Goal: Task Accomplishment & Management: Use online tool/utility

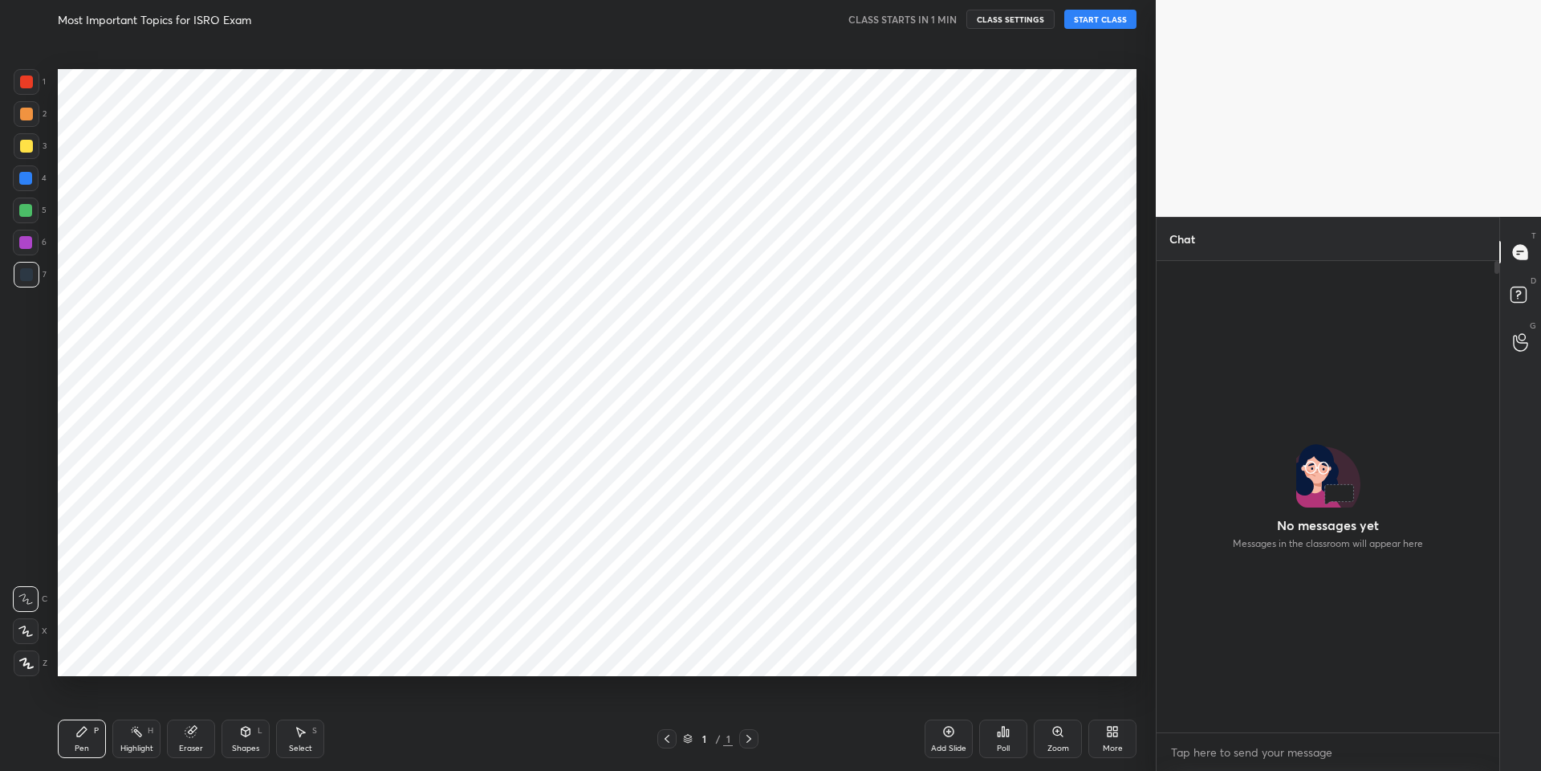
scroll to position [668, 1092]
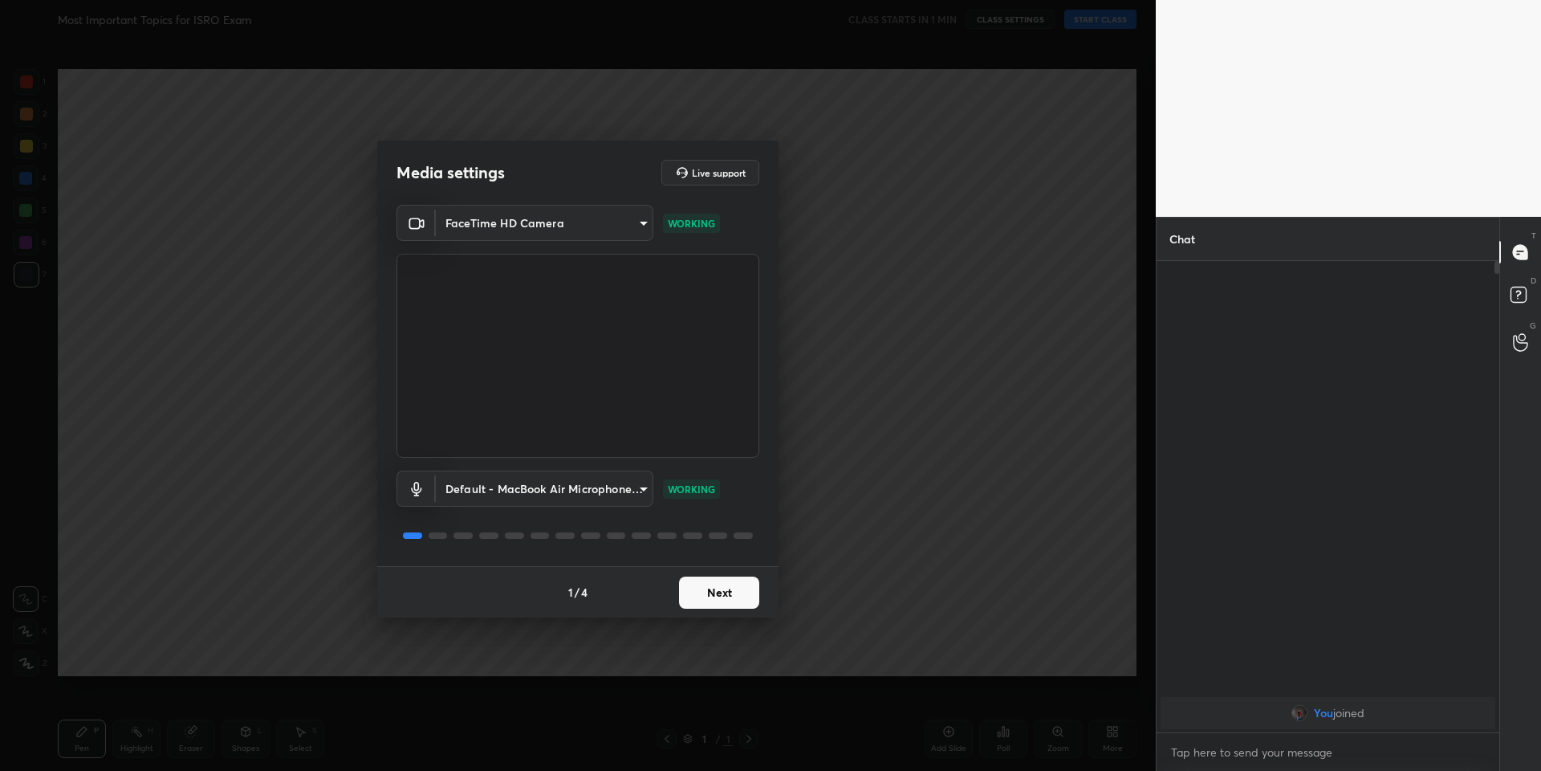
click at [732, 590] on button "Next" at bounding box center [719, 592] width 80 height 32
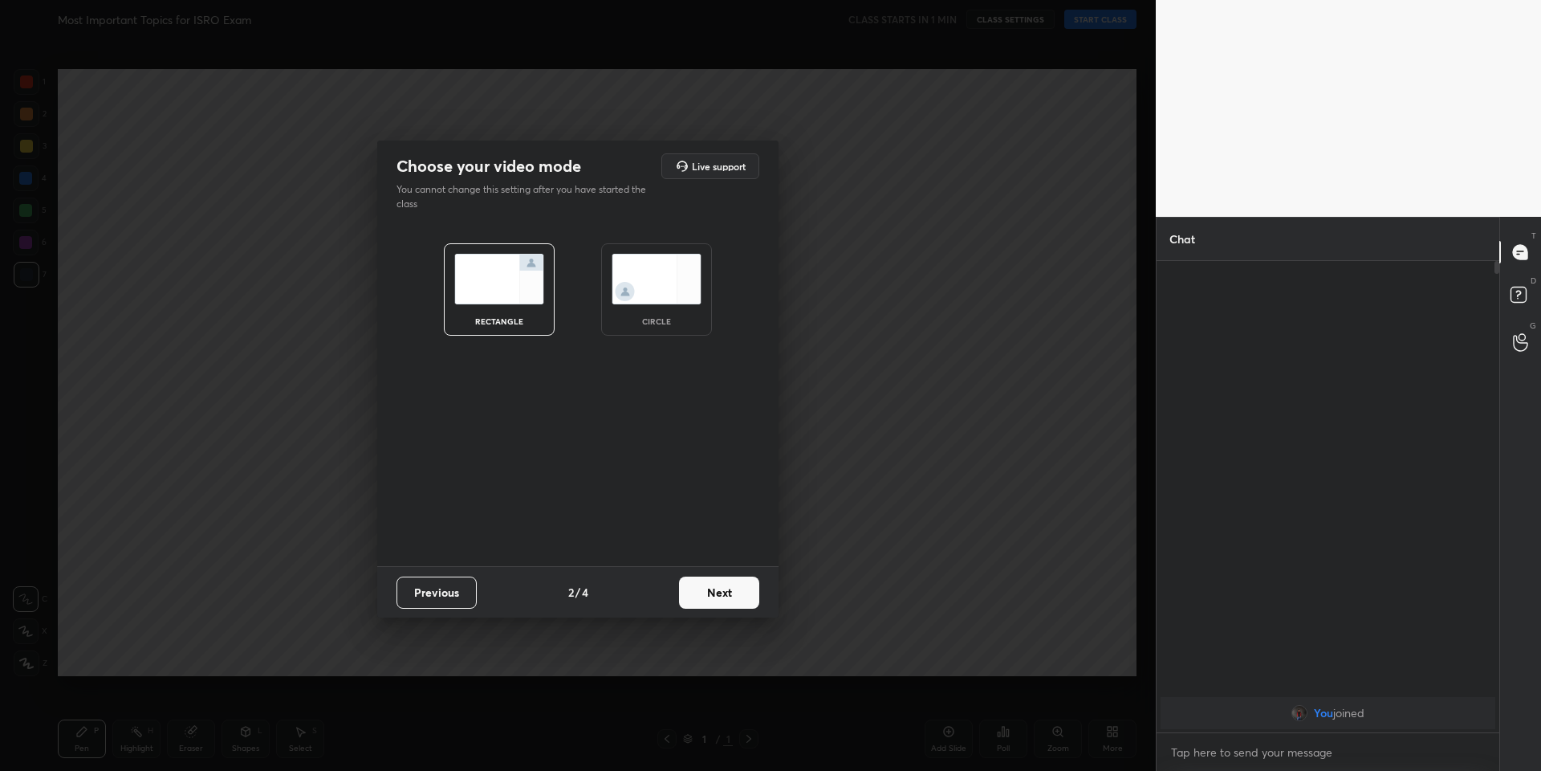
click at [732, 590] on button "Next" at bounding box center [719, 592] width 80 height 32
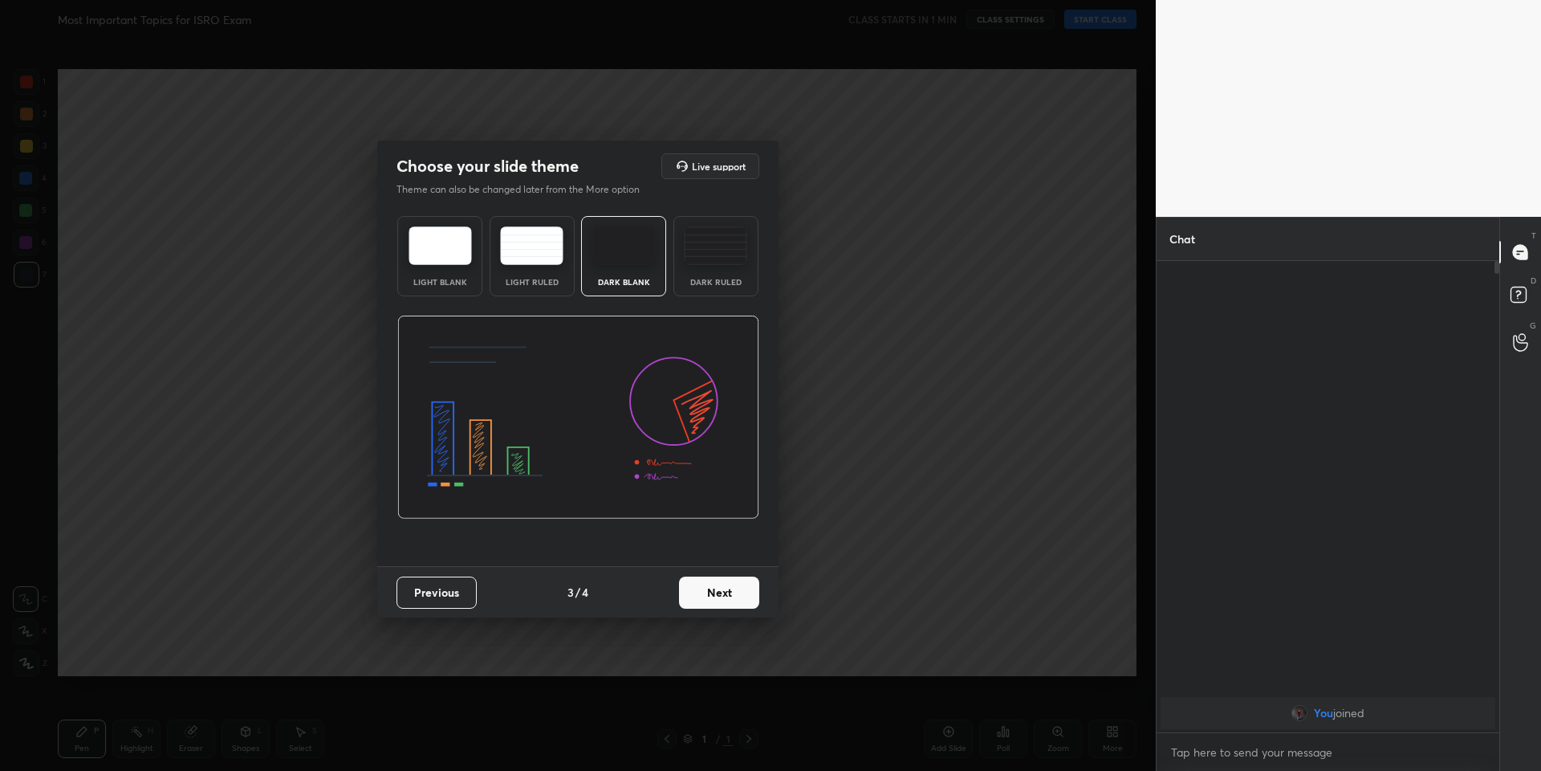
click at [732, 590] on button "Next" at bounding box center [719, 592] width 80 height 32
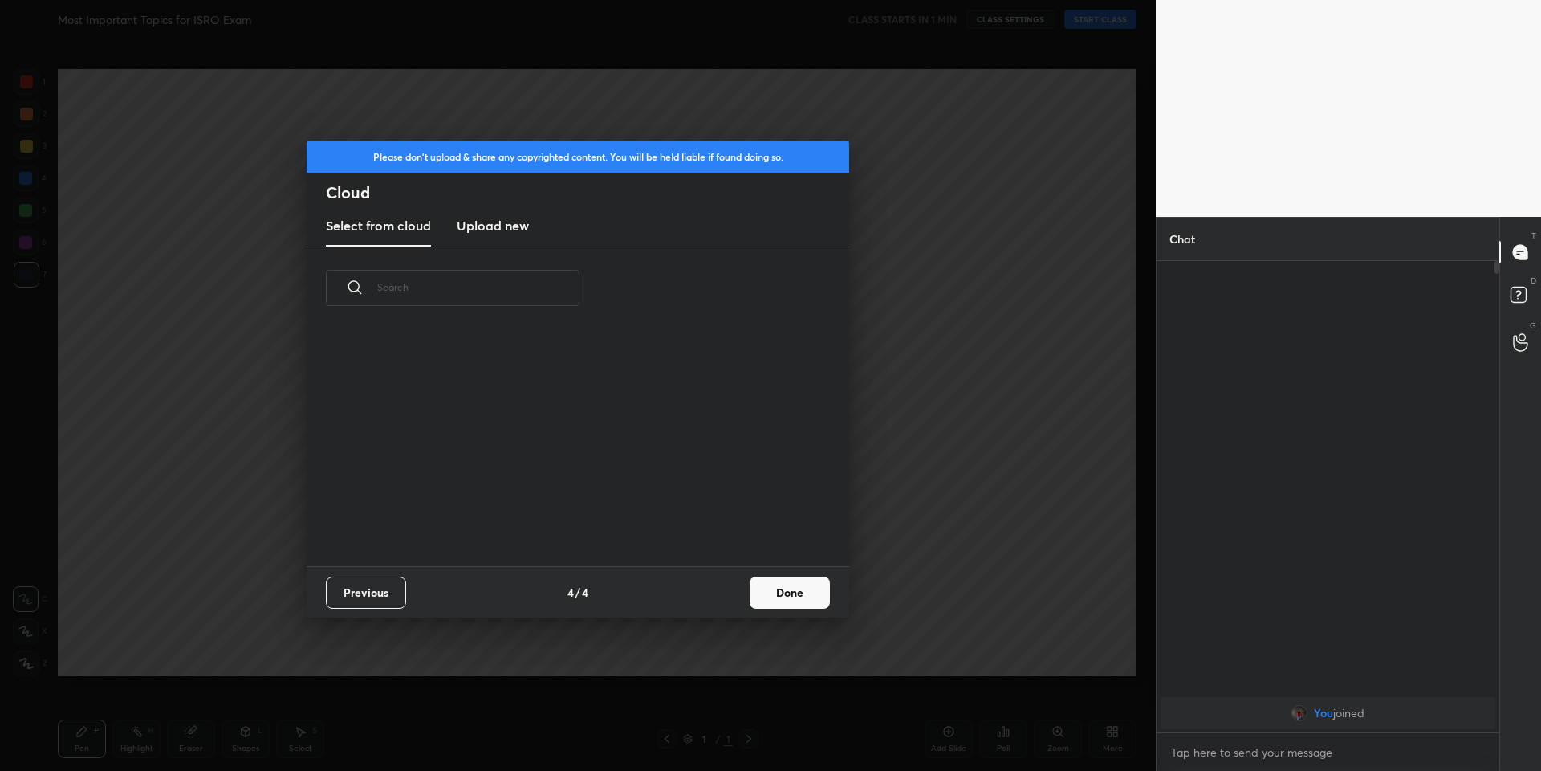
scroll to position [236, 515]
click at [507, 219] on h3 "Upload new" at bounding box center [493, 225] width 72 height 19
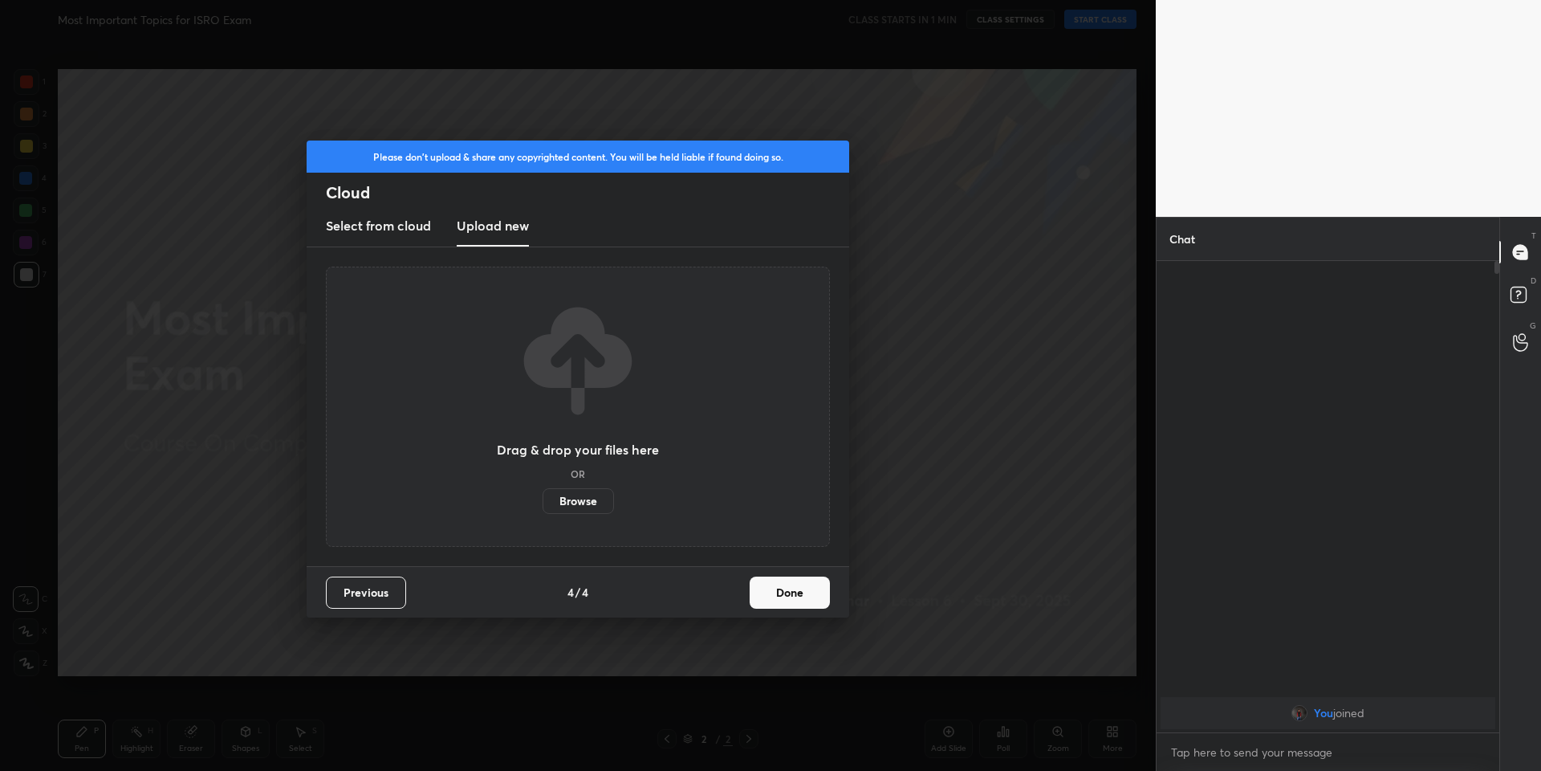
click at [568, 502] on label "Browse" at bounding box center [578, 501] width 71 height 26
click at [543, 502] on input "Browse" at bounding box center [543, 501] width 0 height 26
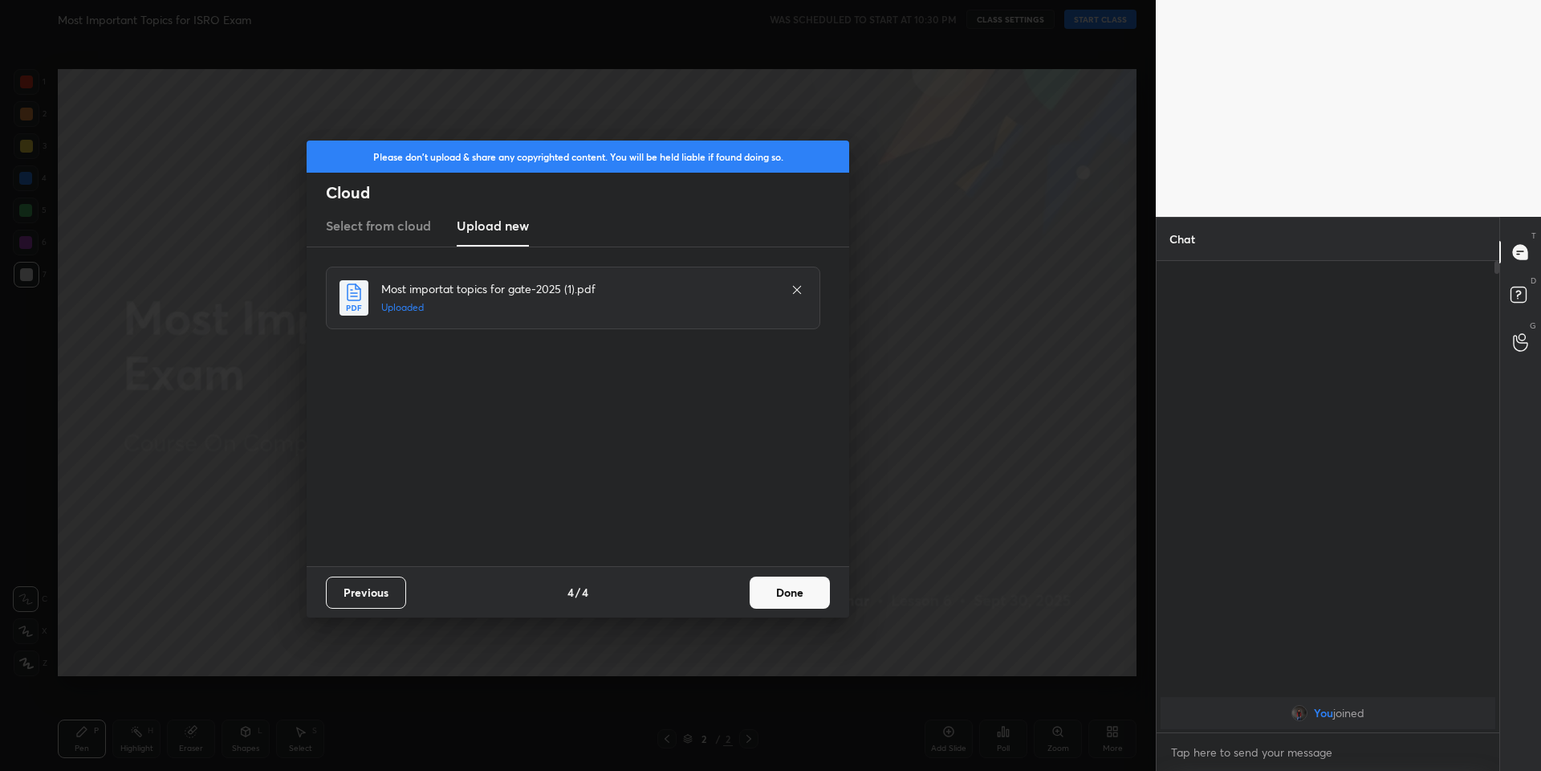
click at [802, 593] on button "Done" at bounding box center [790, 592] width 80 height 32
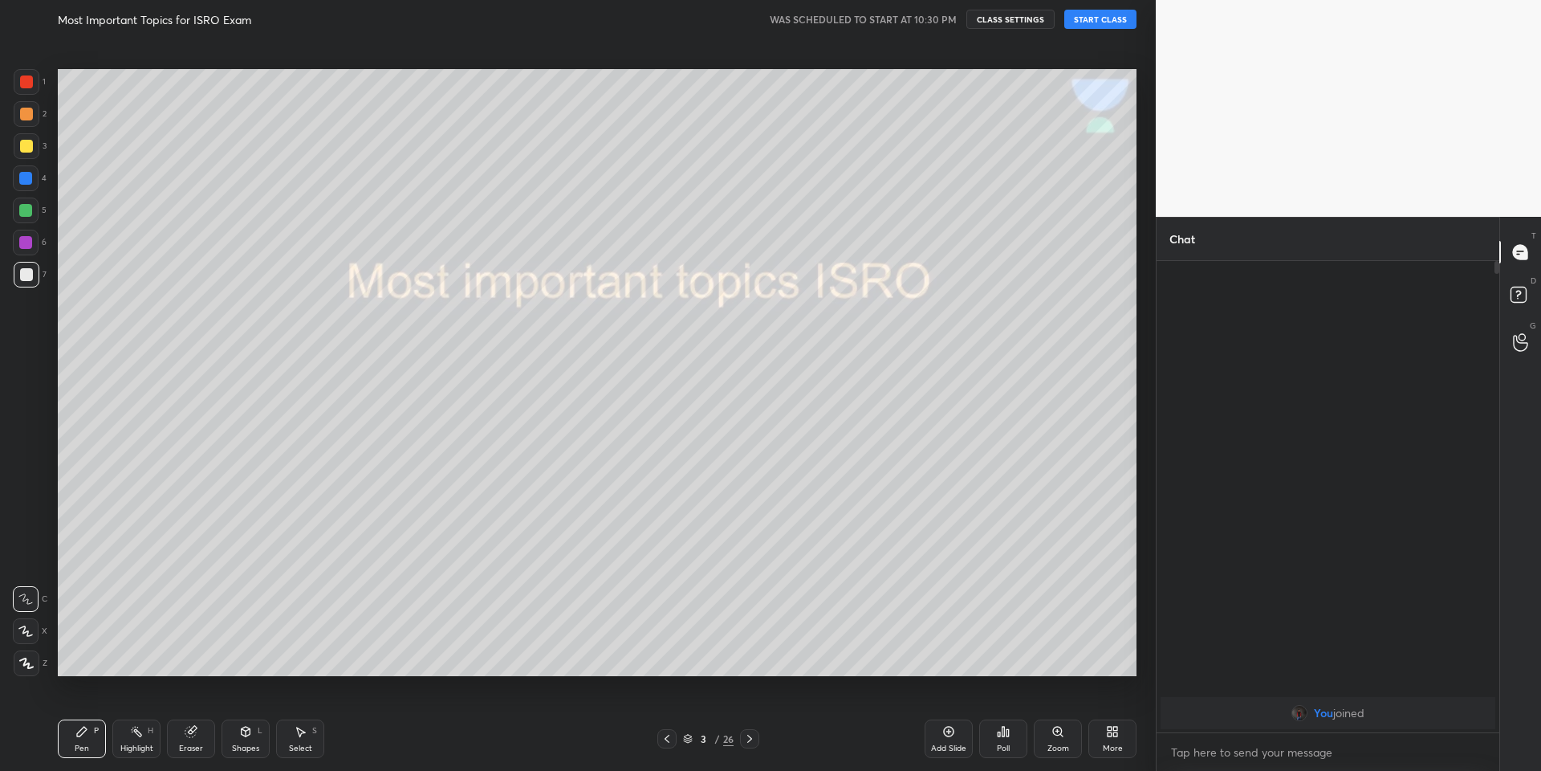
click at [1088, 14] on button "START CLASS" at bounding box center [1101, 19] width 72 height 19
click at [938, 23] on span "mute" at bounding box center [942, 19] width 22 height 11
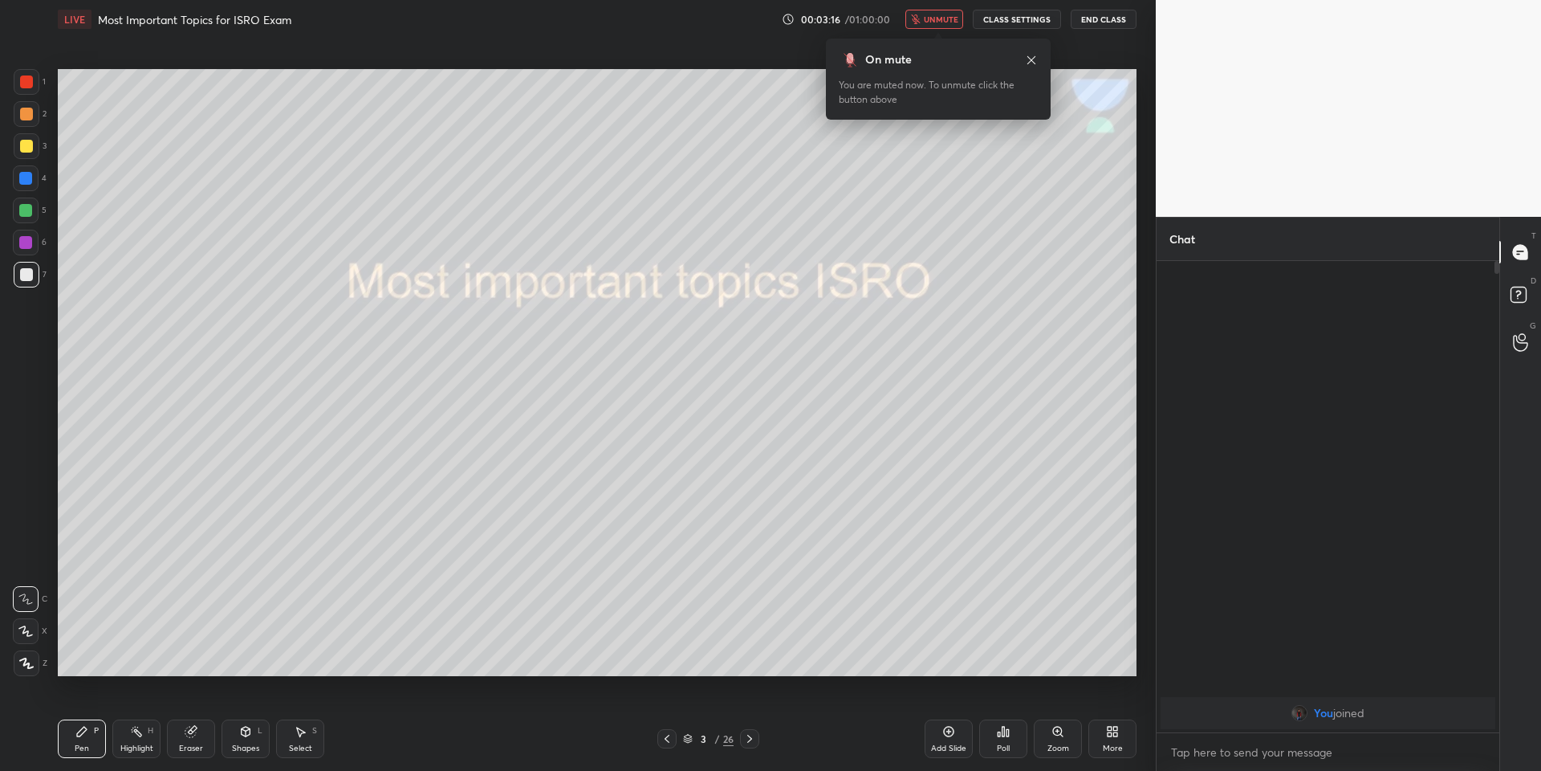
click at [935, 22] on span "unmute" at bounding box center [941, 19] width 35 height 11
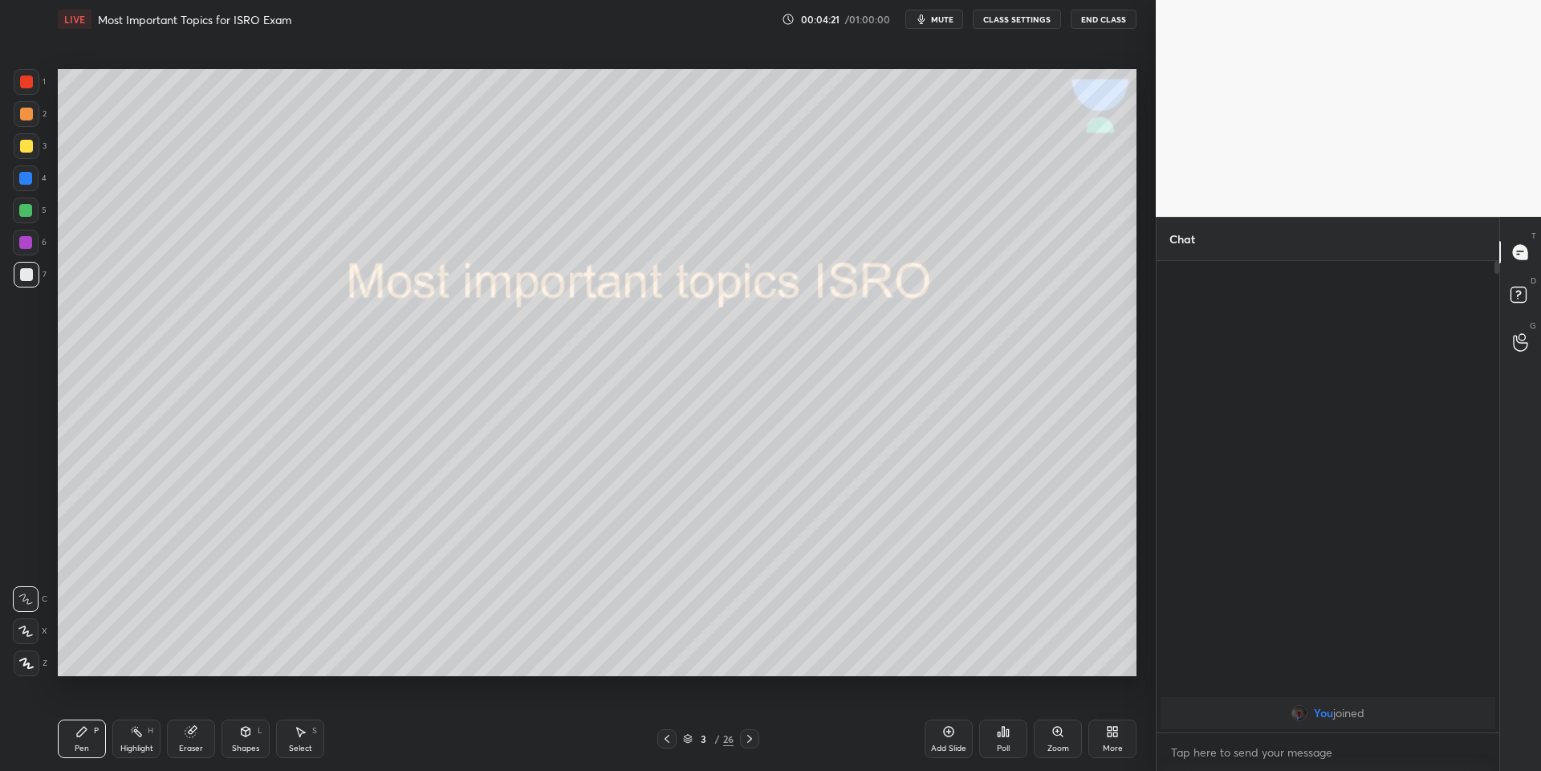
click at [237, 728] on div "Shapes L" at bounding box center [246, 738] width 48 height 39
drag, startPoint x: 246, startPoint y: 733, endPoint x: 246, endPoint y: 709, distance: 24.1
click at [248, 731] on icon at bounding box center [246, 732] width 9 height 10
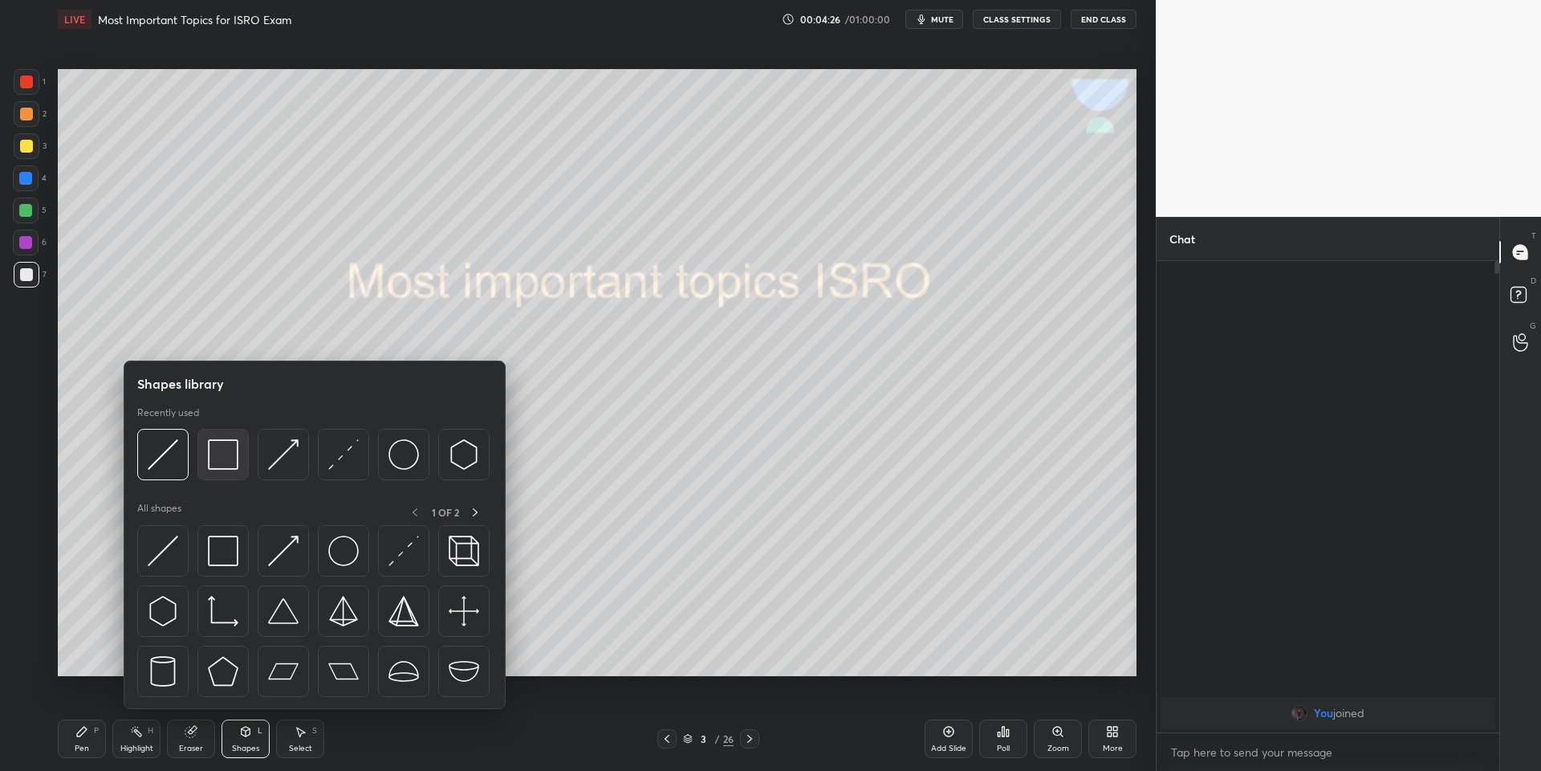
click at [221, 456] on img at bounding box center [223, 454] width 31 height 31
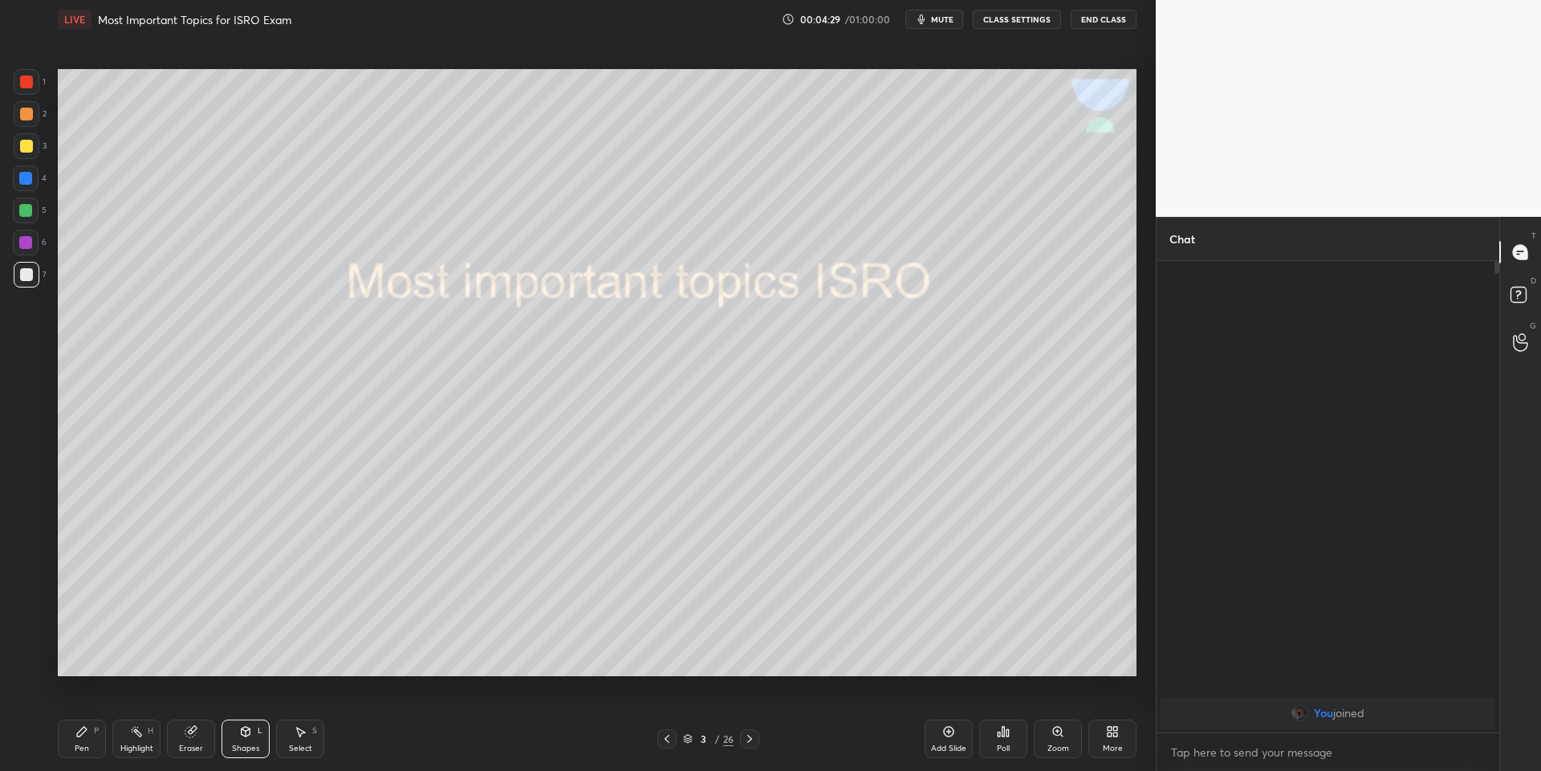
click at [97, 743] on div "Pen P" at bounding box center [82, 738] width 48 height 39
click at [182, 742] on div "Eraser" at bounding box center [191, 738] width 48 height 39
click at [91, 740] on div "Pen P" at bounding box center [82, 738] width 48 height 39
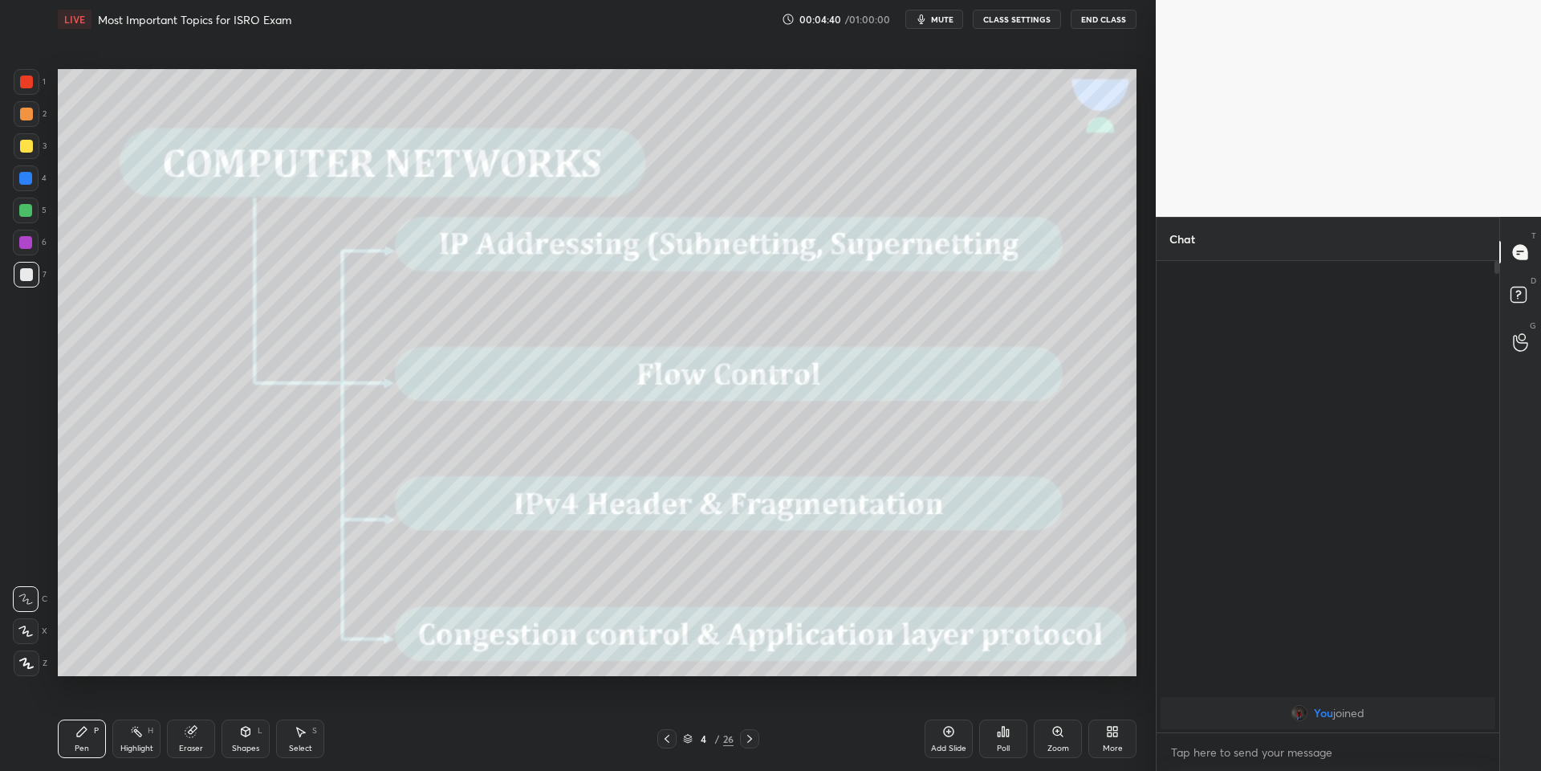
click at [23, 280] on div at bounding box center [26, 274] width 13 height 13
click at [31, 141] on div at bounding box center [27, 146] width 26 height 26
click at [87, 739] on div "Pen P" at bounding box center [82, 738] width 48 height 39
drag, startPoint x: 195, startPoint y: 742, endPoint x: 196, endPoint y: 733, distance: 8.9
click at [195, 742] on div "Eraser" at bounding box center [191, 738] width 48 height 39
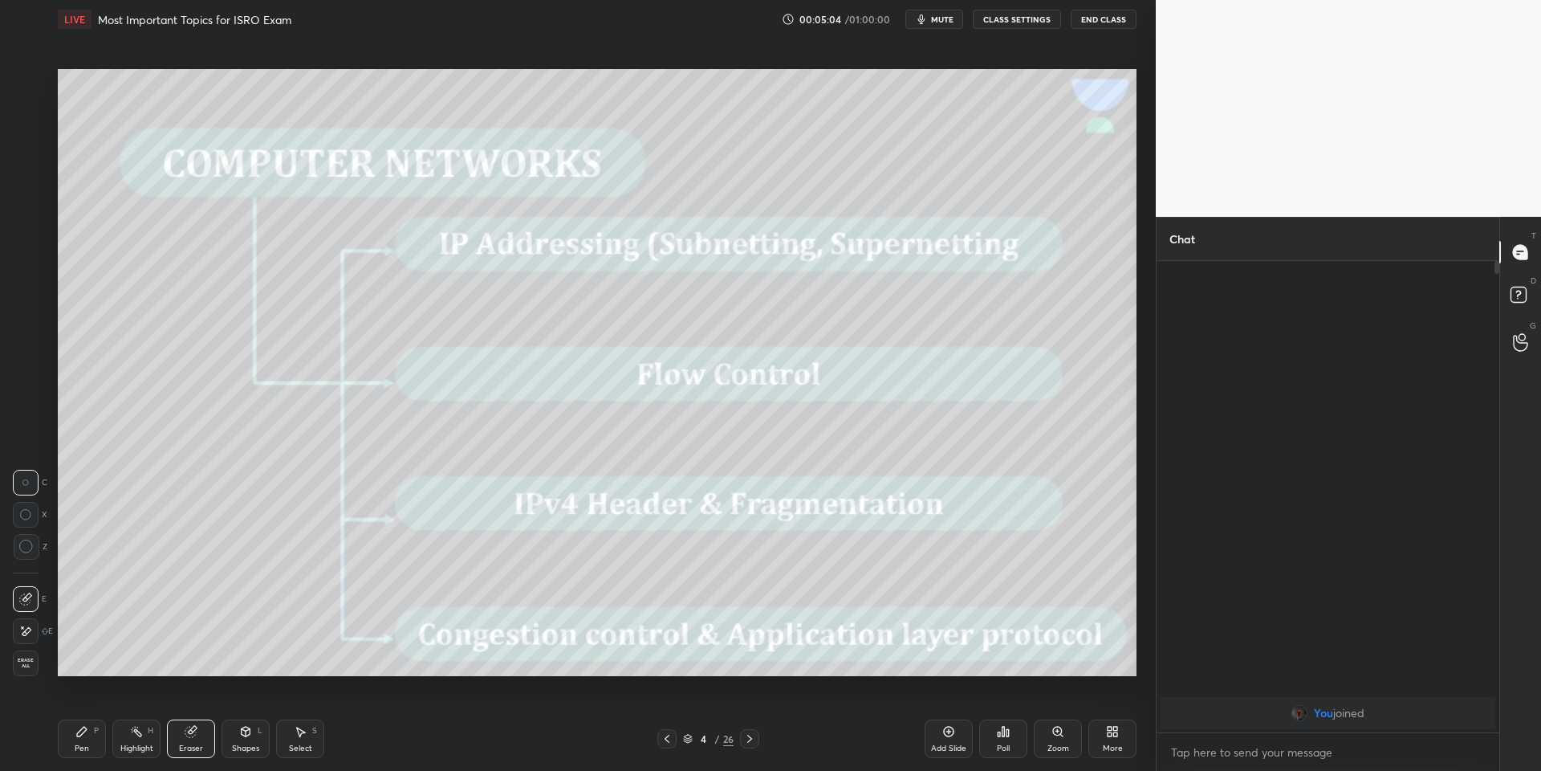
click at [261, 741] on div "Shapes L" at bounding box center [246, 738] width 48 height 39
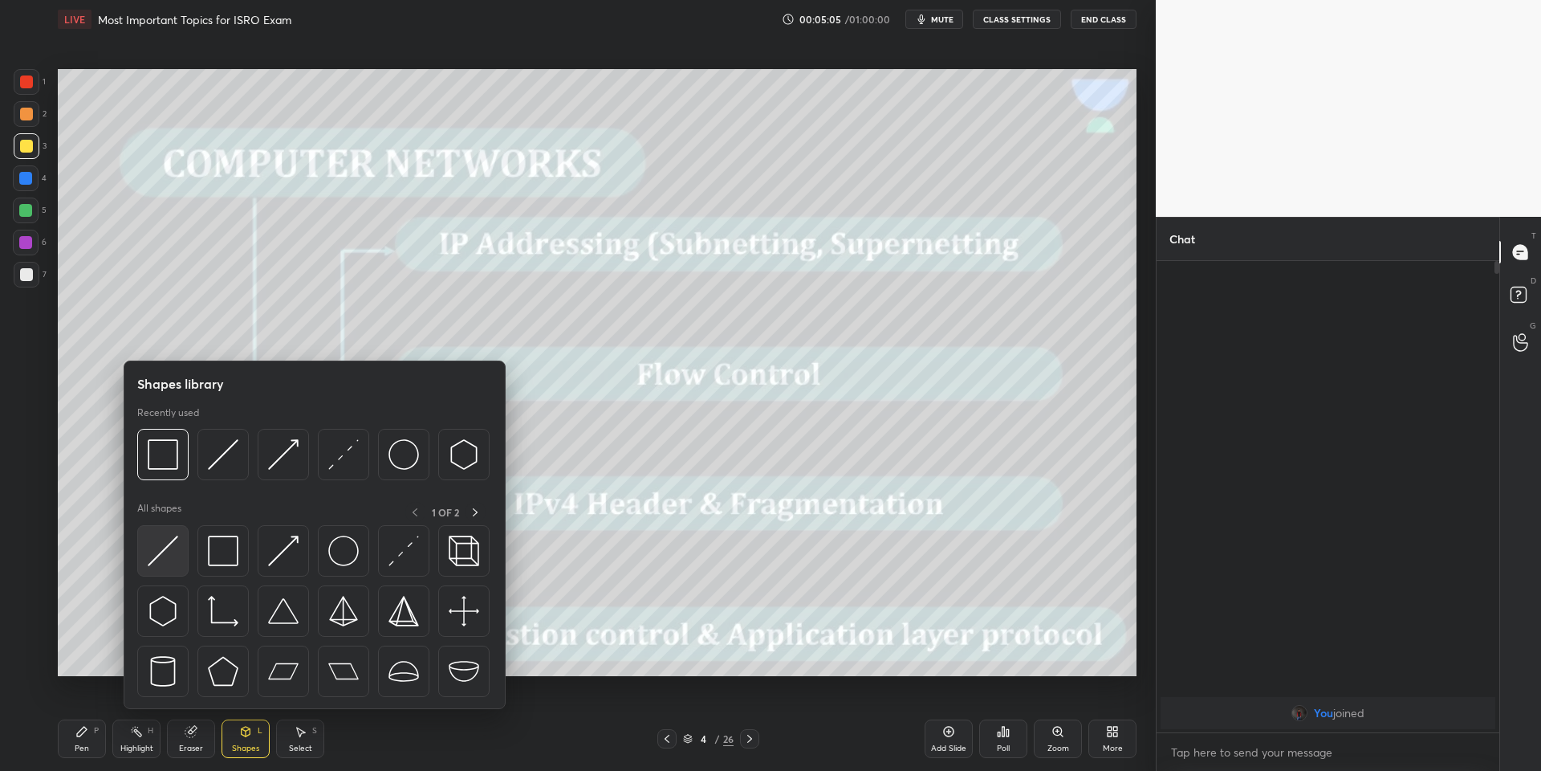
click at [162, 551] on img at bounding box center [163, 550] width 31 height 31
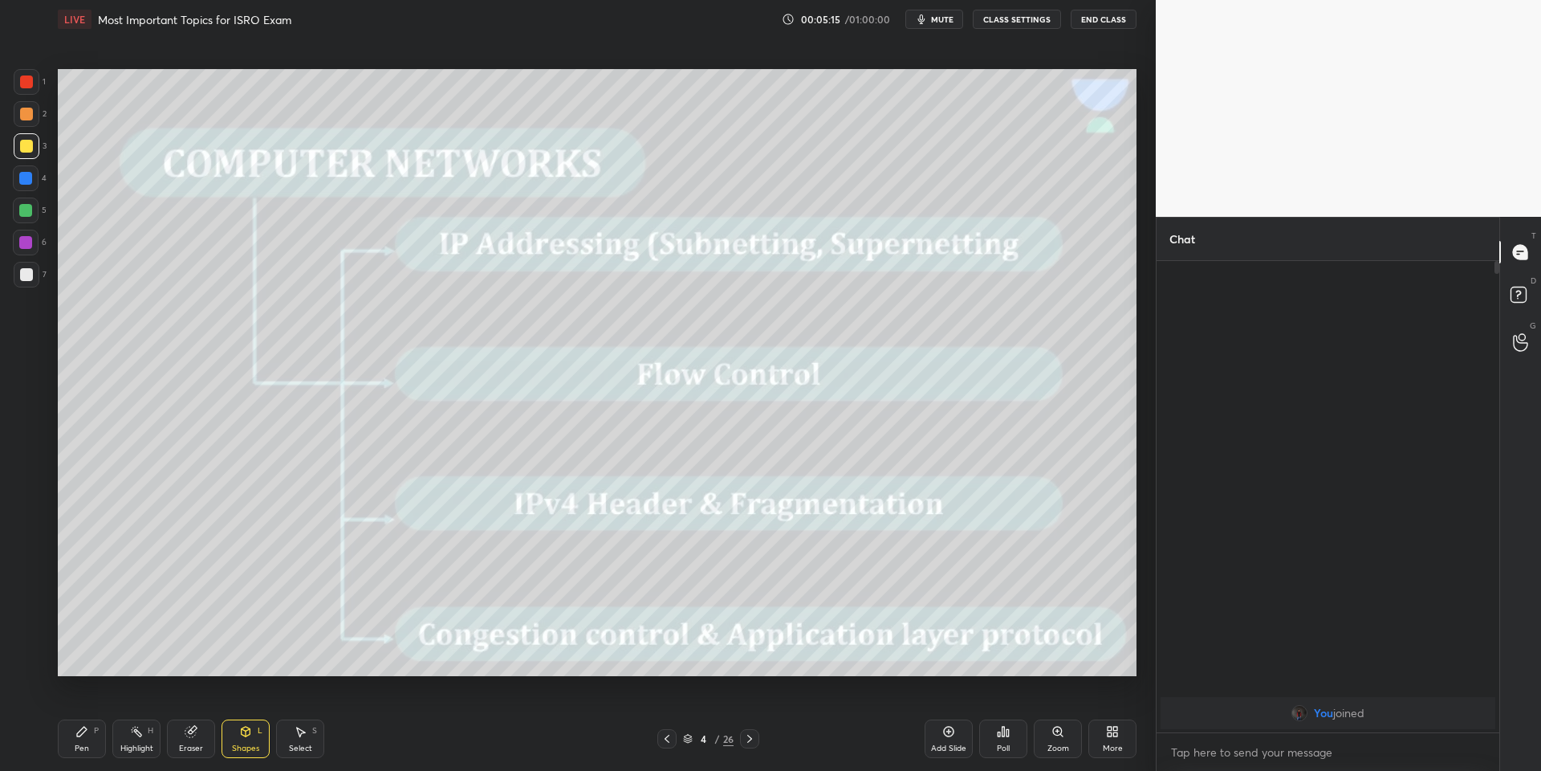
click at [80, 735] on icon at bounding box center [81, 731] width 13 height 13
drag, startPoint x: 943, startPoint y: 735, endPoint x: 942, endPoint y: 724, distance: 10.6
click at [941, 735] on div "Add Slide" at bounding box center [949, 738] width 48 height 39
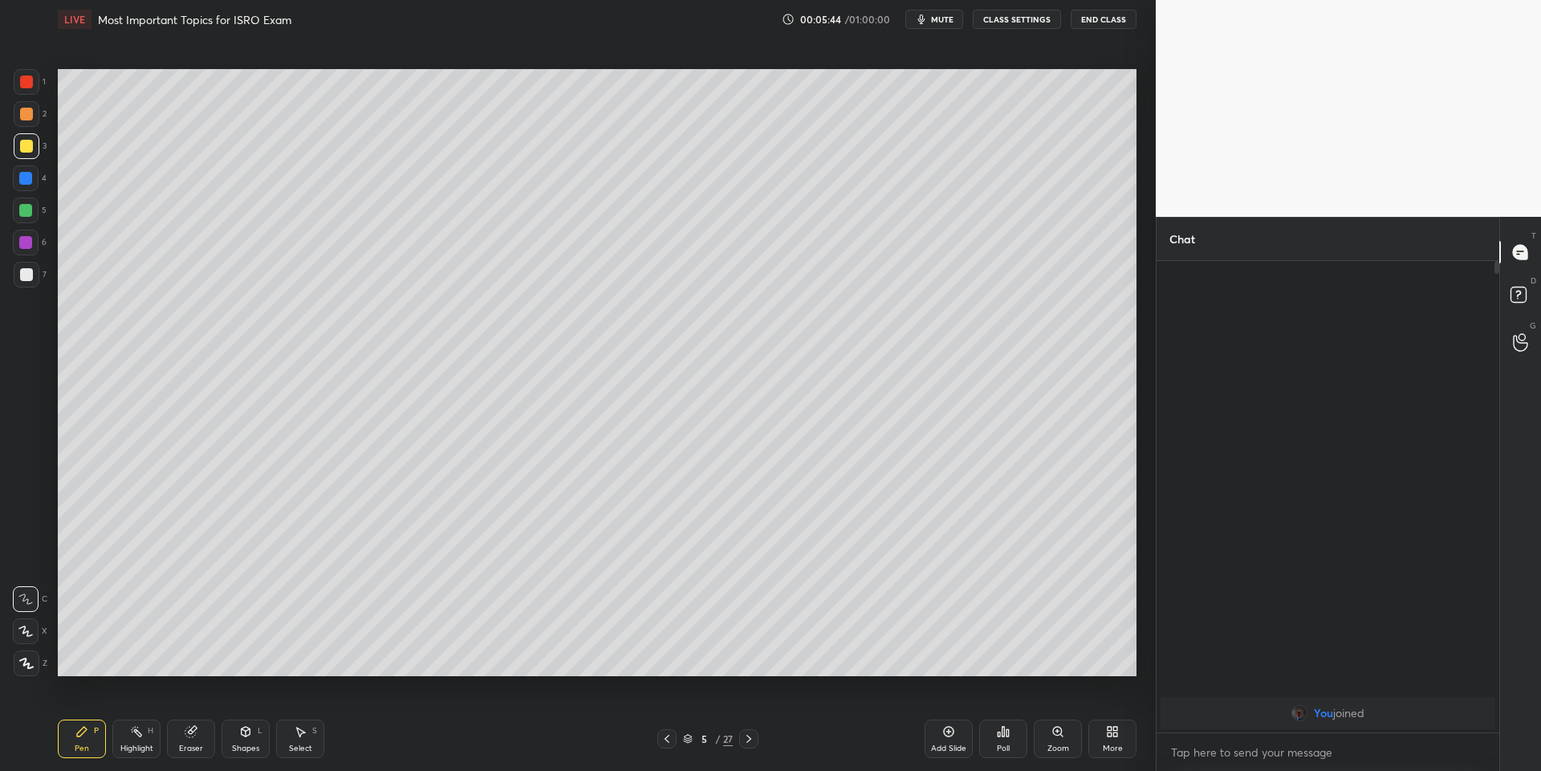
click at [75, 734] on icon at bounding box center [81, 731] width 13 height 13
click at [23, 145] on div at bounding box center [26, 146] width 13 height 13
click at [243, 731] on div "Shapes L" at bounding box center [246, 738] width 48 height 39
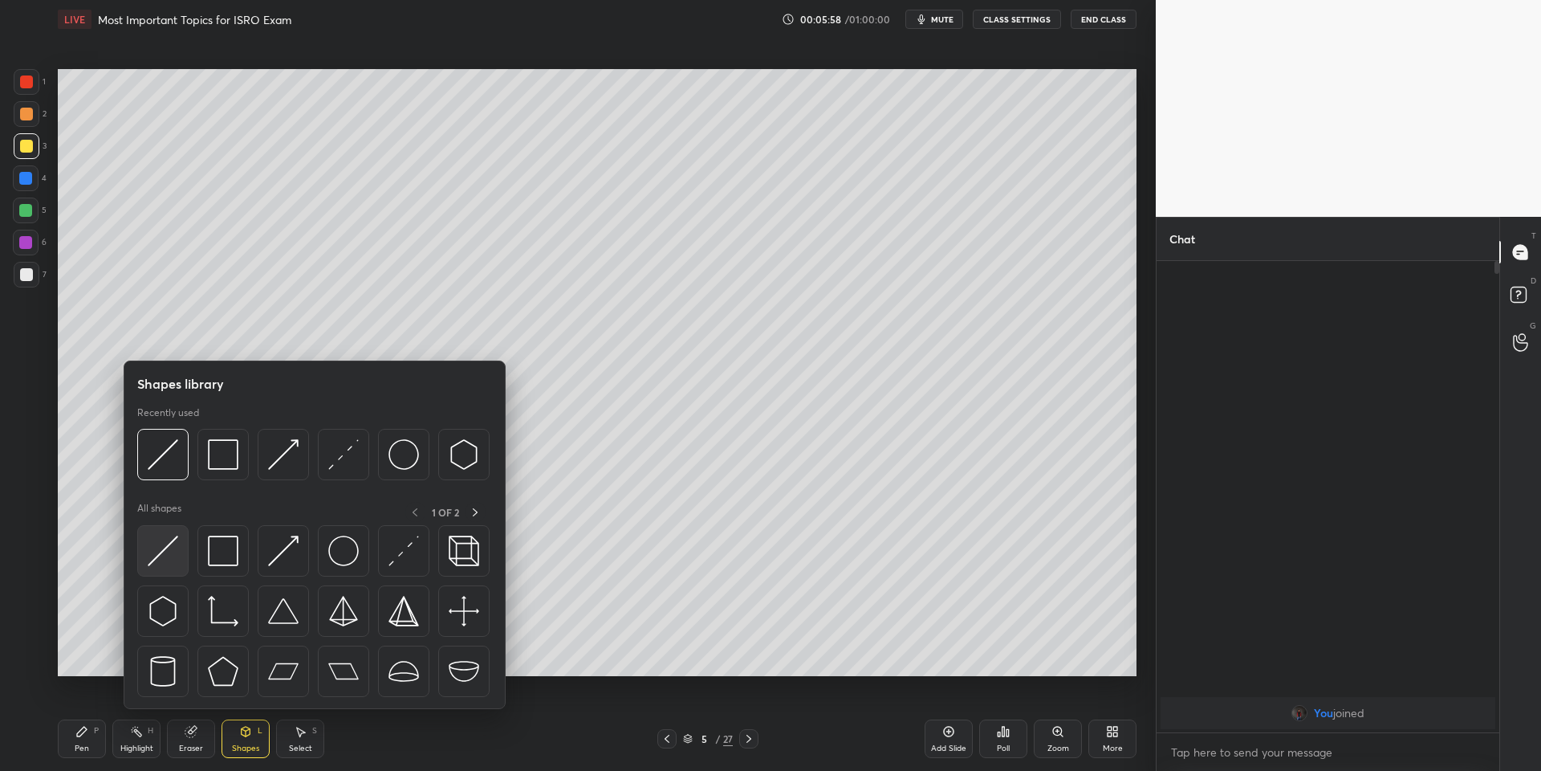
click at [172, 549] on img at bounding box center [163, 550] width 31 height 31
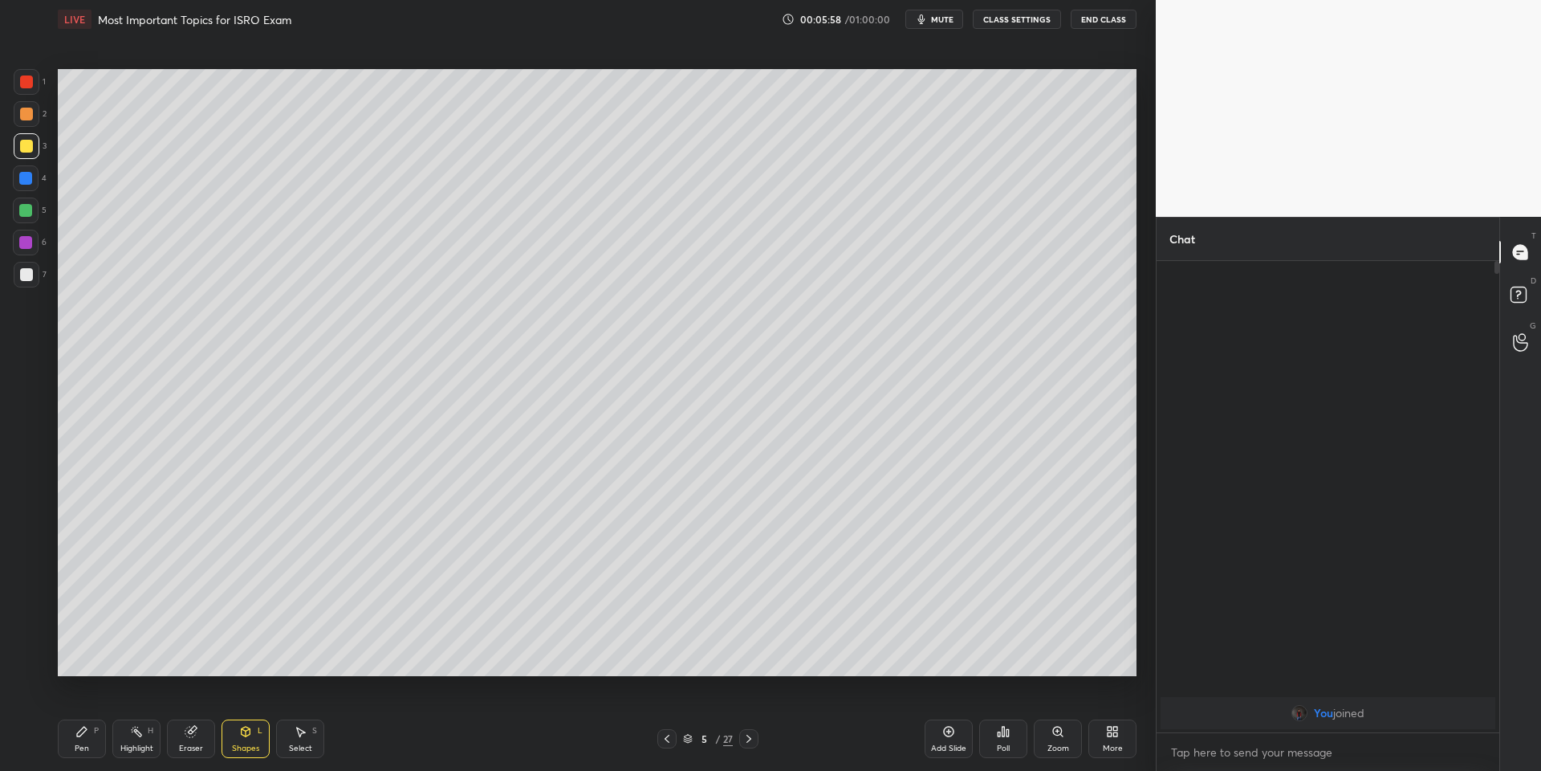
click at [83, 741] on div "Pen P" at bounding box center [82, 738] width 48 height 39
click at [242, 738] on div "Shapes L" at bounding box center [246, 738] width 48 height 39
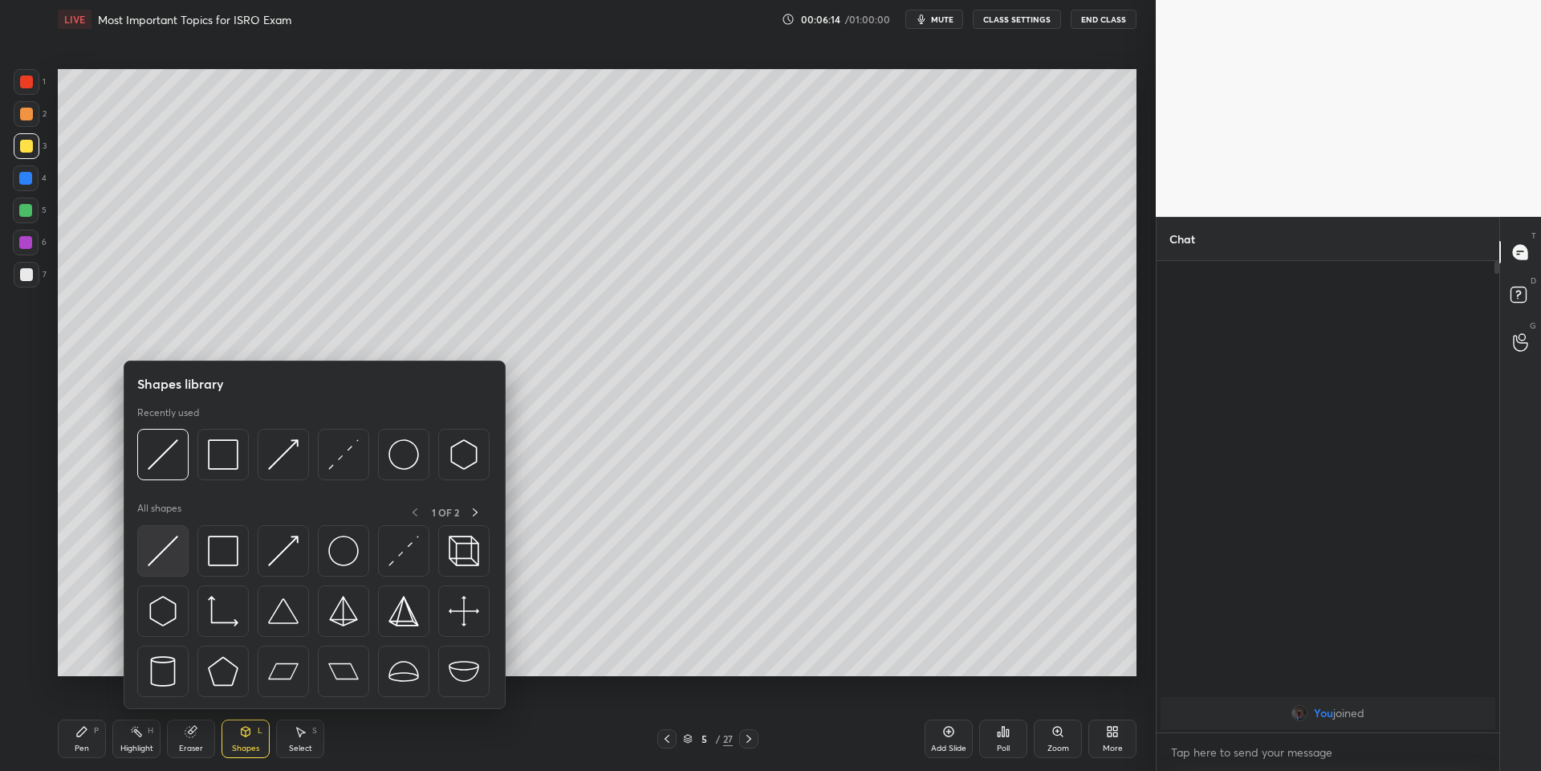
click at [169, 549] on img at bounding box center [163, 550] width 31 height 31
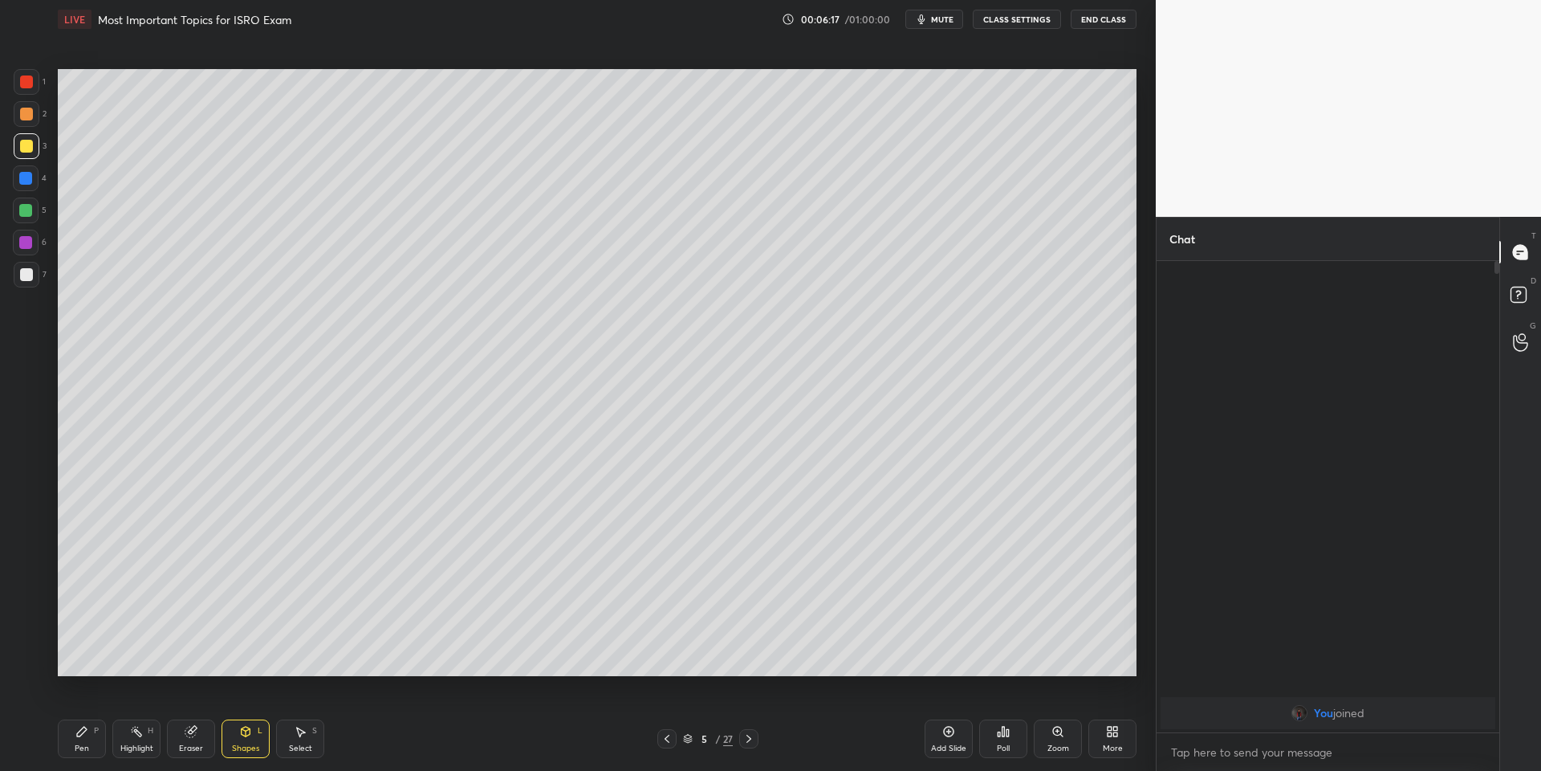
click at [95, 739] on div "Pen P" at bounding box center [82, 738] width 48 height 39
drag, startPoint x: 79, startPoint y: 735, endPoint x: 84, endPoint y: 727, distance: 10.1
click at [83, 732] on icon at bounding box center [82, 732] width 10 height 10
click at [23, 209] on div at bounding box center [25, 210] width 13 height 13
click at [22, 150] on div at bounding box center [26, 146] width 13 height 13
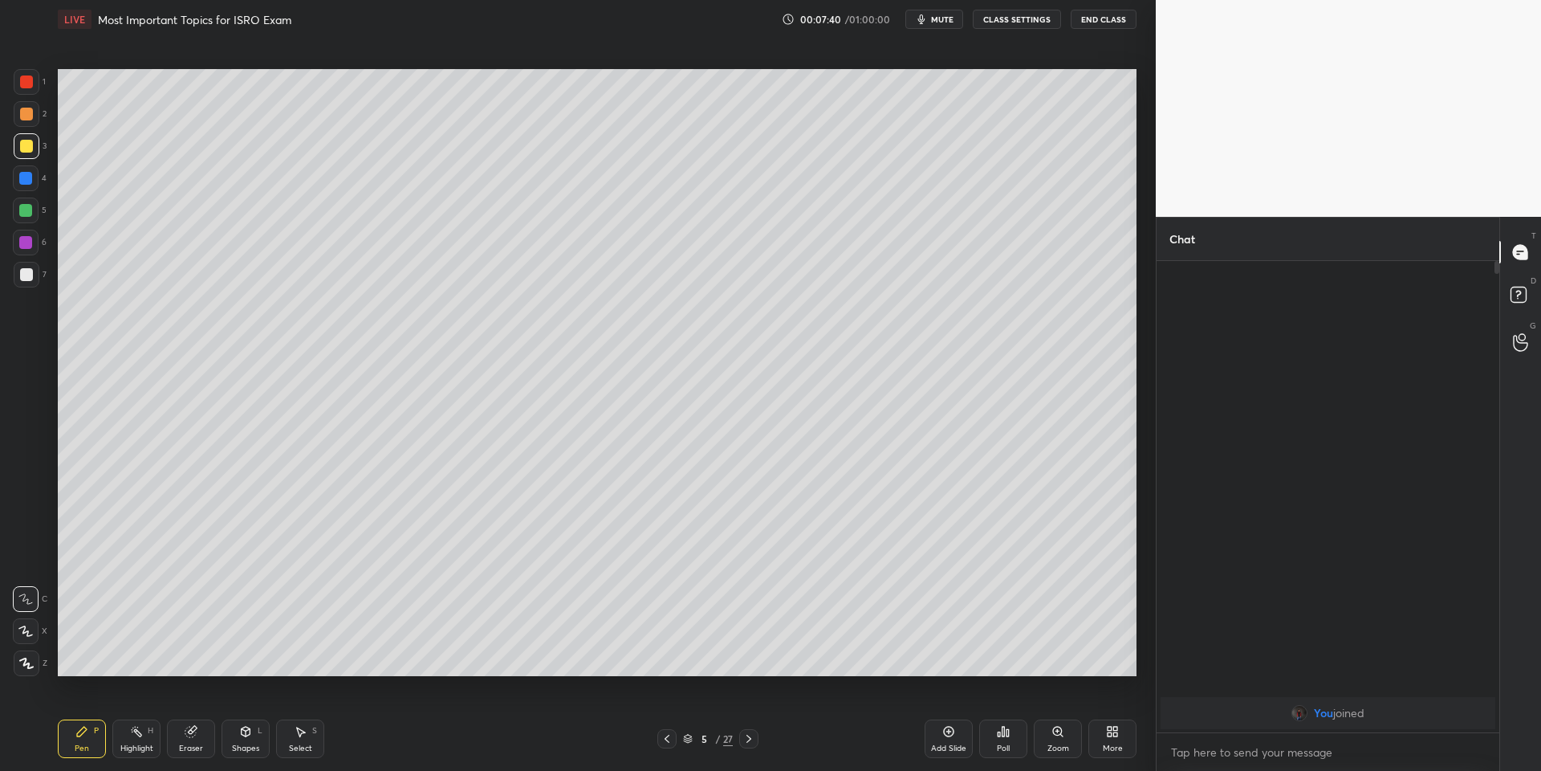
click at [255, 738] on div "Shapes L" at bounding box center [246, 738] width 48 height 39
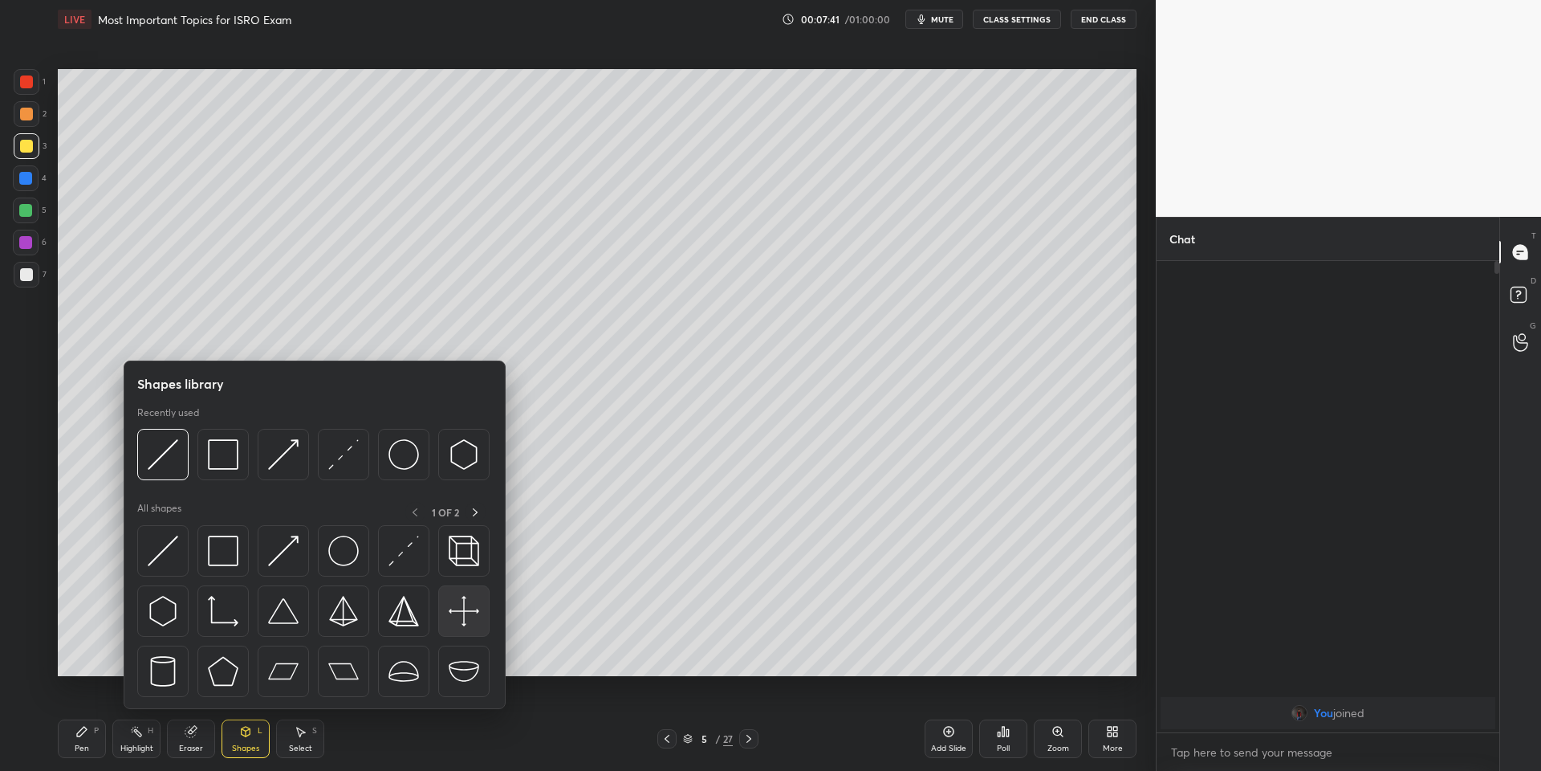
click at [177, 544] on div at bounding box center [162, 550] width 51 height 51
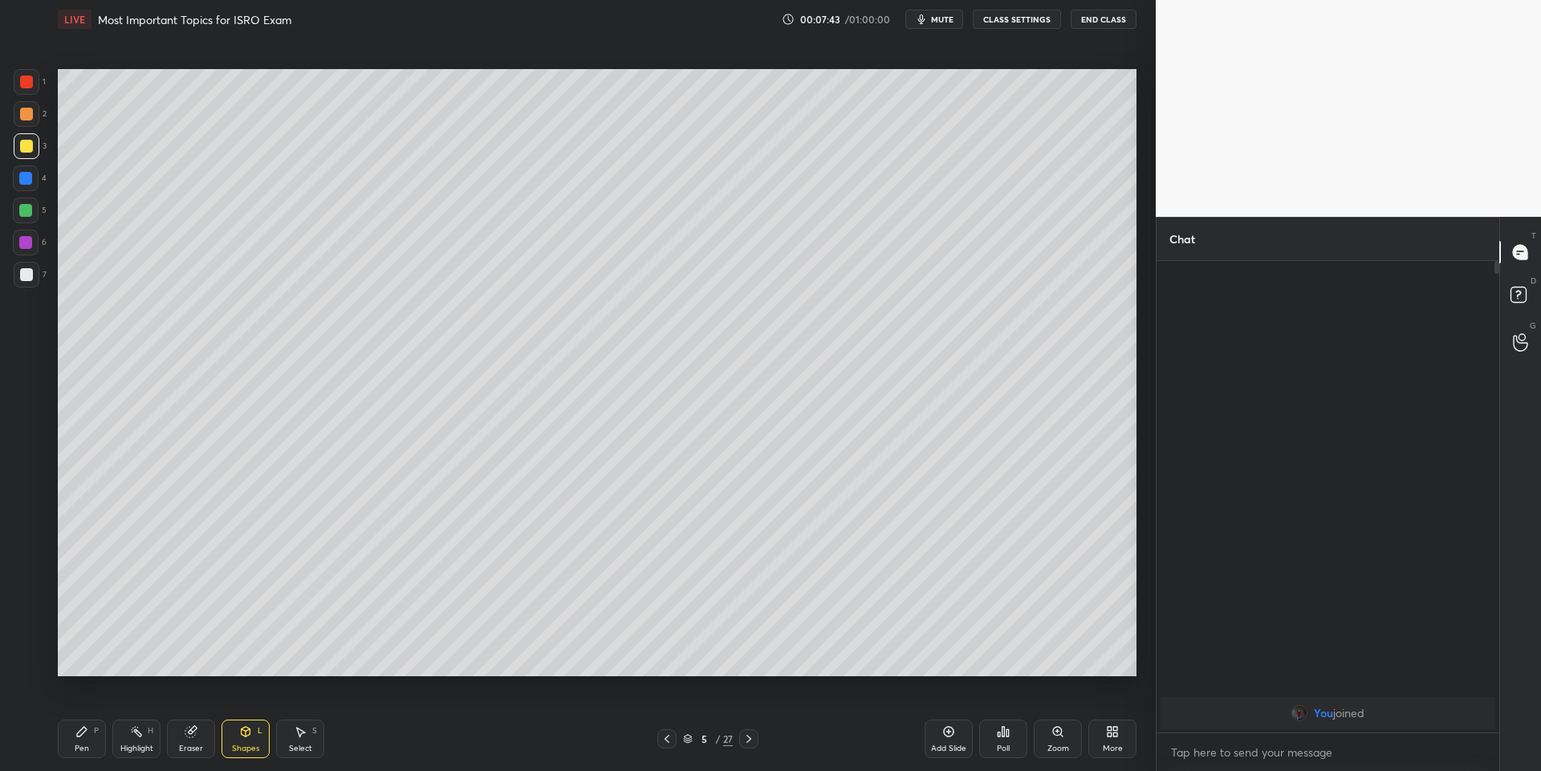
click at [114, 739] on div "Pen P Highlight H Eraser Shapes L Select S" at bounding box center [275, 738] width 434 height 39
drag, startPoint x: 145, startPoint y: 743, endPoint x: 176, endPoint y: 720, distance: 38.4
click at [145, 744] on div "Highlight" at bounding box center [136, 748] width 33 height 8
click at [101, 741] on div "Pen P" at bounding box center [82, 738] width 48 height 39
drag, startPoint x: 128, startPoint y: 748, endPoint x: 161, endPoint y: 694, distance: 64.2
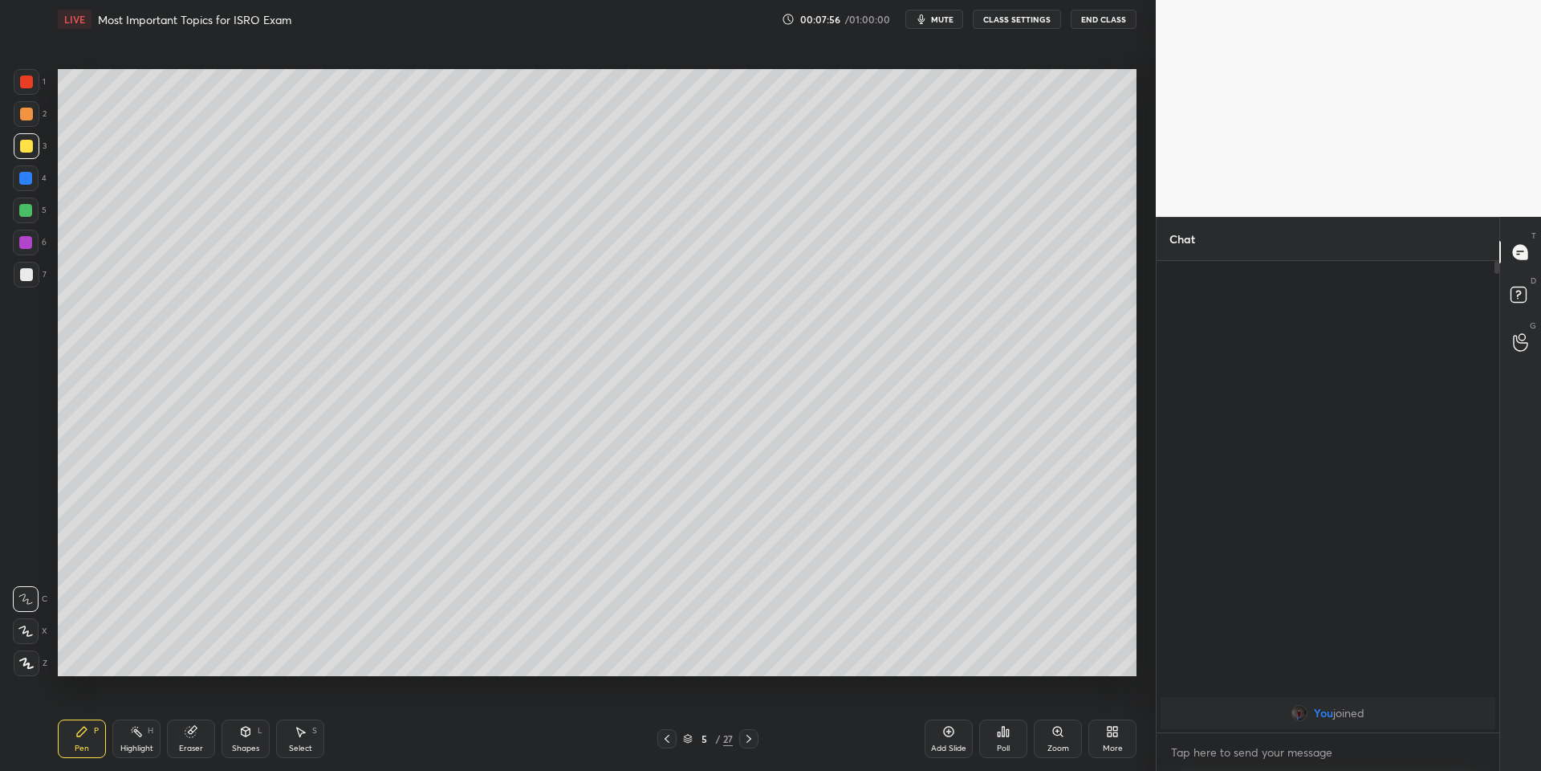
click at [125, 744] on div "Highlight" at bounding box center [136, 748] width 33 height 8
click at [86, 731] on icon at bounding box center [81, 731] width 13 height 13
click at [23, 210] on div at bounding box center [25, 210] width 13 height 13
click at [32, 141] on div at bounding box center [27, 146] width 26 height 26
drag, startPoint x: 77, startPoint y: 741, endPoint x: 81, endPoint y: 734, distance: 8.3
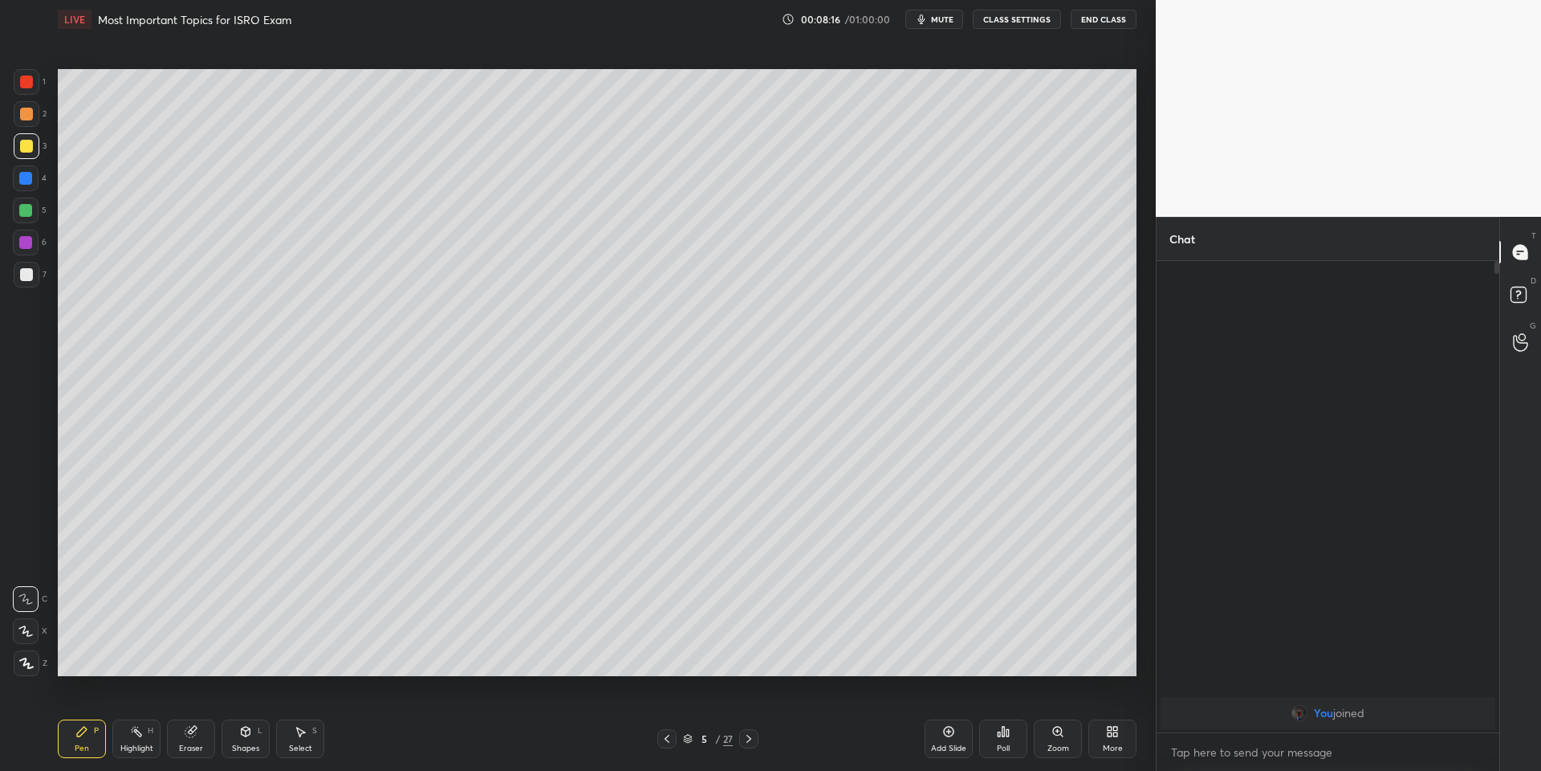
click at [76, 741] on div "Pen P" at bounding box center [82, 738] width 48 height 39
click at [247, 737] on div "Shapes L" at bounding box center [246, 738] width 48 height 39
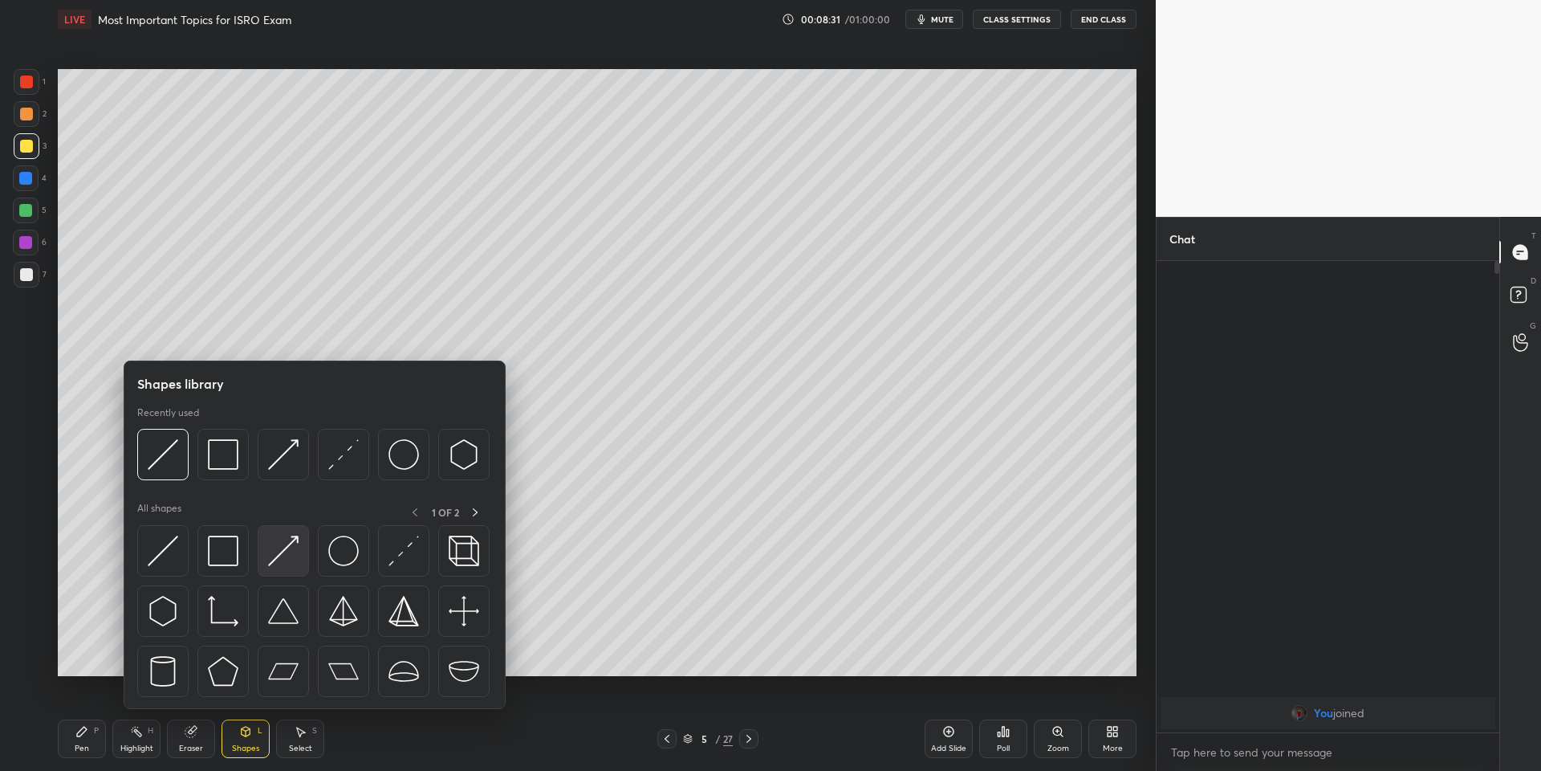
click at [282, 542] on img at bounding box center [283, 550] width 31 height 31
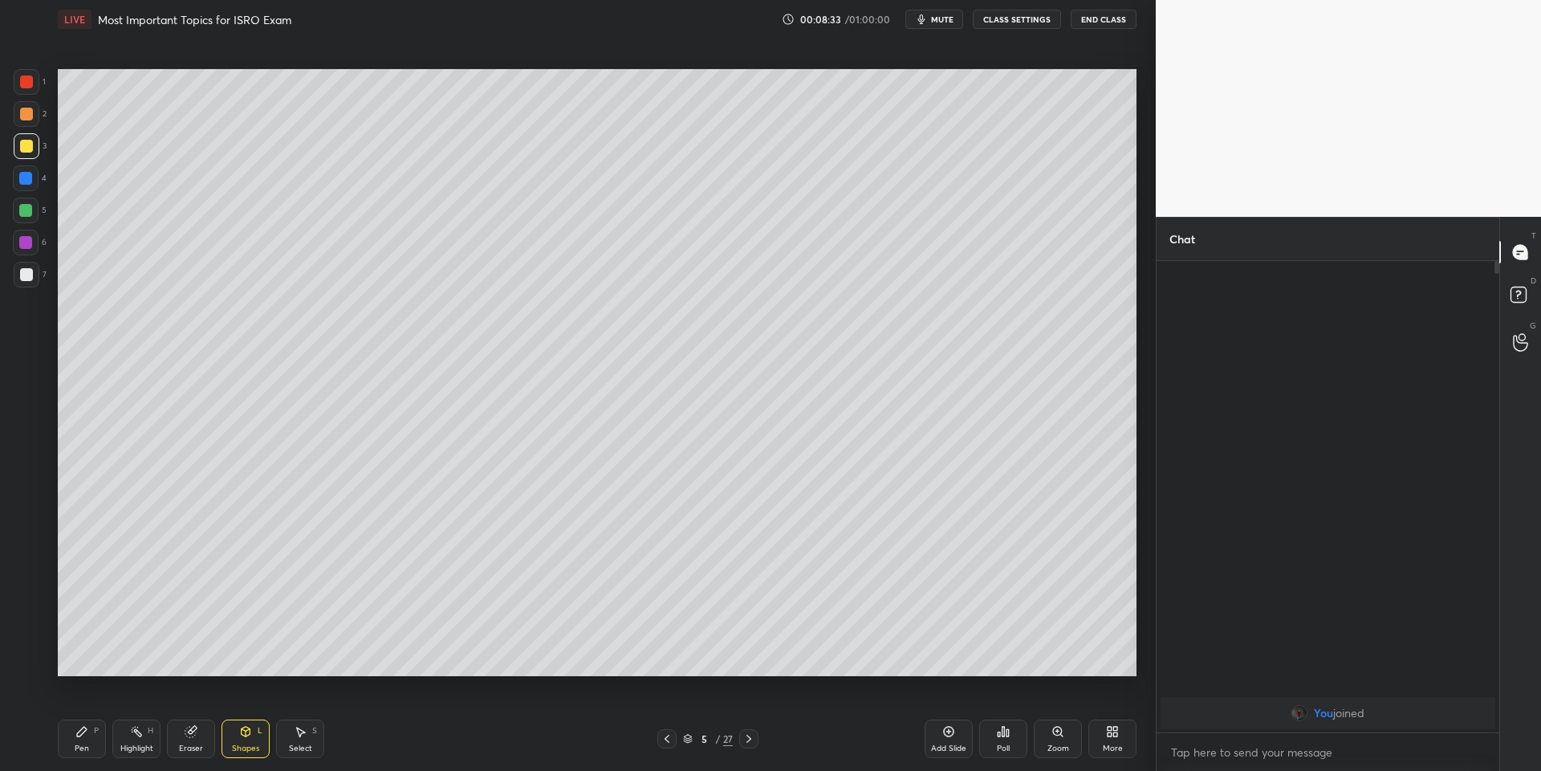
click at [79, 744] on div "Pen" at bounding box center [82, 748] width 14 height 8
drag, startPoint x: 146, startPoint y: 737, endPoint x: 174, endPoint y: 732, distance: 28.5
click at [149, 735] on div "Highlight H" at bounding box center [136, 738] width 48 height 39
click at [947, 727] on icon at bounding box center [949, 732] width 10 height 10
drag, startPoint x: 88, startPoint y: 739, endPoint x: 87, endPoint y: 731, distance: 8.2
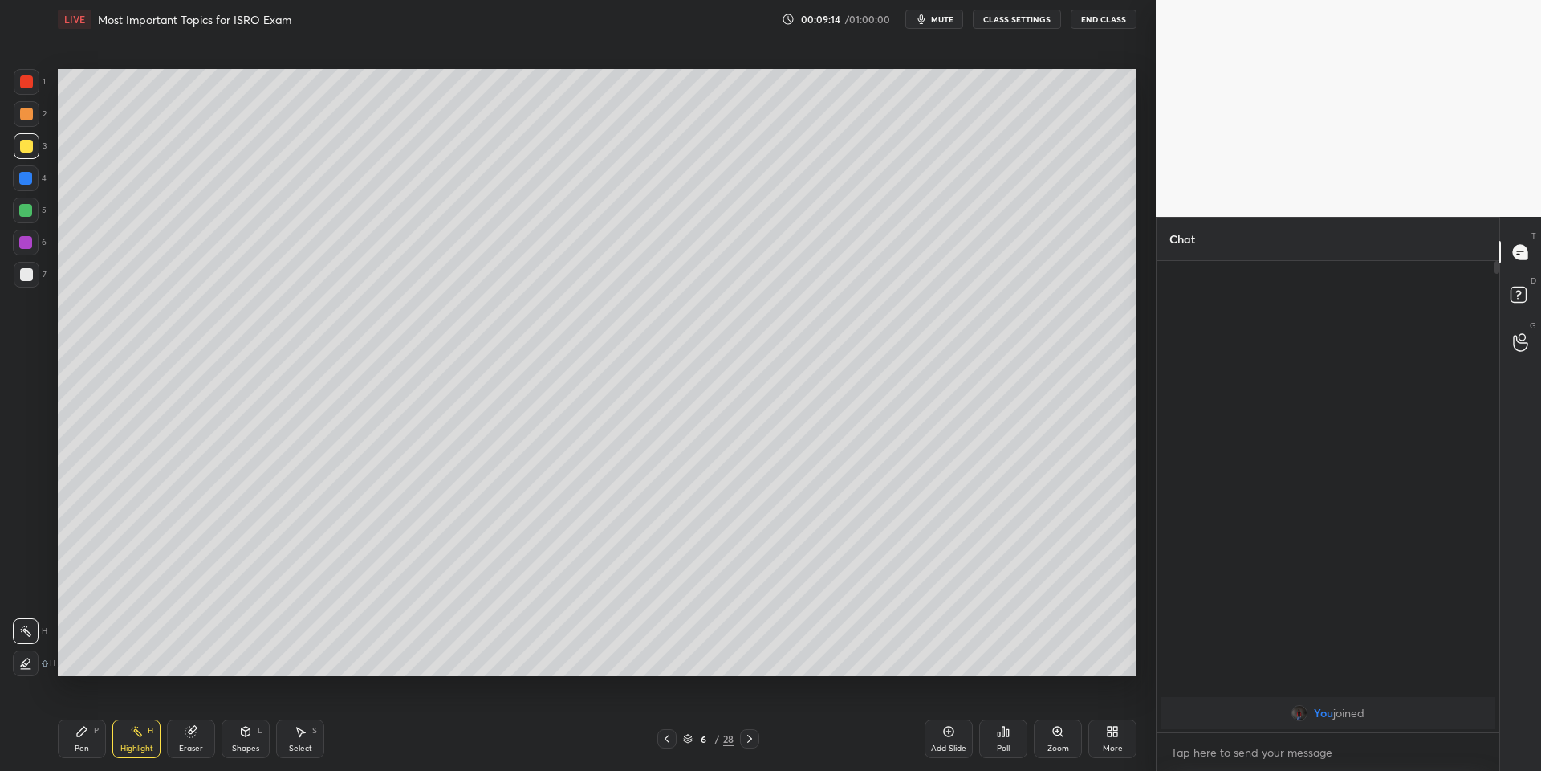
click at [88, 739] on div "Pen P" at bounding box center [82, 738] width 48 height 39
click at [24, 149] on div at bounding box center [26, 146] width 13 height 13
drag, startPoint x: 83, startPoint y: 728, endPoint x: 100, endPoint y: 690, distance: 42.1
click at [84, 727] on icon at bounding box center [81, 731] width 13 height 13
drag, startPoint x: 22, startPoint y: 201, endPoint x: 31, endPoint y: 205, distance: 9.7
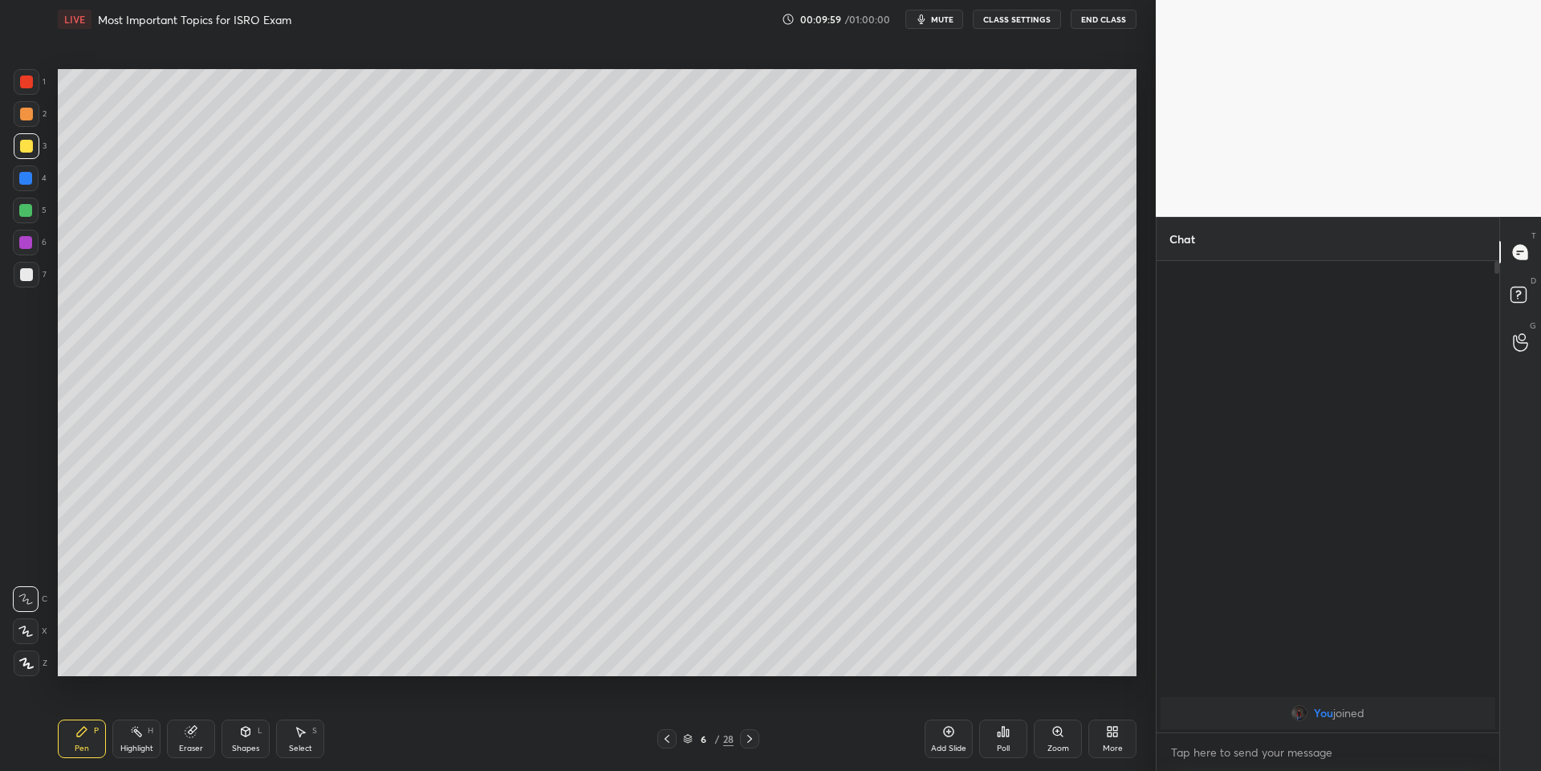
click at [27, 201] on div at bounding box center [26, 210] width 26 height 26
click at [256, 739] on div "Shapes L" at bounding box center [246, 738] width 48 height 39
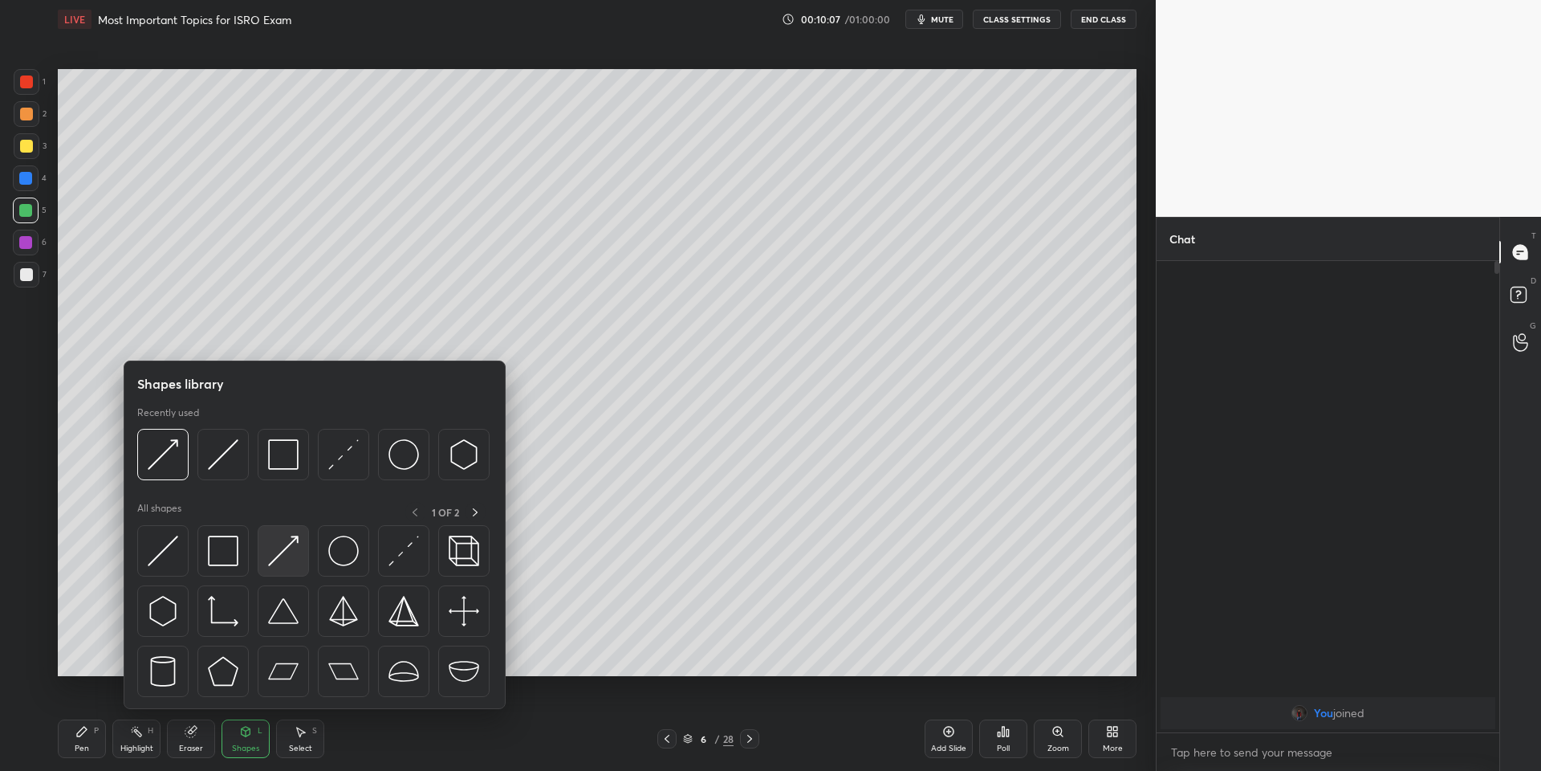
click at [292, 539] on img at bounding box center [283, 550] width 31 height 31
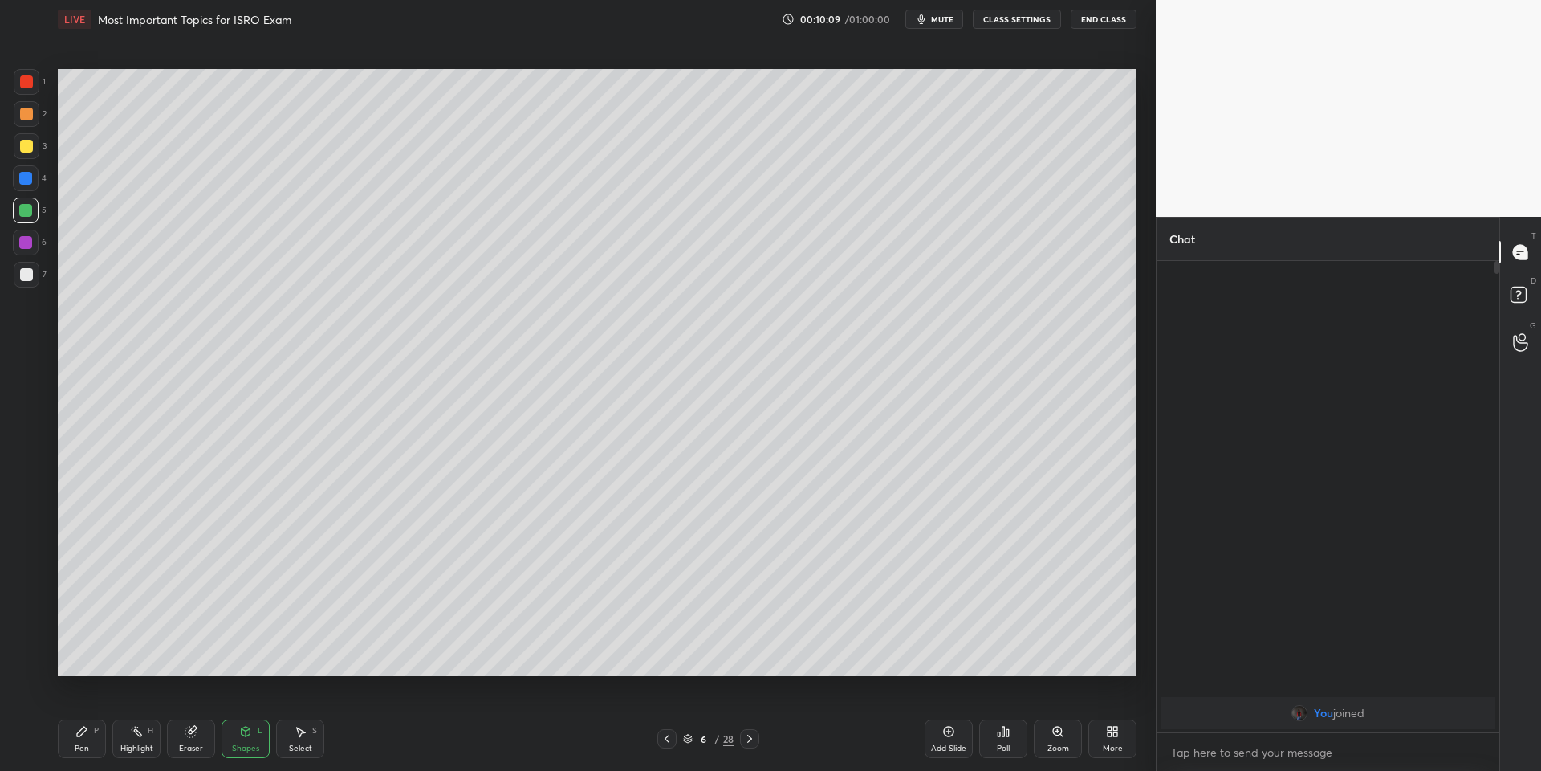
click at [84, 744] on div "Pen" at bounding box center [82, 748] width 14 height 8
drag, startPoint x: 144, startPoint y: 727, endPoint x: 136, endPoint y: 719, distance: 10.8
click at [135, 723] on div "Highlight H" at bounding box center [136, 738] width 48 height 39
click at [90, 735] on div "Pen P" at bounding box center [82, 738] width 48 height 39
click at [131, 733] on icon at bounding box center [136, 731] width 13 height 13
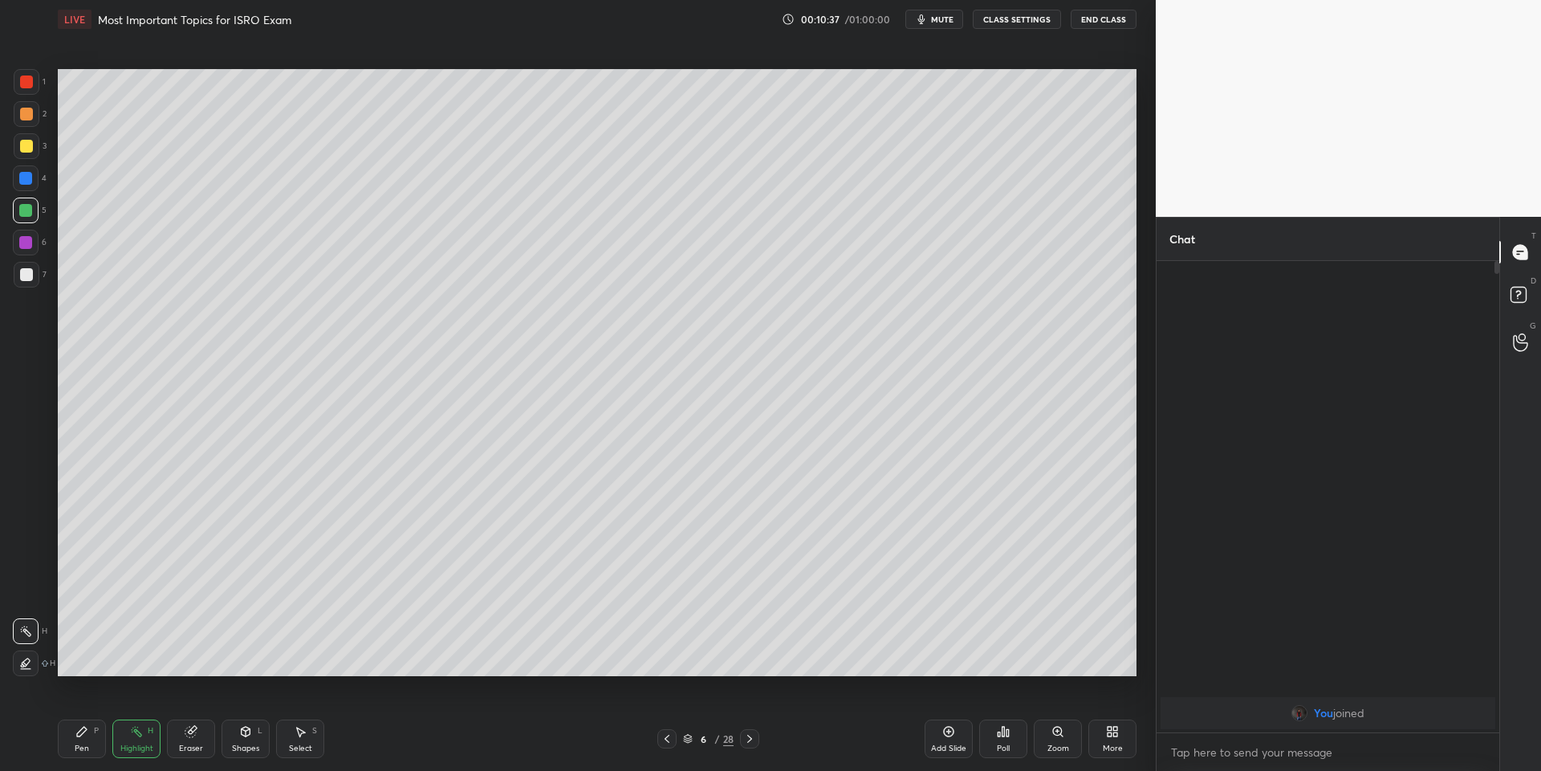
drag, startPoint x: 941, startPoint y: 738, endPoint x: 935, endPoint y: 724, distance: 14.8
click at [942, 735] on div "Add Slide" at bounding box center [949, 738] width 48 height 39
click at [84, 742] on div "Pen P" at bounding box center [82, 738] width 48 height 39
click at [26, 148] on div at bounding box center [26, 146] width 13 height 13
click at [253, 744] on div "Shapes" at bounding box center [245, 748] width 27 height 8
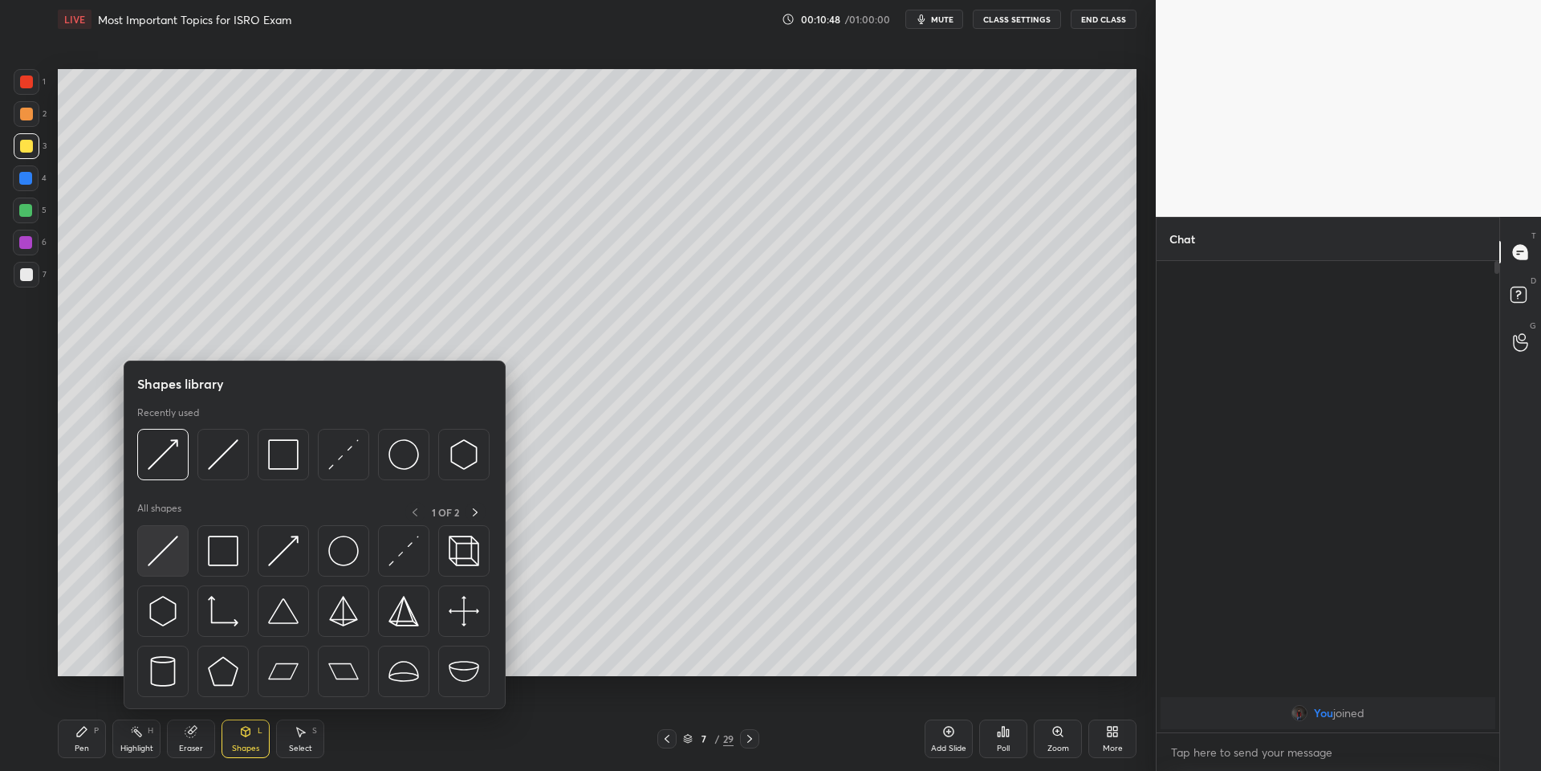
click at [158, 560] on div at bounding box center [162, 550] width 51 height 51
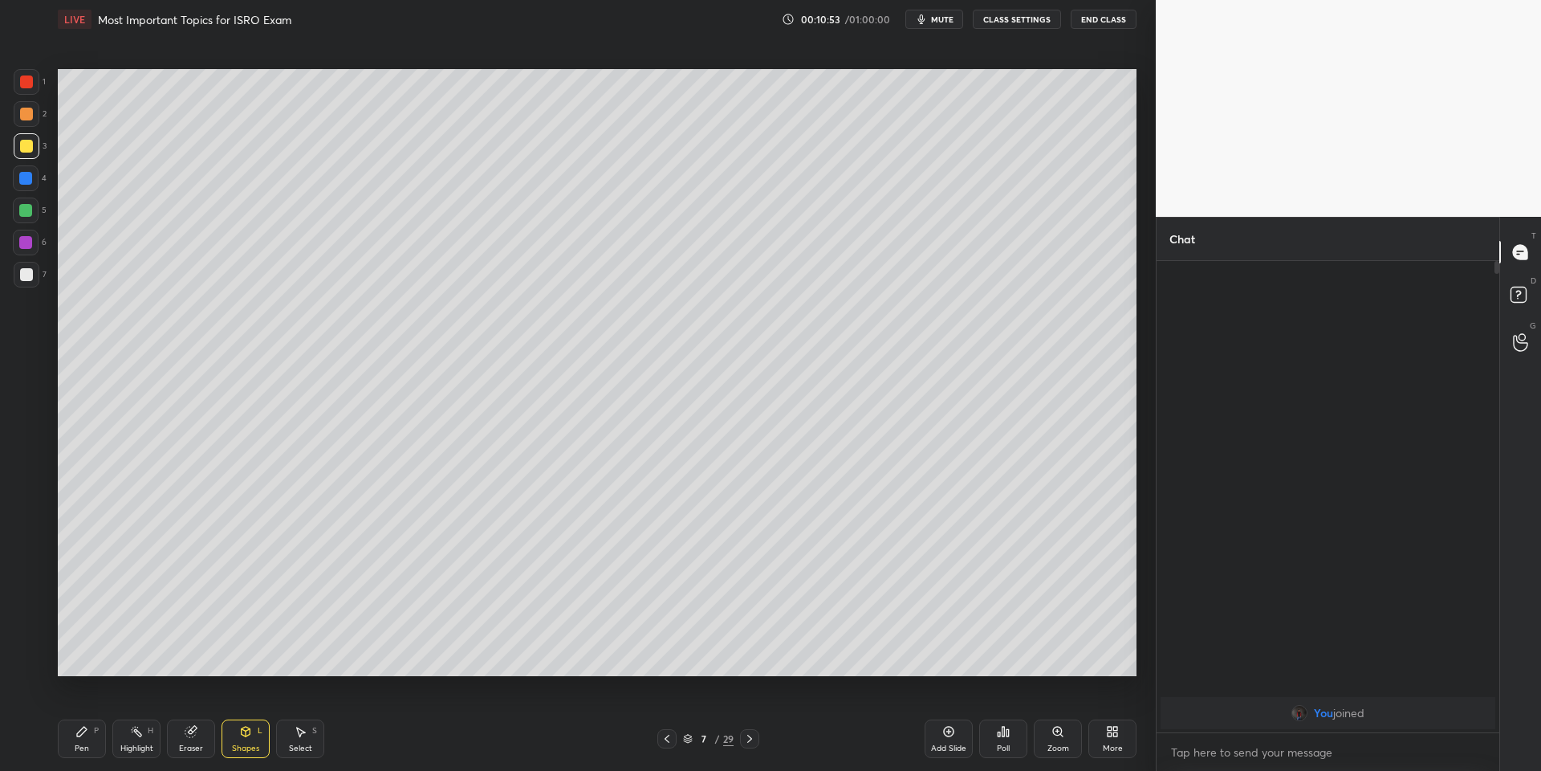
click at [90, 730] on div "Pen P" at bounding box center [82, 738] width 48 height 39
drag, startPoint x: 181, startPoint y: 743, endPoint x: 169, endPoint y: 684, distance: 60.6
click at [181, 739] on div "Eraser" at bounding box center [191, 738] width 48 height 39
drag, startPoint x: 89, startPoint y: 748, endPoint x: 100, endPoint y: 731, distance: 20.3
click at [92, 745] on div "Pen P" at bounding box center [82, 738] width 48 height 39
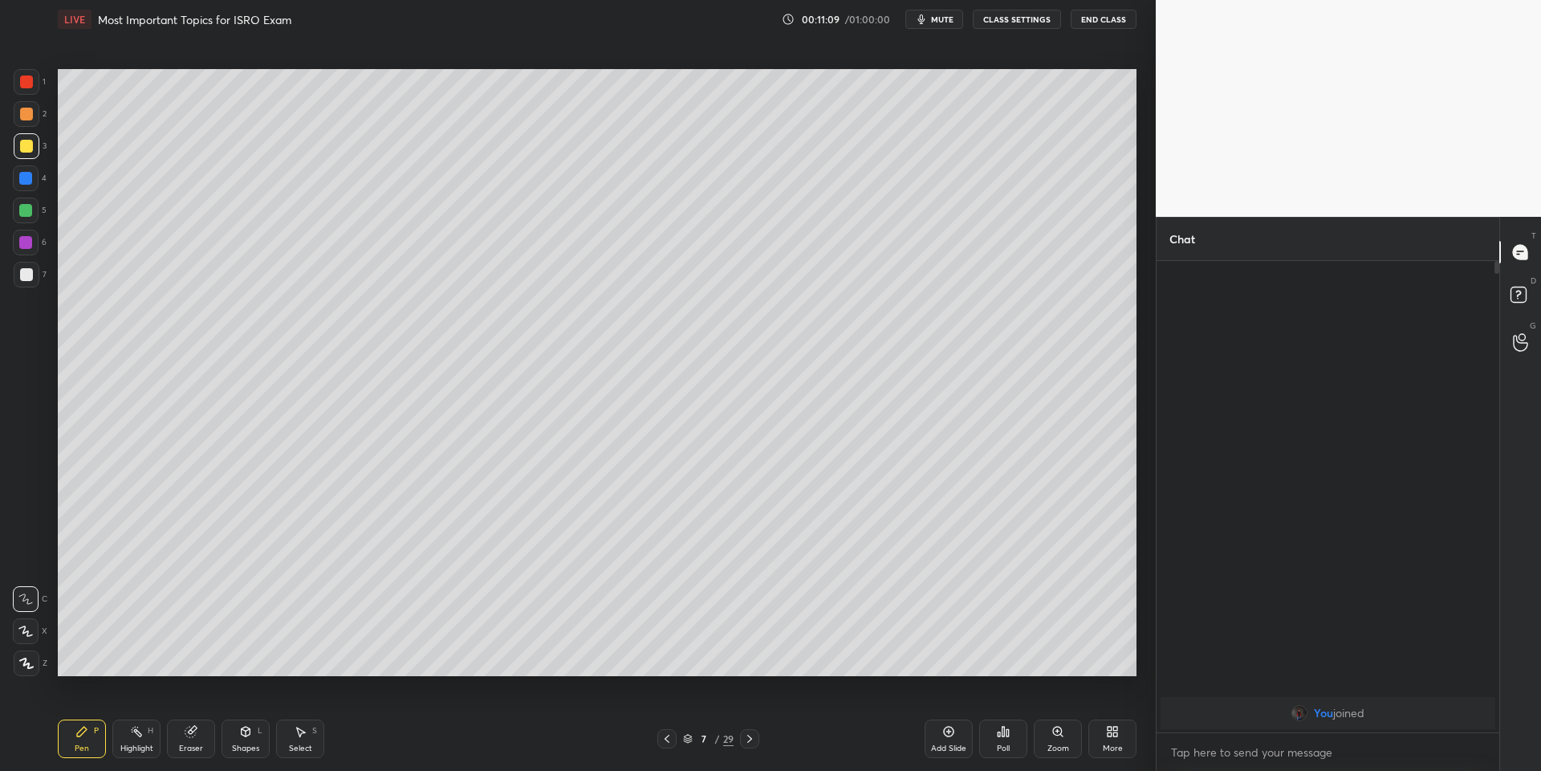
click at [25, 213] on div at bounding box center [25, 210] width 13 height 13
drag, startPoint x: 109, startPoint y: 728, endPoint x: 121, endPoint y: 720, distance: 14.5
click at [116, 731] on div "Pen P Highlight H Eraser Shapes L Select S" at bounding box center [275, 738] width 434 height 39
drag, startPoint x: 258, startPoint y: 735, endPoint x: 262, endPoint y: 711, distance: 25.2
click at [258, 734] on div "Shapes L" at bounding box center [246, 738] width 48 height 39
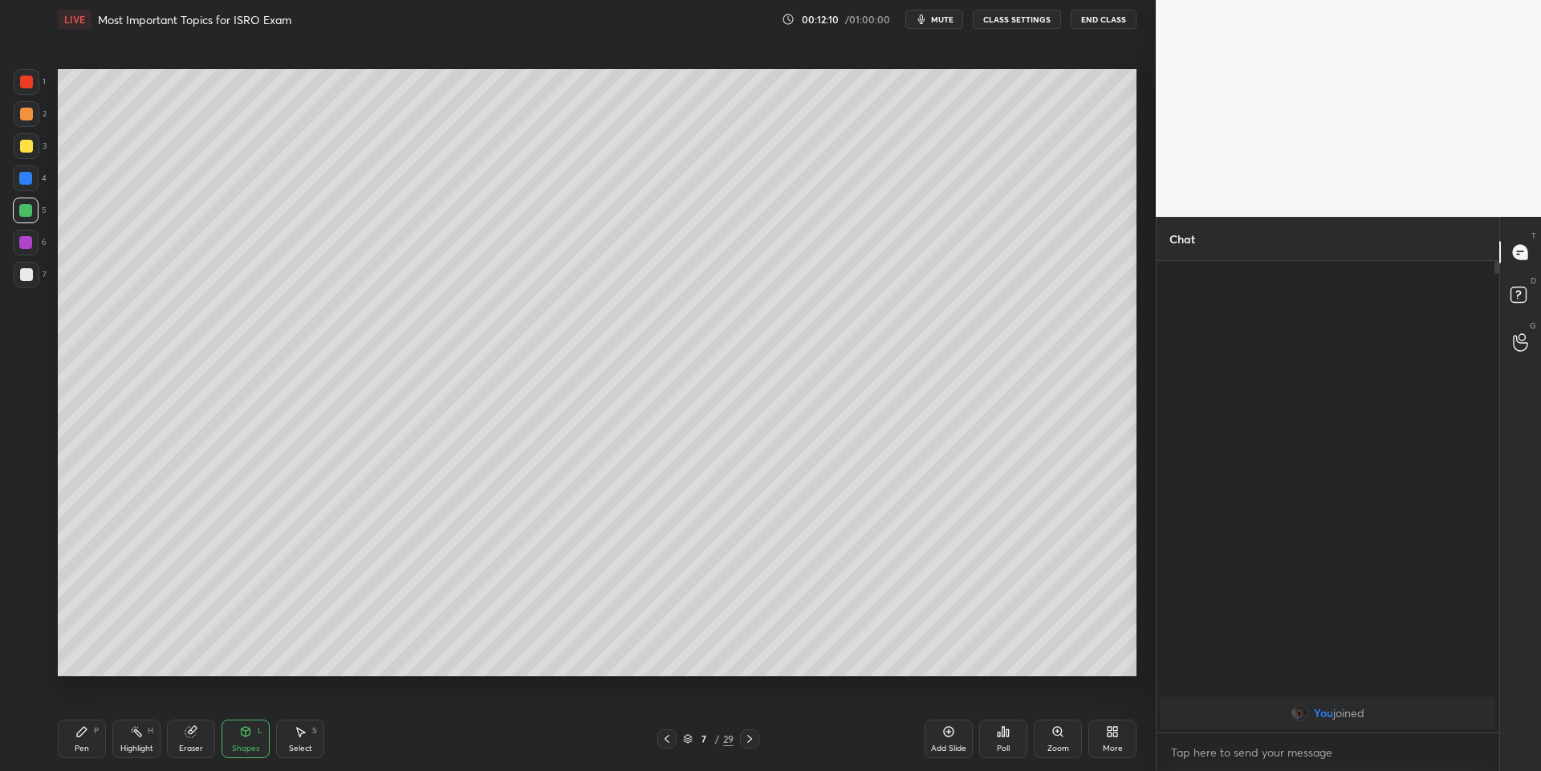
click at [79, 747] on div "Pen" at bounding box center [82, 748] width 14 height 8
click at [21, 149] on div at bounding box center [26, 146] width 13 height 13
click at [22, 150] on div at bounding box center [26, 146] width 13 height 13
drag, startPoint x: 303, startPoint y: 744, endPoint x: 317, endPoint y: 678, distance: 67.4
click at [303, 740] on div "Select S" at bounding box center [300, 738] width 48 height 39
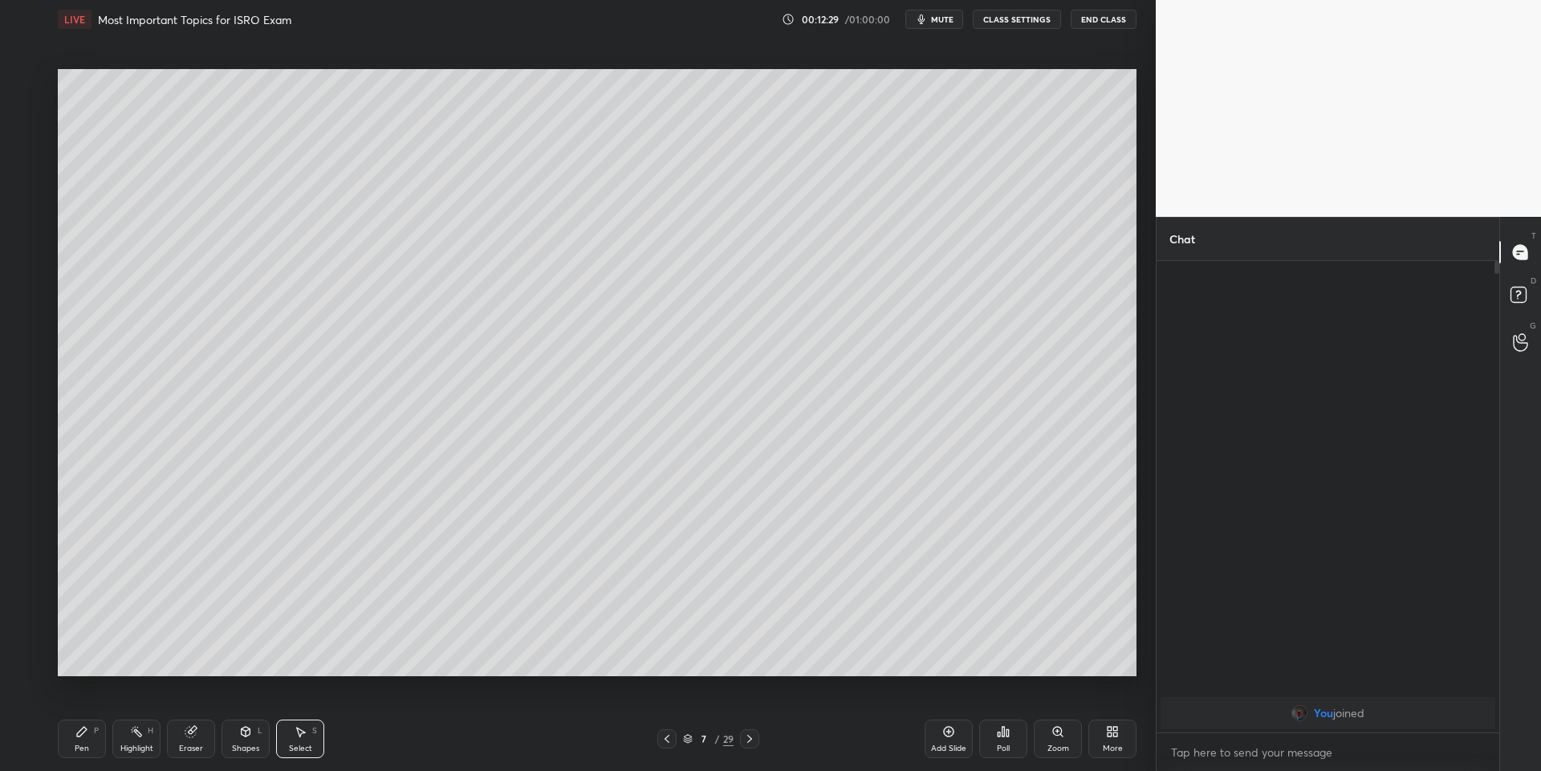
drag, startPoint x: 79, startPoint y: 757, endPoint x: 143, endPoint y: 706, distance: 81.8
click at [83, 754] on div "Pen P" at bounding box center [82, 738] width 48 height 39
click at [303, 733] on icon at bounding box center [300, 731] width 13 height 13
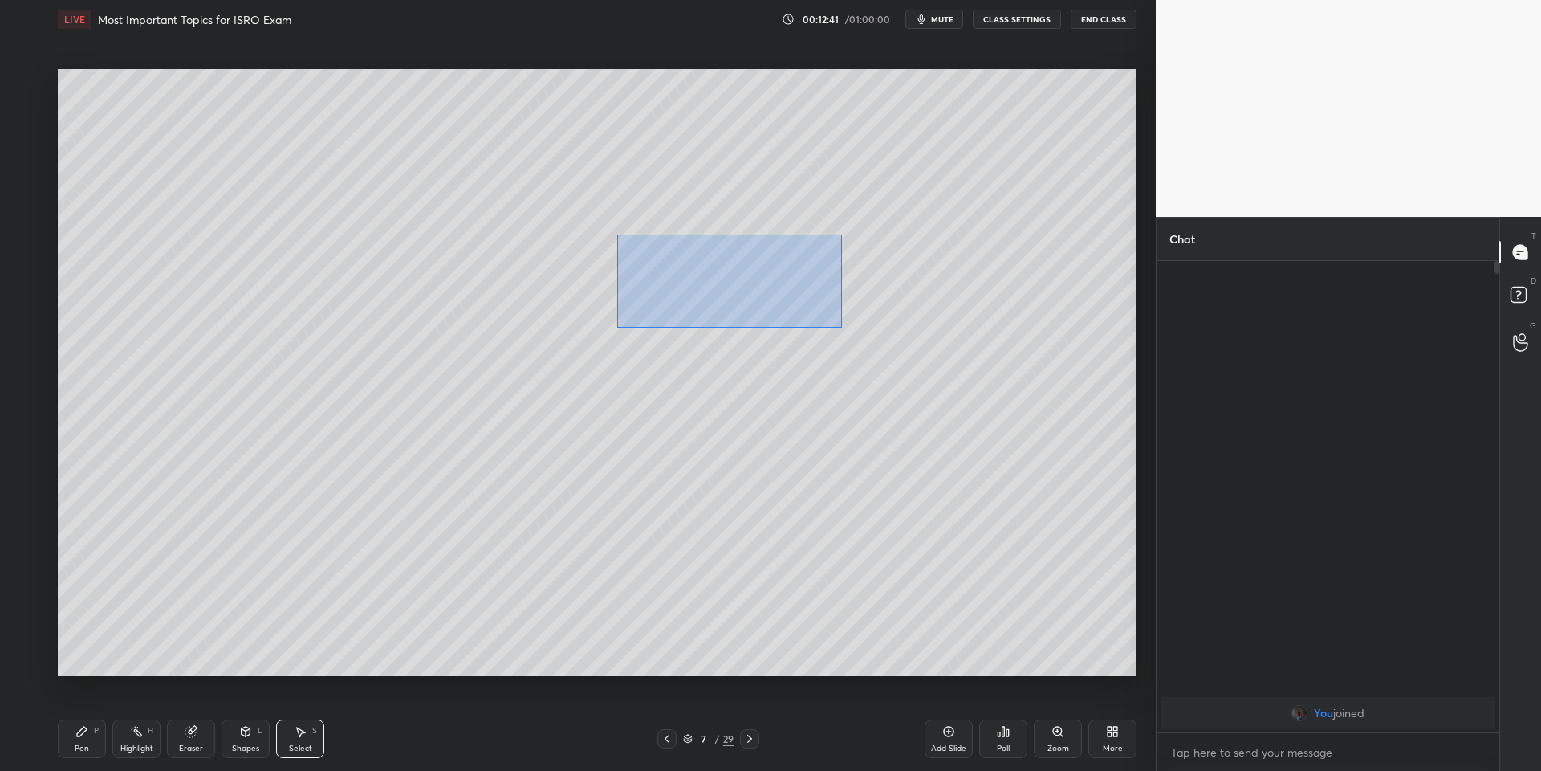
drag, startPoint x: 667, startPoint y: 242, endPoint x: 838, endPoint y: 317, distance: 186.6
click at [841, 326] on div "0 ° Undo Copy Duplicate Duplicate to new slide Delete" at bounding box center [597, 372] width 1079 height 607
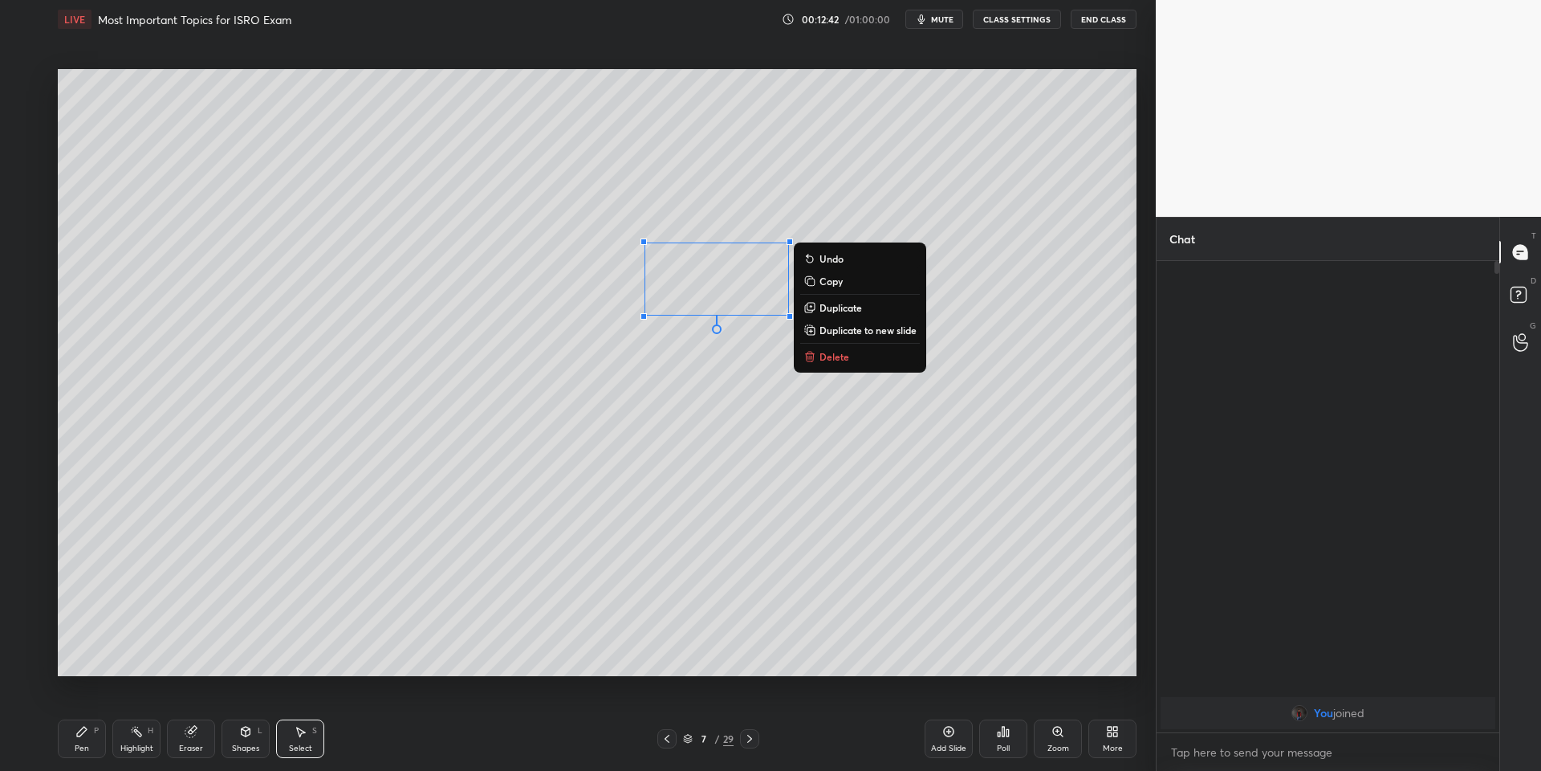
click at [847, 287] on button "Copy" at bounding box center [860, 280] width 120 height 19
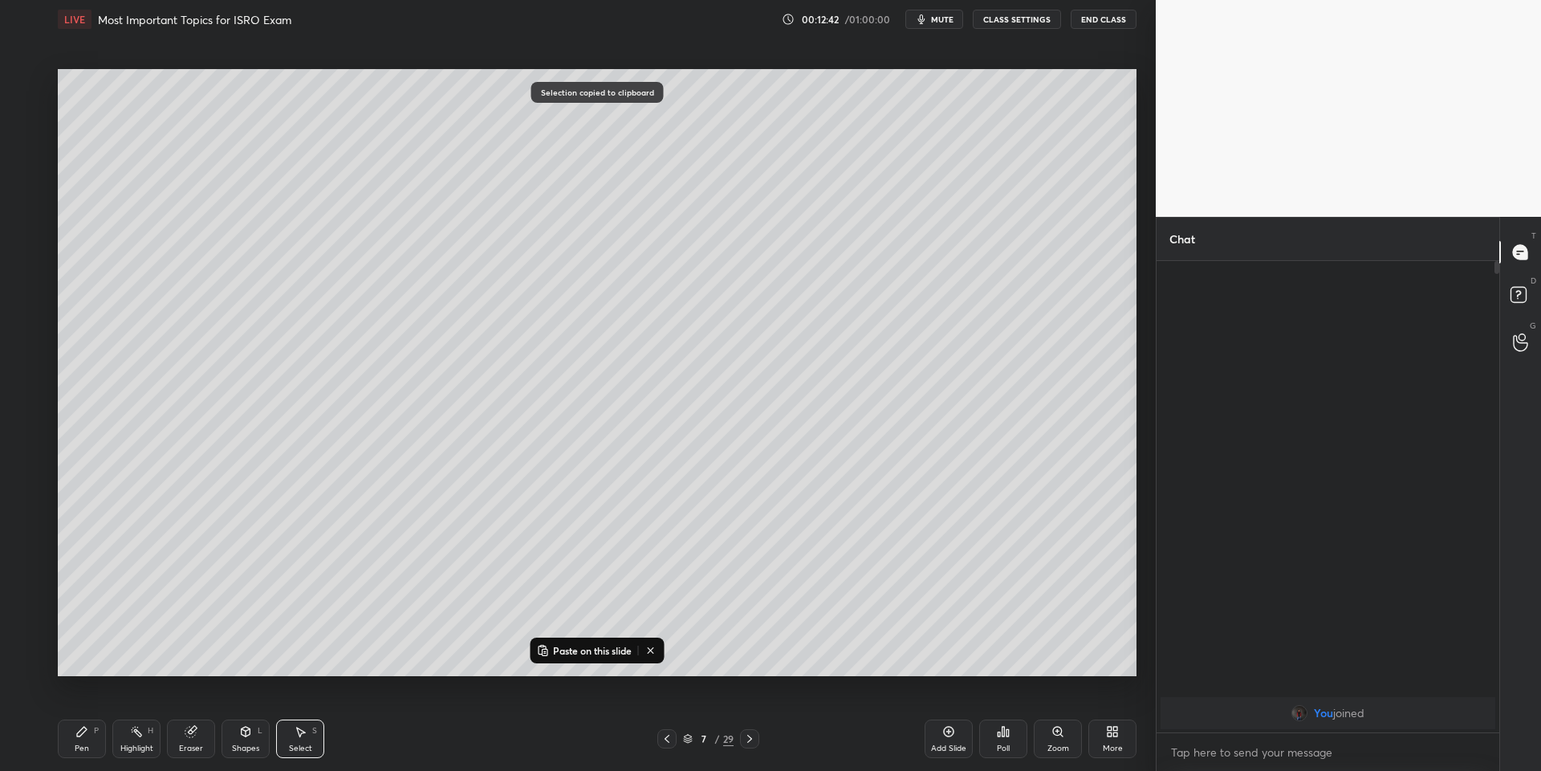
click at [604, 655] on p "Paste on this slide" at bounding box center [592, 650] width 79 height 13
drag, startPoint x: 733, startPoint y: 298, endPoint x: 666, endPoint y: 489, distance: 202.6
click at [674, 495] on div "0 ° Undo Copy Paste here Duplicate Duplicate to new slide Delete" at bounding box center [597, 372] width 1079 height 607
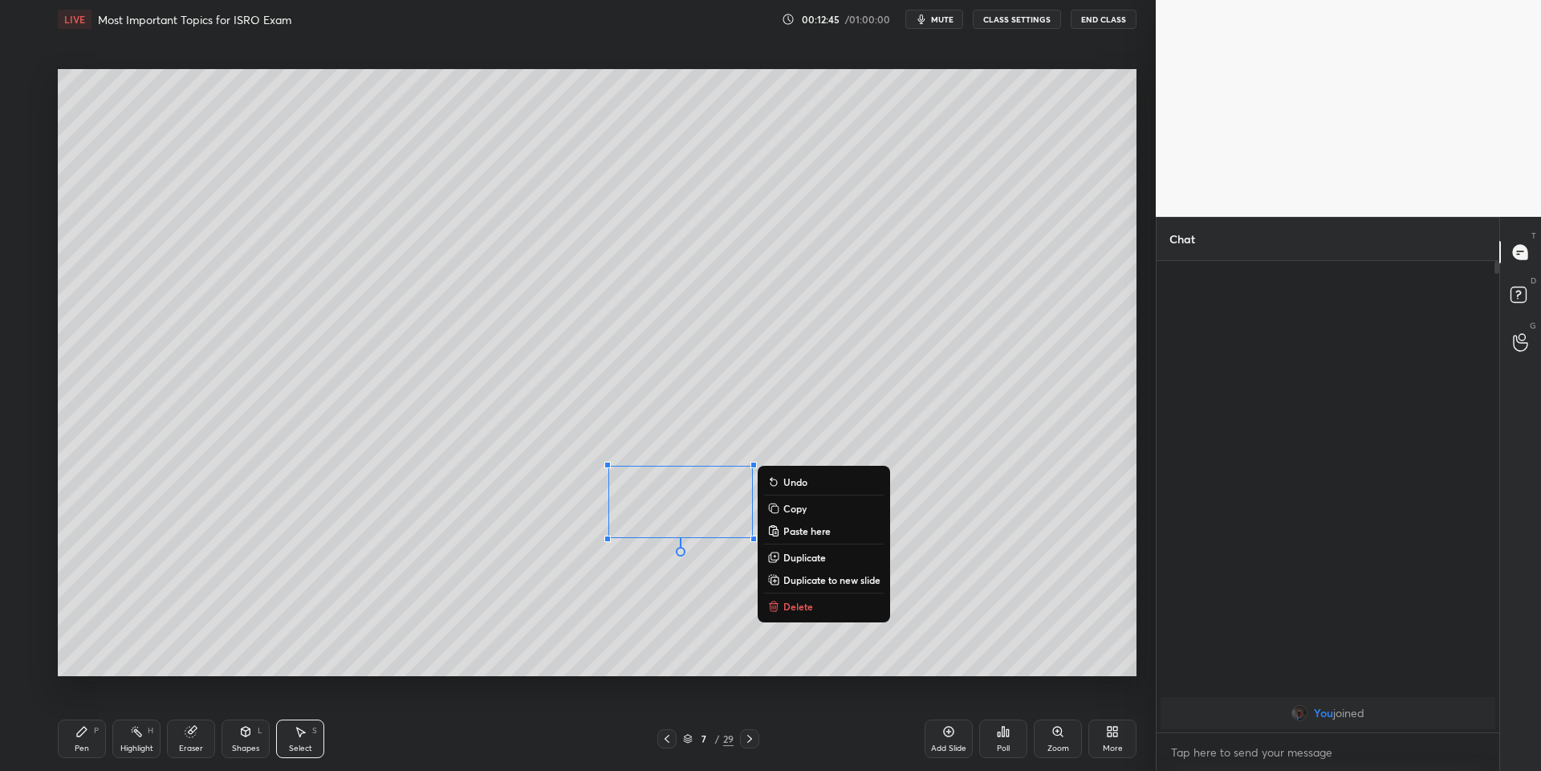
click at [83, 737] on div "Pen P" at bounding box center [82, 738] width 48 height 39
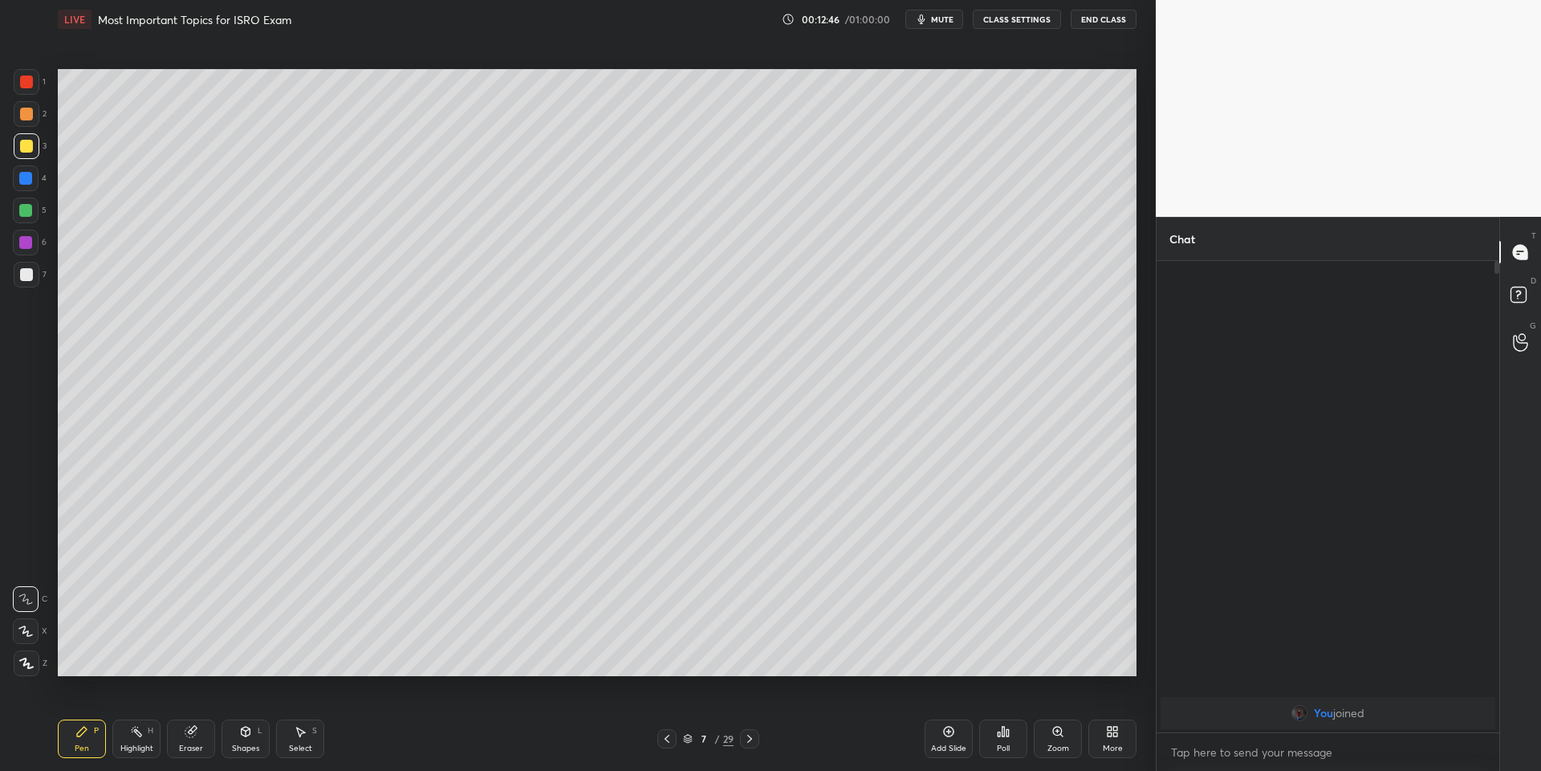
click at [23, 214] on div at bounding box center [25, 210] width 13 height 13
click at [135, 731] on icon at bounding box center [136, 731] width 13 height 13
click at [26, 142] on div at bounding box center [26, 146] width 13 height 13
drag, startPoint x: 307, startPoint y: 736, endPoint x: 320, endPoint y: 691, distance: 46.8
click at [309, 731] on div "Select S" at bounding box center [300, 738] width 48 height 39
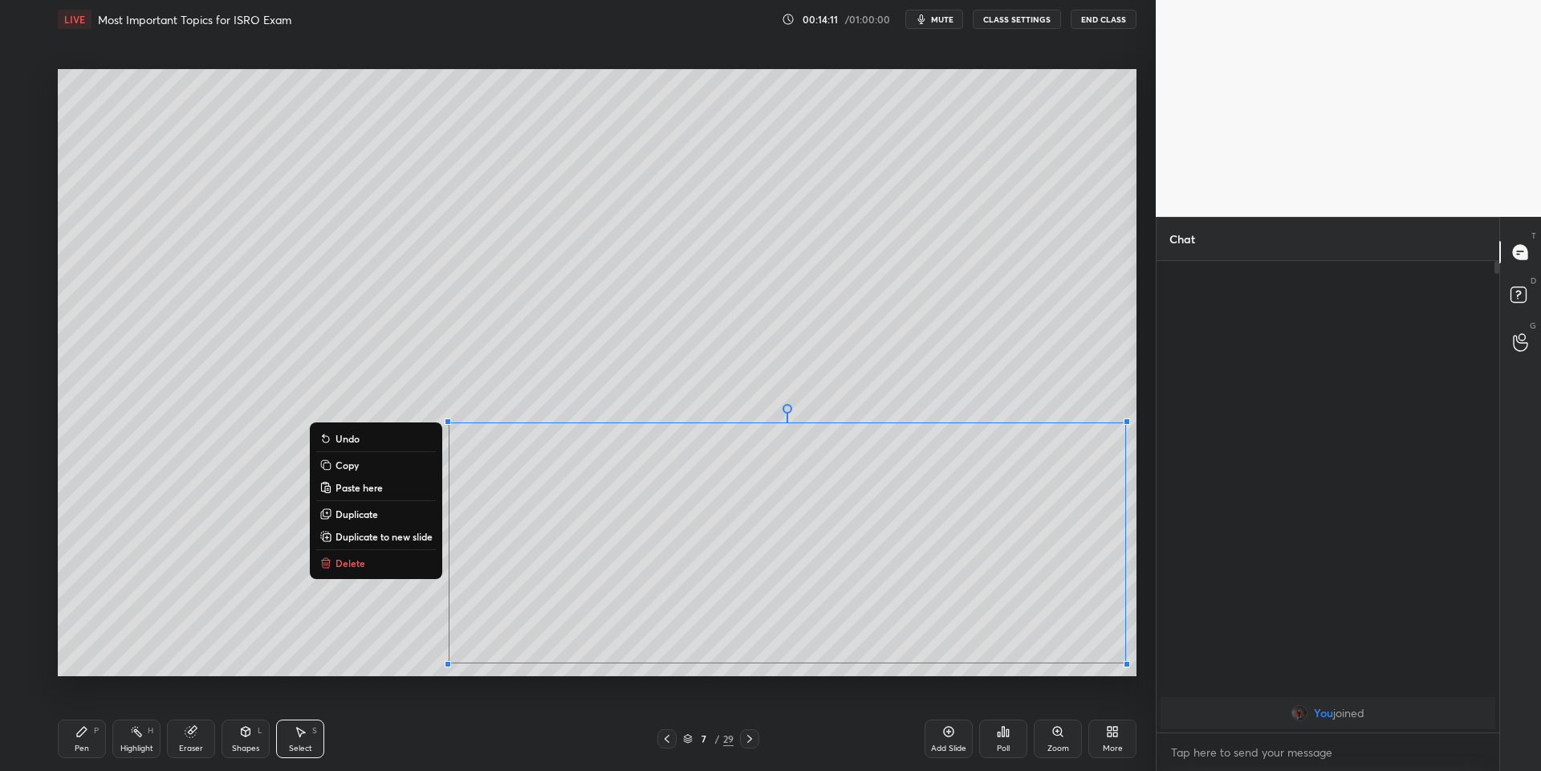
drag, startPoint x: 439, startPoint y: 402, endPoint x: 1126, endPoint y: 661, distance: 734.2
click at [1137, 681] on div "0 ° Undo Copy Paste here Duplicate Duplicate to new slide Delete Setting up you…" at bounding box center [597, 373] width 1092 height 668
drag, startPoint x: 368, startPoint y: 460, endPoint x: 386, endPoint y: 474, distance: 23.4
click at [369, 460] on button "Copy" at bounding box center [376, 464] width 120 height 19
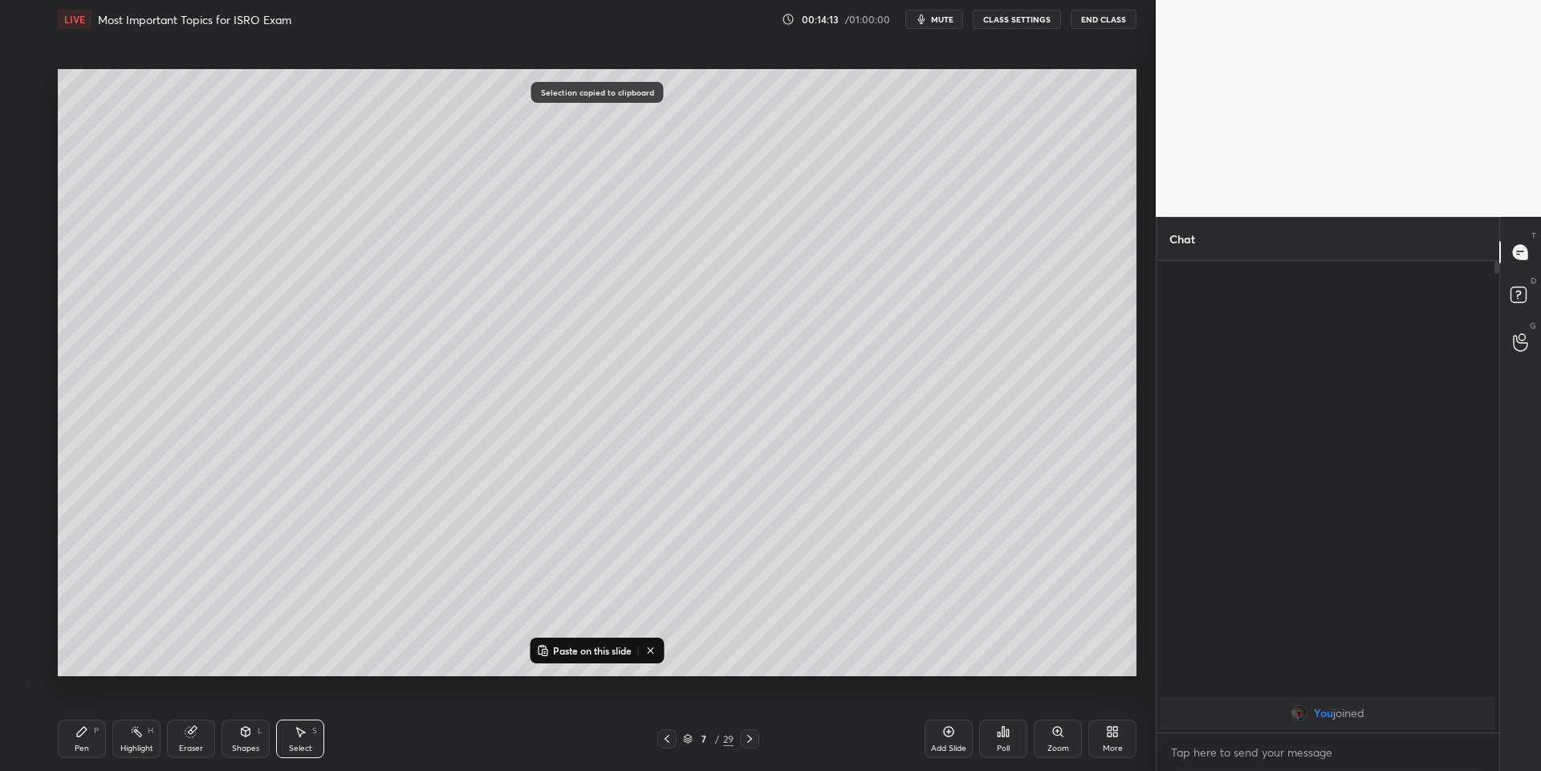
click at [947, 732] on icon at bounding box center [949, 731] width 13 height 13
drag, startPoint x: 595, startPoint y: 646, endPoint x: 585, endPoint y: 623, distance: 25.2
click at [592, 644] on p "Paste on this slide" at bounding box center [592, 650] width 79 height 13
drag, startPoint x: 564, startPoint y: 466, endPoint x: 348, endPoint y: 227, distance: 322.8
click at [359, 190] on div "0 ° Undo Copy Paste here Duplicate Duplicate to new slide Delete" at bounding box center [597, 372] width 1079 height 607
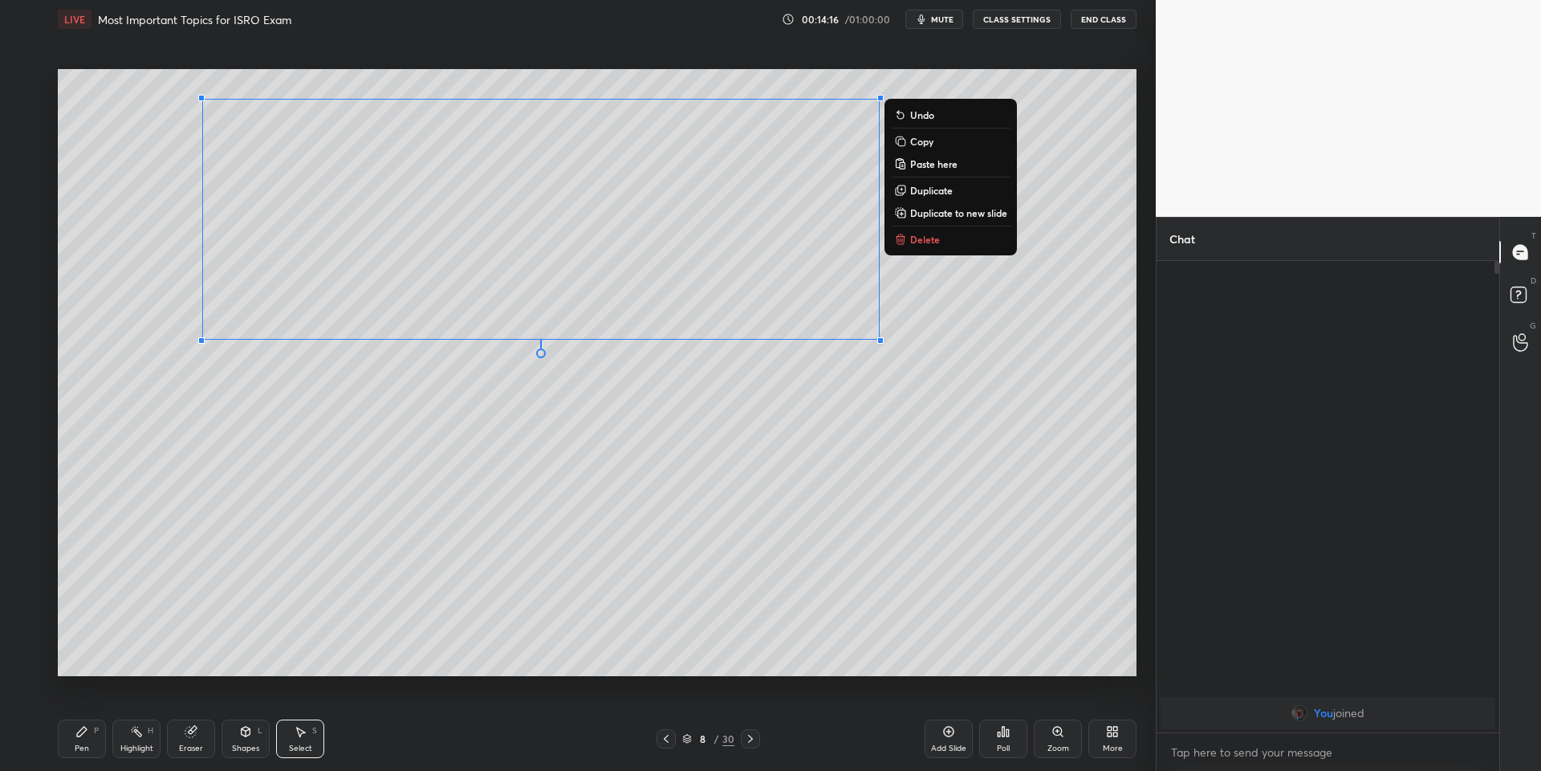
drag, startPoint x: 78, startPoint y: 739, endPoint x: 149, endPoint y: 734, distance: 70.8
click at [92, 737] on div "Pen P" at bounding box center [82, 738] width 48 height 39
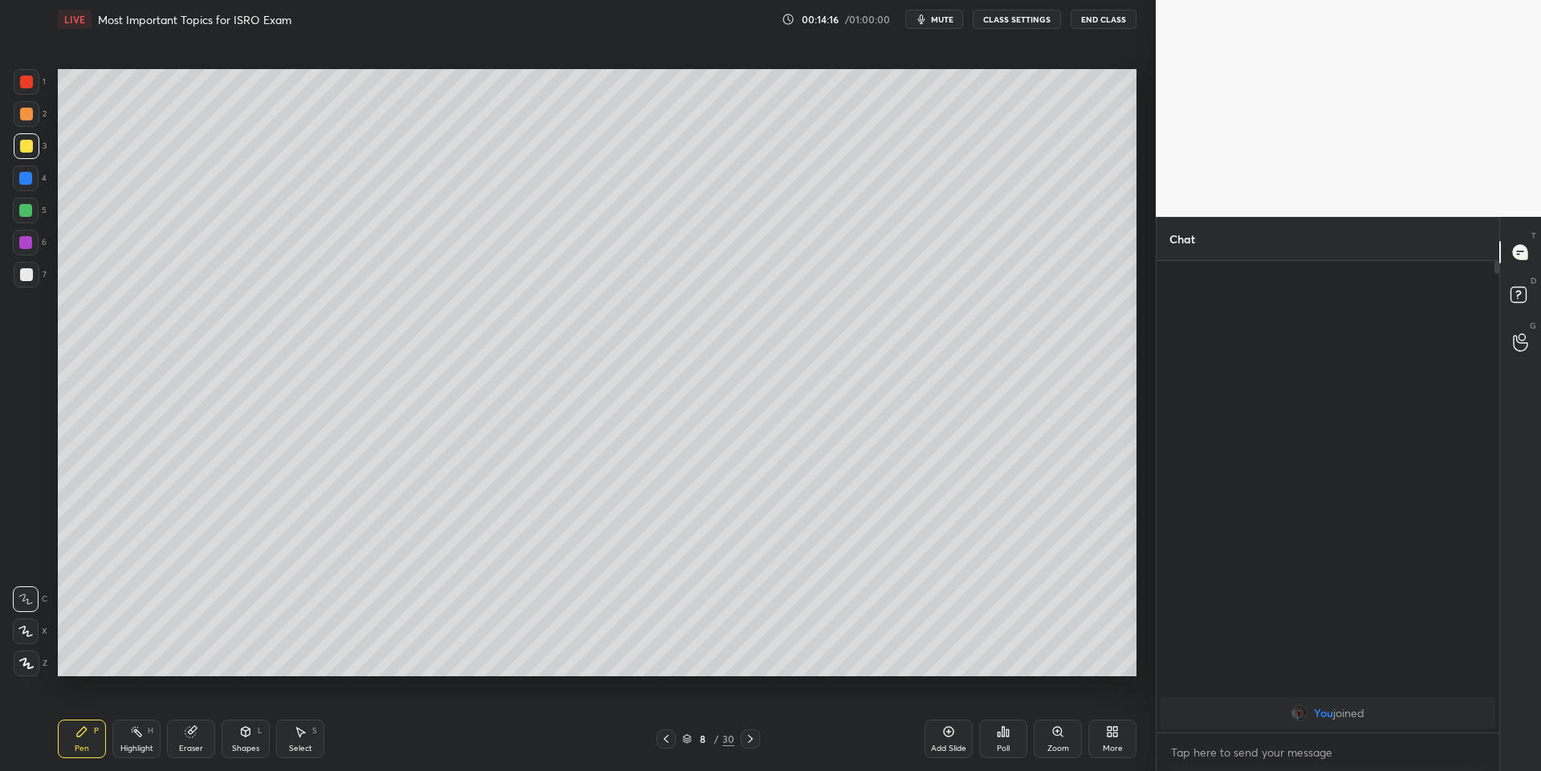
click at [185, 733] on div "Eraser" at bounding box center [191, 738] width 48 height 39
click at [83, 731] on icon at bounding box center [81, 731] width 13 height 13
drag, startPoint x: 21, startPoint y: 140, endPoint x: 46, endPoint y: 145, distance: 25.2
click at [22, 145] on div at bounding box center [26, 146] width 13 height 13
click at [190, 730] on div "Eraser" at bounding box center [191, 738] width 48 height 39
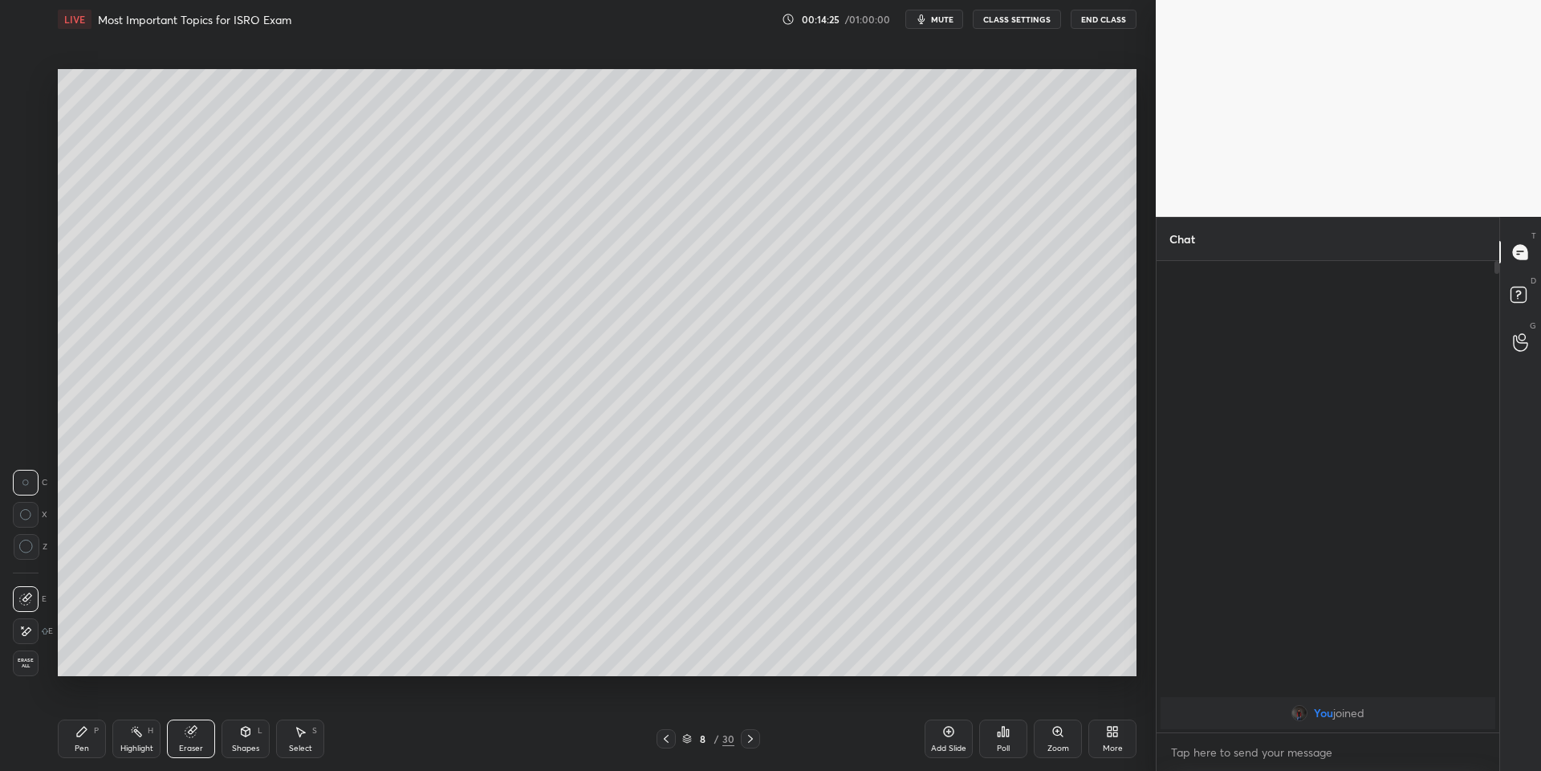
click at [90, 743] on div "Pen P" at bounding box center [82, 738] width 48 height 39
drag, startPoint x: 135, startPoint y: 739, endPoint x: 140, endPoint y: 725, distance: 15.5
click at [138, 736] on div "Highlight H" at bounding box center [136, 738] width 48 height 39
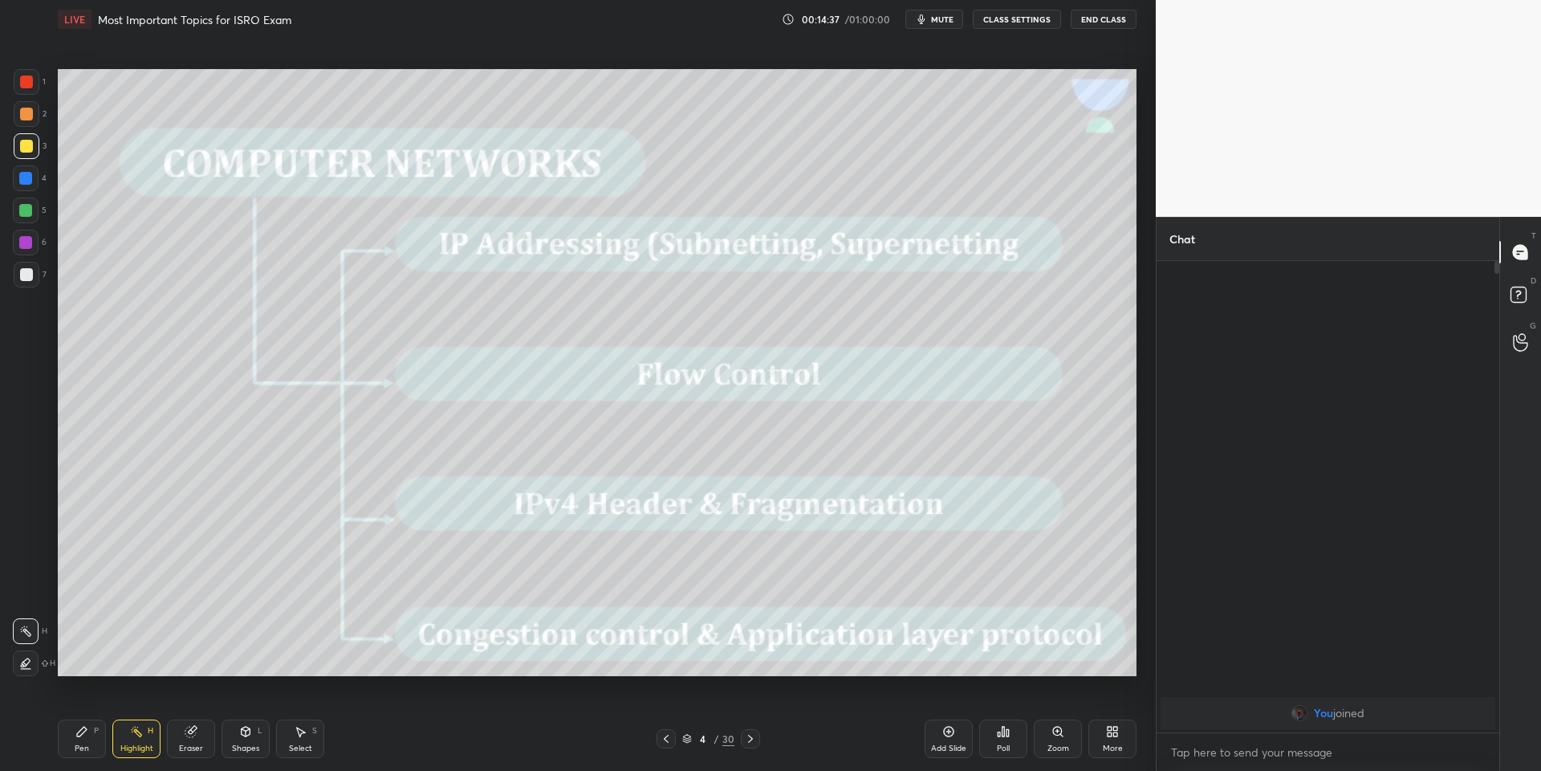
drag, startPoint x: 84, startPoint y: 751, endPoint x: 109, endPoint y: 731, distance: 31.5
click at [88, 744] on div "Pen P" at bounding box center [82, 738] width 48 height 39
click at [123, 739] on div "Highlight H" at bounding box center [136, 738] width 48 height 39
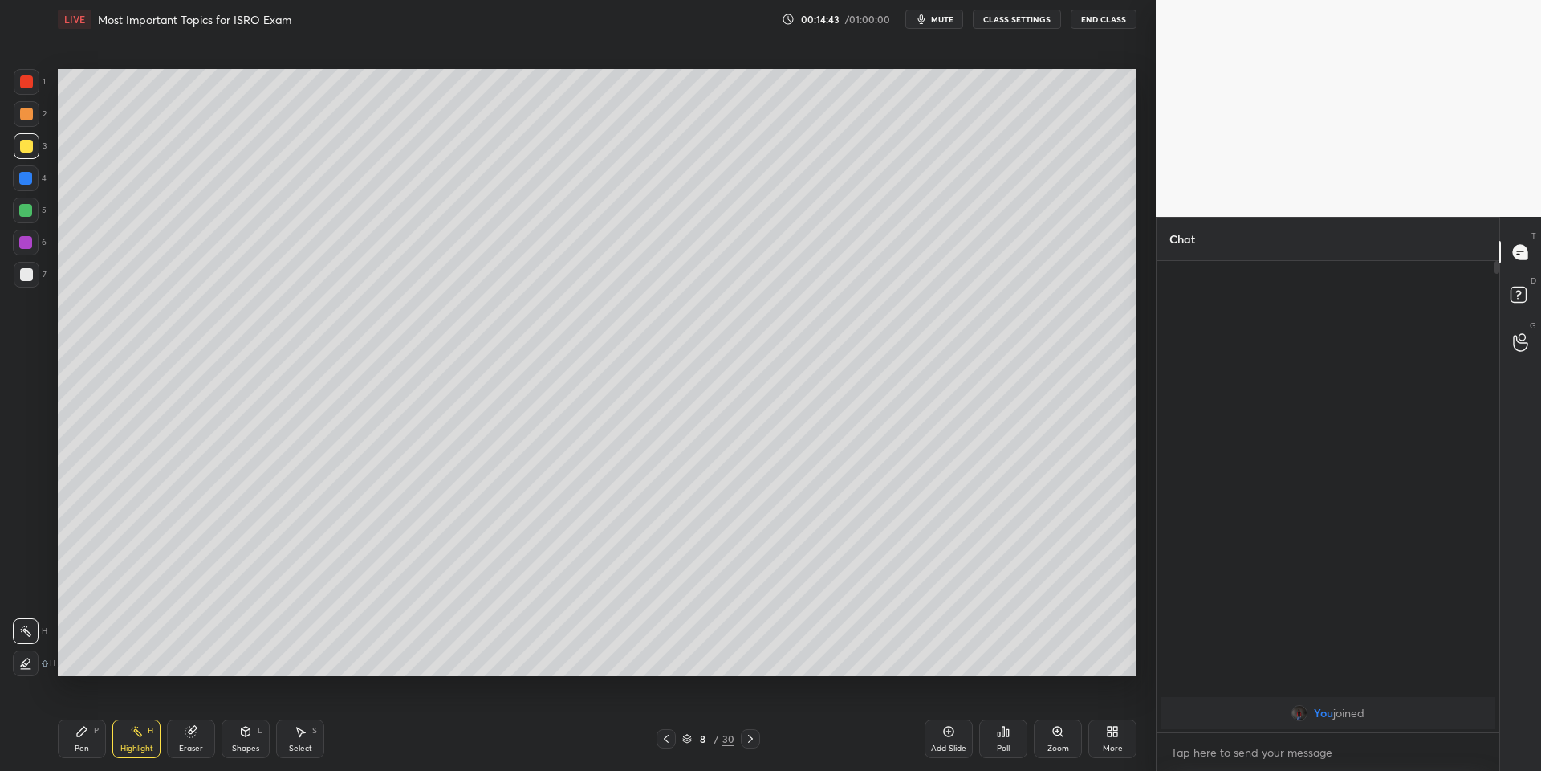
click at [87, 744] on div "Pen" at bounding box center [82, 748] width 14 height 8
click at [22, 210] on div at bounding box center [25, 210] width 13 height 13
drag, startPoint x: 23, startPoint y: 275, endPoint x: 49, endPoint y: 271, distance: 25.9
click at [24, 274] on div at bounding box center [26, 274] width 13 height 13
click at [93, 730] on div "Pen P" at bounding box center [82, 738] width 48 height 39
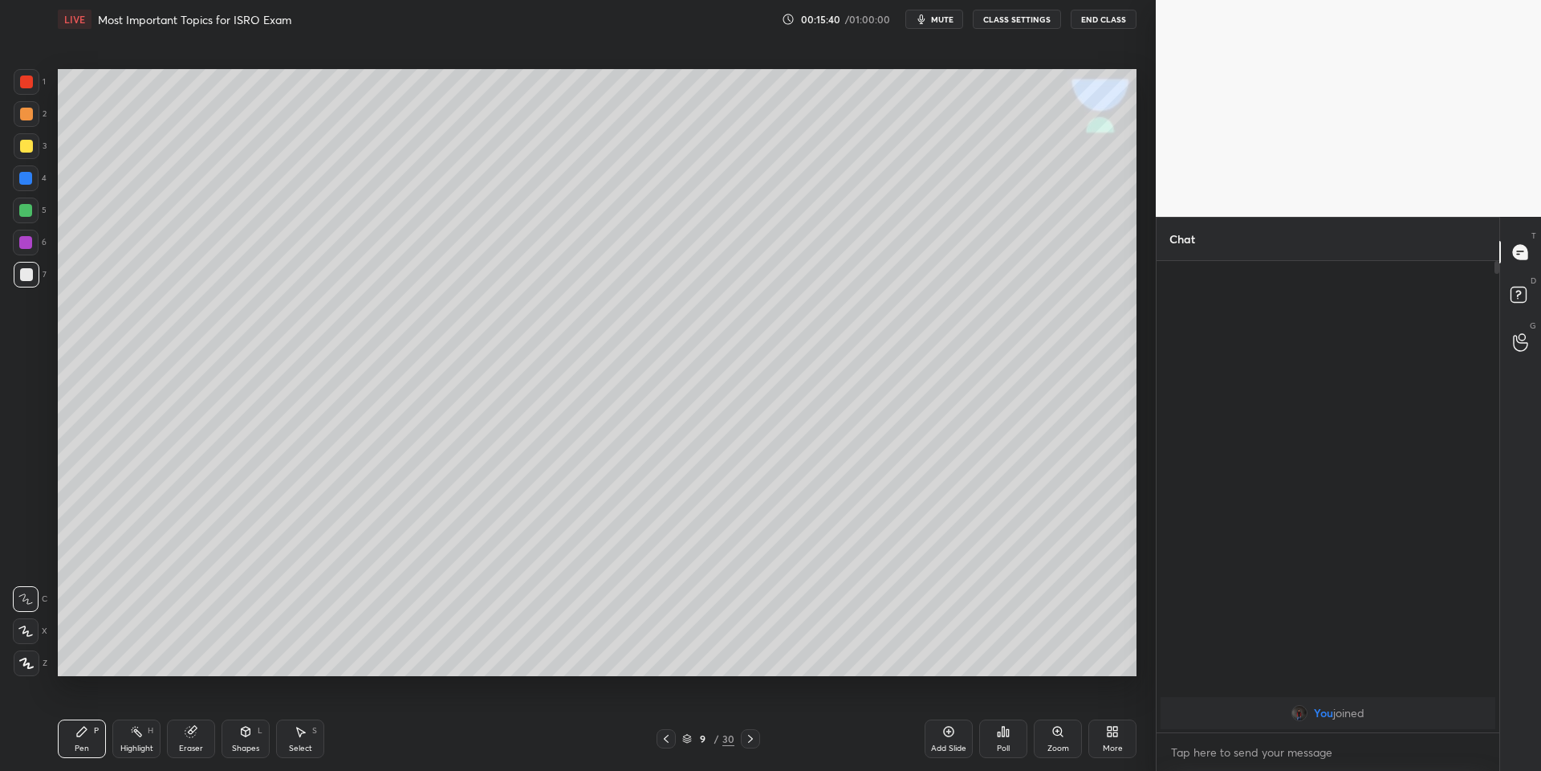
click at [26, 154] on div at bounding box center [27, 146] width 26 height 26
drag, startPoint x: 241, startPoint y: 726, endPoint x: 240, endPoint y: 713, distance: 12.9
click at [242, 723] on div "Shapes L" at bounding box center [246, 738] width 48 height 39
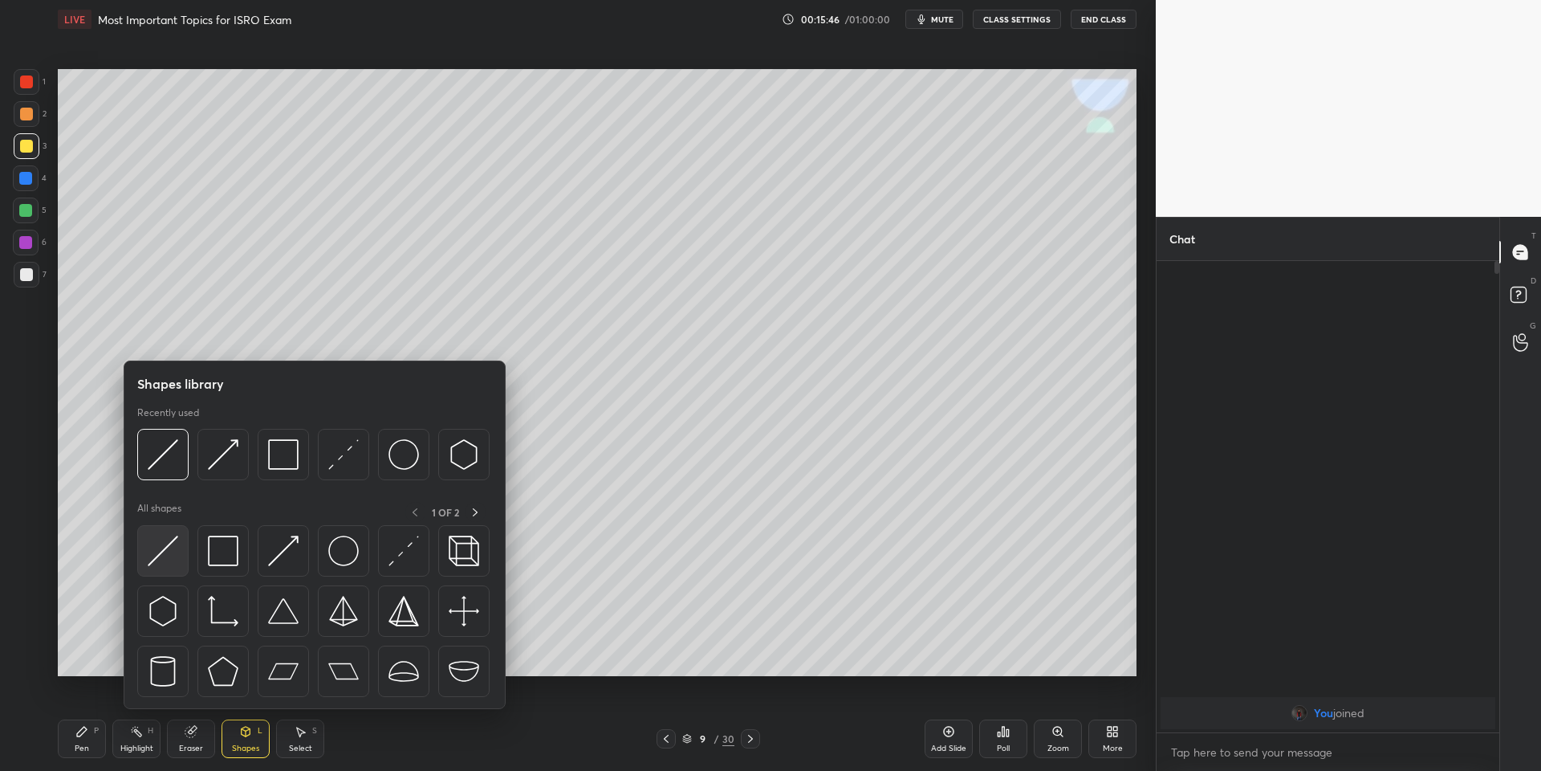
click at [177, 535] on img at bounding box center [163, 550] width 31 height 31
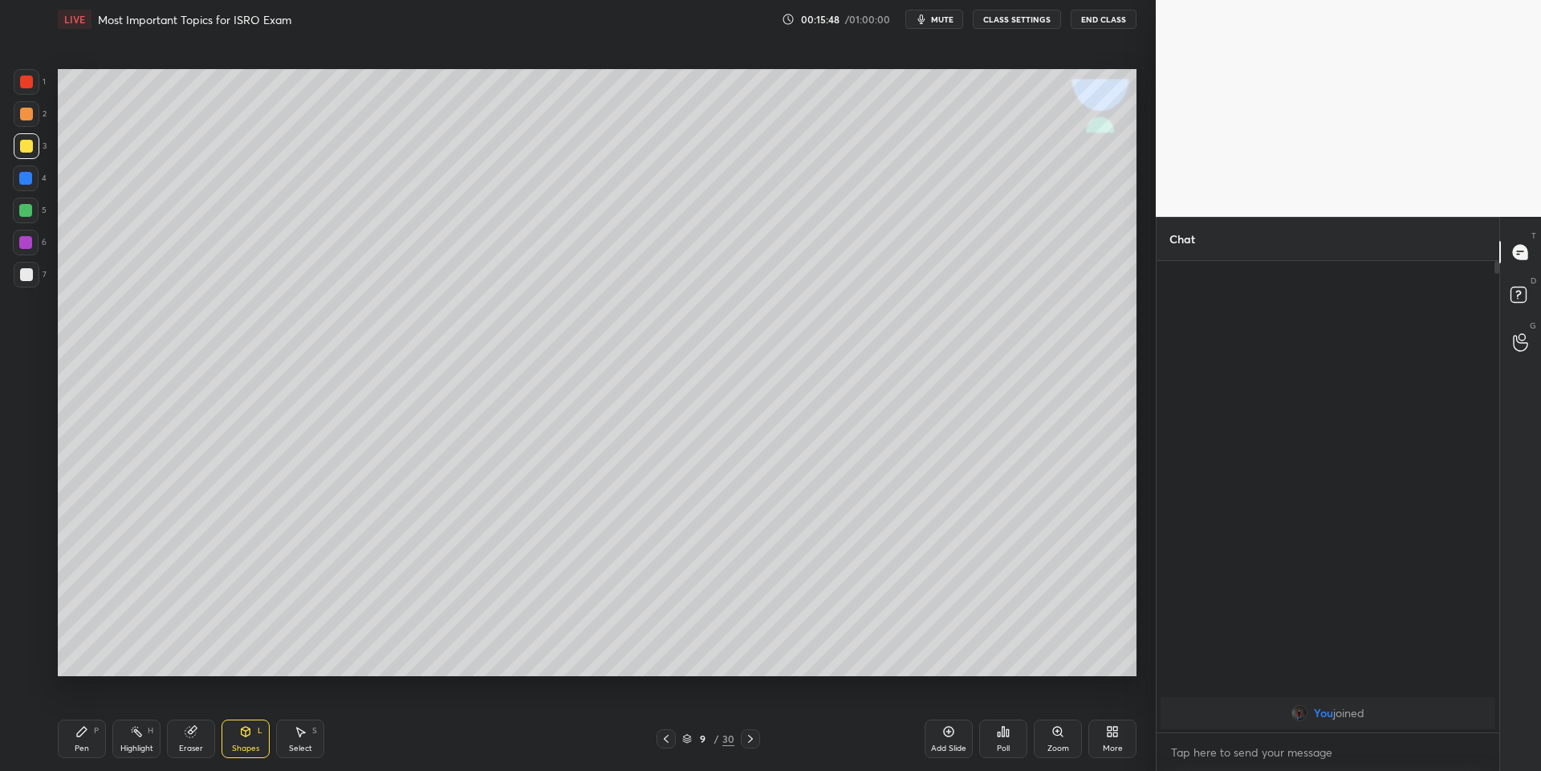
click at [89, 739] on div "Pen P" at bounding box center [82, 738] width 48 height 39
click at [935, 22] on span "mute" at bounding box center [942, 19] width 22 height 11
click at [89, 735] on div "Pen P" at bounding box center [82, 738] width 48 height 39
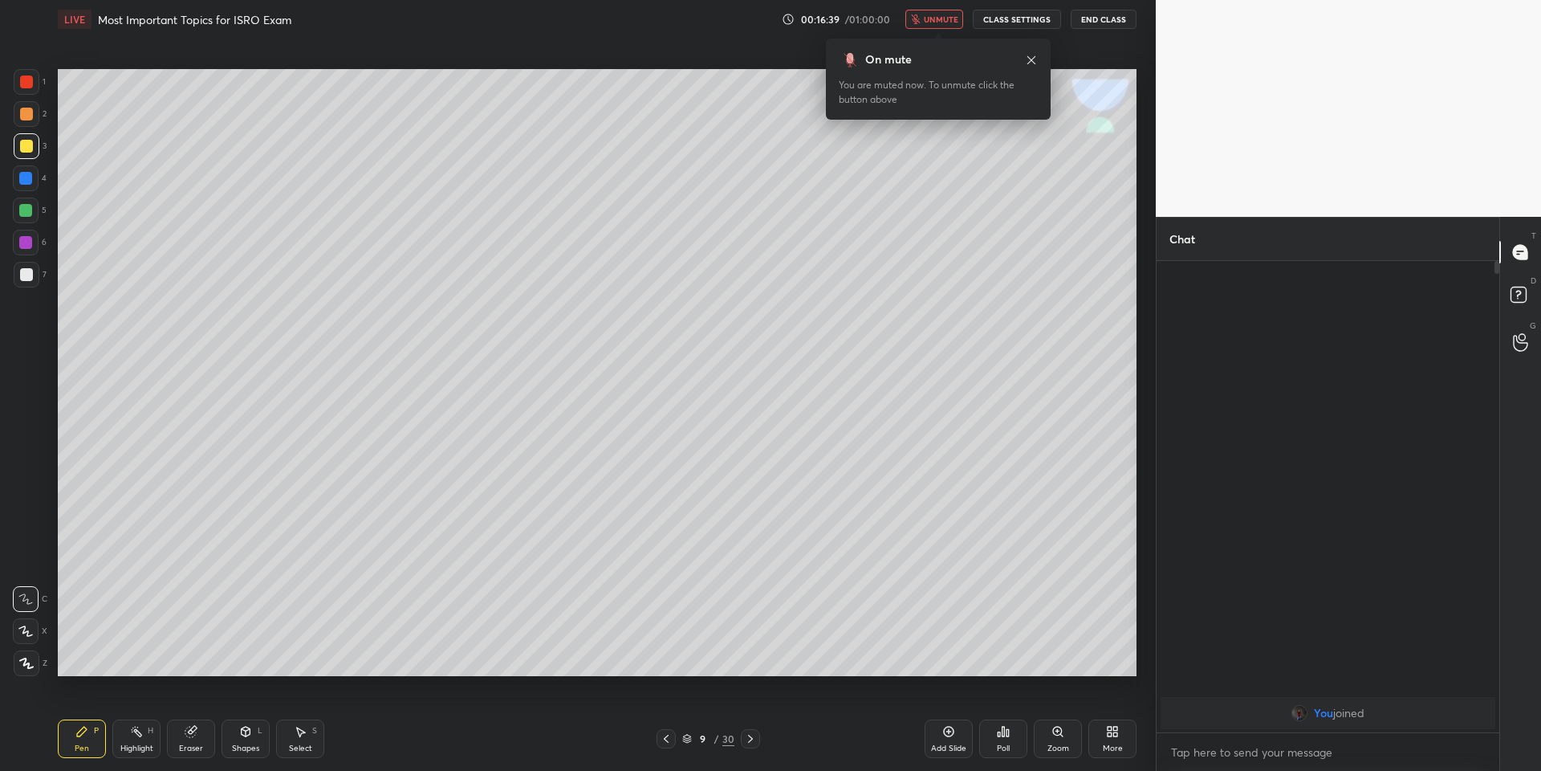
click at [946, 19] on span "unmute" at bounding box center [941, 19] width 35 height 11
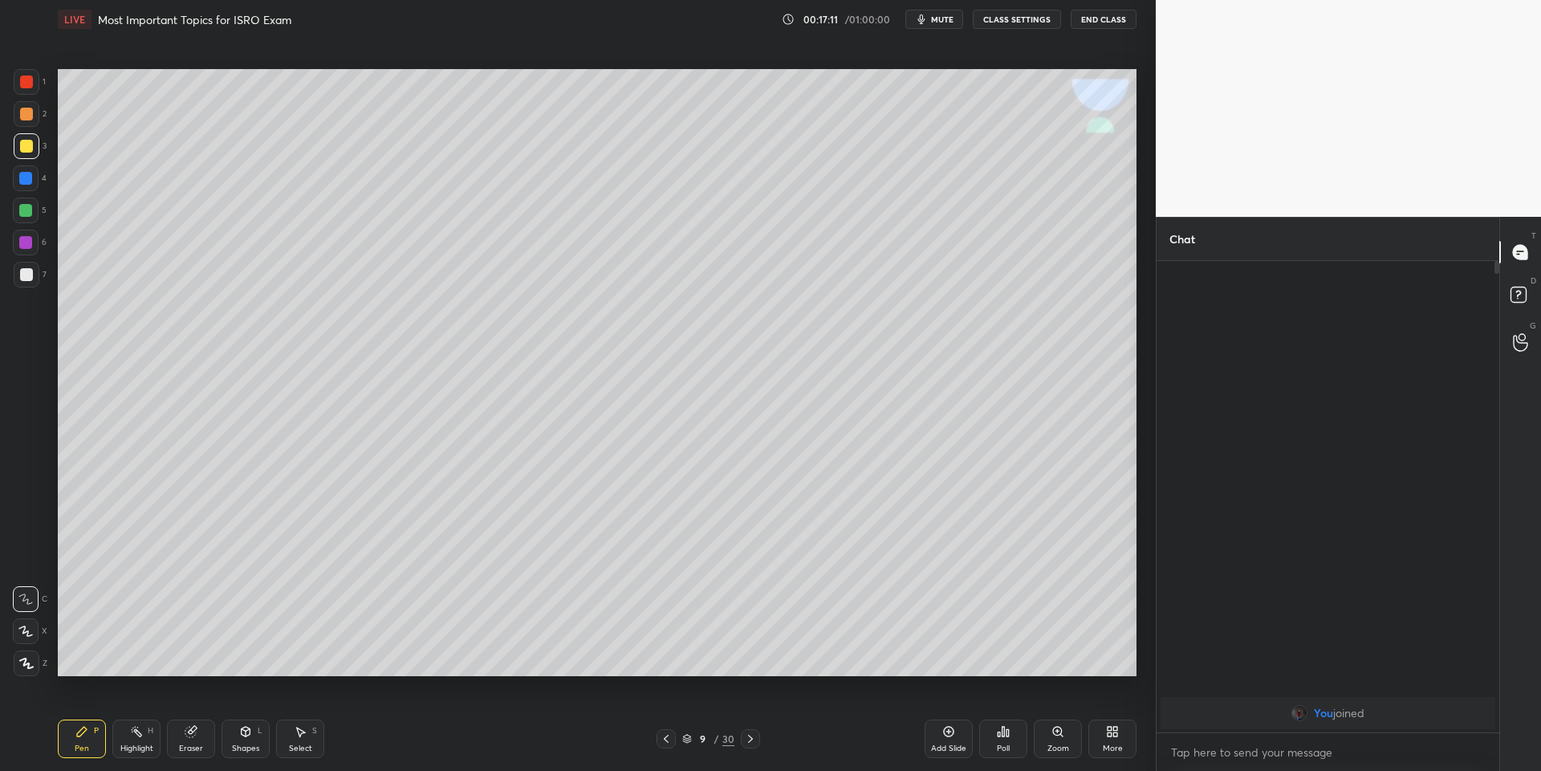
drag, startPoint x: 82, startPoint y: 751, endPoint x: 141, endPoint y: 708, distance: 73.5
click at [89, 751] on div "Pen P" at bounding box center [82, 738] width 48 height 39
drag, startPoint x: 140, startPoint y: 740, endPoint x: 181, endPoint y: 721, distance: 45.3
click at [144, 739] on div "Highlight H" at bounding box center [136, 738] width 48 height 39
click at [90, 752] on div "Pen P" at bounding box center [82, 738] width 48 height 39
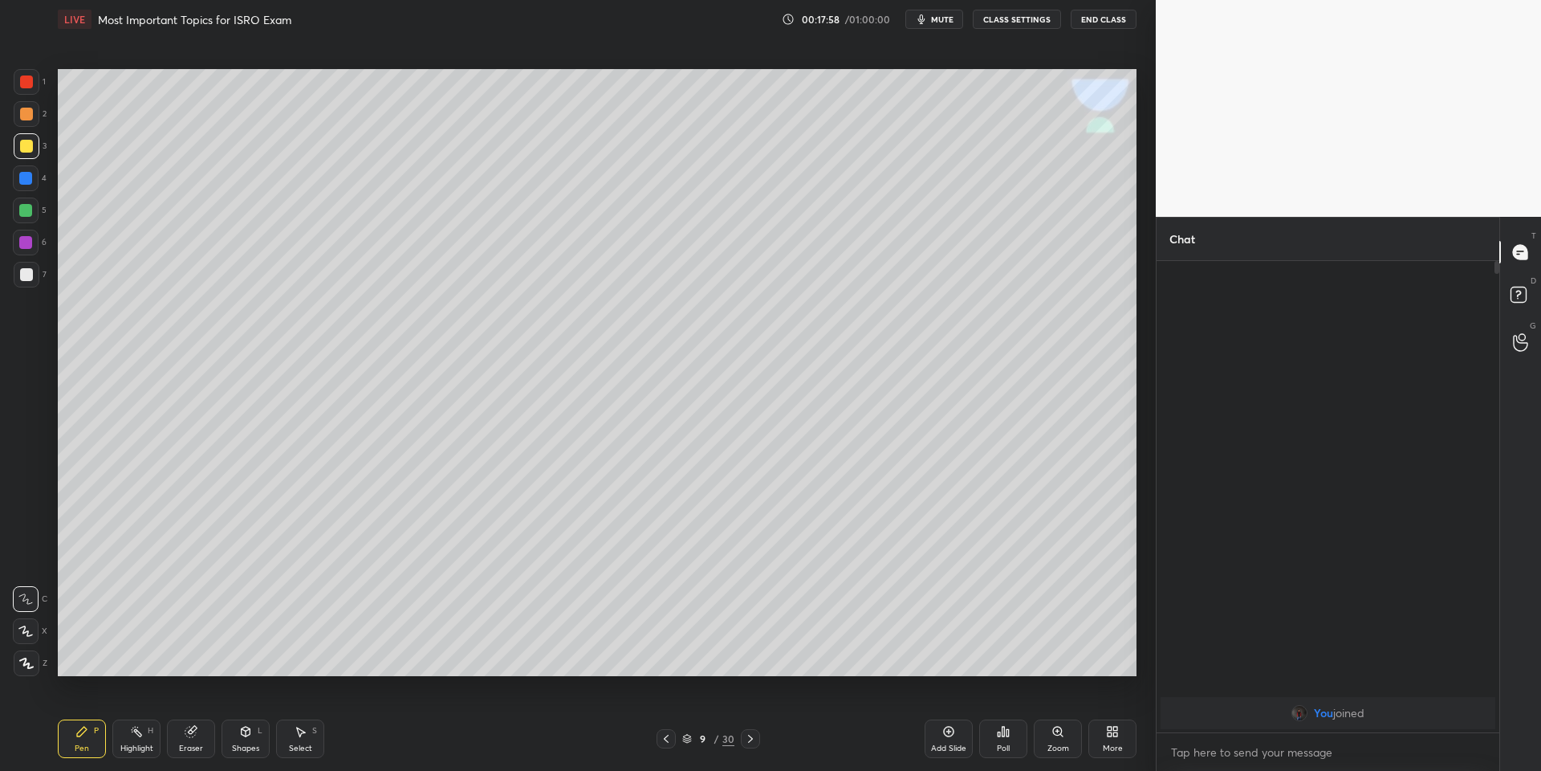
click at [943, 735] on div "Add Slide" at bounding box center [949, 738] width 48 height 39
drag, startPoint x: 74, startPoint y: 751, endPoint x: 71, endPoint y: 697, distance: 53.8
click at [72, 749] on div "Pen P" at bounding box center [82, 738] width 48 height 39
drag, startPoint x: 21, startPoint y: 149, endPoint x: 55, endPoint y: 153, distance: 34.8
click at [20, 149] on div at bounding box center [26, 146] width 13 height 13
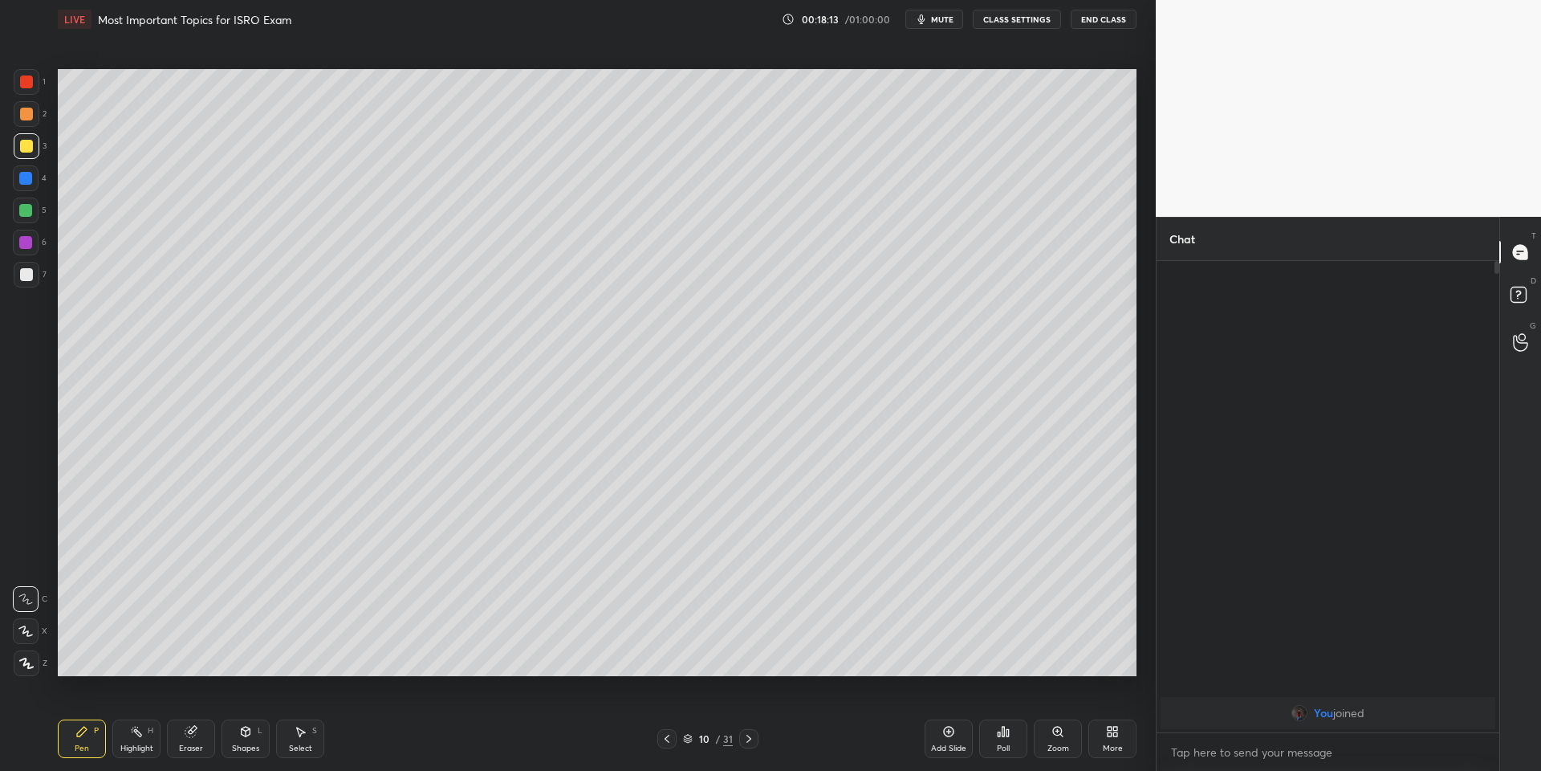
click at [261, 731] on div "Shapes L" at bounding box center [246, 738] width 48 height 39
click at [92, 736] on div "Pen P" at bounding box center [82, 738] width 48 height 39
click at [96, 728] on div "P" at bounding box center [96, 731] width 5 height 8
click at [136, 735] on div "Highlight H" at bounding box center [136, 738] width 48 height 39
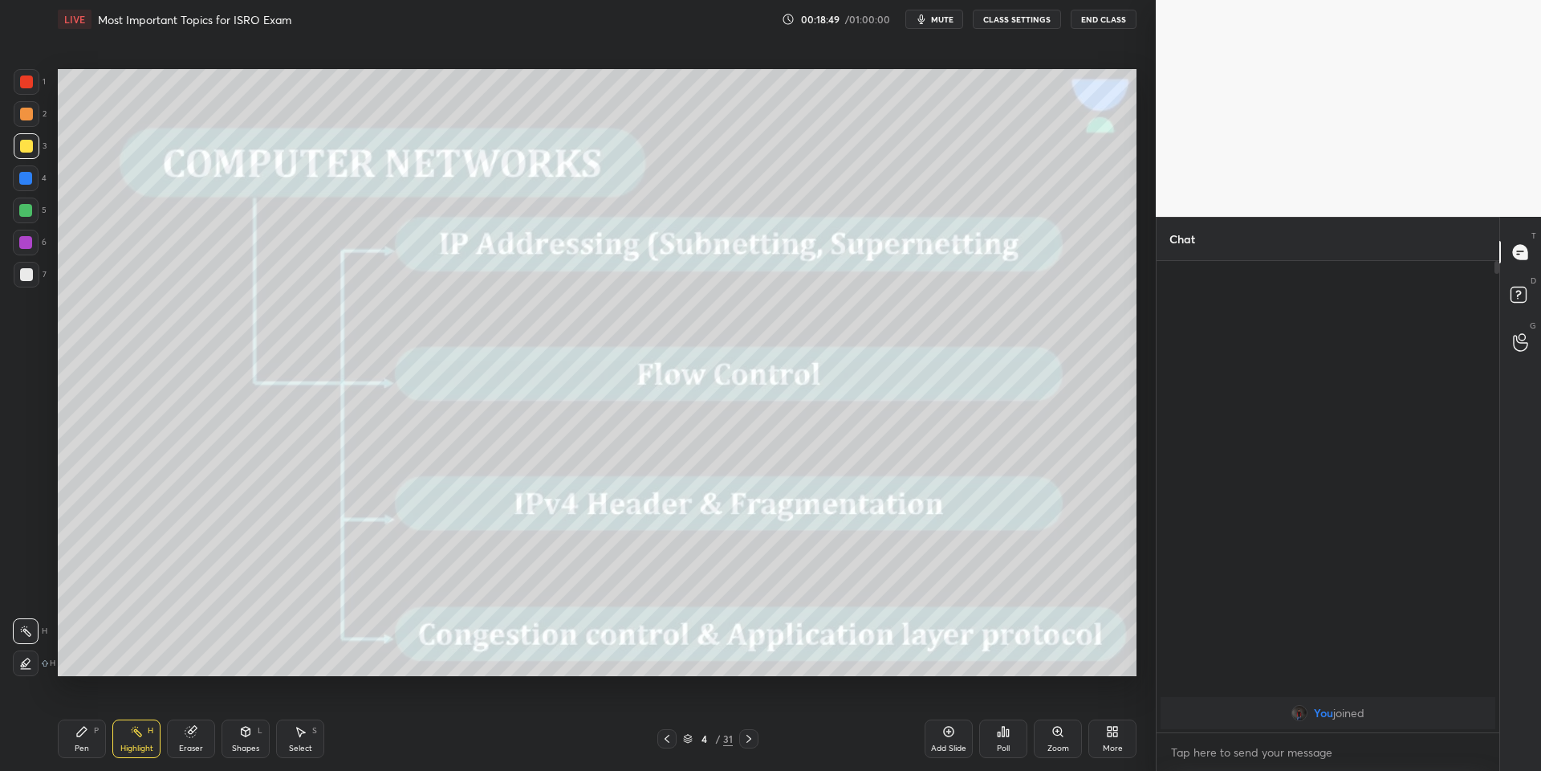
click at [145, 739] on div "Highlight H" at bounding box center [136, 738] width 48 height 39
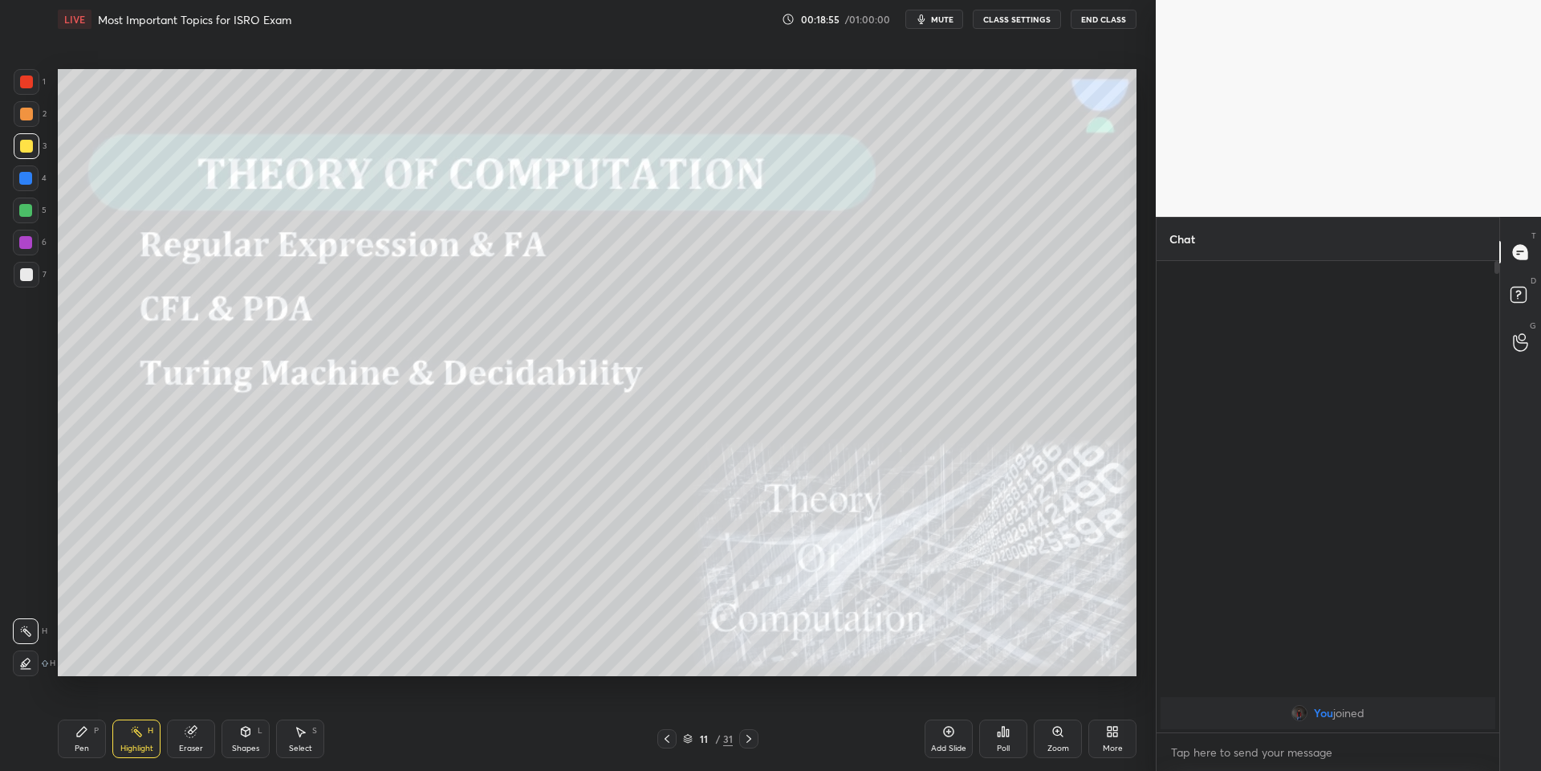
click at [251, 744] on div "Shapes" at bounding box center [245, 748] width 27 height 8
drag, startPoint x: 247, startPoint y: 749, endPoint x: 244, endPoint y: 717, distance: 32.3
click at [246, 746] on div "Shapes" at bounding box center [245, 748] width 27 height 8
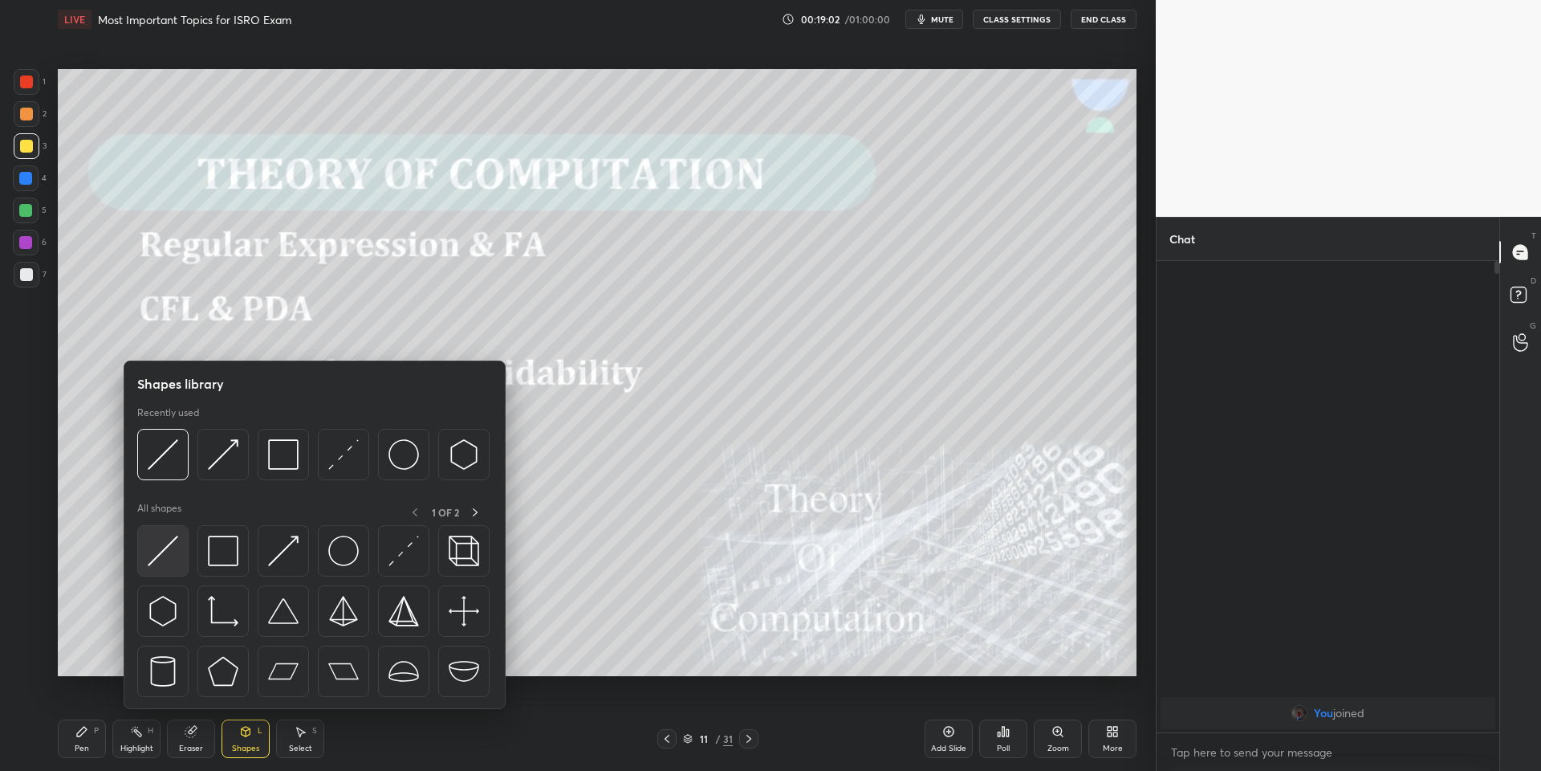
click at [161, 556] on img at bounding box center [163, 550] width 31 height 31
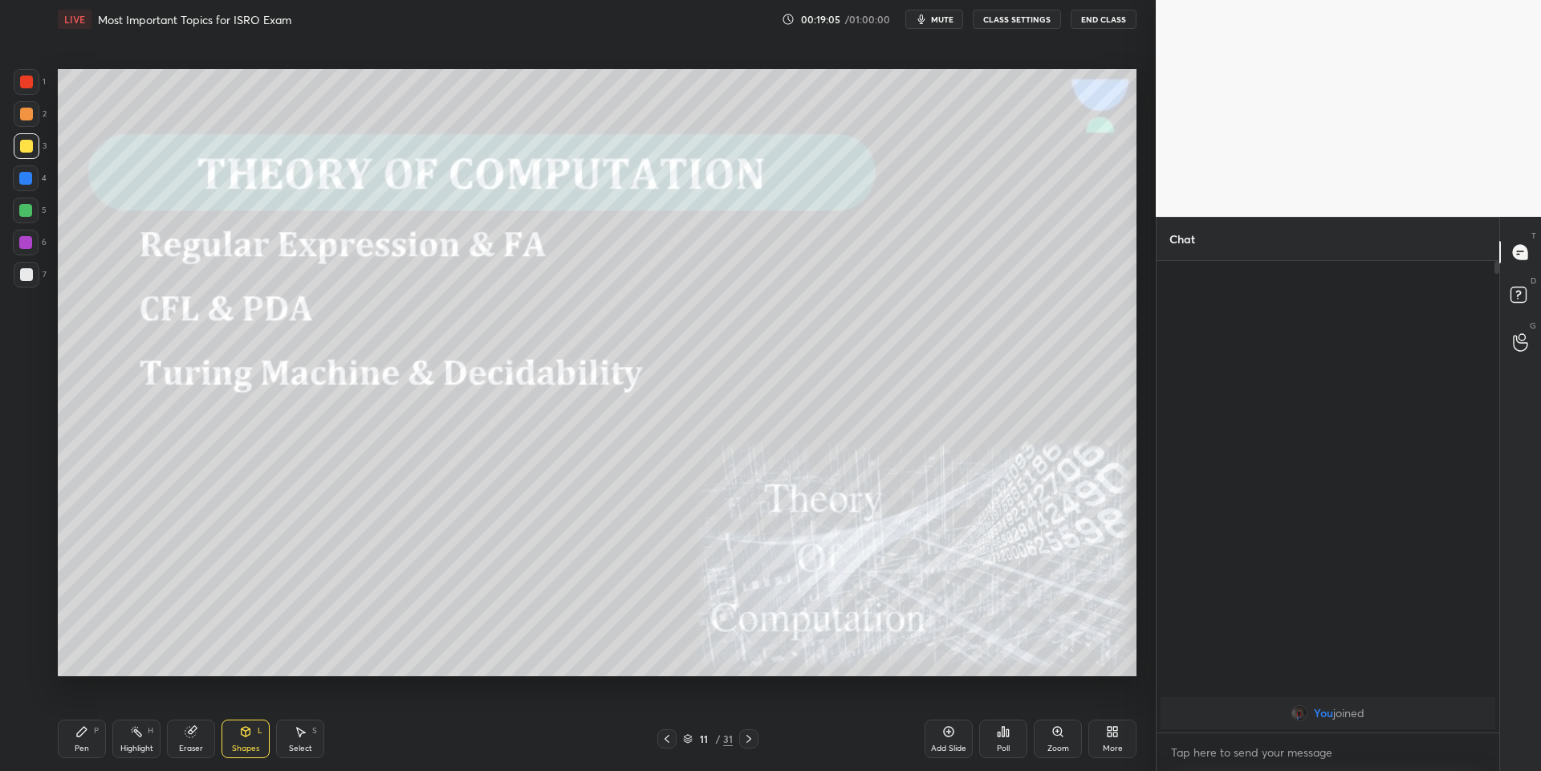
click at [83, 737] on icon at bounding box center [81, 731] width 13 height 13
drag, startPoint x: 142, startPoint y: 734, endPoint x: 146, endPoint y: 720, distance: 14.2
click at [145, 729] on div "Highlight H" at bounding box center [136, 738] width 48 height 39
drag, startPoint x: 93, startPoint y: 743, endPoint x: 157, endPoint y: 736, distance: 64.6
click at [96, 738] on div "Pen P" at bounding box center [82, 738] width 48 height 39
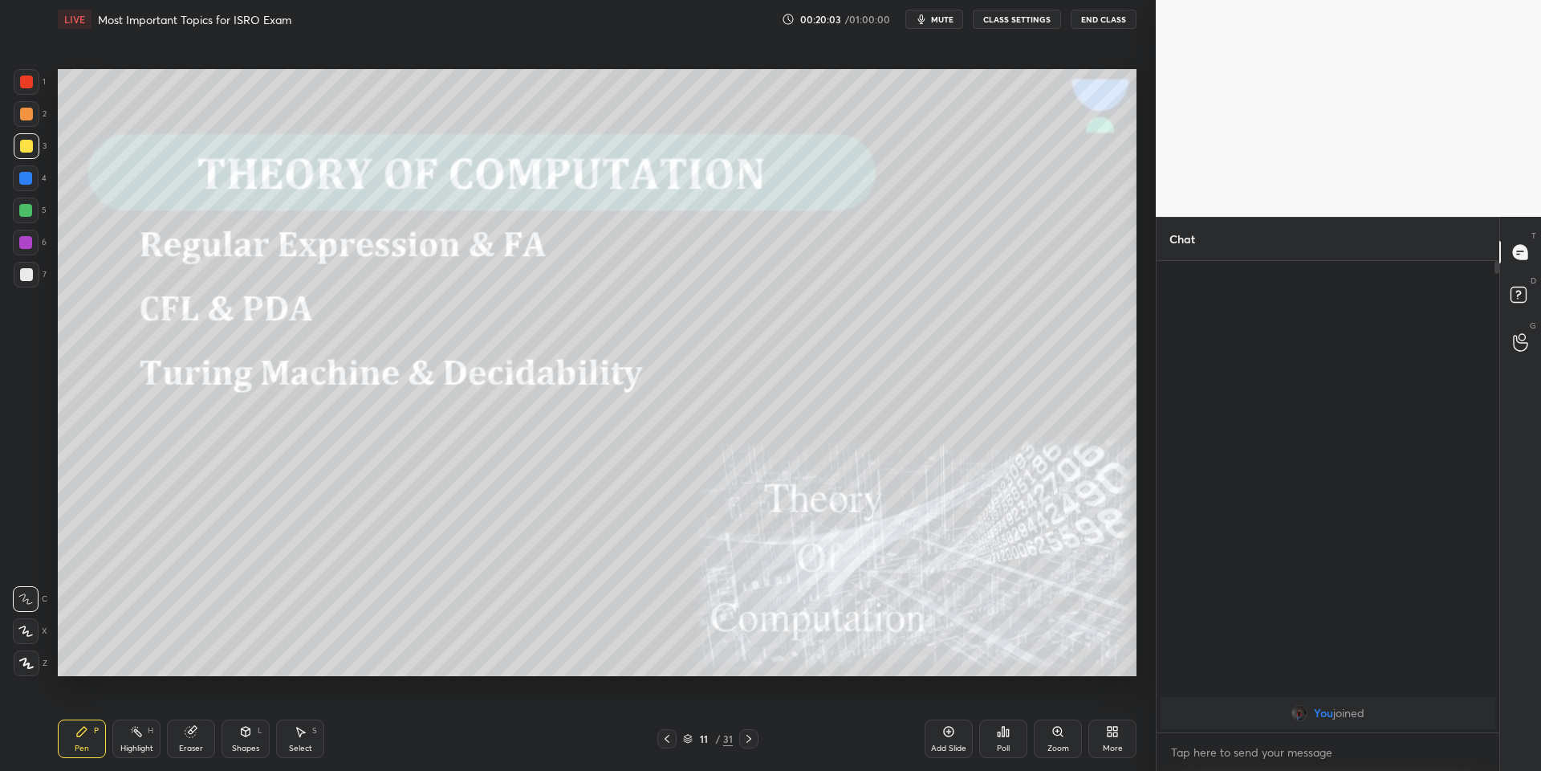
click at [245, 735] on icon at bounding box center [245, 731] width 13 height 13
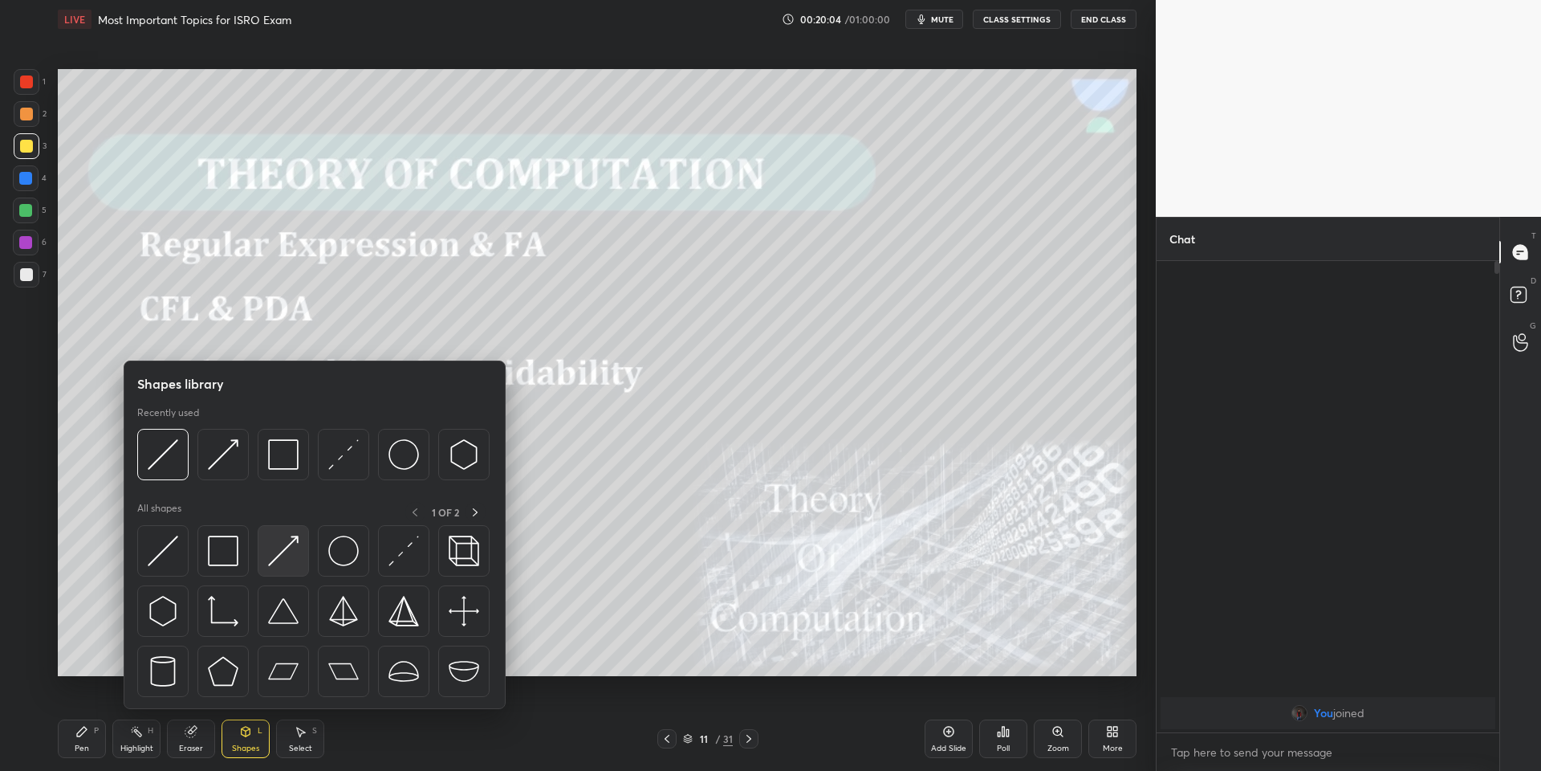
click at [291, 532] on div at bounding box center [283, 550] width 51 height 51
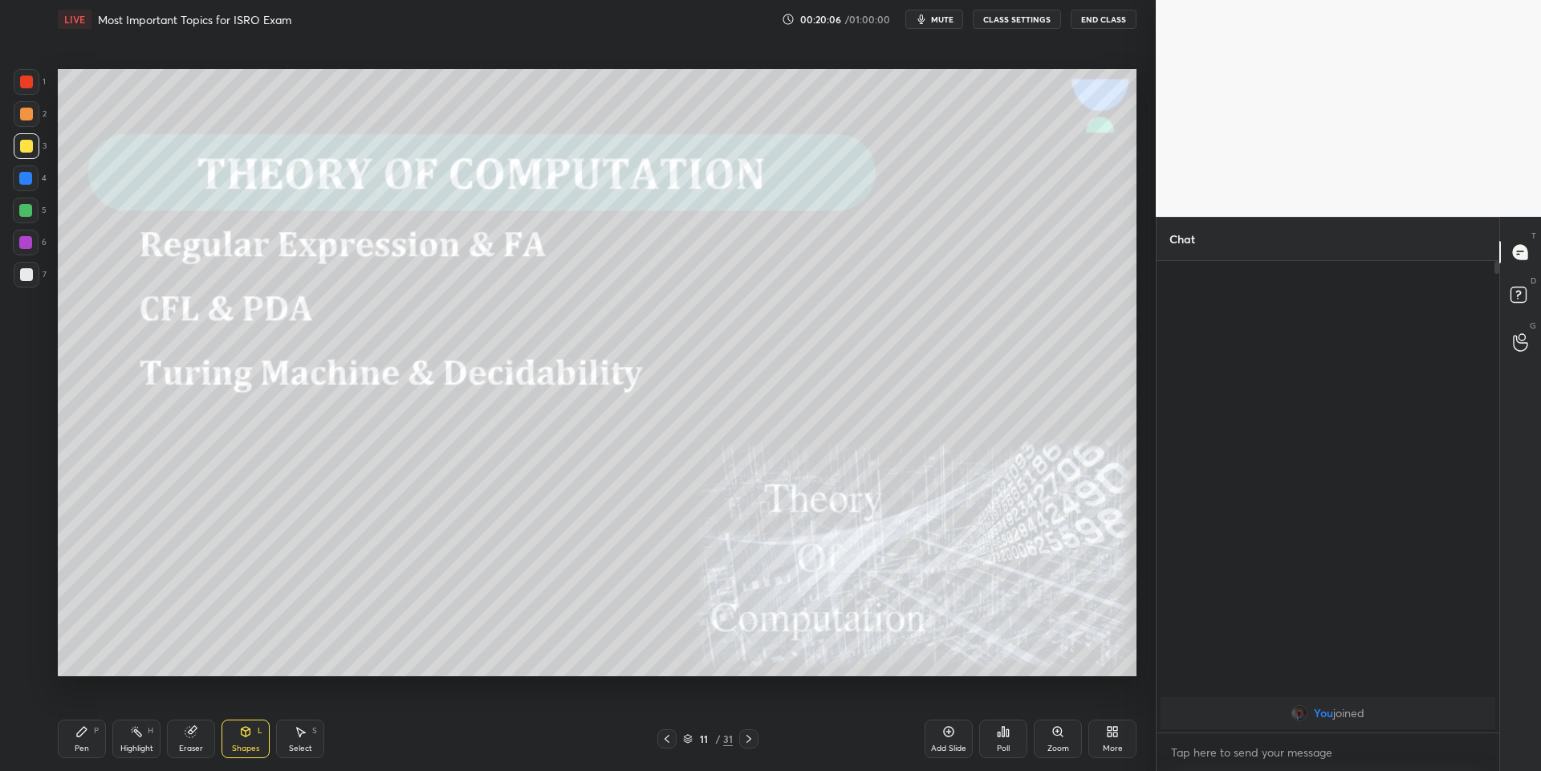
click at [79, 747] on div "Pen" at bounding box center [82, 748] width 14 height 8
click at [81, 736] on icon at bounding box center [81, 731] width 13 height 13
click at [138, 740] on div "Highlight H" at bounding box center [136, 738] width 48 height 39
drag, startPoint x: 85, startPoint y: 736, endPoint x: 92, endPoint y: 731, distance: 8.7
click at [92, 733] on div "Pen P" at bounding box center [82, 738] width 48 height 39
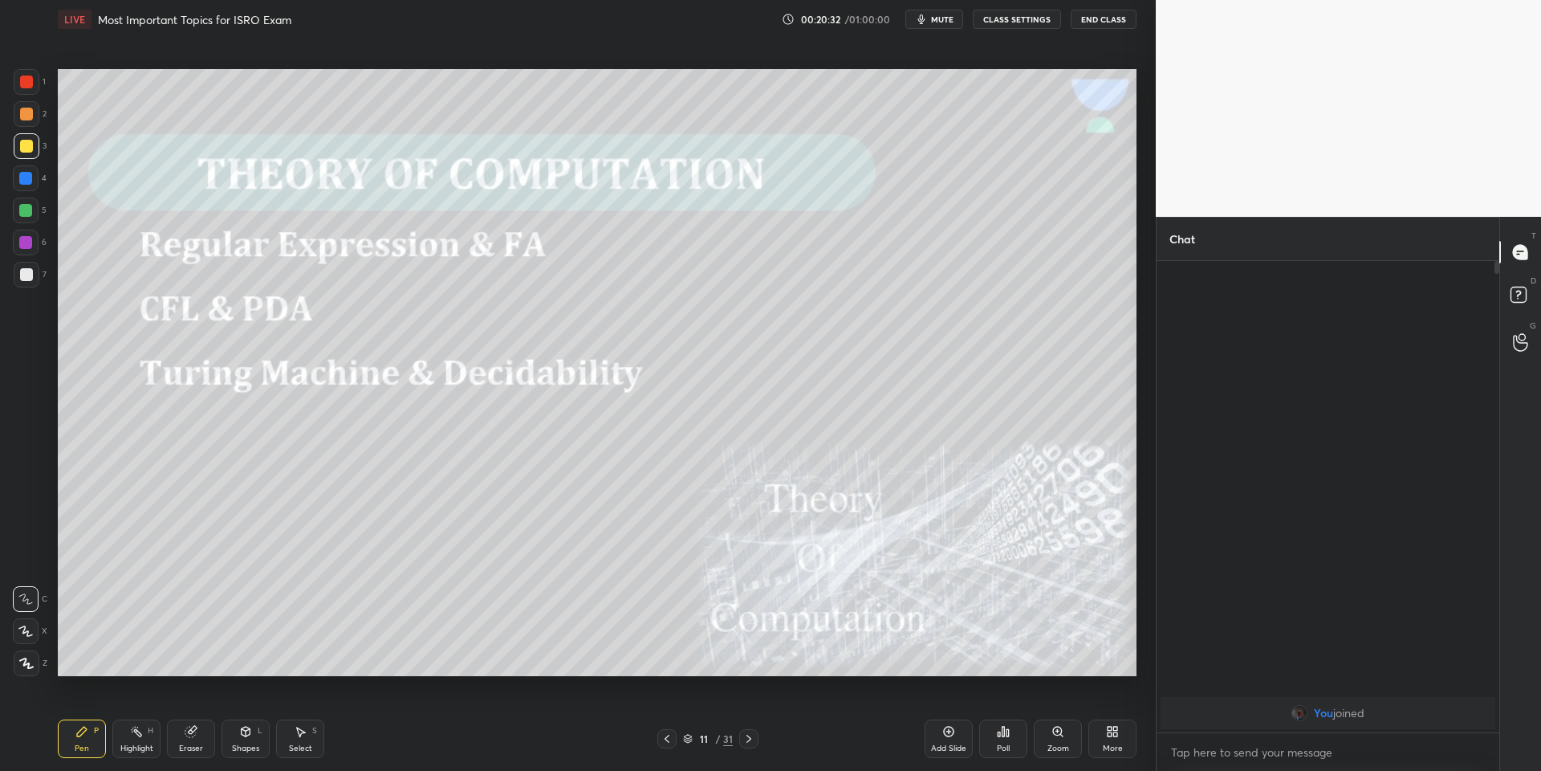
click at [197, 728] on icon at bounding box center [191, 731] width 13 height 13
click at [86, 737] on div "Pen P" at bounding box center [82, 738] width 48 height 39
click at [149, 735] on div "Highlight H" at bounding box center [136, 738] width 48 height 39
click at [248, 740] on div "Shapes L" at bounding box center [246, 738] width 48 height 39
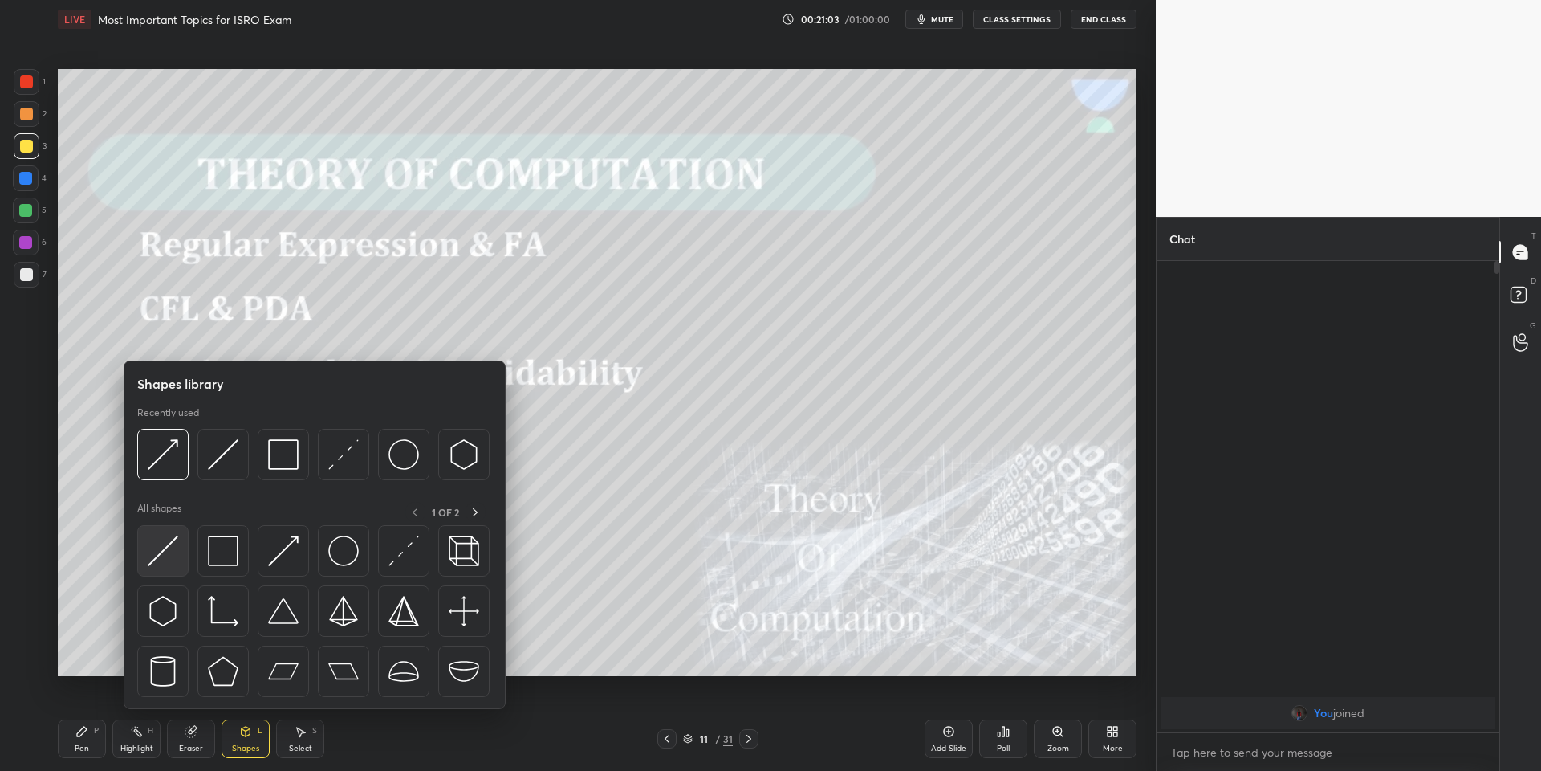
click at [166, 544] on img at bounding box center [163, 550] width 31 height 31
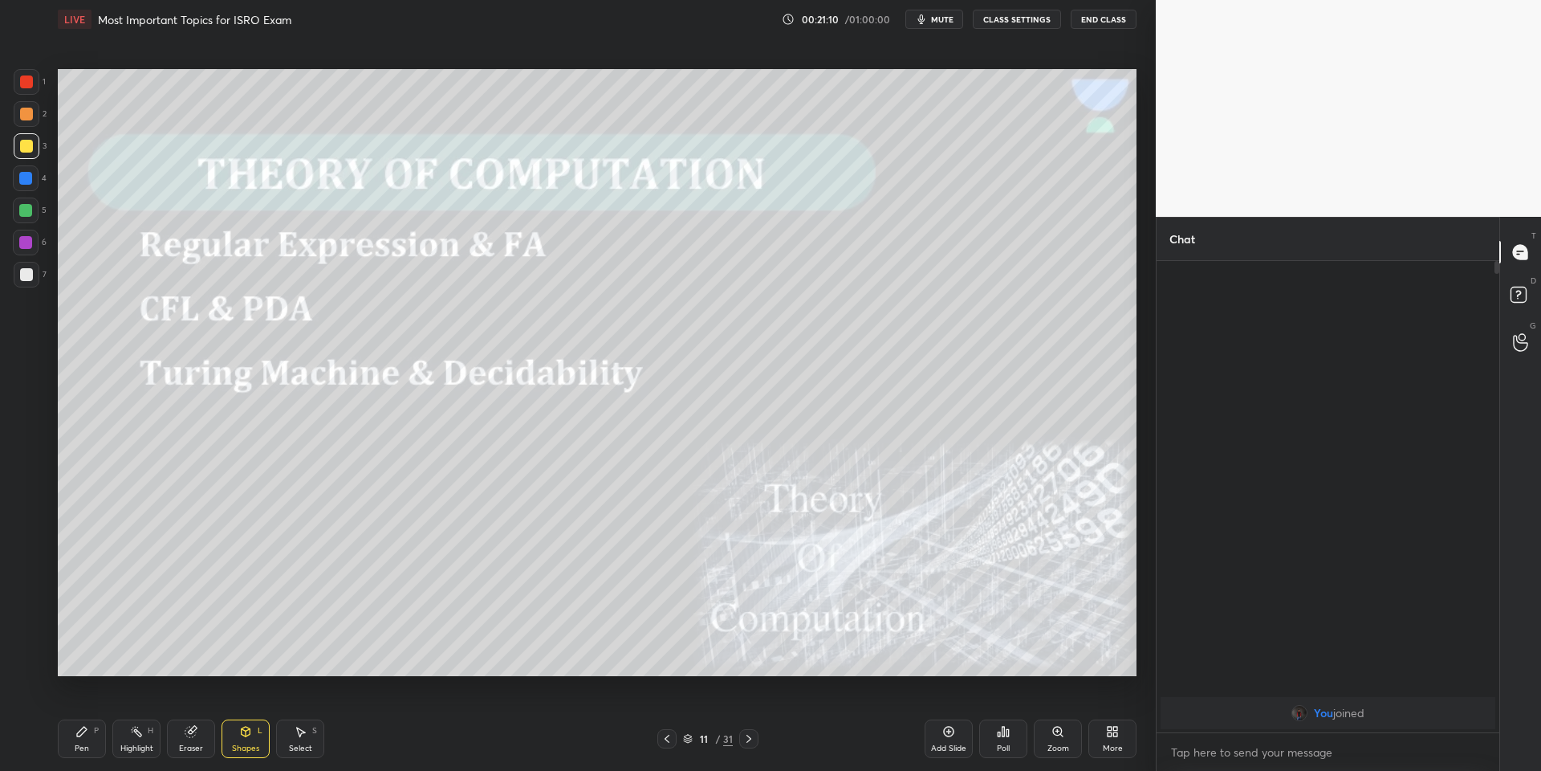
click at [250, 741] on div "Shapes L" at bounding box center [246, 738] width 48 height 39
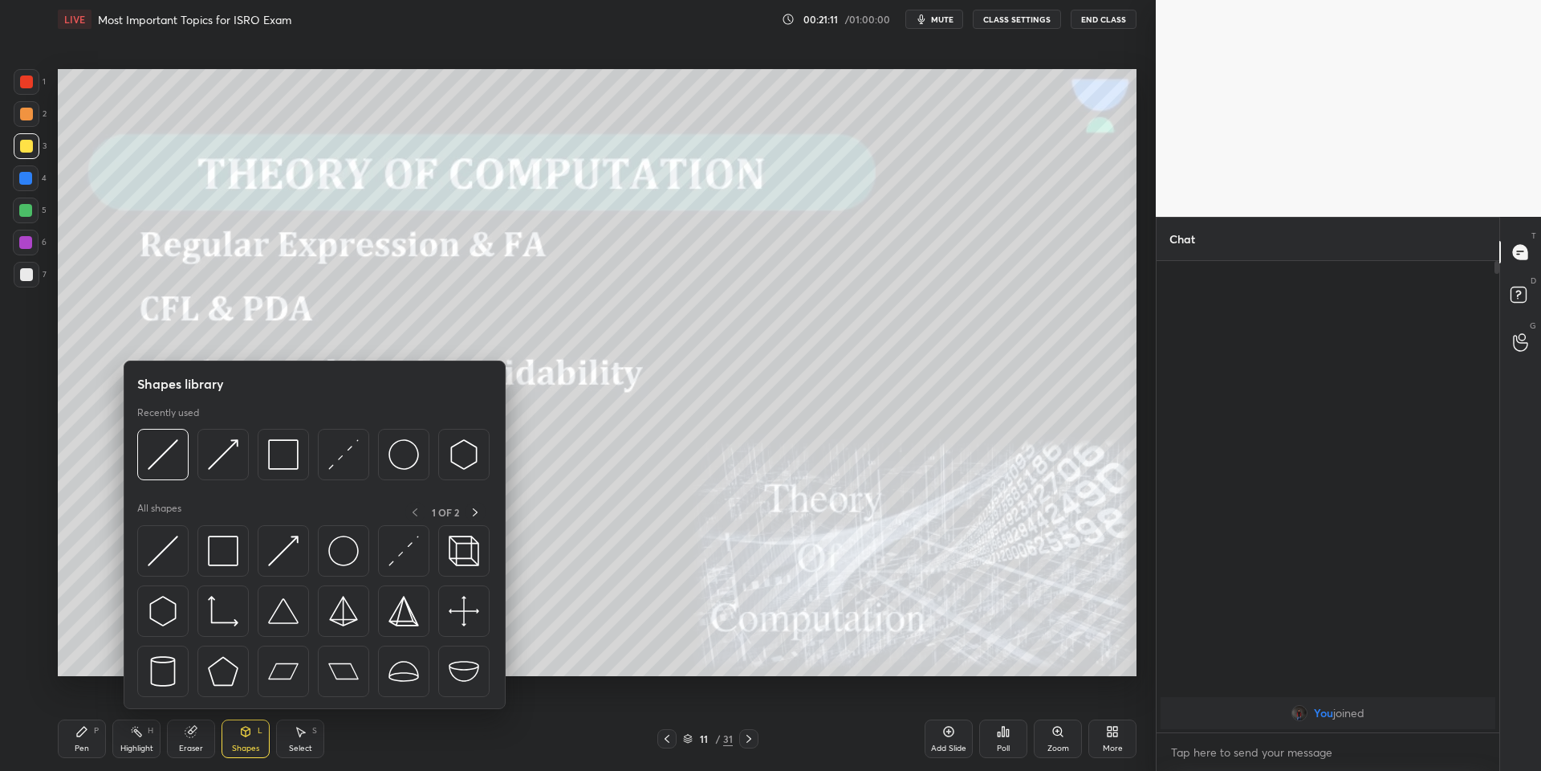
click at [82, 739] on div "Pen P" at bounding box center [82, 738] width 48 height 39
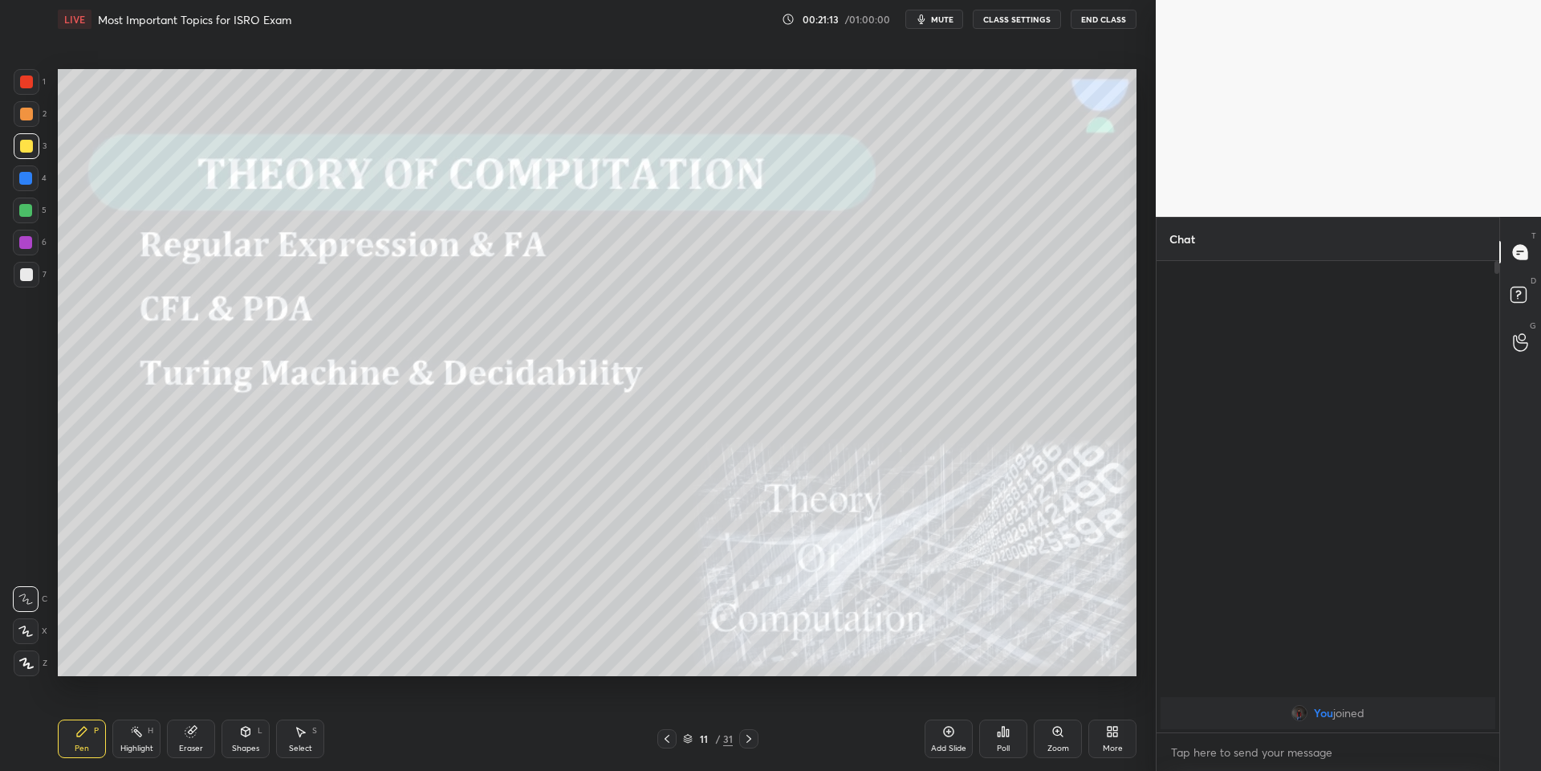
click at [143, 742] on div "Highlight H" at bounding box center [136, 738] width 48 height 39
click at [101, 732] on div "Pen P" at bounding box center [82, 738] width 48 height 39
drag, startPoint x: 307, startPoint y: 739, endPoint x: 308, endPoint y: 688, distance: 51.4
click at [309, 733] on div "Select S" at bounding box center [300, 738] width 48 height 39
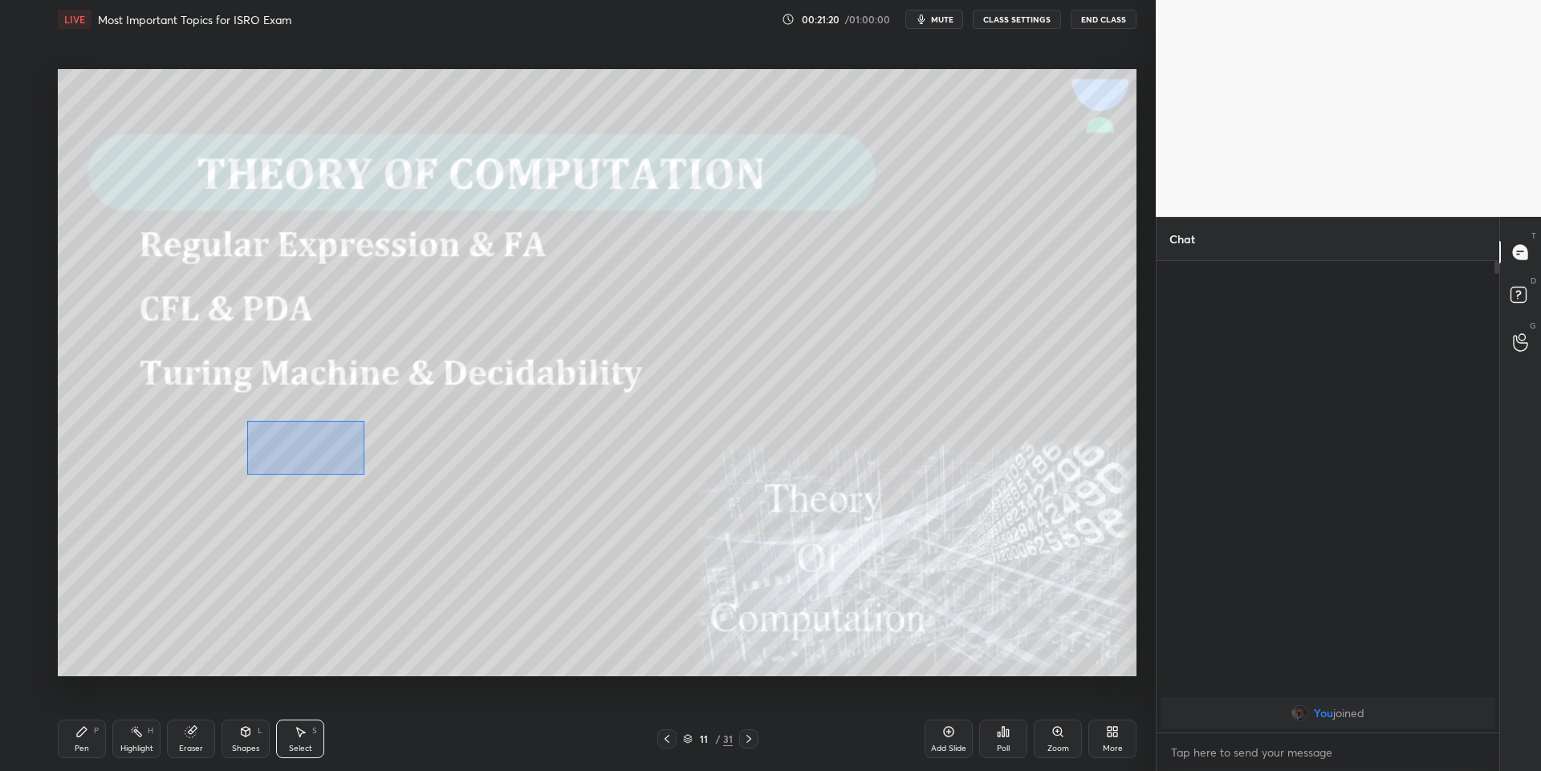
drag, startPoint x: 330, startPoint y: 457, endPoint x: 390, endPoint y: 496, distance: 71.9
click at [396, 497] on div "0 ° Undo Copy Paste here Duplicate Duplicate to new slide Delete" at bounding box center [597, 372] width 1079 height 607
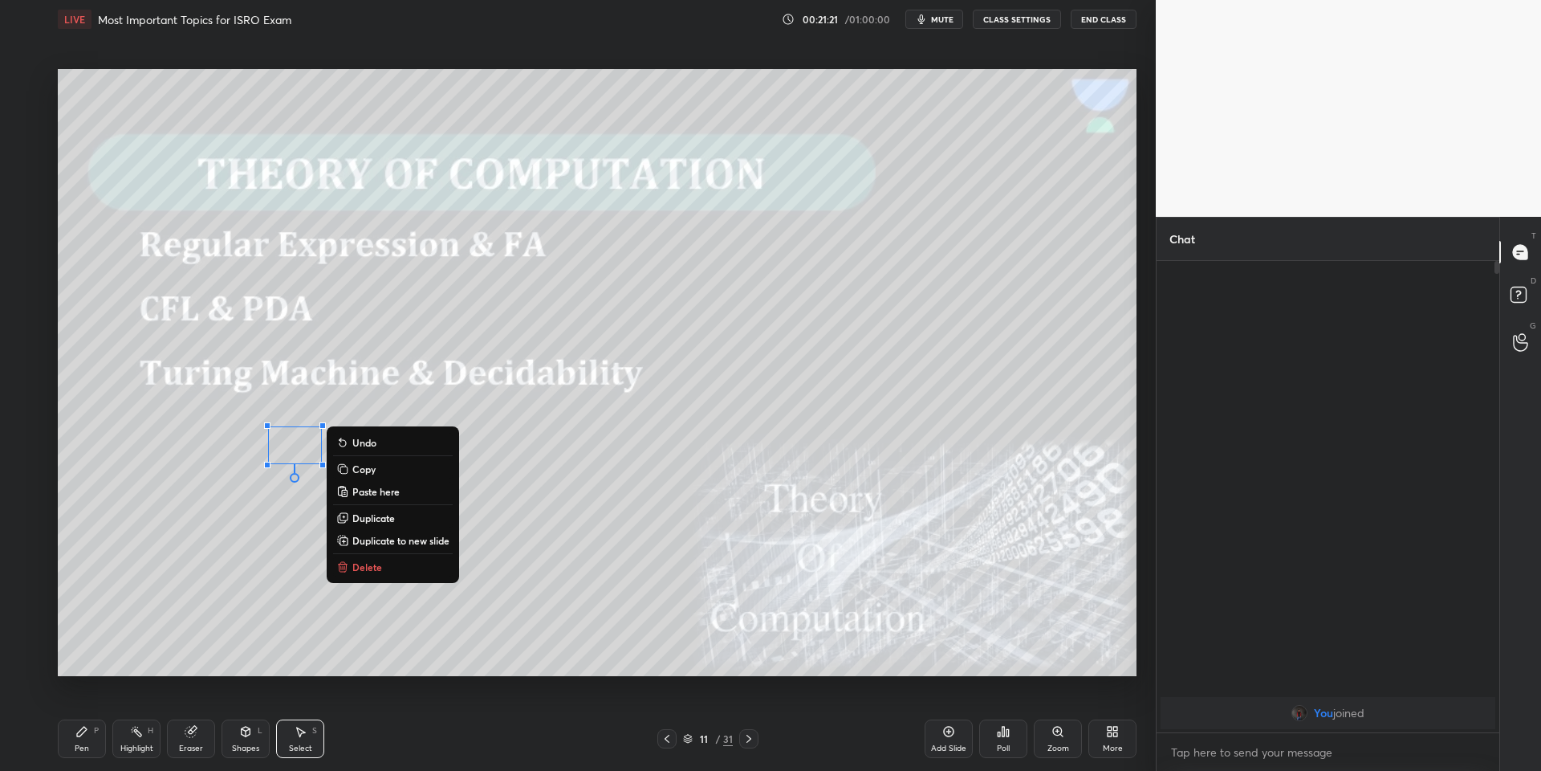
drag, startPoint x: 389, startPoint y: 549, endPoint x: 391, endPoint y: 541, distance: 8.2
click at [392, 547] on button "Duplicate to new slide" at bounding box center [393, 540] width 120 height 19
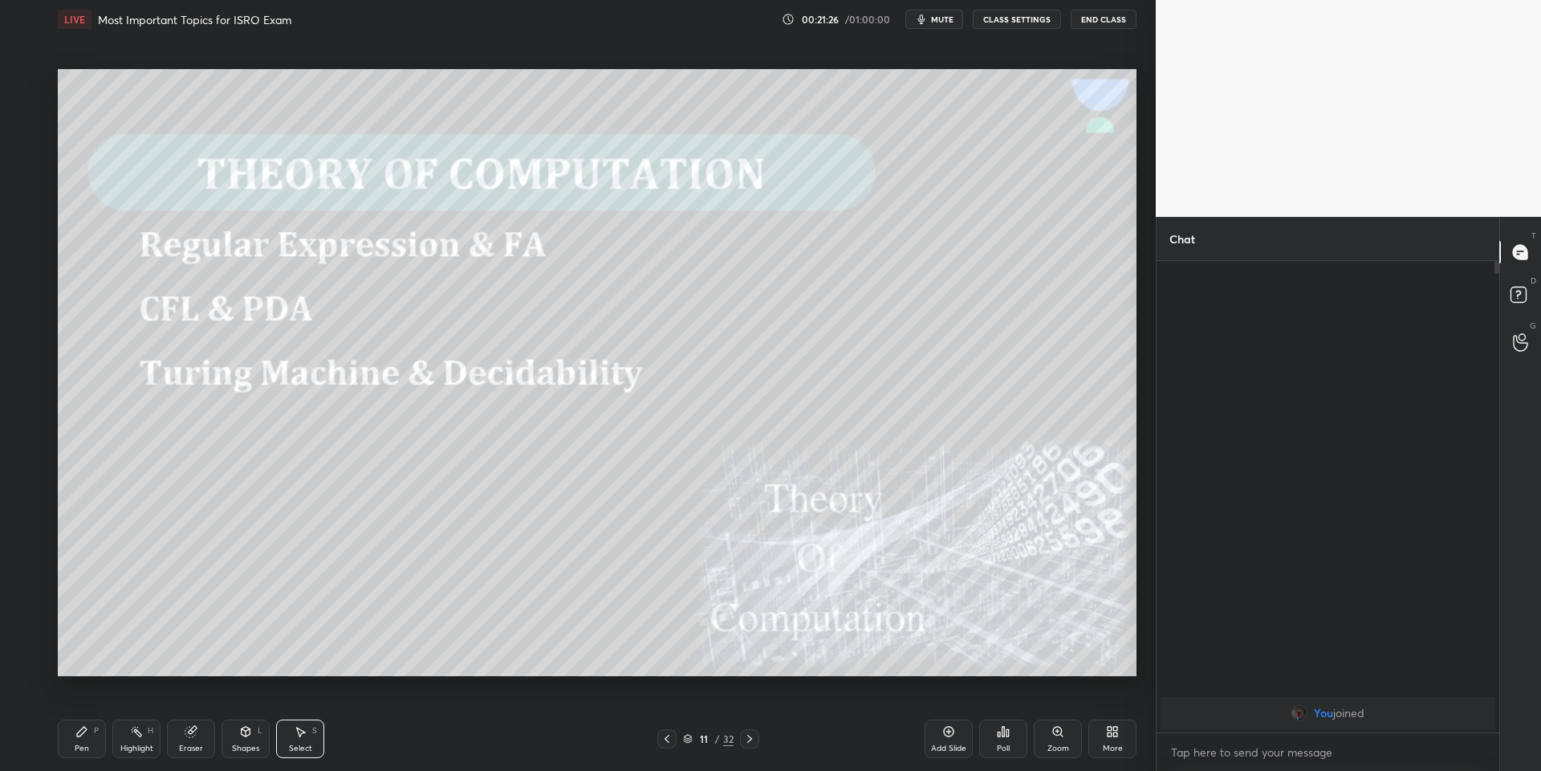
click at [83, 739] on div "Pen P" at bounding box center [82, 738] width 48 height 39
drag, startPoint x: 295, startPoint y: 737, endPoint x: 293, endPoint y: 681, distance: 56.3
click at [296, 732] on icon at bounding box center [300, 731] width 13 height 13
drag, startPoint x: 267, startPoint y: 422, endPoint x: 348, endPoint y: 473, distance: 95.6
click at [354, 477] on div "0 ° Undo Copy Paste here Duplicate Duplicate to new slide Delete" at bounding box center [597, 372] width 1079 height 607
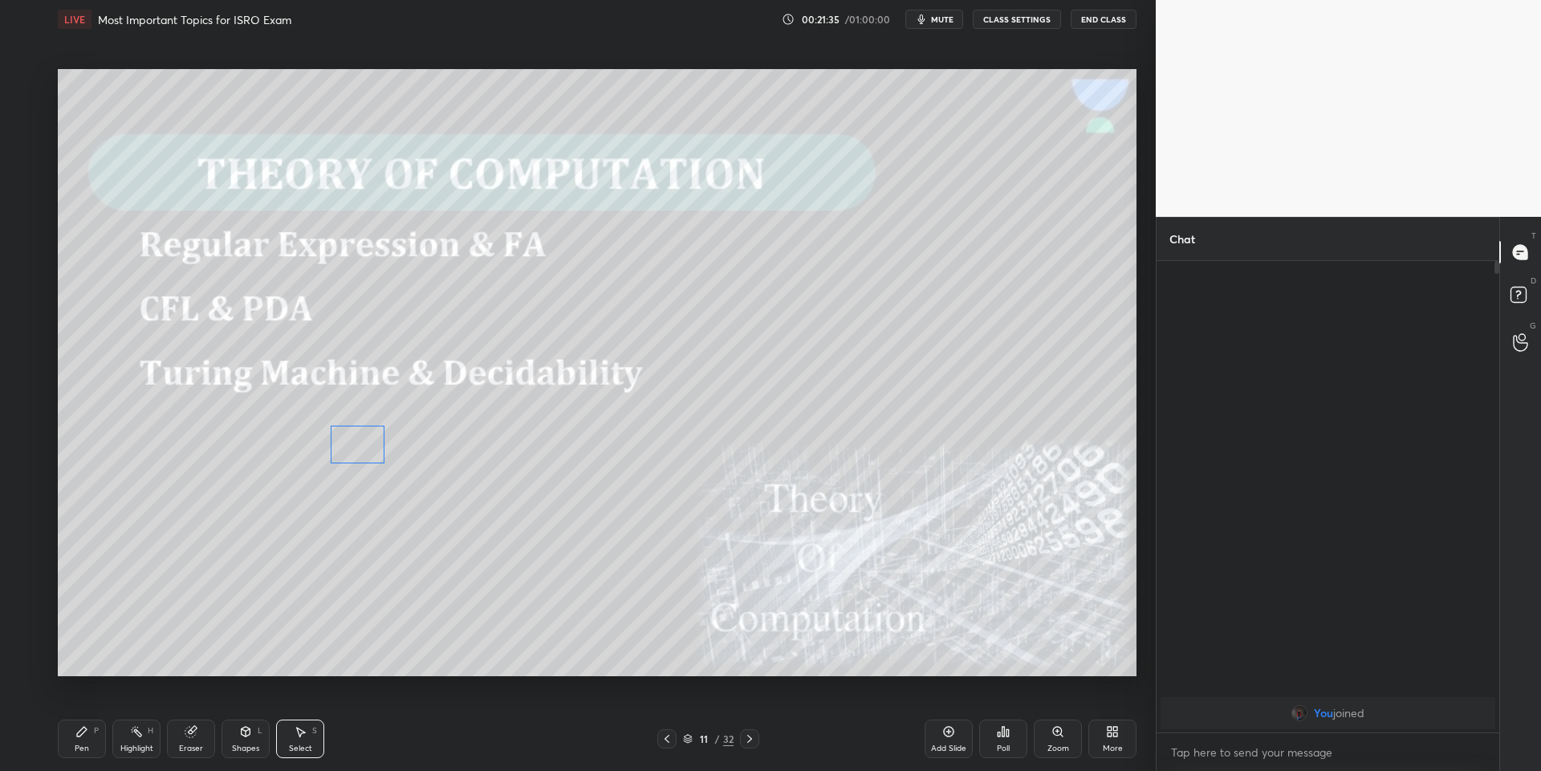
drag, startPoint x: 312, startPoint y: 450, endPoint x: 300, endPoint y: 490, distance: 41.1
click at [367, 452] on div "0 ° Undo Copy Paste here Duplicate Duplicate to new slide Delete" at bounding box center [597, 372] width 1079 height 607
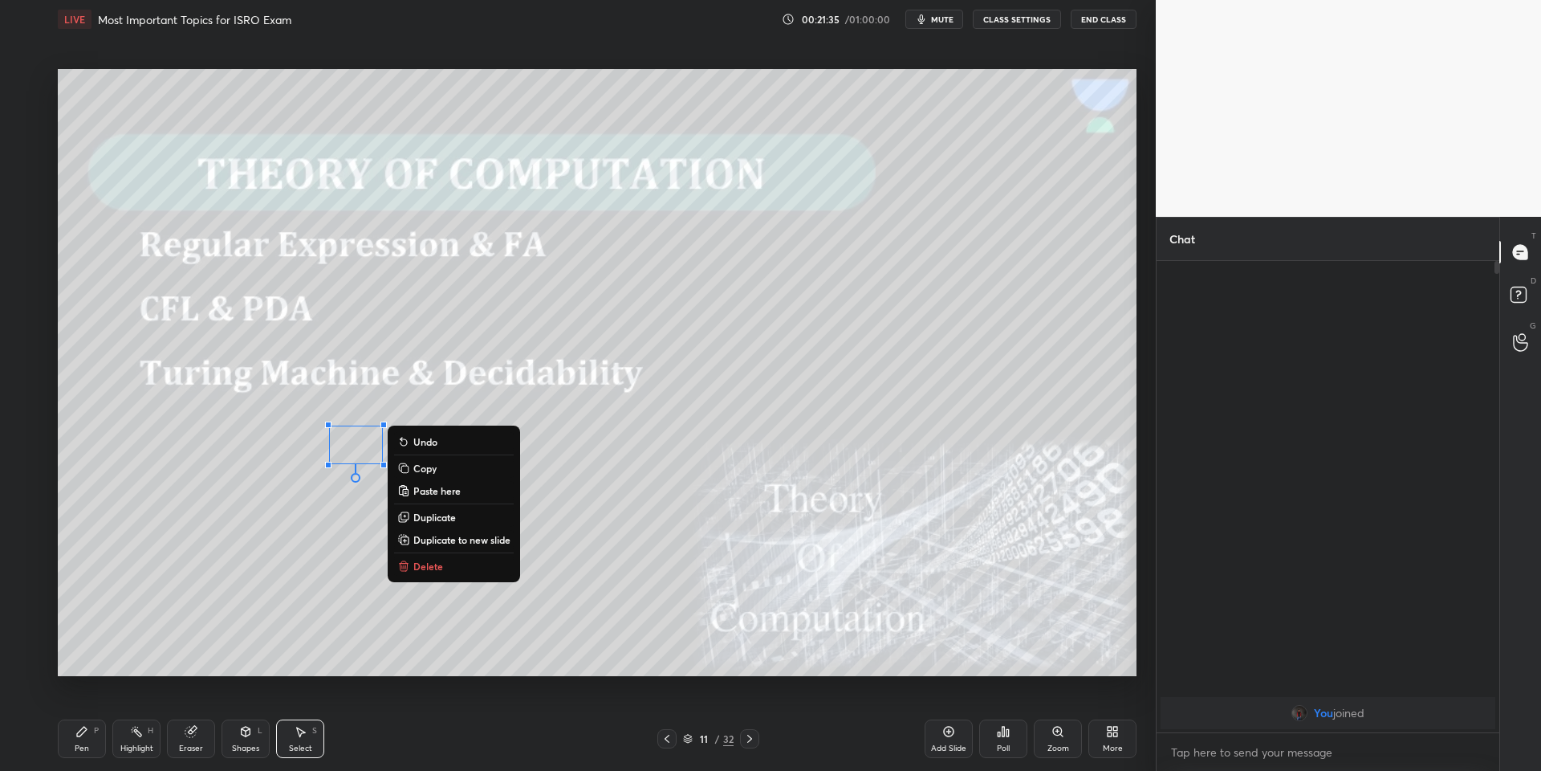
click at [88, 745] on div "Pen" at bounding box center [82, 748] width 14 height 8
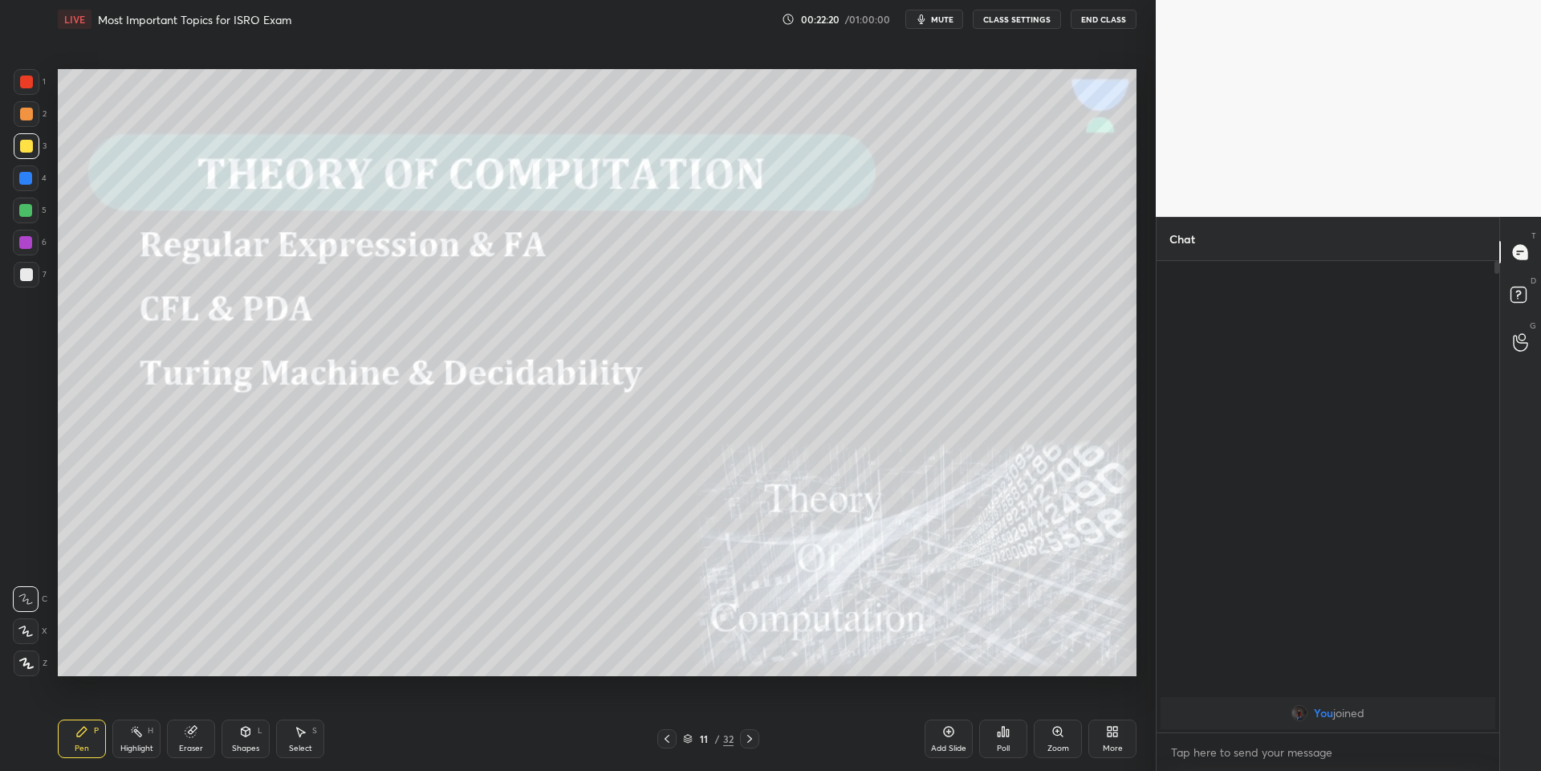
click at [234, 737] on div "Shapes L" at bounding box center [246, 738] width 48 height 39
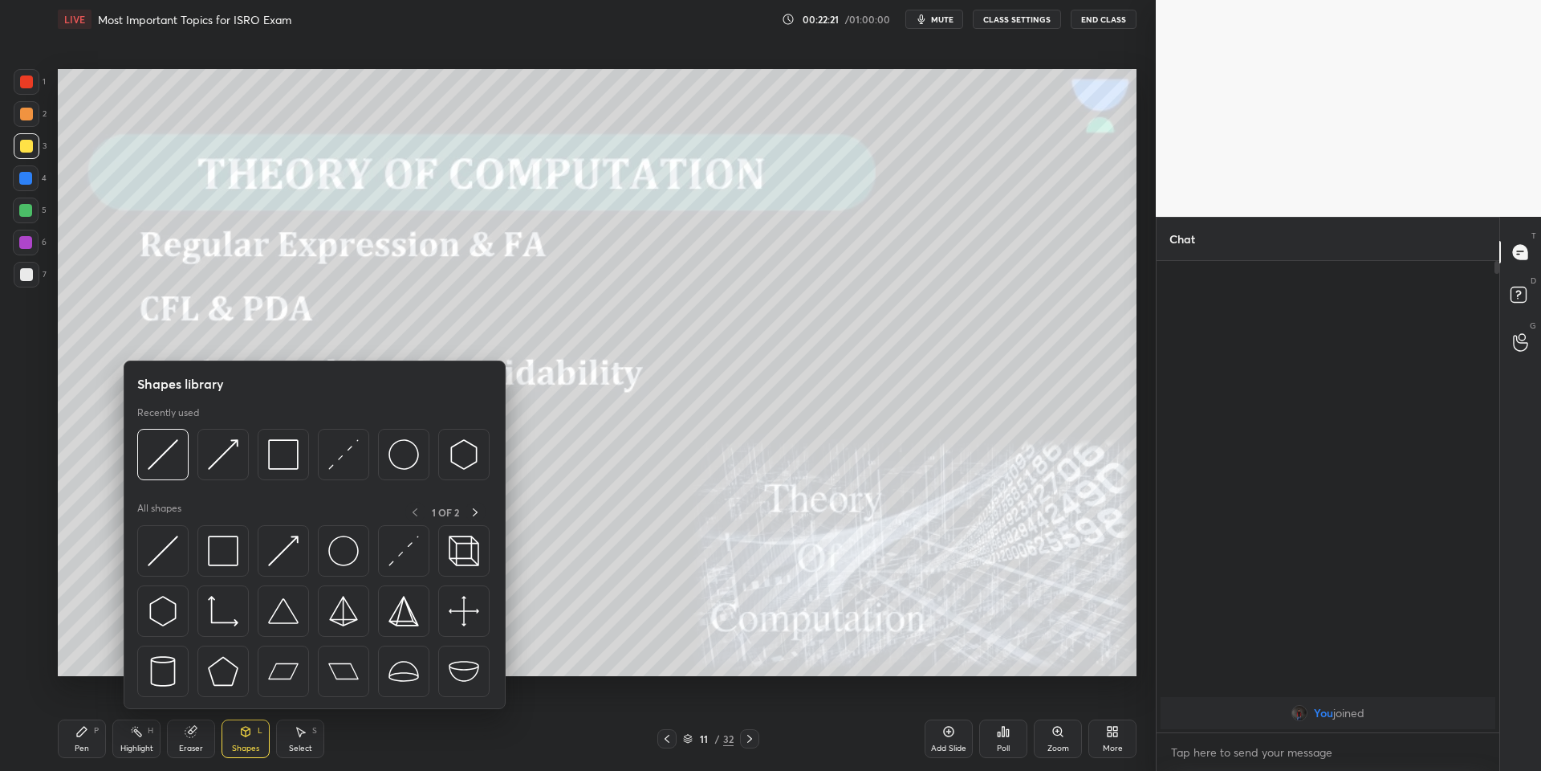
click at [169, 556] on img at bounding box center [163, 550] width 31 height 31
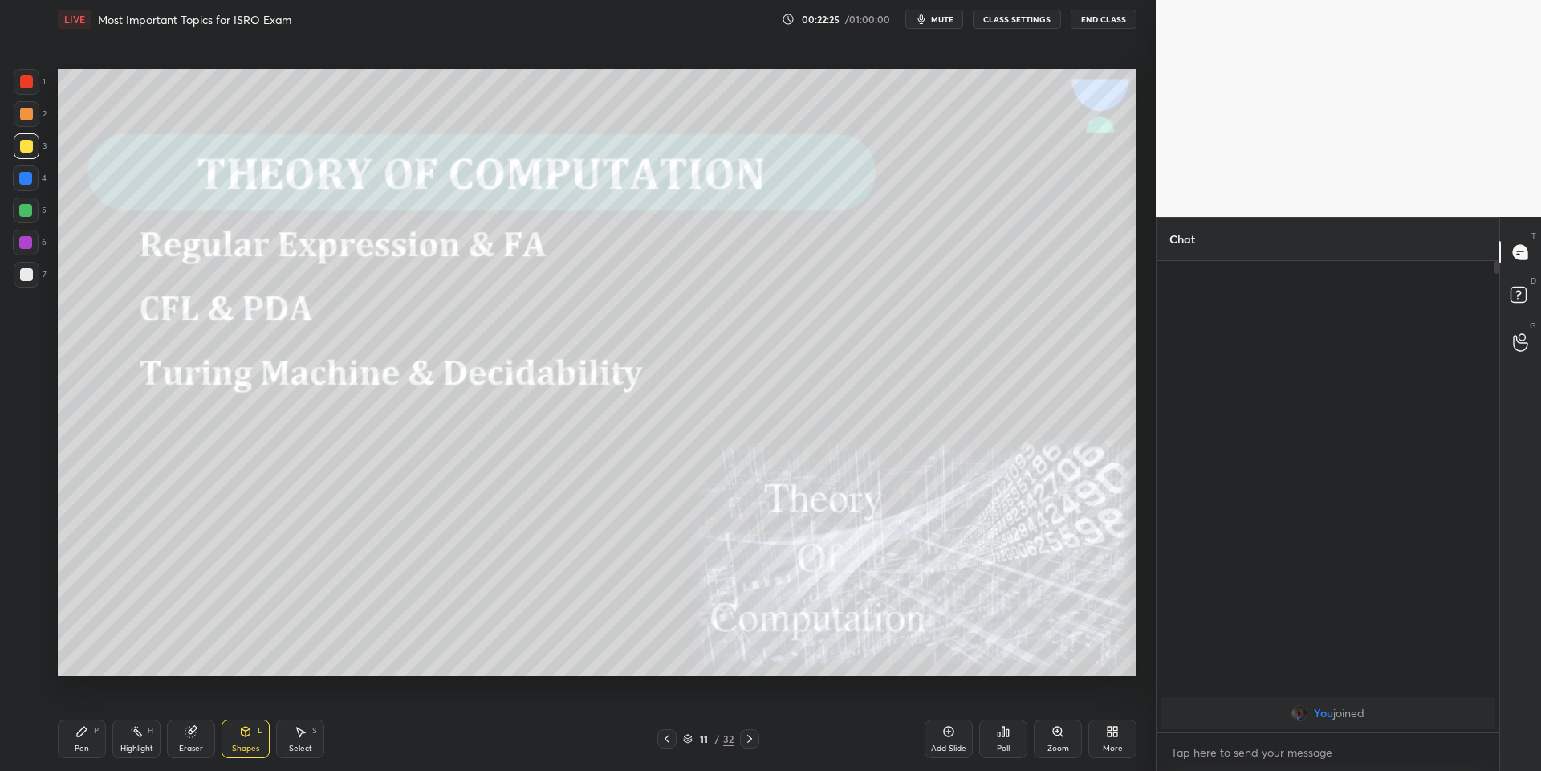
drag, startPoint x: 263, startPoint y: 739, endPoint x: 271, endPoint y: 726, distance: 14.7
click at [266, 735] on div "Shapes L" at bounding box center [246, 738] width 48 height 39
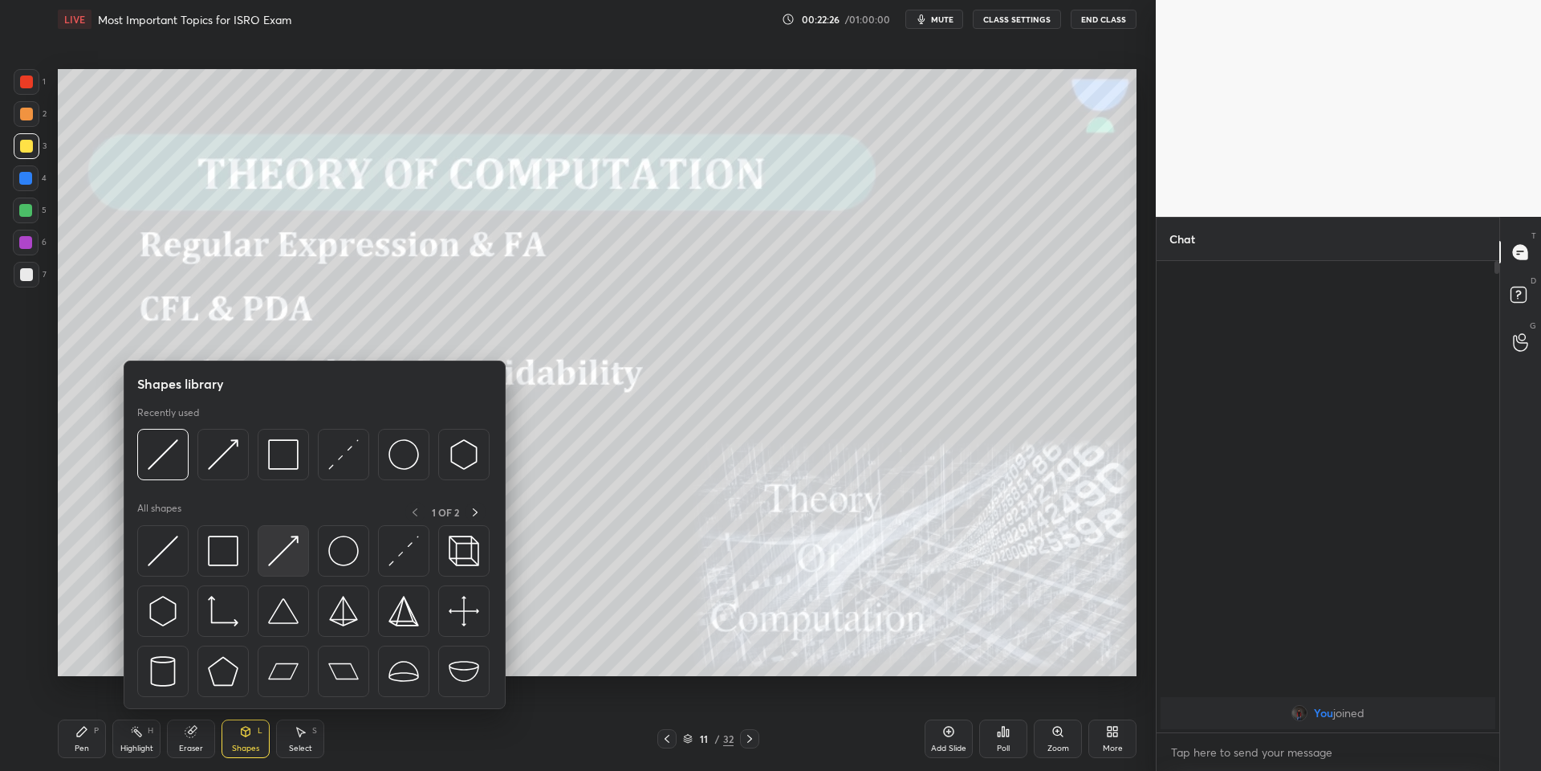
click at [298, 539] on img at bounding box center [283, 550] width 31 height 31
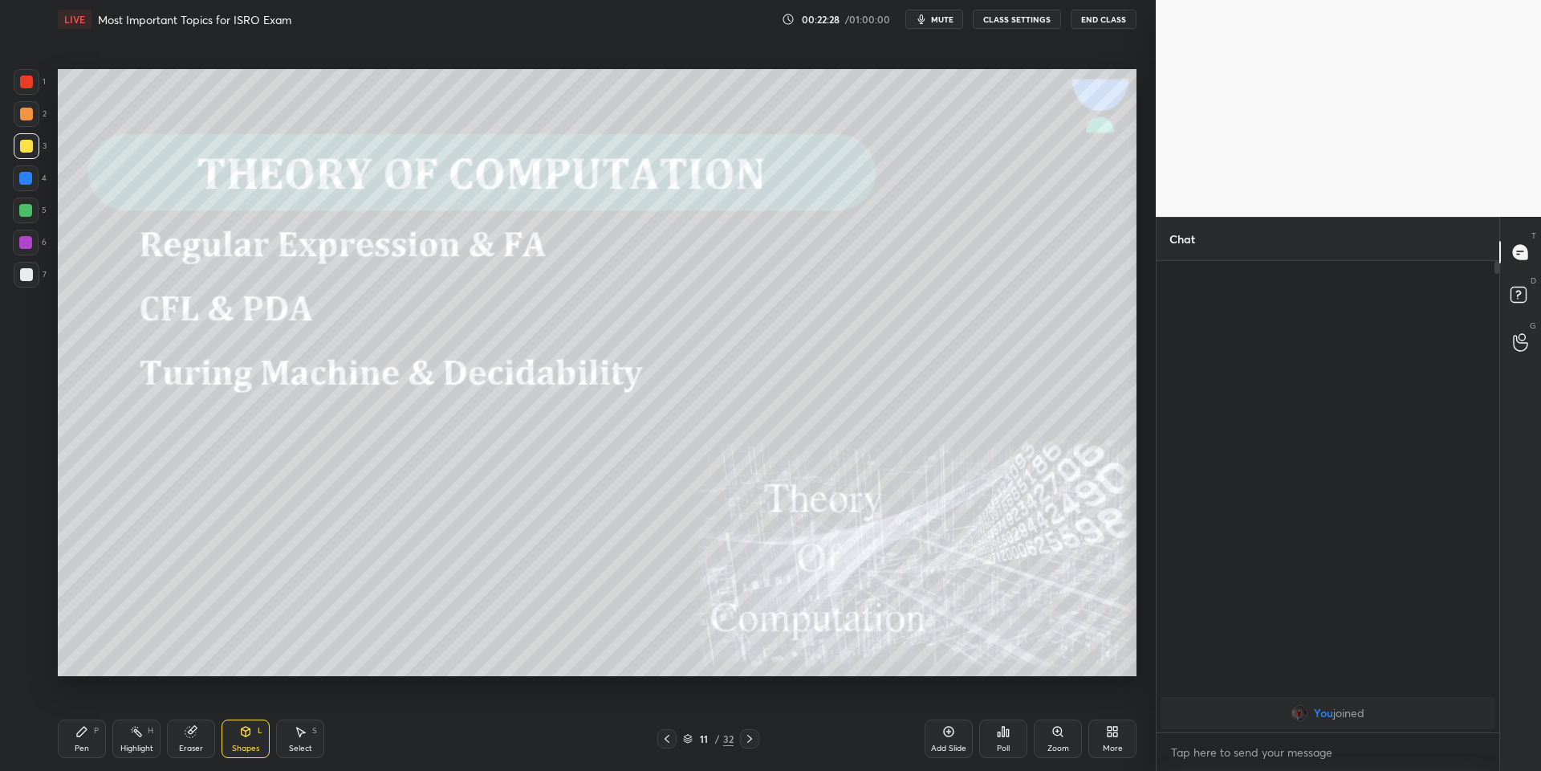
drag, startPoint x: 79, startPoint y: 742, endPoint x: 95, endPoint y: 730, distance: 20.1
click at [82, 741] on div "Pen P" at bounding box center [82, 738] width 48 height 39
drag, startPoint x: 80, startPoint y: 756, endPoint x: 126, endPoint y: 745, distance: 47.1
click at [84, 752] on div "Pen" at bounding box center [82, 748] width 14 height 8
drag, startPoint x: 135, startPoint y: 742, endPoint x: 126, endPoint y: 737, distance: 10.1
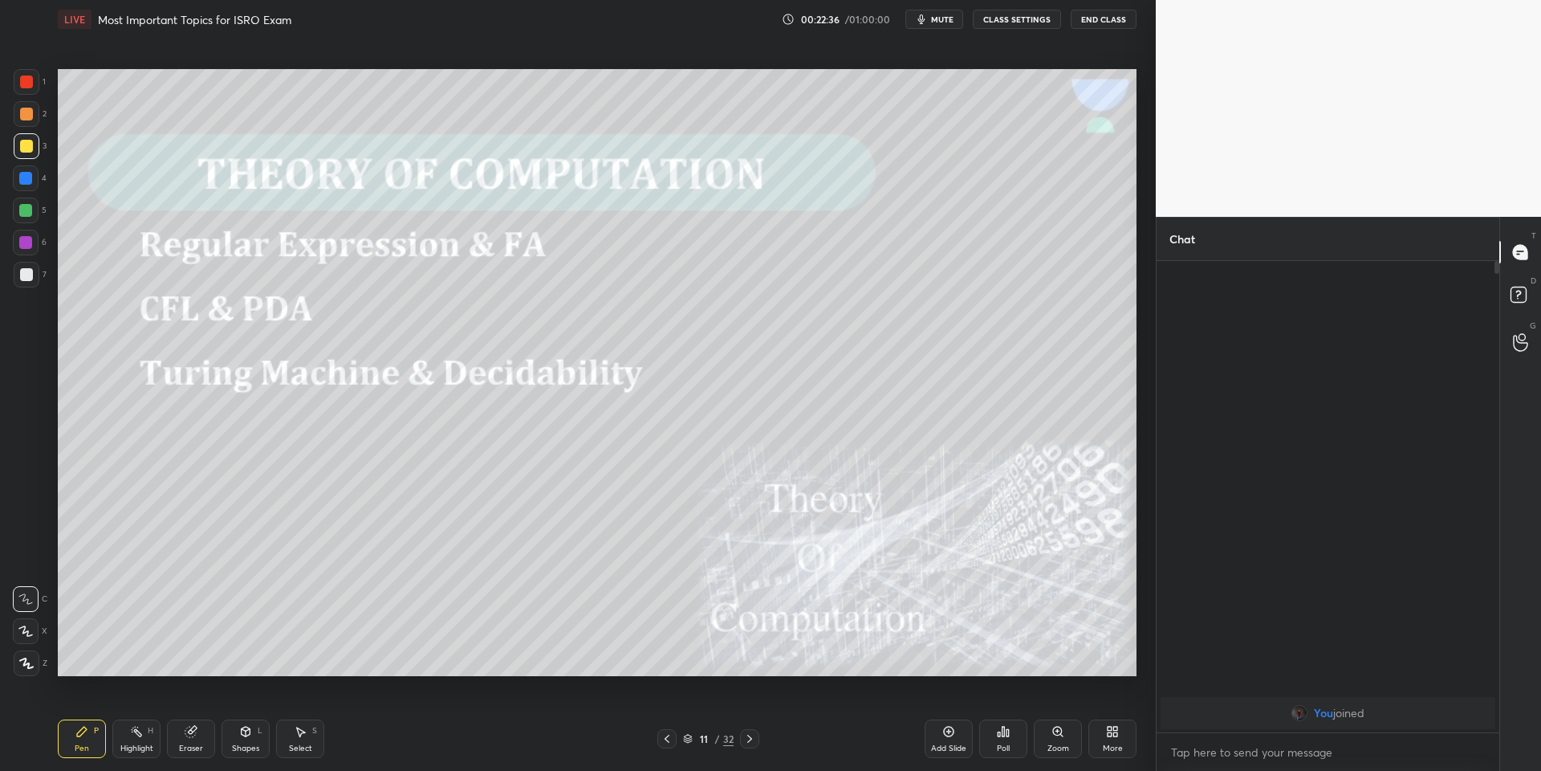
click at [128, 739] on div "Highlight H" at bounding box center [136, 738] width 48 height 39
drag, startPoint x: 82, startPoint y: 737, endPoint x: 96, endPoint y: 729, distance: 15.8
click at [86, 734] on icon at bounding box center [81, 731] width 13 height 13
click at [145, 737] on div "Highlight H" at bounding box center [136, 738] width 48 height 39
click at [90, 754] on div "Pen P" at bounding box center [82, 738] width 48 height 39
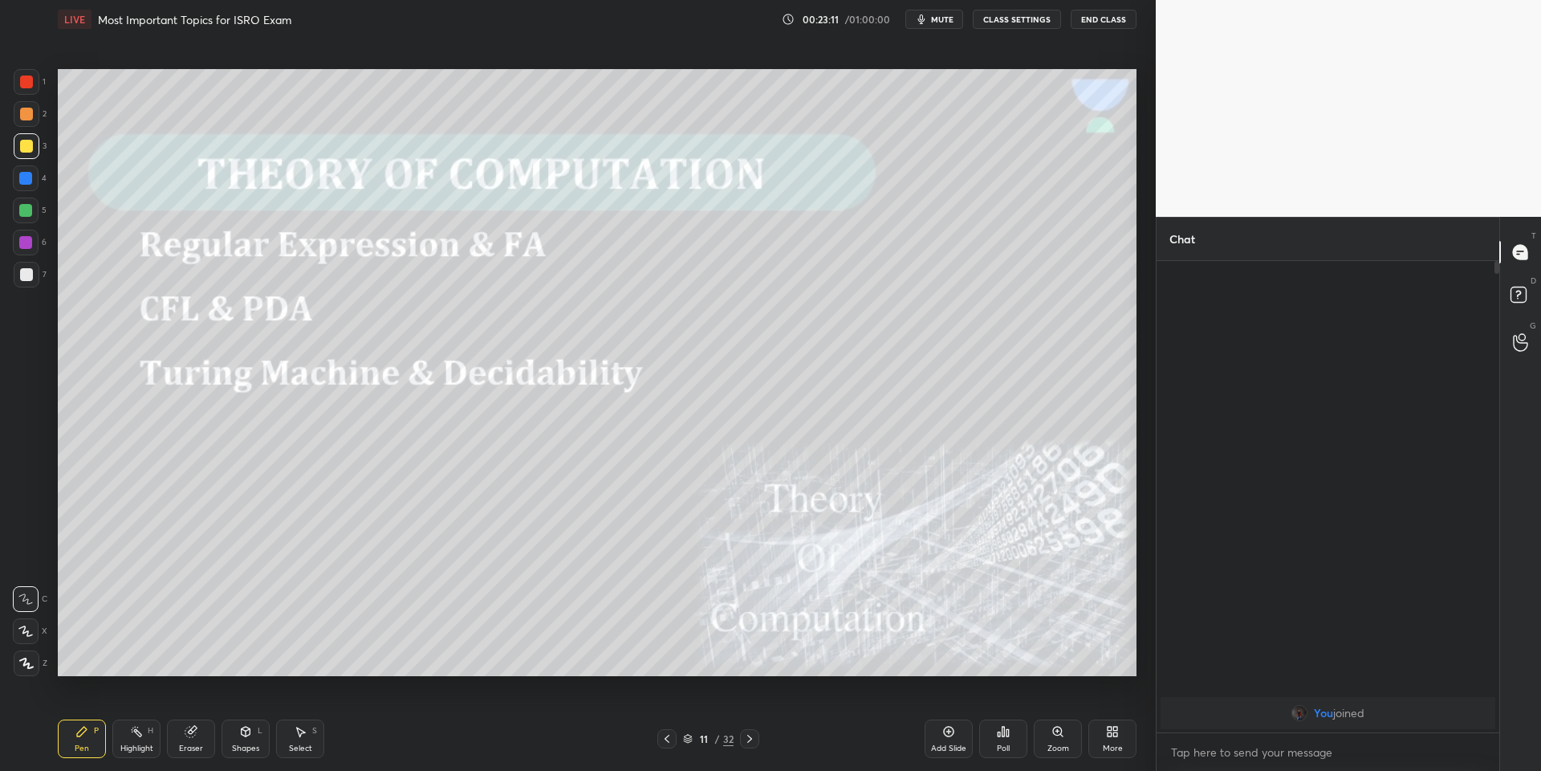
drag, startPoint x: 135, startPoint y: 743, endPoint x: 162, endPoint y: 728, distance: 31.3
click at [134, 740] on div "Highlight H" at bounding box center [136, 738] width 48 height 39
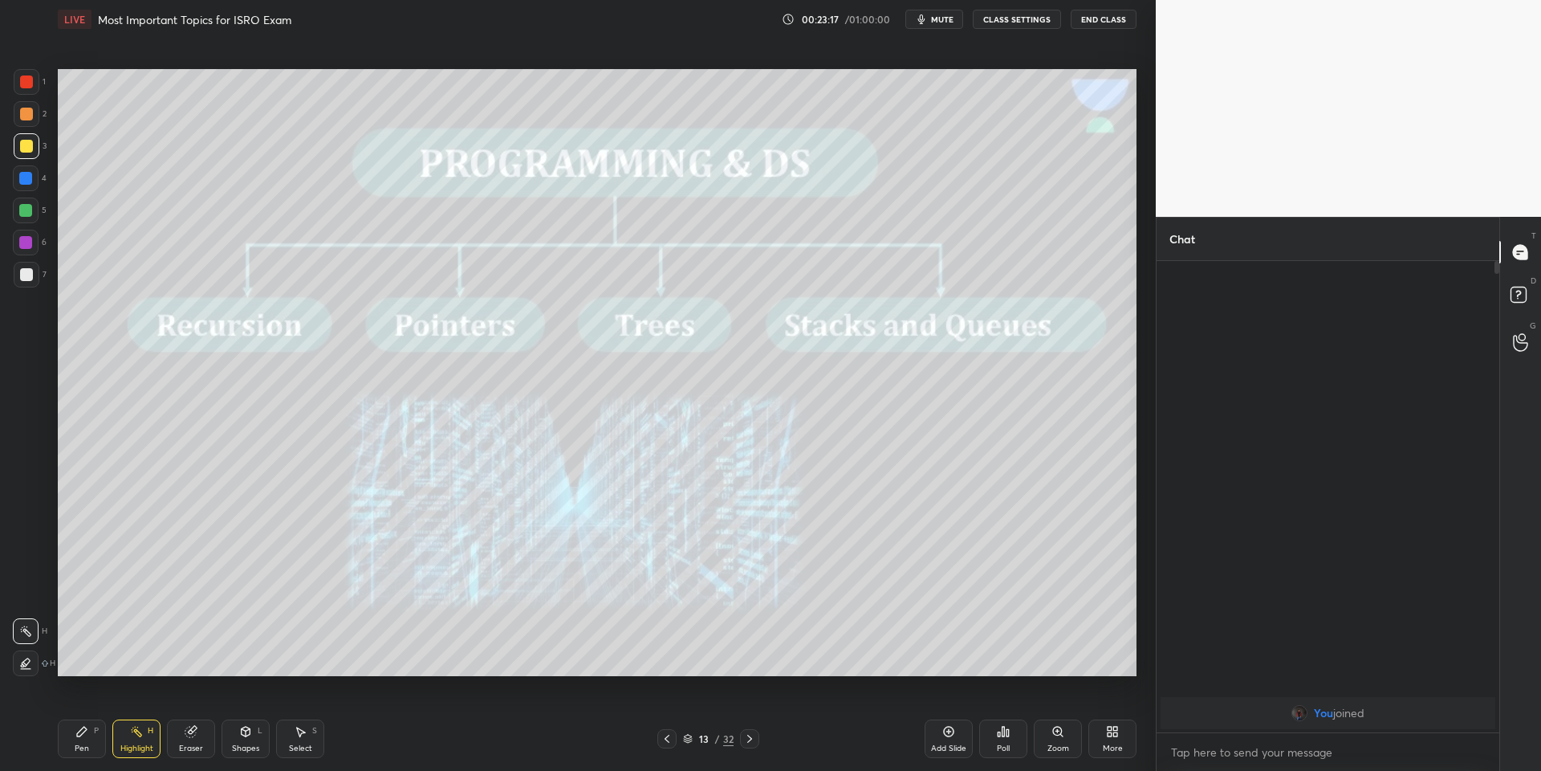
drag, startPoint x: 84, startPoint y: 752, endPoint x: 109, endPoint y: 739, distance: 28.4
click at [92, 747] on div "Pen P" at bounding box center [82, 738] width 48 height 39
drag, startPoint x: 131, startPoint y: 745, endPoint x: 128, endPoint y: 732, distance: 13.2
click at [132, 744] on div "Highlight" at bounding box center [136, 748] width 33 height 8
click at [85, 745] on div "Pen" at bounding box center [82, 748] width 14 height 8
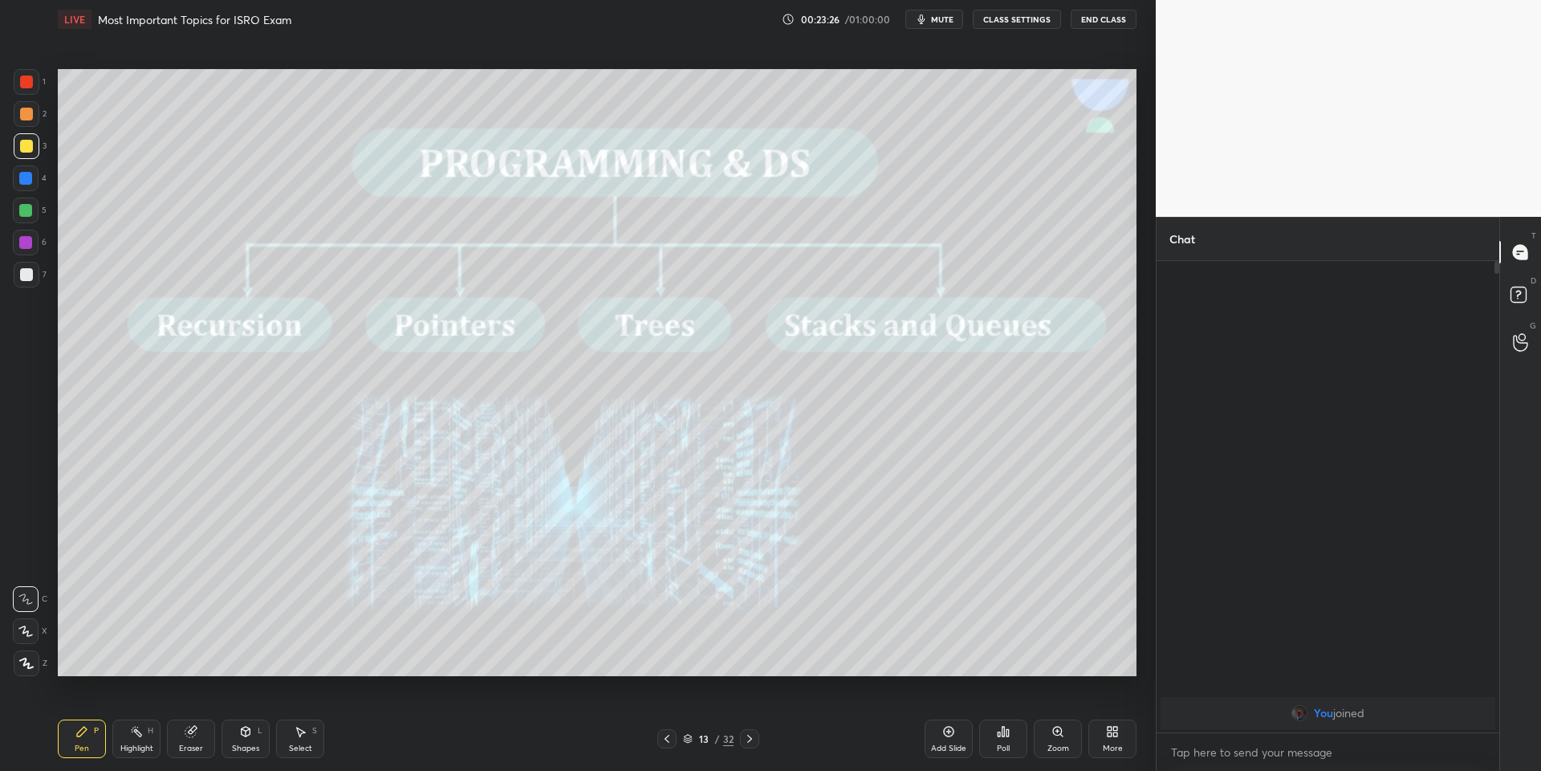
click at [126, 749] on div "Highlight" at bounding box center [136, 748] width 33 height 8
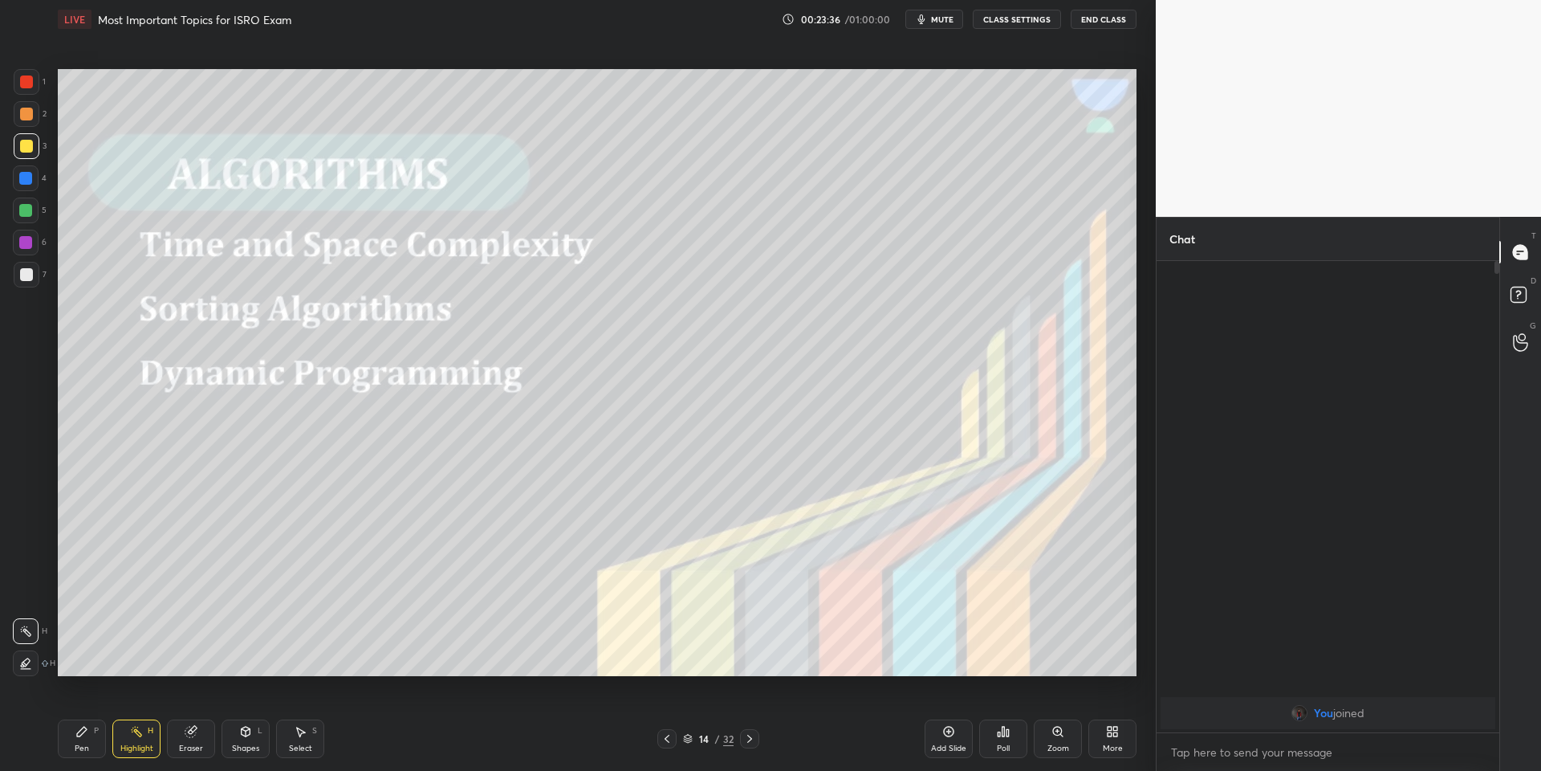
click at [91, 740] on div "Pen P" at bounding box center [82, 738] width 48 height 39
click at [251, 743] on div "Shapes L" at bounding box center [246, 738] width 48 height 39
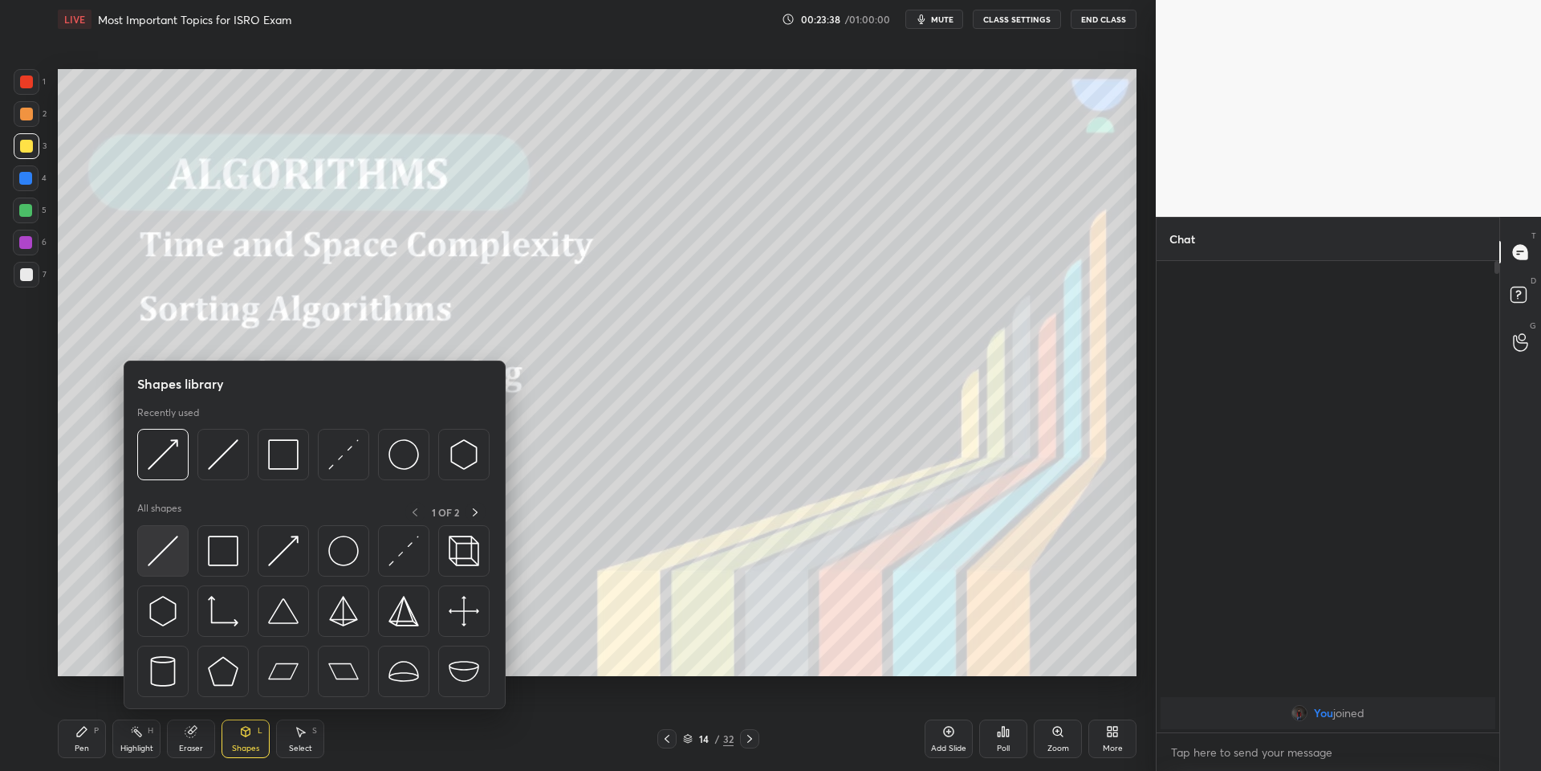
click at [165, 556] on img at bounding box center [163, 550] width 31 height 31
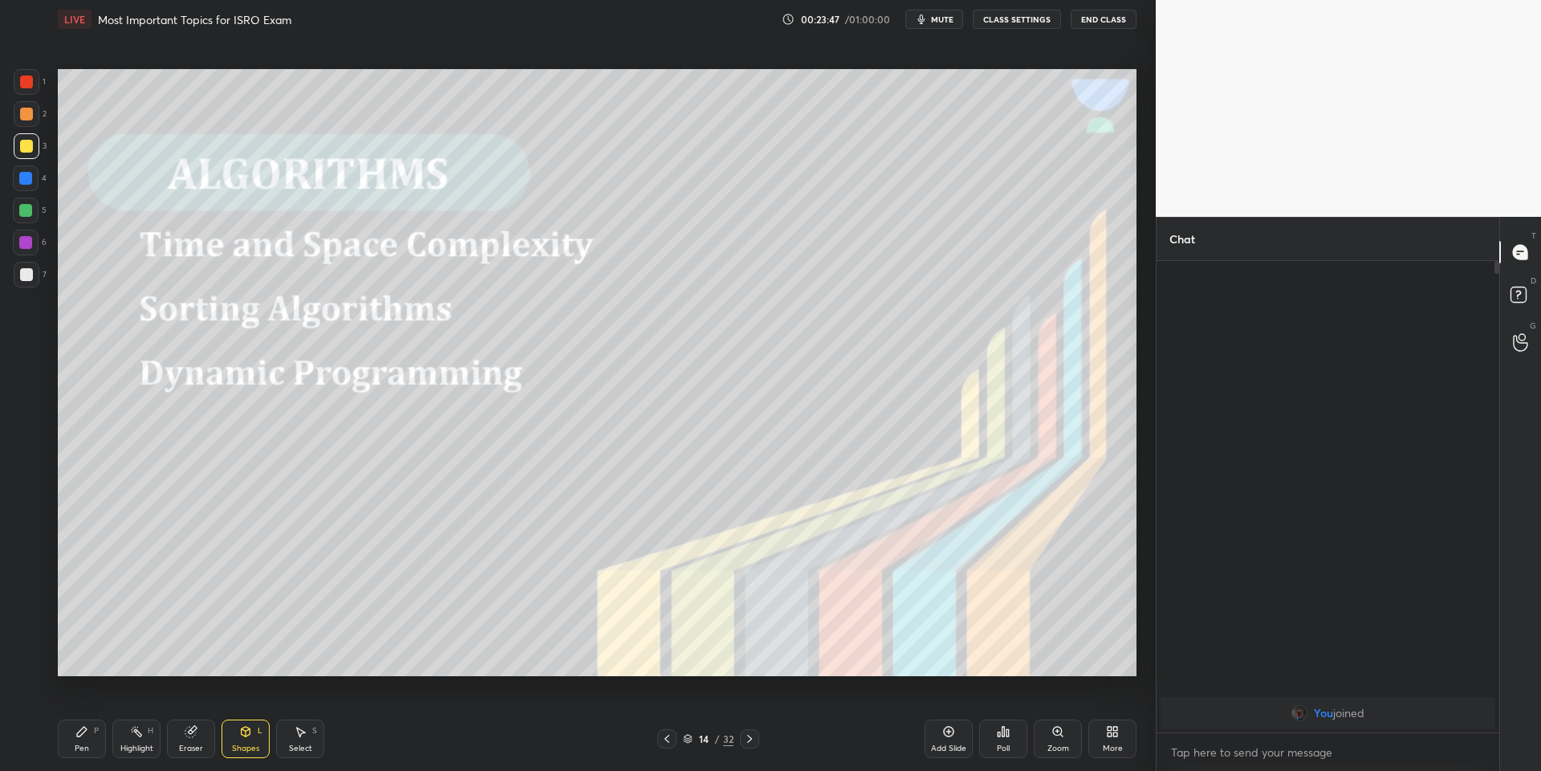
click at [88, 739] on div "Pen P" at bounding box center [82, 738] width 48 height 39
drag, startPoint x: 140, startPoint y: 743, endPoint x: 158, endPoint y: 723, distance: 27.9
click at [141, 742] on div "Highlight H" at bounding box center [136, 738] width 48 height 39
click at [92, 757] on div "Pen P" at bounding box center [82, 738] width 48 height 39
drag, startPoint x: 250, startPoint y: 732, endPoint x: 236, endPoint y: 715, distance: 22.8
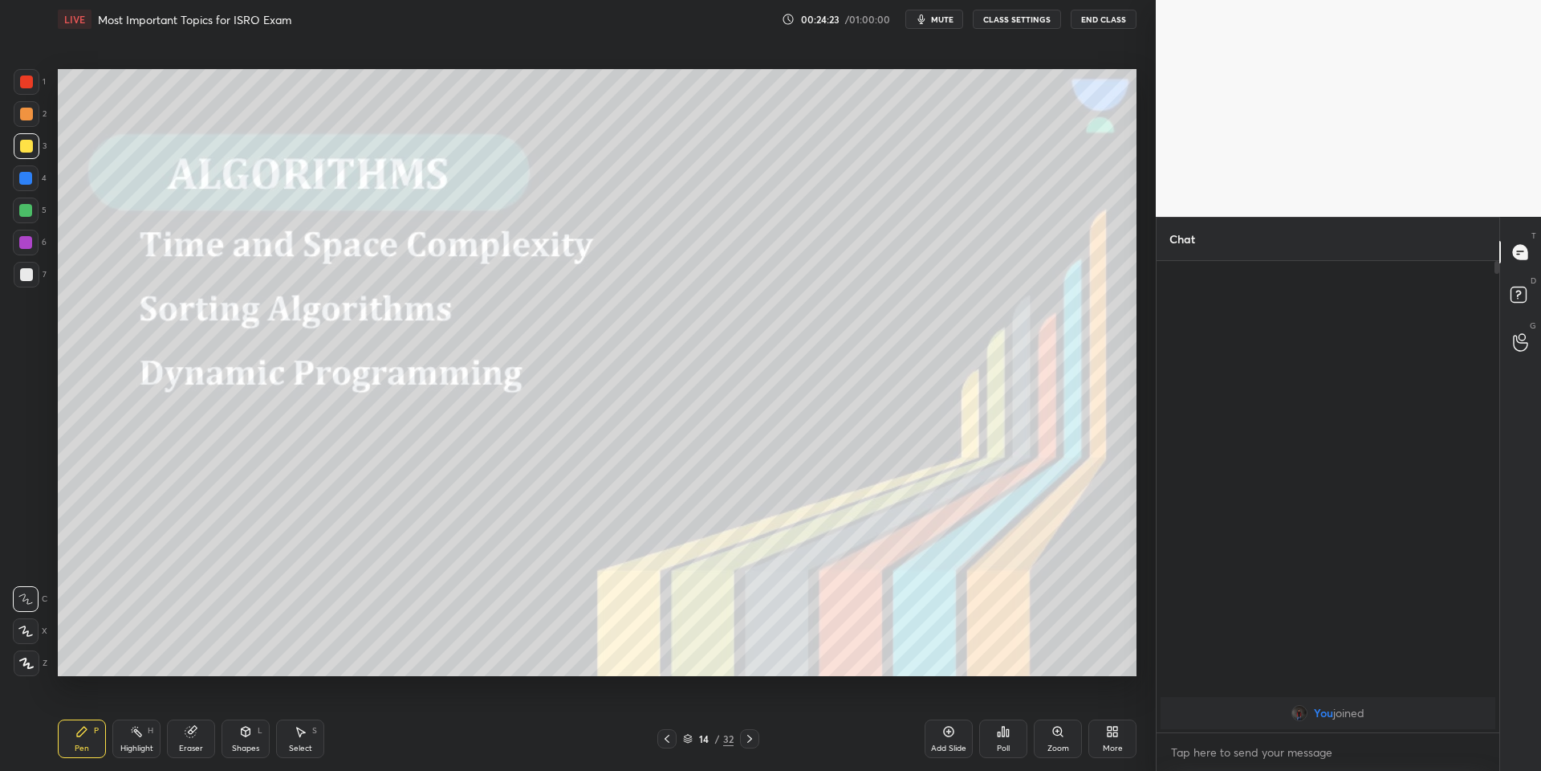
click at [247, 734] on icon at bounding box center [246, 732] width 9 height 10
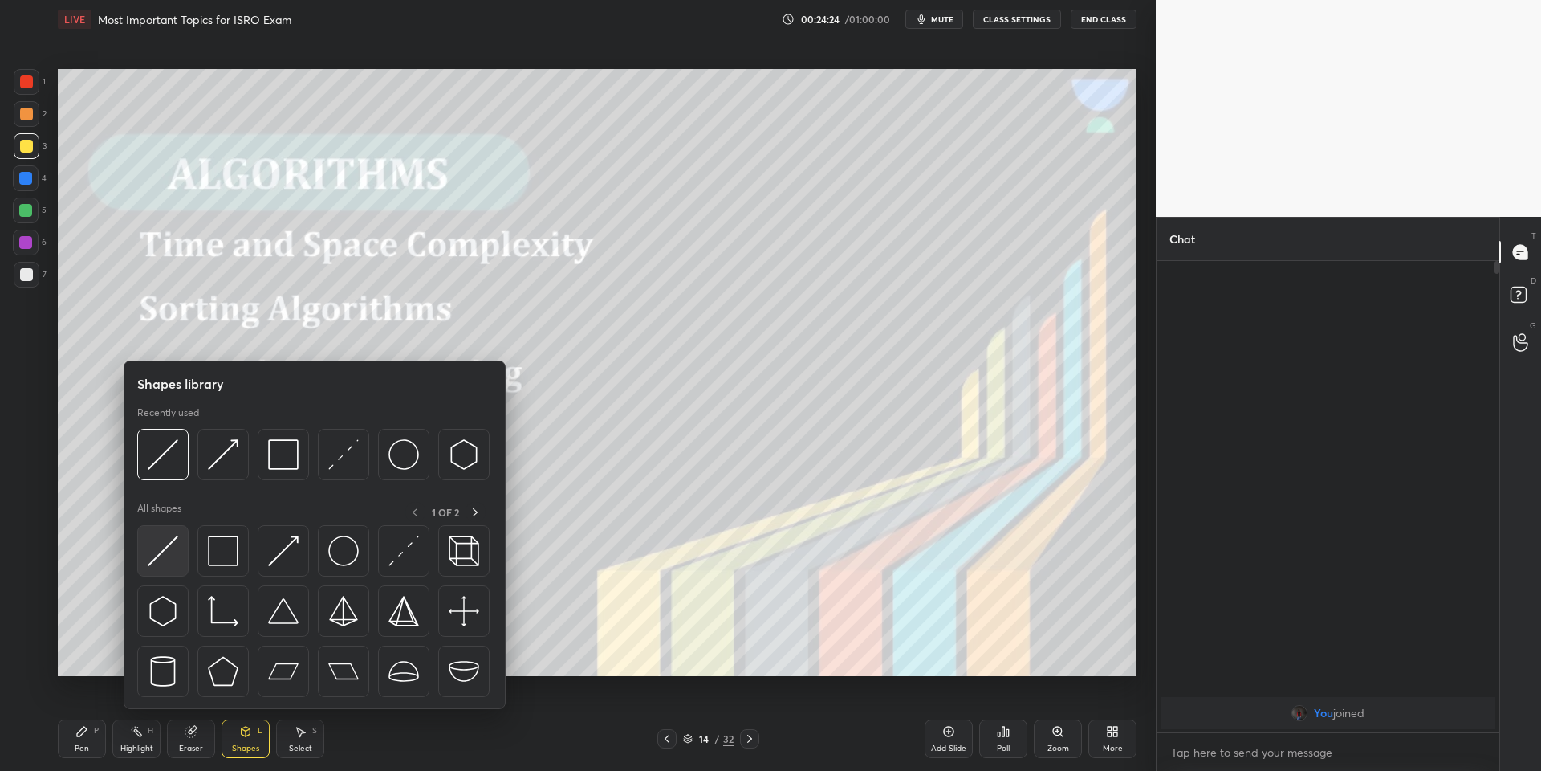
drag, startPoint x: 170, startPoint y: 547, endPoint x: 149, endPoint y: 427, distance: 121.4
click at [162, 548] on img at bounding box center [163, 550] width 31 height 31
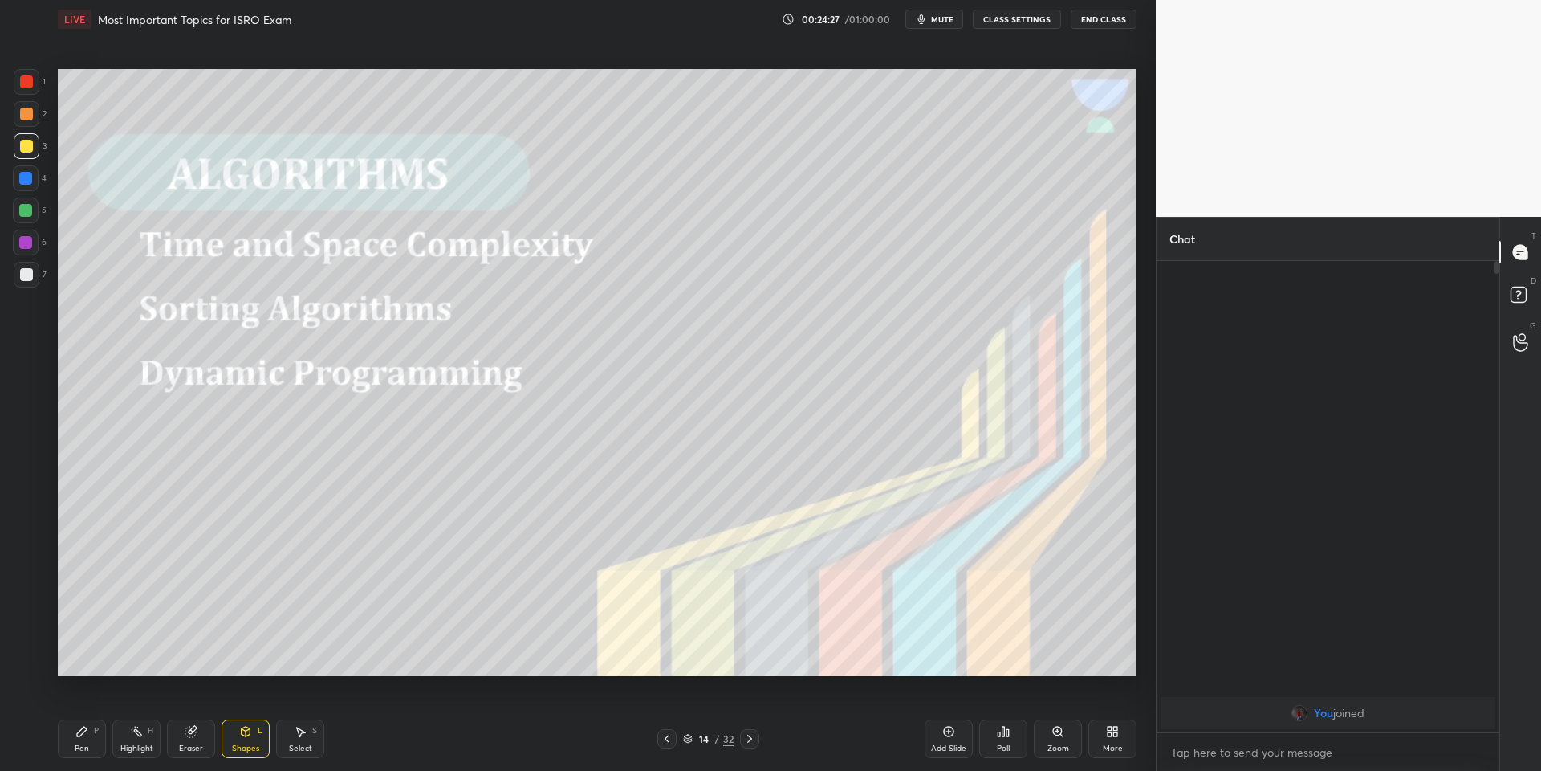
click at [83, 745] on div "Pen" at bounding box center [82, 748] width 14 height 8
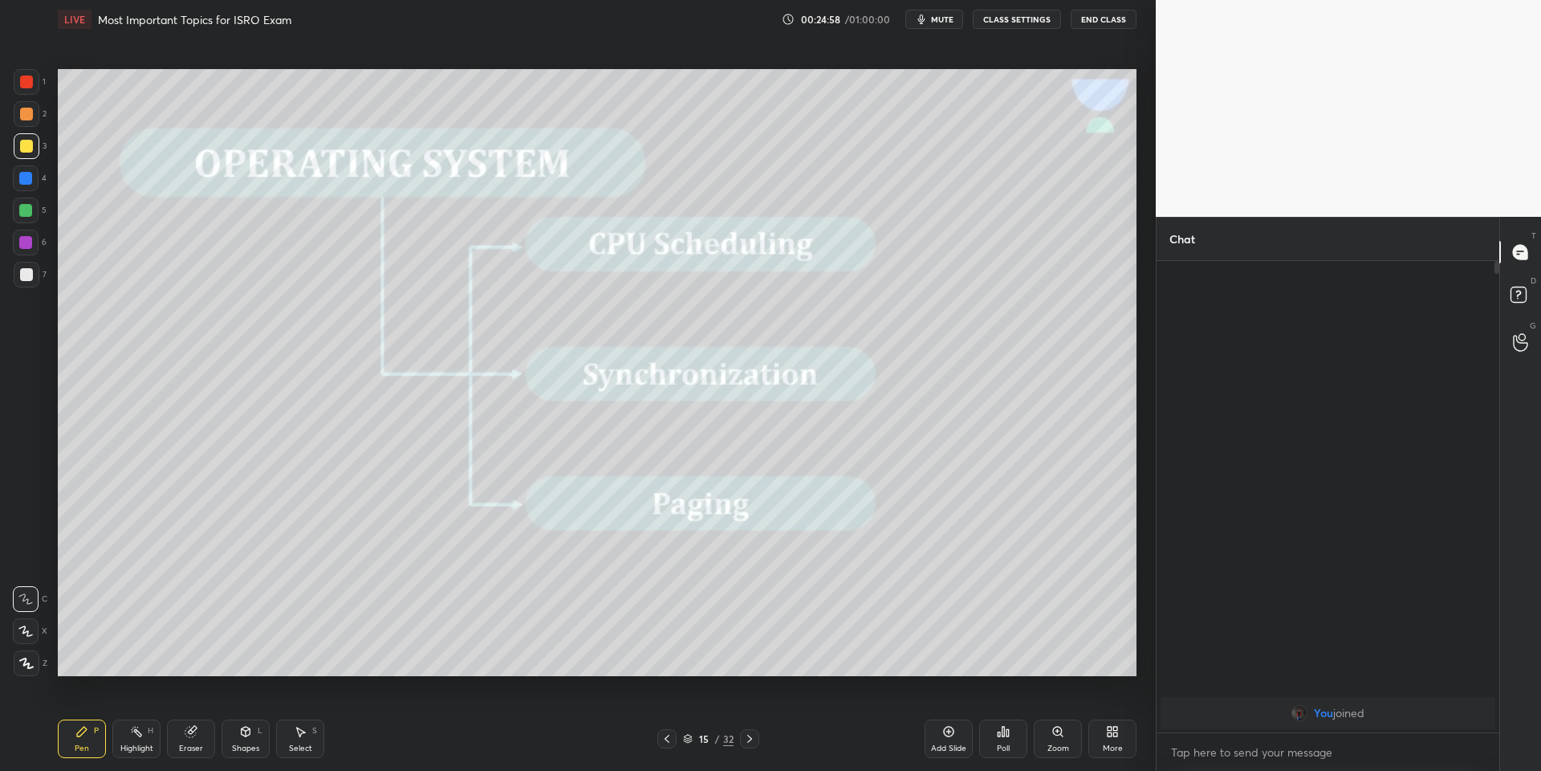
drag, startPoint x: 78, startPoint y: 745, endPoint x: 90, endPoint y: 723, distance: 24.8
click at [82, 738] on div "Pen P" at bounding box center [82, 738] width 48 height 39
drag, startPoint x: 135, startPoint y: 744, endPoint x: 191, endPoint y: 683, distance: 83.0
click at [142, 737] on div "Highlight H" at bounding box center [136, 738] width 48 height 39
click at [100, 739] on div "Pen P" at bounding box center [82, 738] width 48 height 39
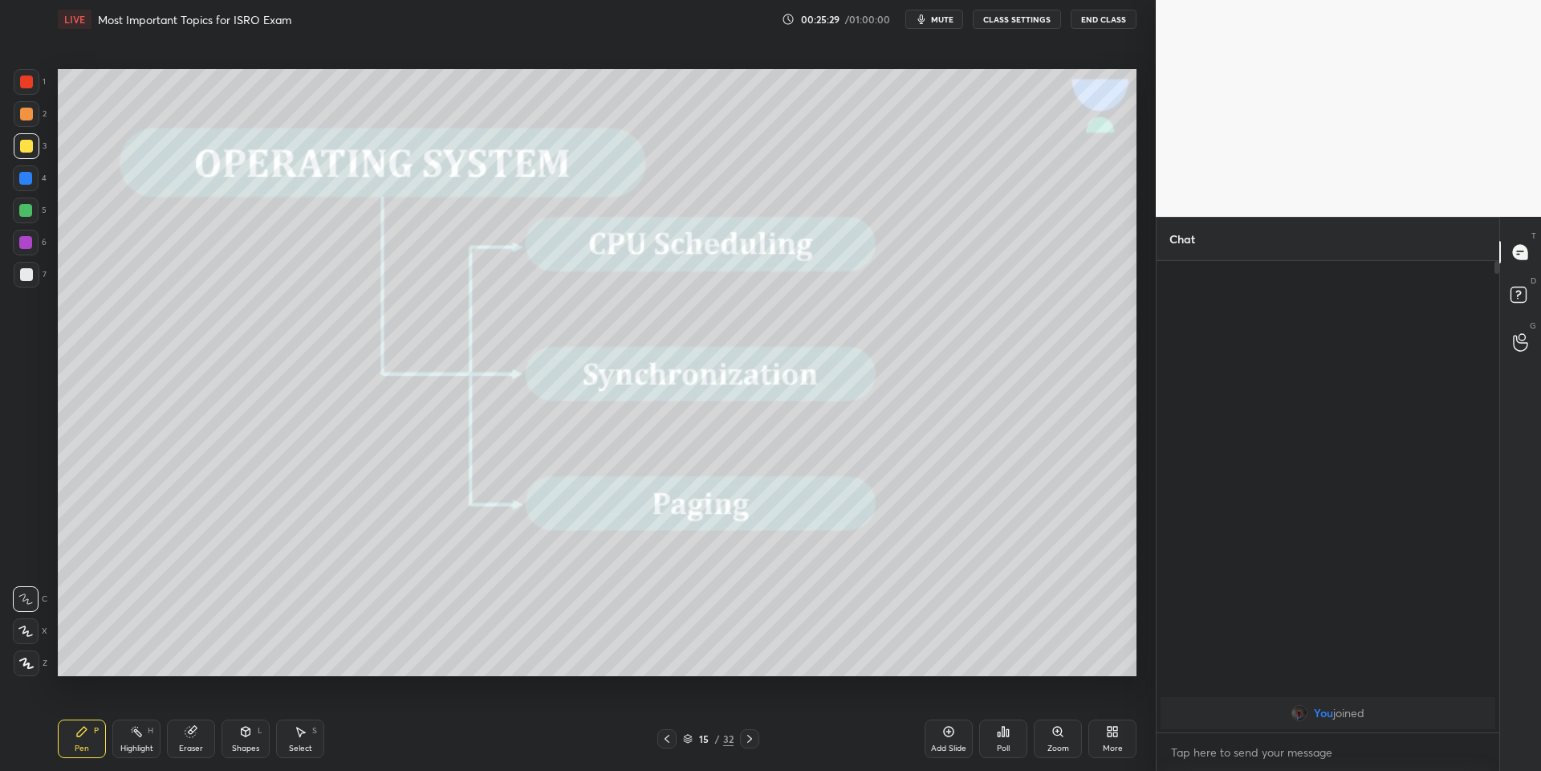
drag, startPoint x: 140, startPoint y: 737, endPoint x: 145, endPoint y: 727, distance: 11.2
click at [141, 738] on div "Highlight H" at bounding box center [136, 738] width 48 height 39
drag, startPoint x: 92, startPoint y: 741, endPoint x: 161, endPoint y: 680, distance: 92.7
click at [94, 739] on div "Pen P" at bounding box center [82, 738] width 48 height 39
click at [142, 744] on div "Highlight" at bounding box center [136, 748] width 33 height 8
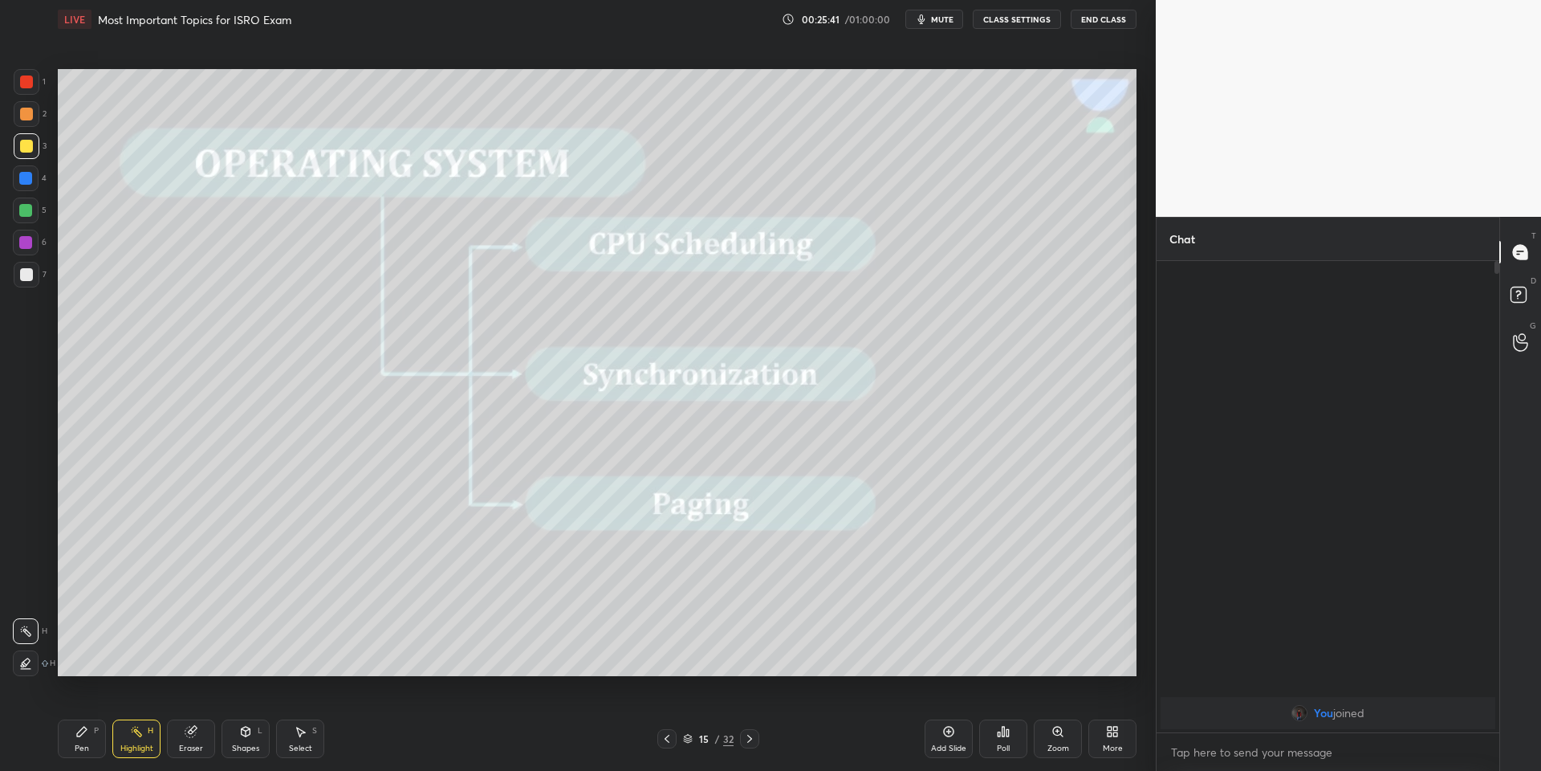
drag, startPoint x: 88, startPoint y: 737, endPoint x: 128, endPoint y: 743, distance: 41.4
click at [94, 742] on div "Pen P" at bounding box center [82, 738] width 48 height 39
click at [137, 740] on div "Highlight H" at bounding box center [136, 738] width 48 height 39
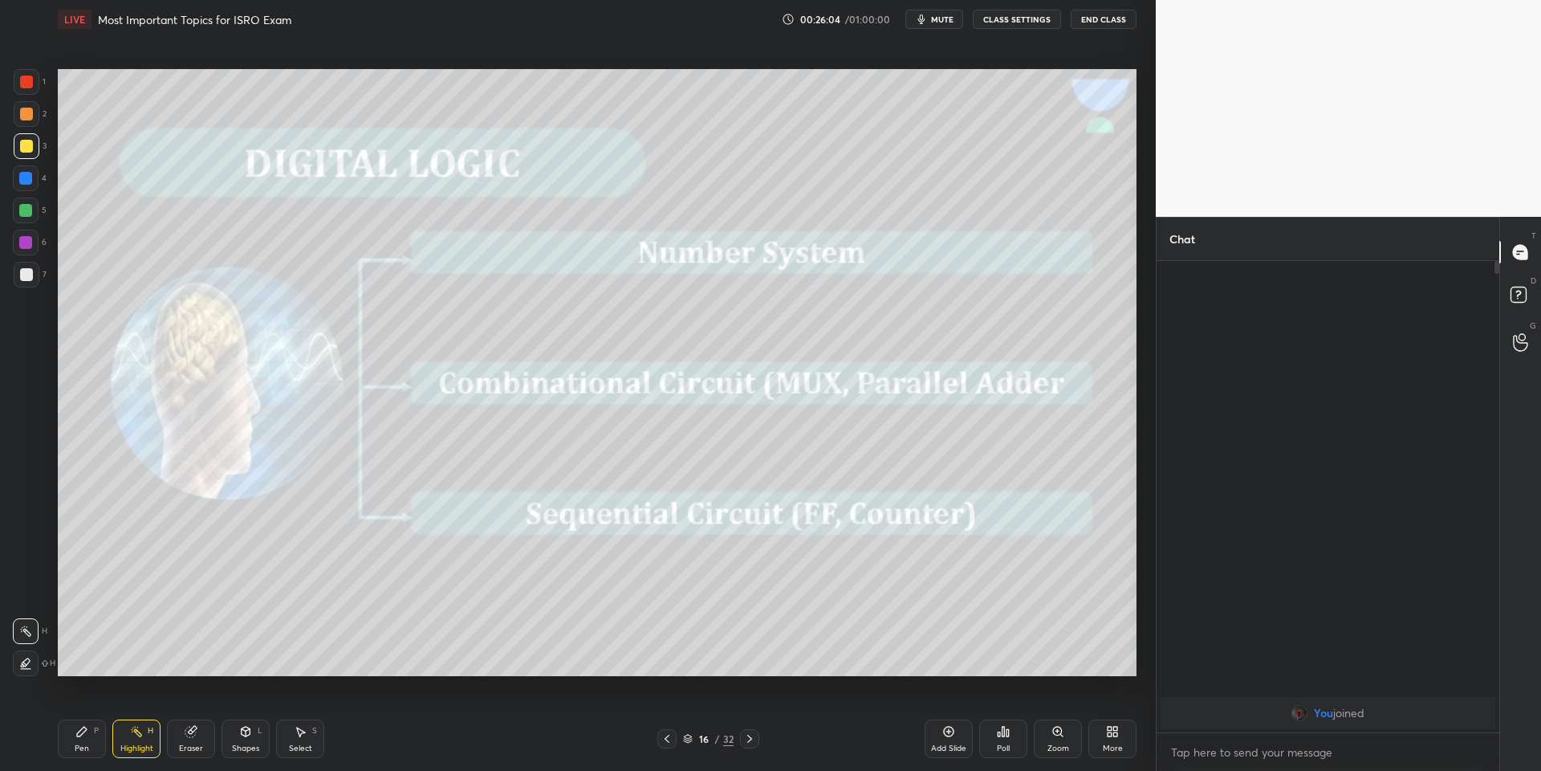
drag, startPoint x: 88, startPoint y: 747, endPoint x: 88, endPoint y: 726, distance: 21.7
click at [89, 747] on div "Pen P" at bounding box center [82, 738] width 48 height 39
click at [181, 739] on div "Eraser" at bounding box center [191, 738] width 48 height 39
drag, startPoint x: 90, startPoint y: 750, endPoint x: 113, endPoint y: 740, distance: 25.2
click at [97, 743] on div "Pen P" at bounding box center [82, 738] width 48 height 39
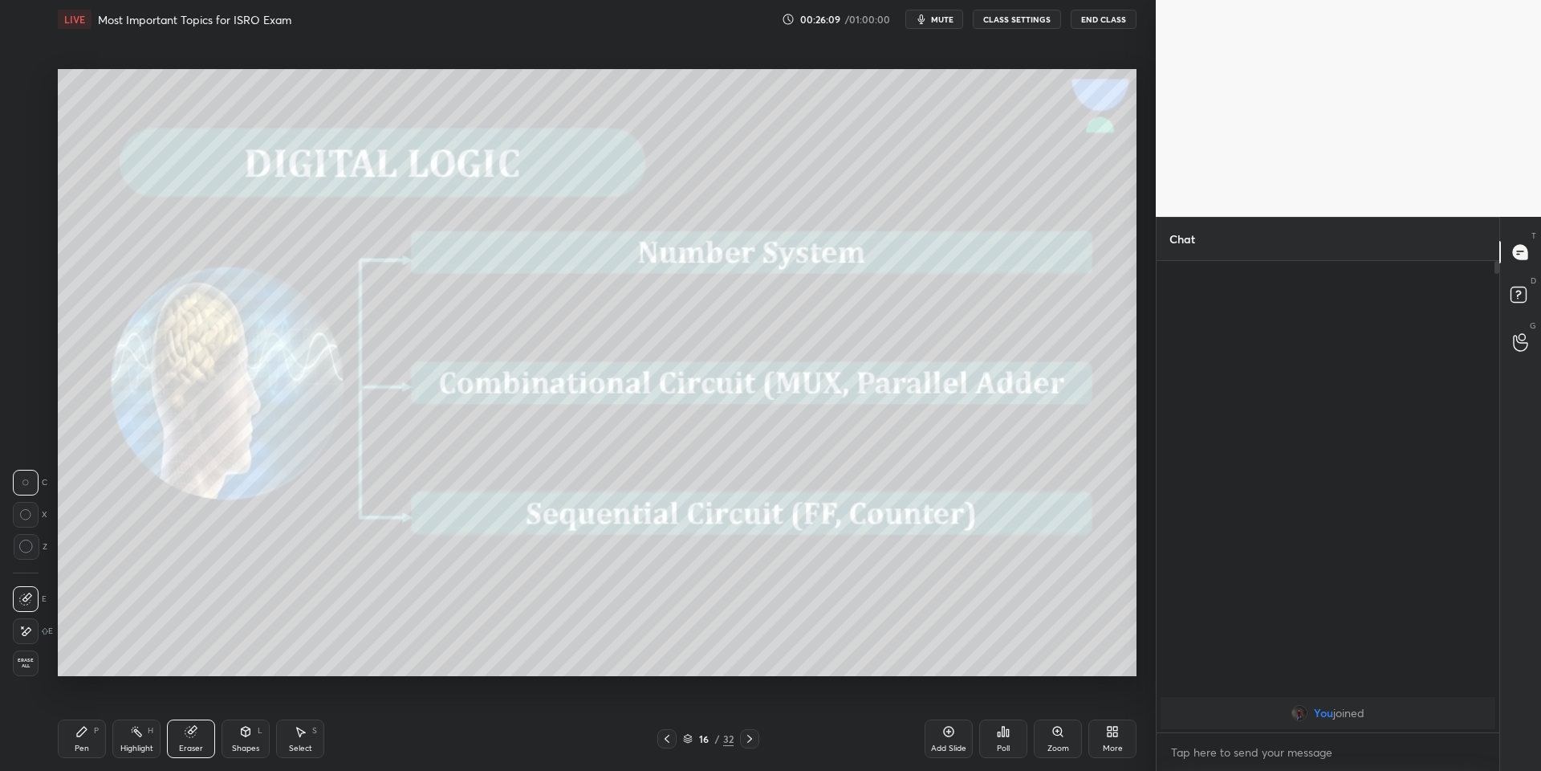
click at [128, 739] on div "Highlight H" at bounding box center [136, 738] width 48 height 39
click at [85, 747] on div "Pen" at bounding box center [82, 748] width 14 height 8
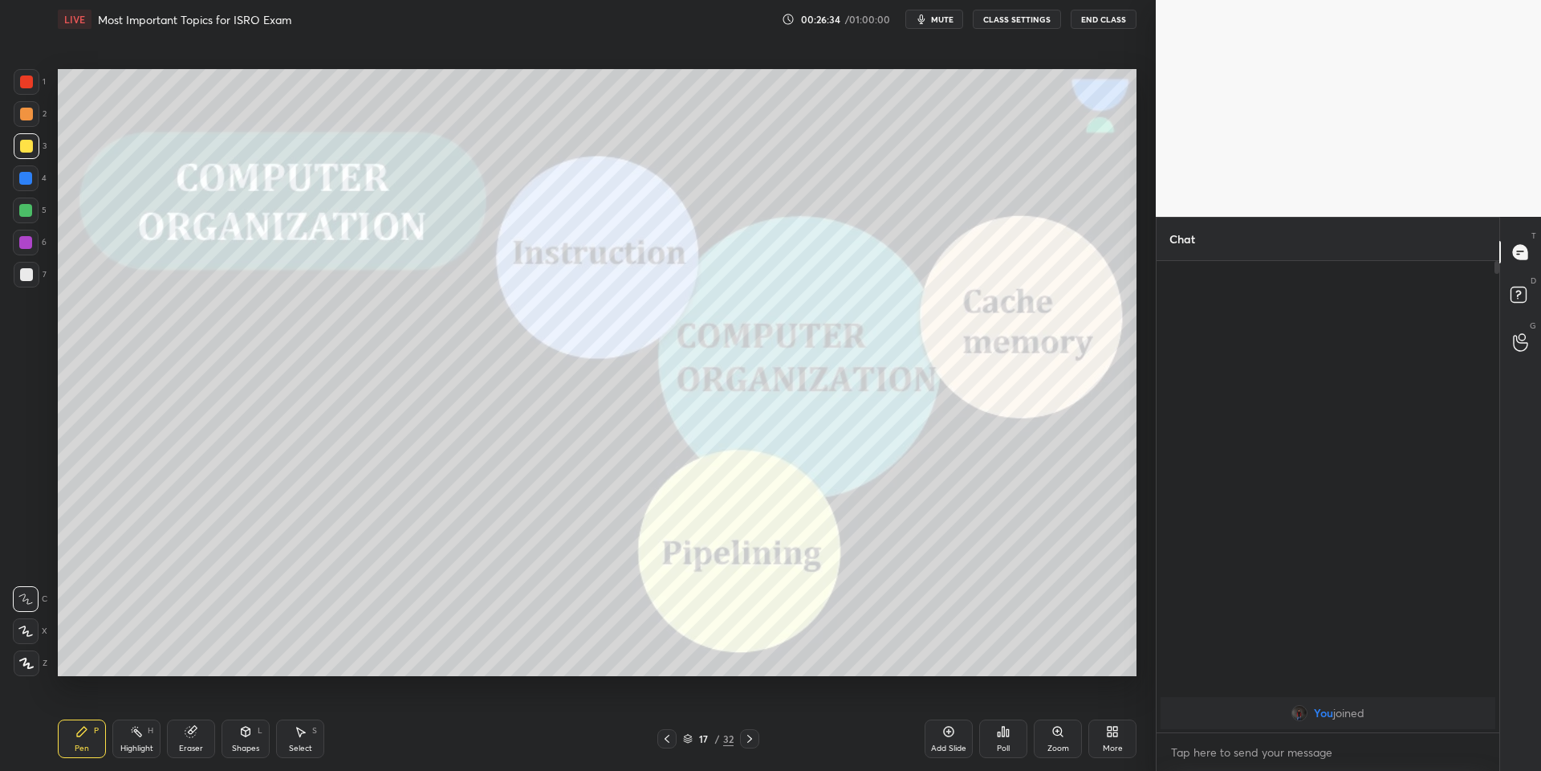
drag, startPoint x: 123, startPoint y: 755, endPoint x: 139, endPoint y: 751, distance: 16.6
click at [125, 752] on div "Highlight H" at bounding box center [136, 738] width 48 height 39
drag, startPoint x: 63, startPoint y: 753, endPoint x: 93, endPoint y: 747, distance: 30.4
click at [66, 751] on div "Pen P" at bounding box center [82, 738] width 48 height 39
click at [147, 737] on div "Highlight H" at bounding box center [136, 738] width 48 height 39
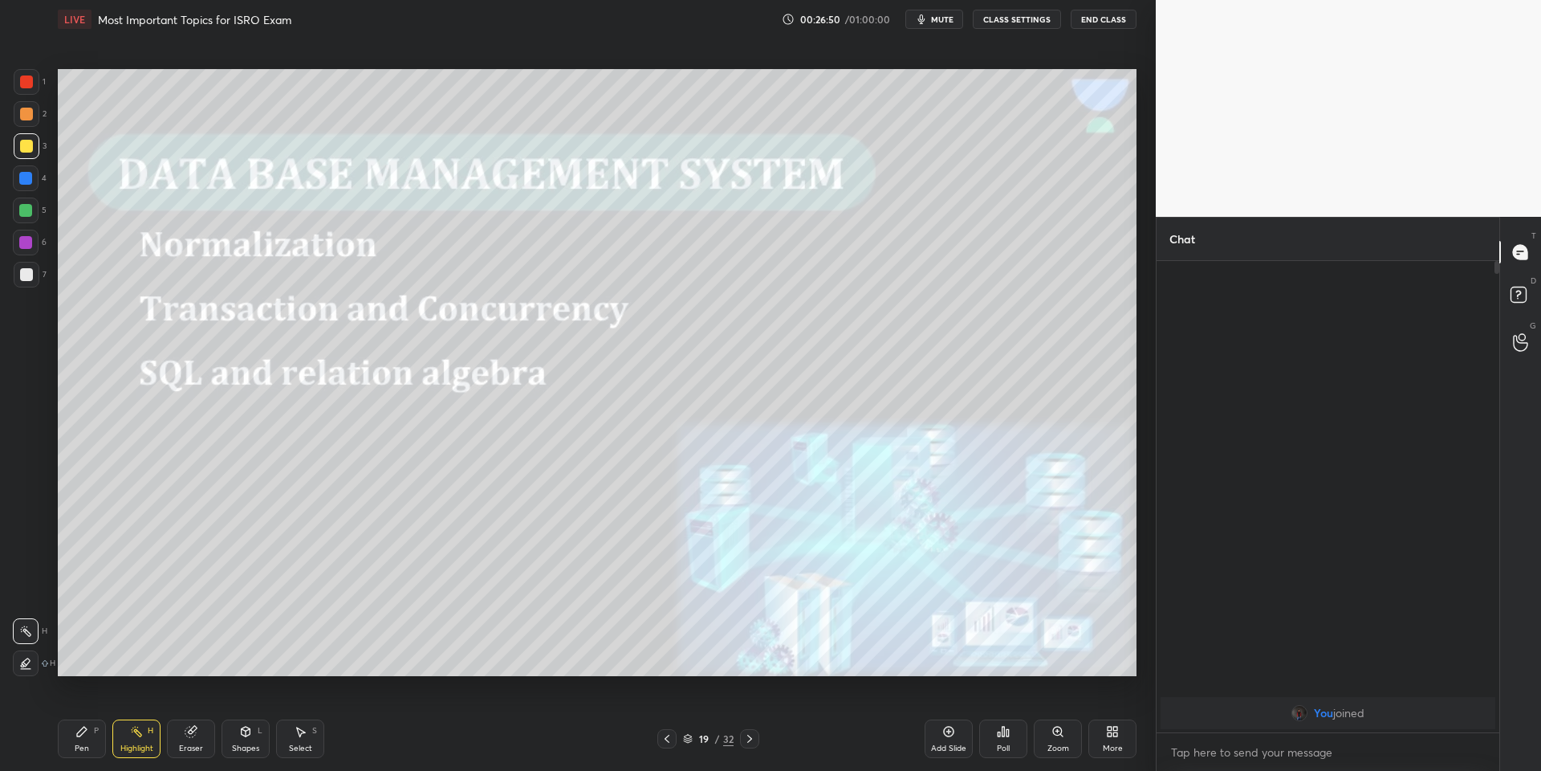
click at [88, 739] on div "Pen P" at bounding box center [82, 738] width 48 height 39
drag, startPoint x: 201, startPoint y: 739, endPoint x: 197, endPoint y: 728, distance: 10.9
click at [198, 735] on div "Eraser" at bounding box center [191, 738] width 48 height 39
click at [88, 731] on icon at bounding box center [81, 731] width 13 height 13
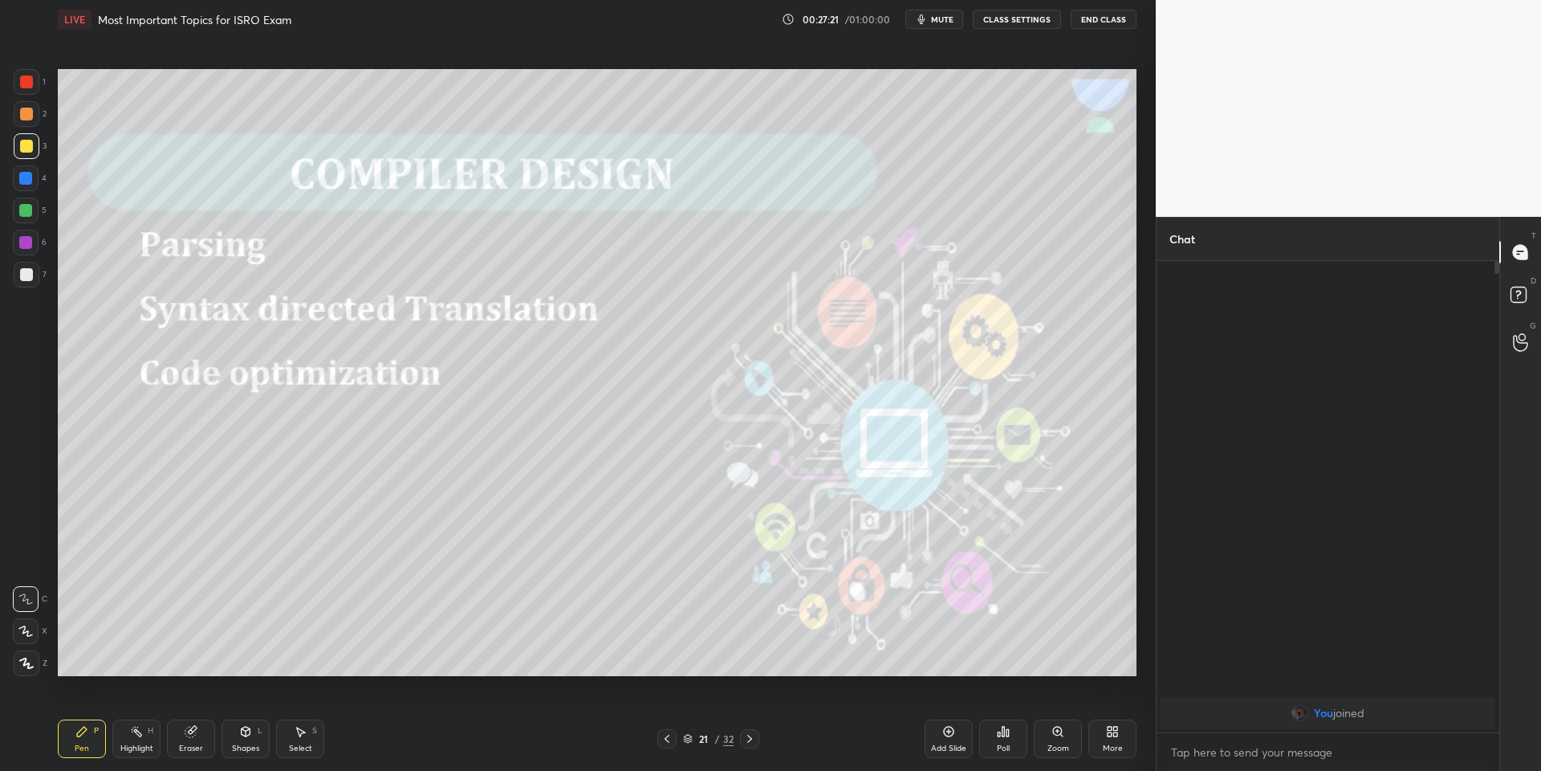
drag, startPoint x: 79, startPoint y: 737, endPoint x: 79, endPoint y: 694, distance: 43.4
click at [79, 734] on icon at bounding box center [82, 732] width 10 height 10
drag, startPoint x: 129, startPoint y: 742, endPoint x: 126, endPoint y: 698, distance: 44.3
click at [129, 739] on div "Highlight H" at bounding box center [136, 738] width 48 height 39
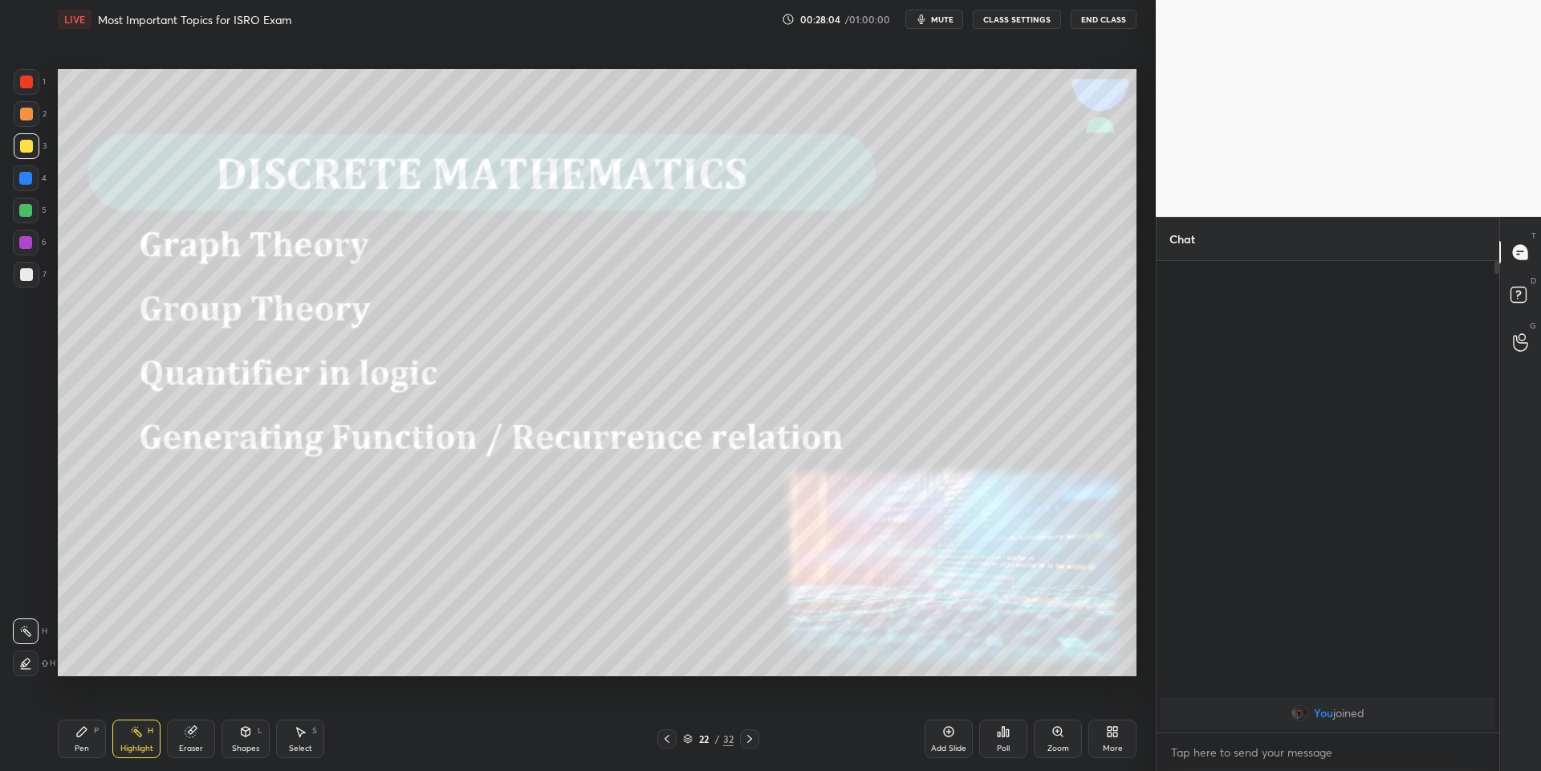
click at [92, 735] on div "Pen P" at bounding box center [82, 738] width 48 height 39
click at [79, 753] on div "Pen P" at bounding box center [82, 738] width 48 height 39
drag, startPoint x: 26, startPoint y: 79, endPoint x: 24, endPoint y: 88, distance: 9.2
click at [23, 83] on div at bounding box center [26, 81] width 13 height 13
click at [242, 739] on div "Shapes L" at bounding box center [246, 738] width 48 height 39
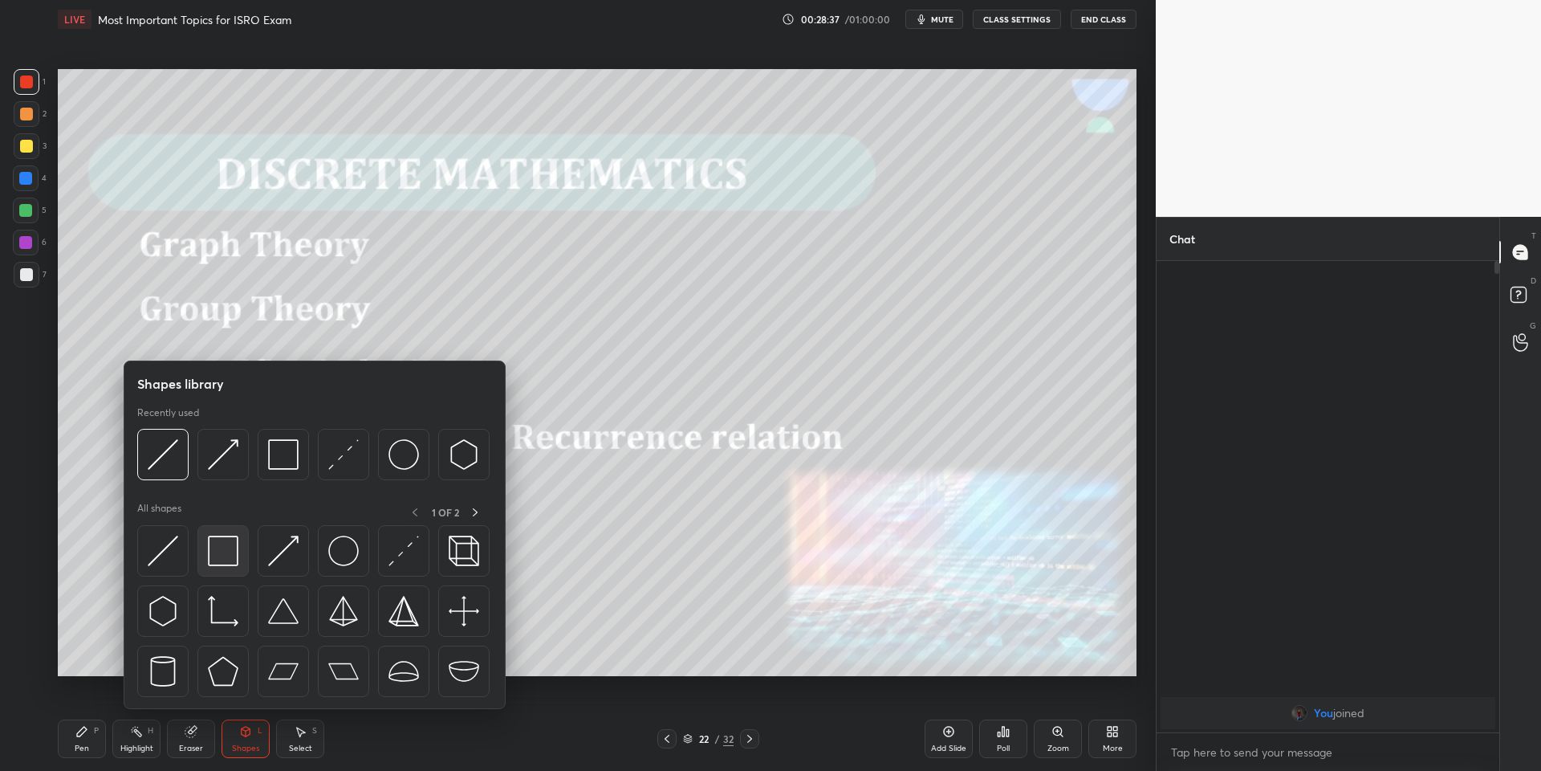
click at [223, 551] on img at bounding box center [223, 550] width 31 height 31
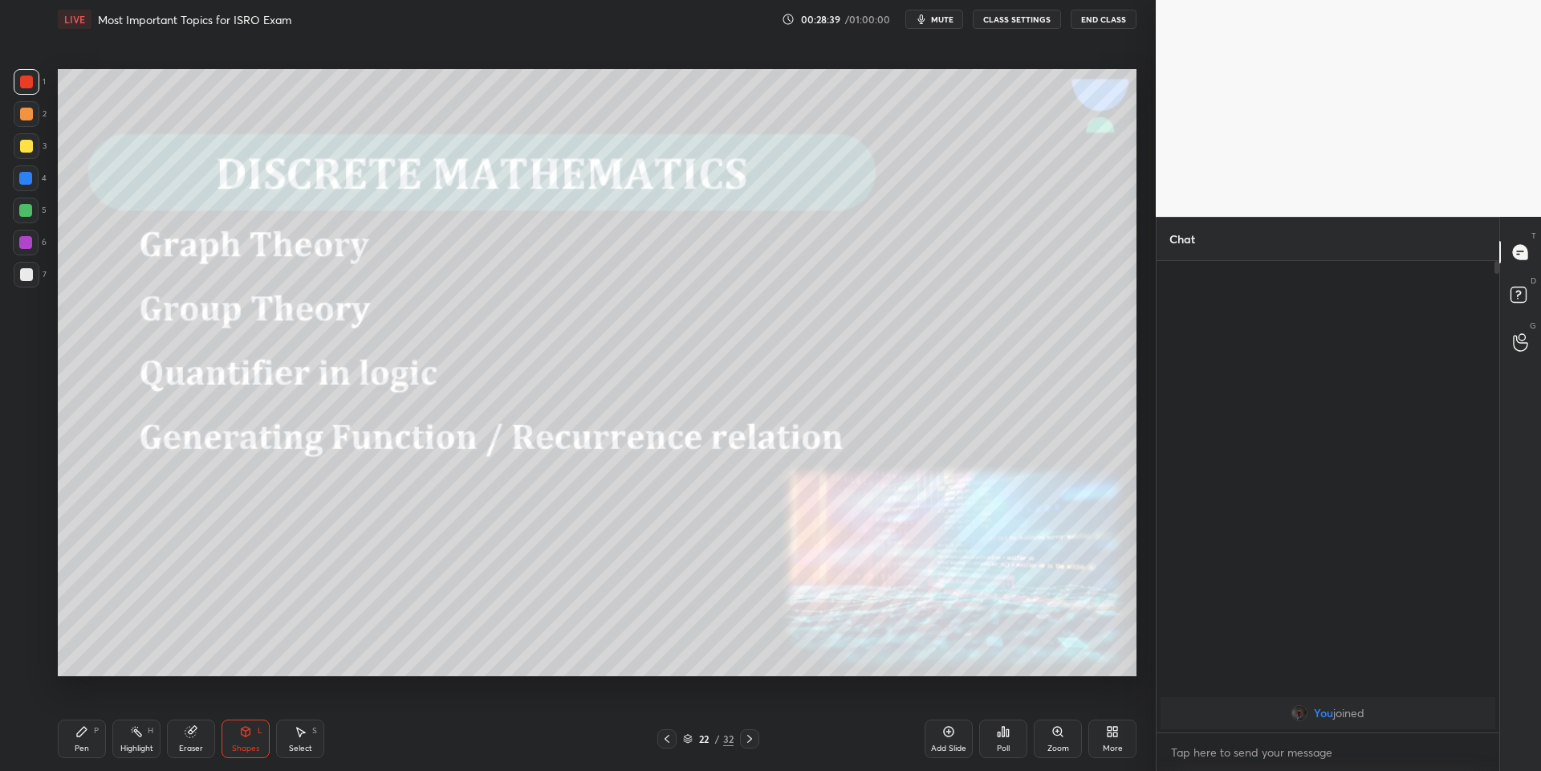
drag, startPoint x: 83, startPoint y: 743, endPoint x: 91, endPoint y: 736, distance: 10.3
click at [83, 741] on div "Pen P" at bounding box center [82, 738] width 48 height 39
drag, startPoint x: 157, startPoint y: 746, endPoint x: 170, endPoint y: 740, distance: 14.0
click at [161, 745] on div "Pen P Highlight H Eraser Shapes L Select S" at bounding box center [275, 738] width 434 height 39
click at [140, 734] on rect at bounding box center [138, 733] width 8 height 8
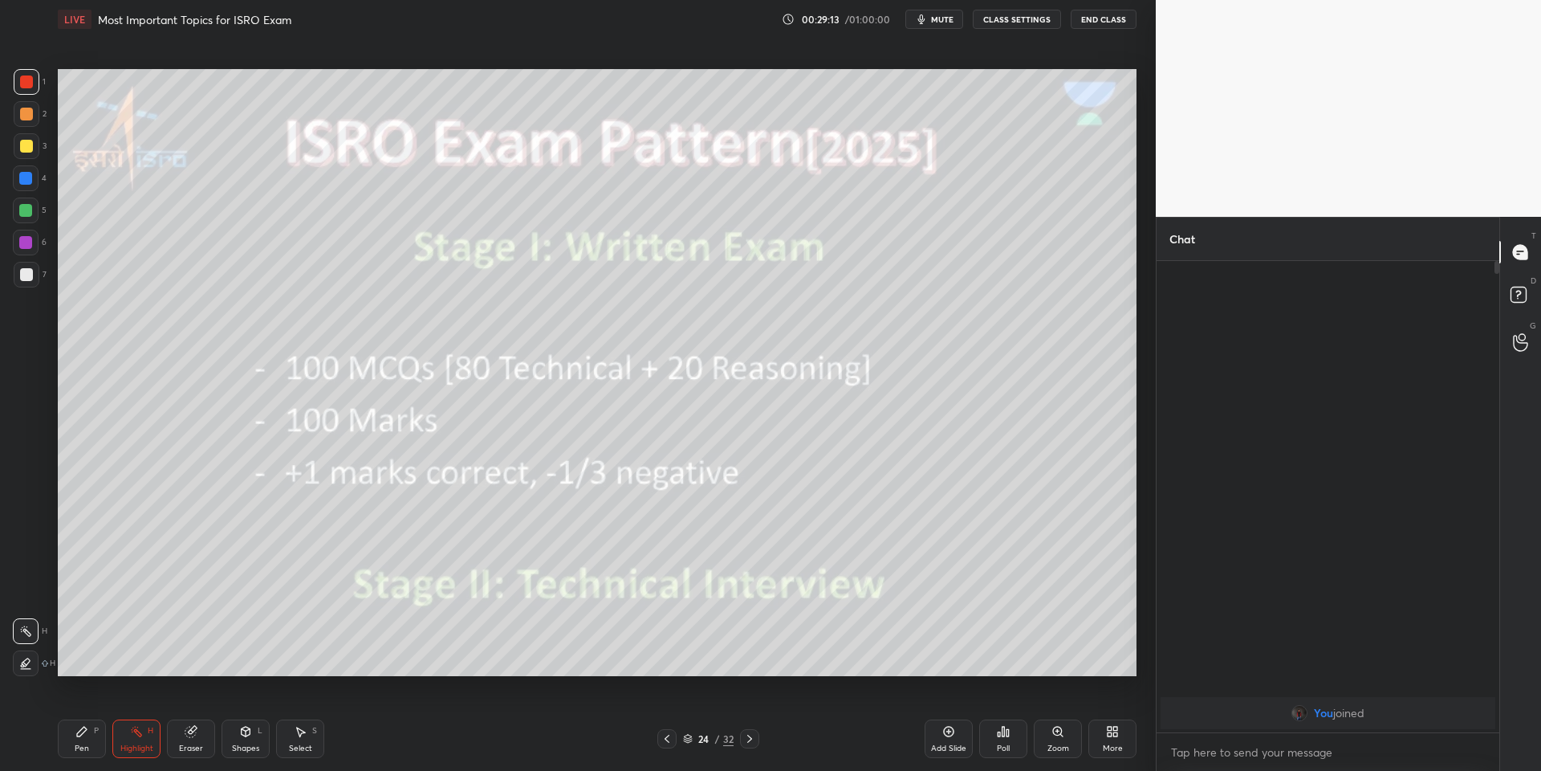
drag, startPoint x: 252, startPoint y: 745, endPoint x: 246, endPoint y: 715, distance: 30.2
click at [254, 744] on div "Shapes" at bounding box center [245, 748] width 27 height 8
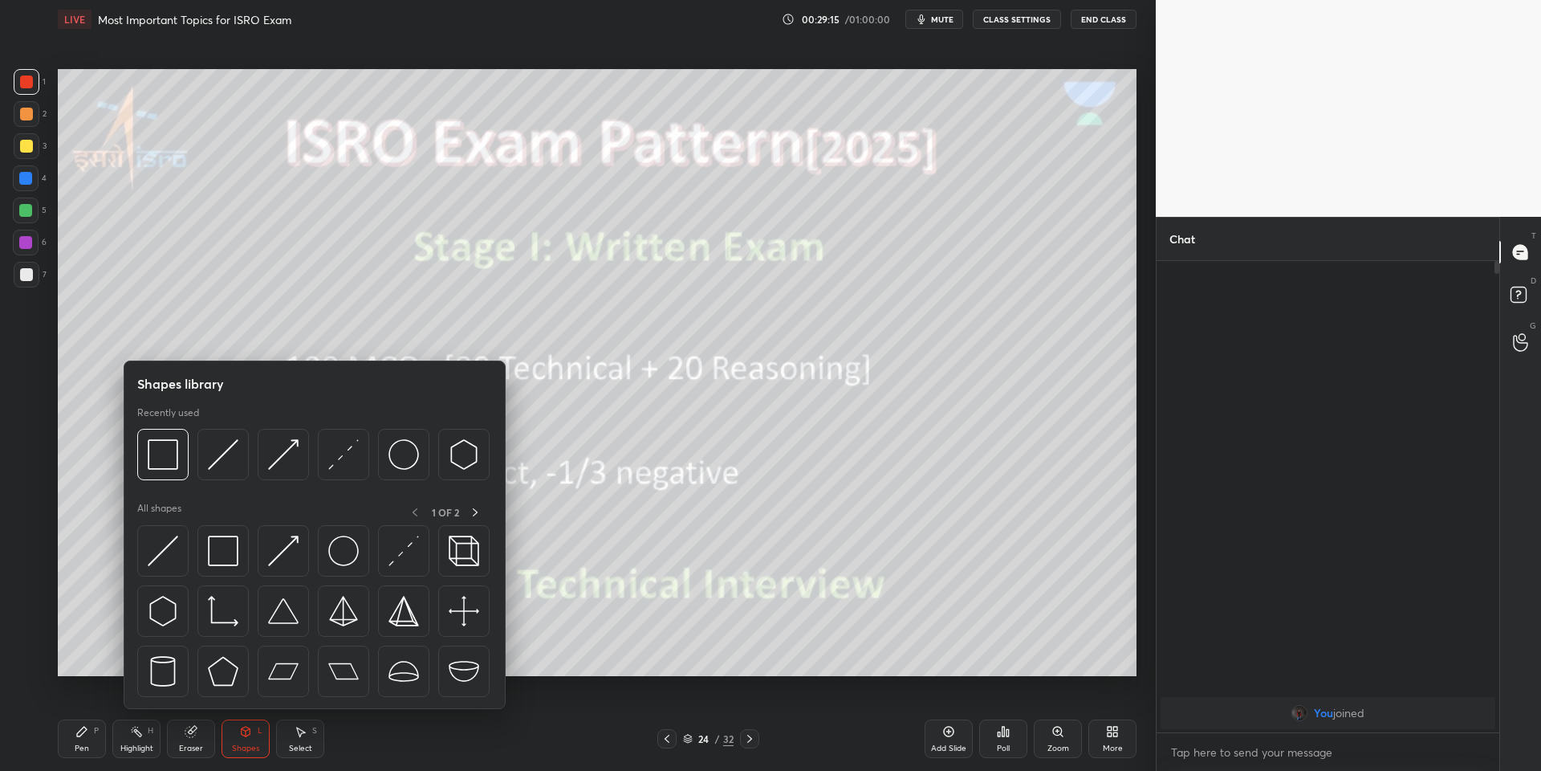
drag, startPoint x: 165, startPoint y: 558, endPoint x: 28, endPoint y: 210, distance: 374.5
click at [175, 555] on div at bounding box center [162, 550] width 51 height 51
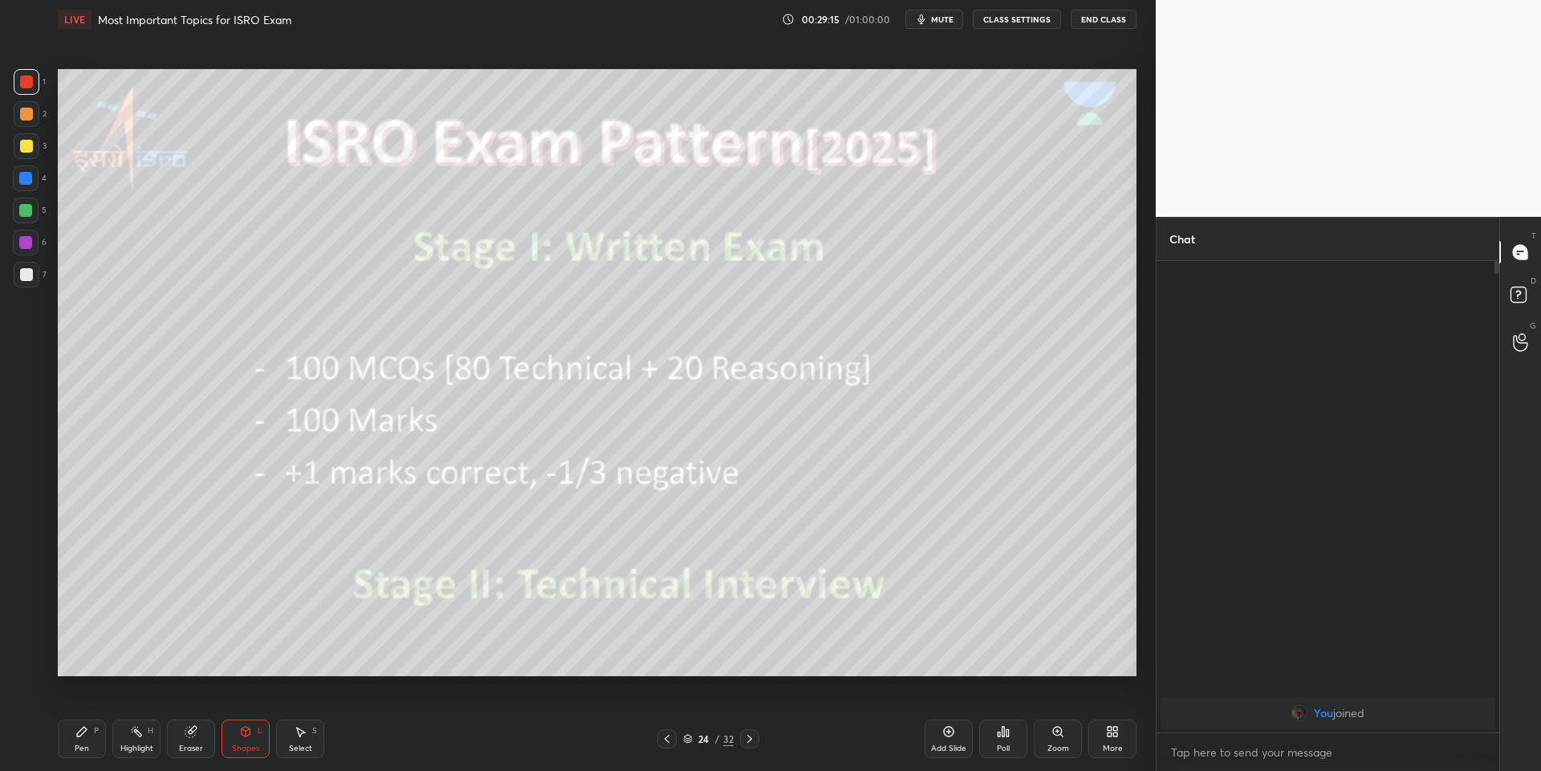
click at [27, 142] on div at bounding box center [27, 146] width 26 height 26
click at [135, 751] on div "Highlight" at bounding box center [136, 748] width 33 height 8
drag, startPoint x: 246, startPoint y: 750, endPoint x: 234, endPoint y: 712, distance: 39.9
click at [245, 746] on div "Shapes" at bounding box center [245, 748] width 27 height 8
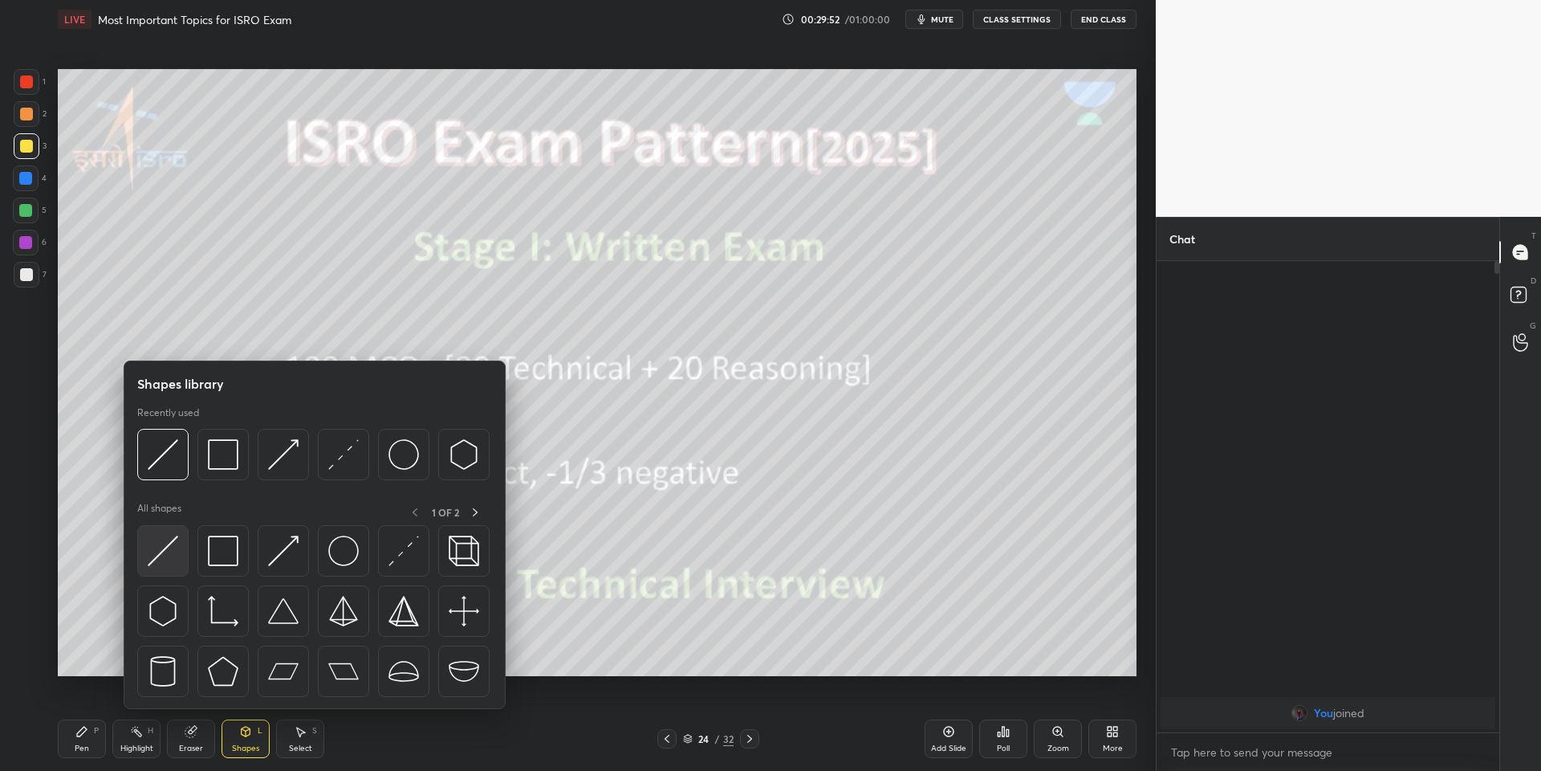
click at [161, 537] on div at bounding box center [162, 550] width 51 height 51
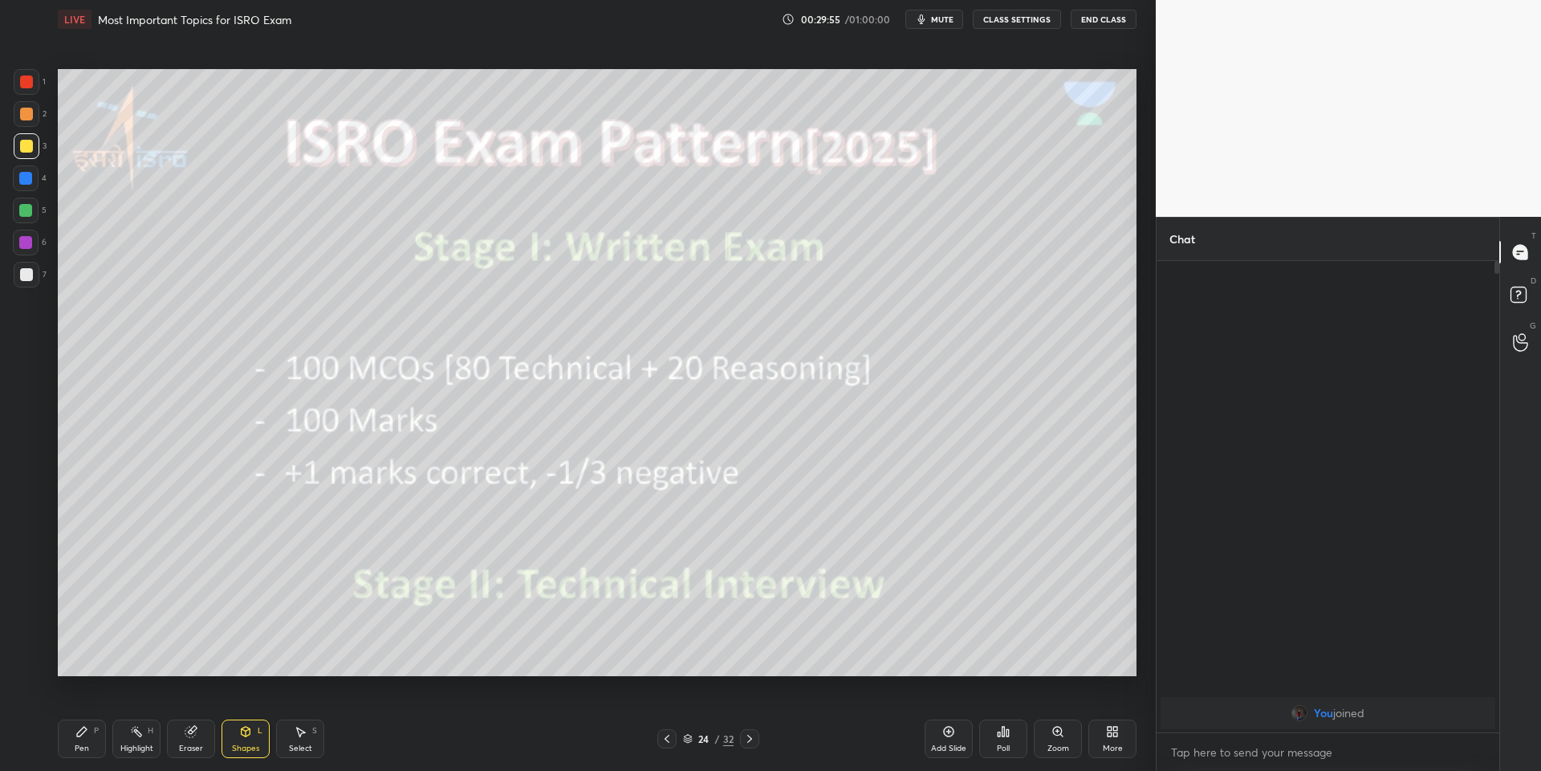
drag, startPoint x: 82, startPoint y: 743, endPoint x: 129, endPoint y: 740, distance: 47.4
click at [85, 741] on div "Pen P" at bounding box center [82, 738] width 48 height 39
drag, startPoint x: 193, startPoint y: 739, endPoint x: 181, endPoint y: 684, distance: 56.9
click at [187, 737] on div "Eraser" at bounding box center [191, 738] width 48 height 39
click at [70, 747] on div "Pen P" at bounding box center [82, 738] width 48 height 39
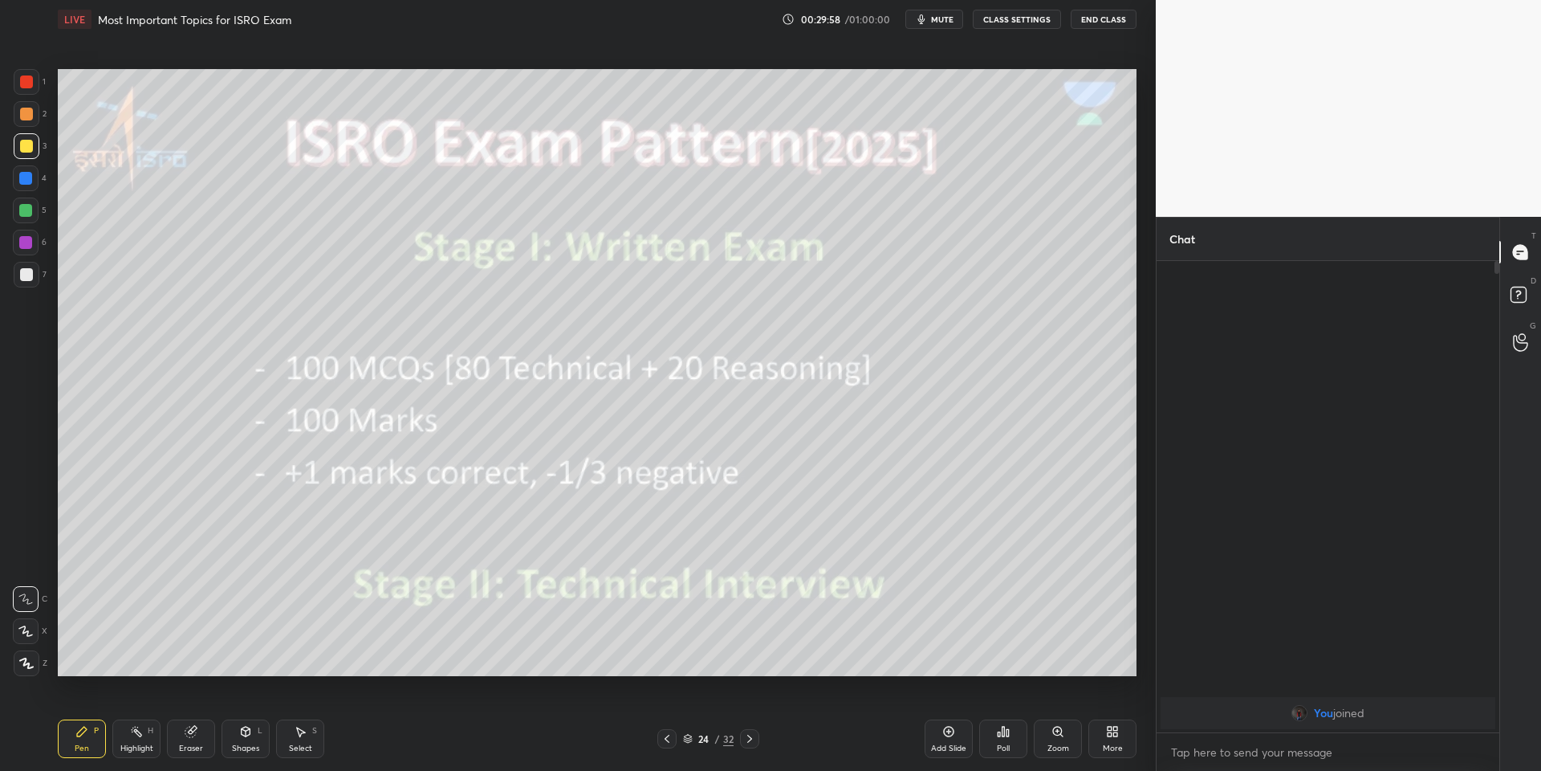
click at [22, 140] on div at bounding box center [27, 146] width 26 height 26
drag, startPoint x: 129, startPoint y: 739, endPoint x: 157, endPoint y: 735, distance: 27.6
click at [134, 737] on div "Highlight H" at bounding box center [136, 738] width 48 height 39
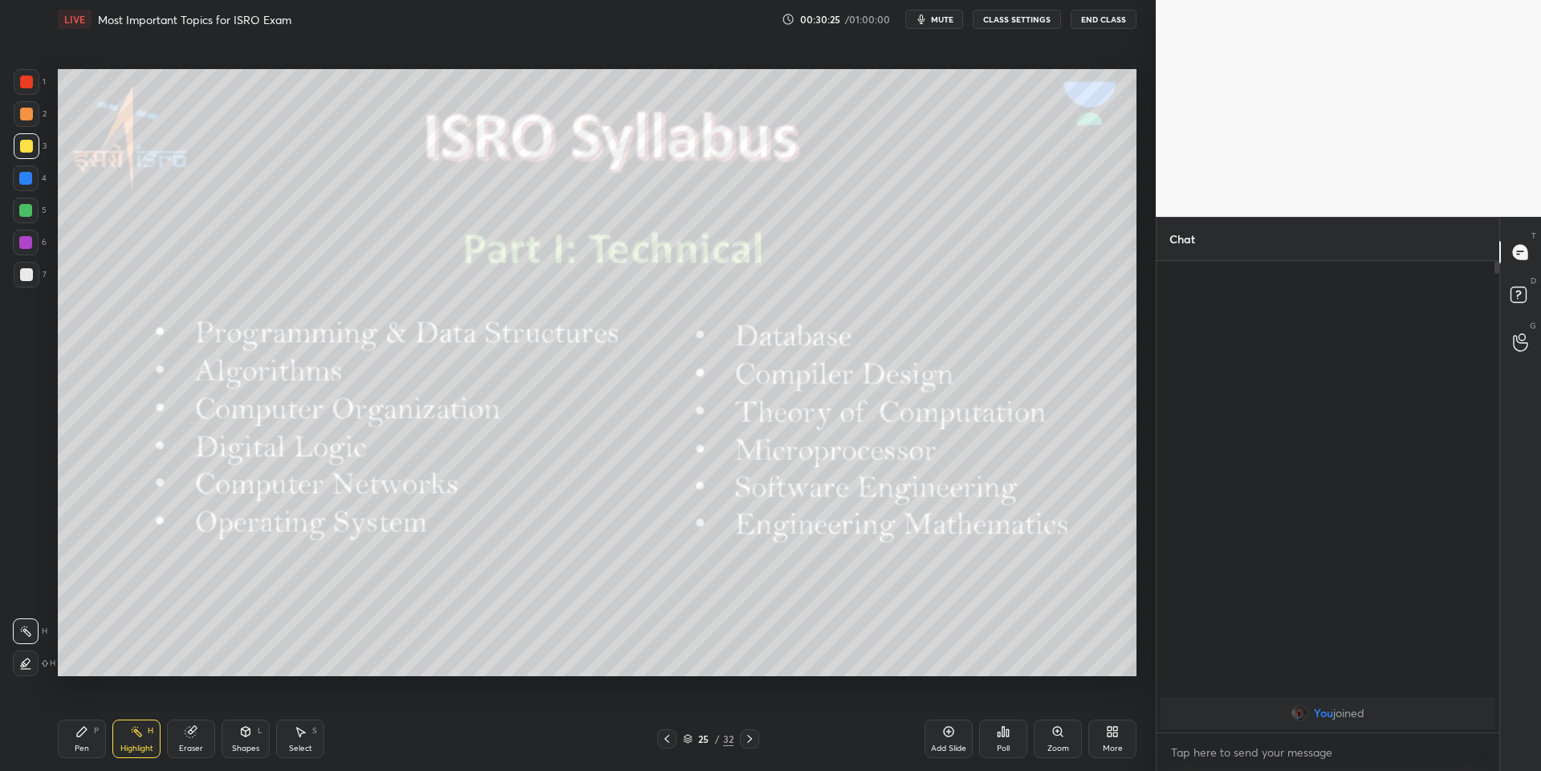
click at [250, 728] on icon at bounding box center [245, 731] width 13 height 13
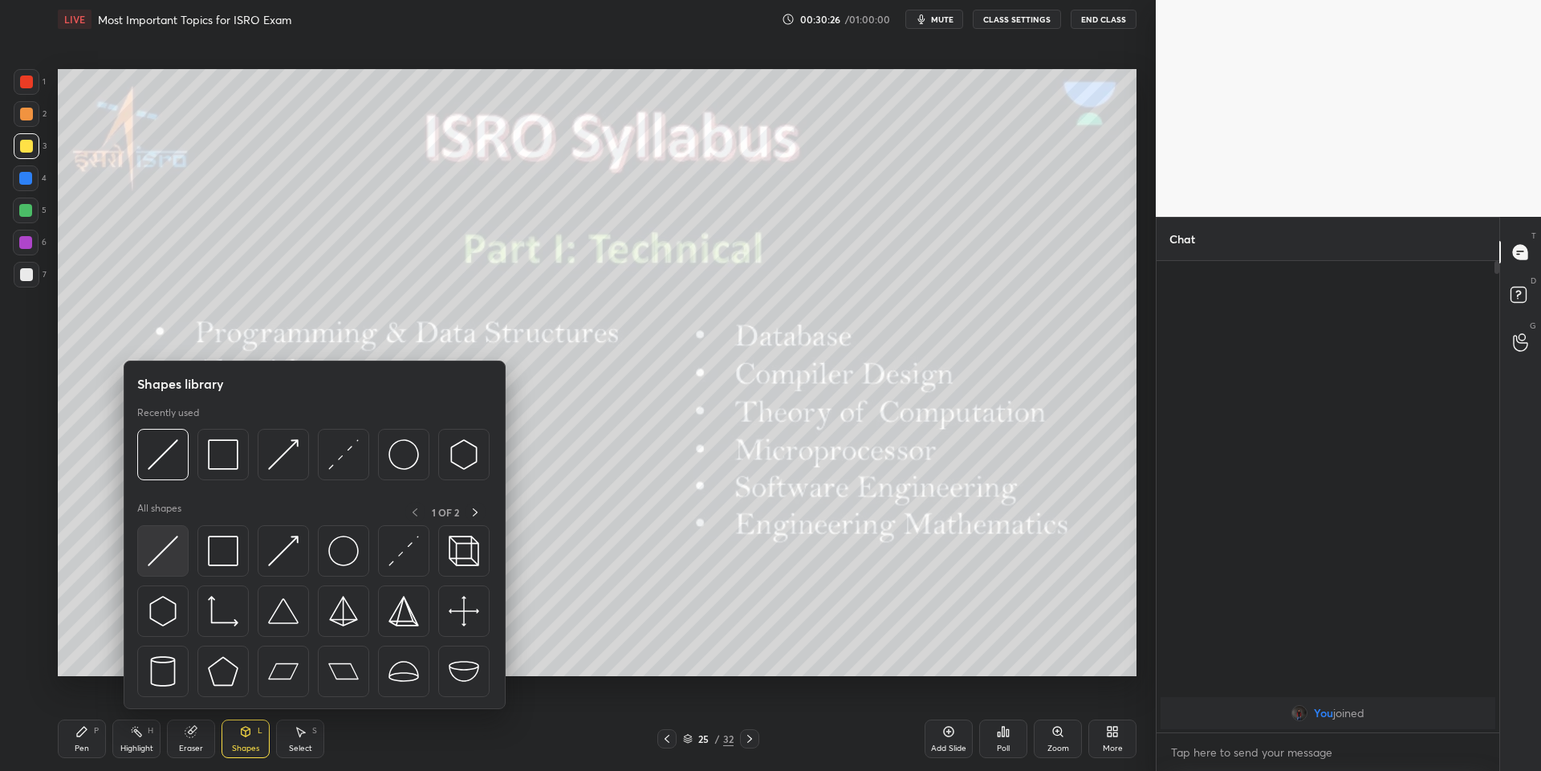
click at [165, 544] on img at bounding box center [163, 550] width 31 height 31
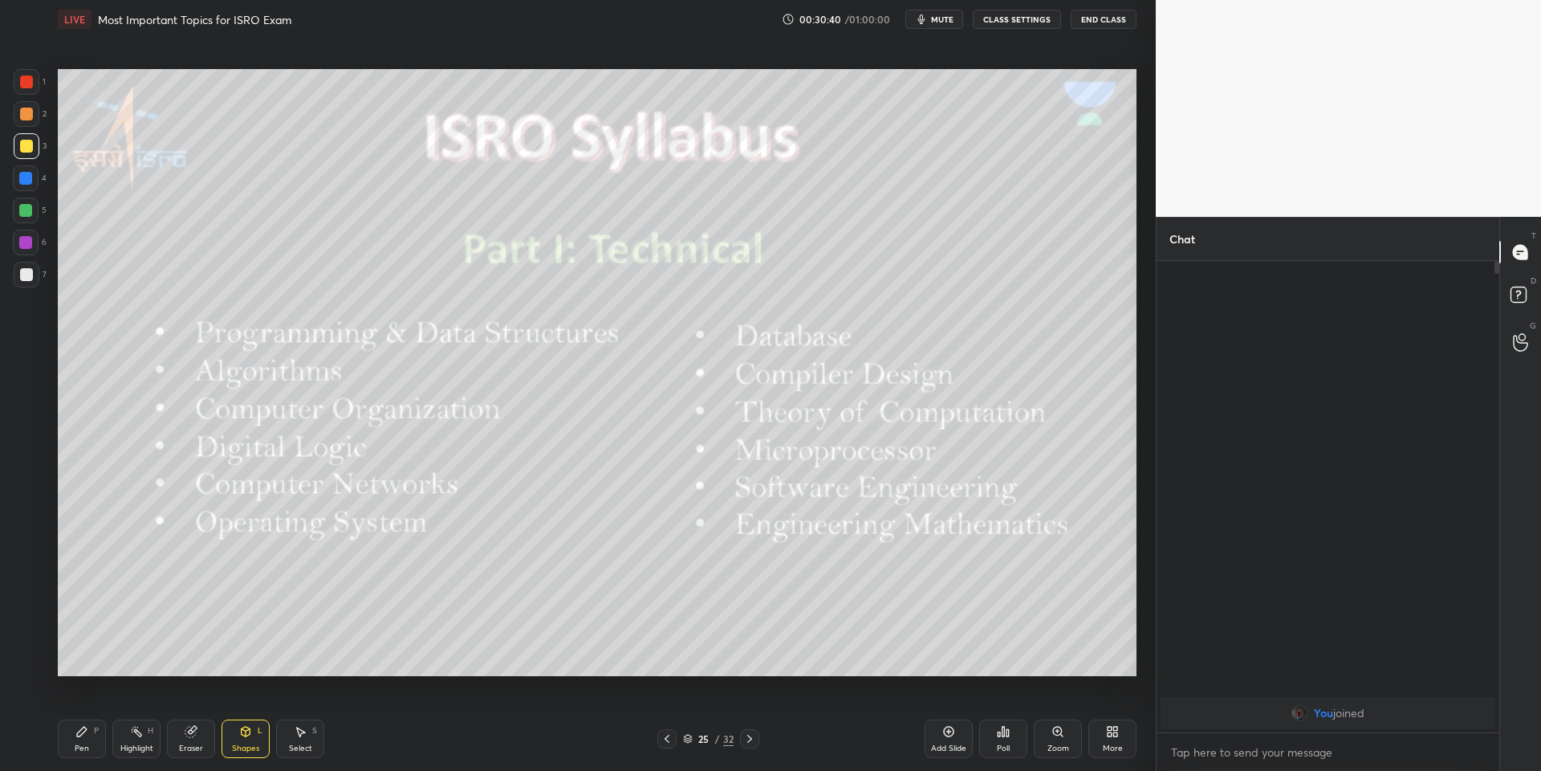
drag, startPoint x: 82, startPoint y: 738, endPoint x: 79, endPoint y: 695, distance: 42.6
click at [82, 735] on div "Pen P" at bounding box center [82, 738] width 48 height 39
click at [24, 202] on div at bounding box center [26, 210] width 26 height 26
drag, startPoint x: 254, startPoint y: 729, endPoint x: 249, endPoint y: 709, distance: 20.8
click at [254, 725] on div "Shapes L" at bounding box center [246, 738] width 48 height 39
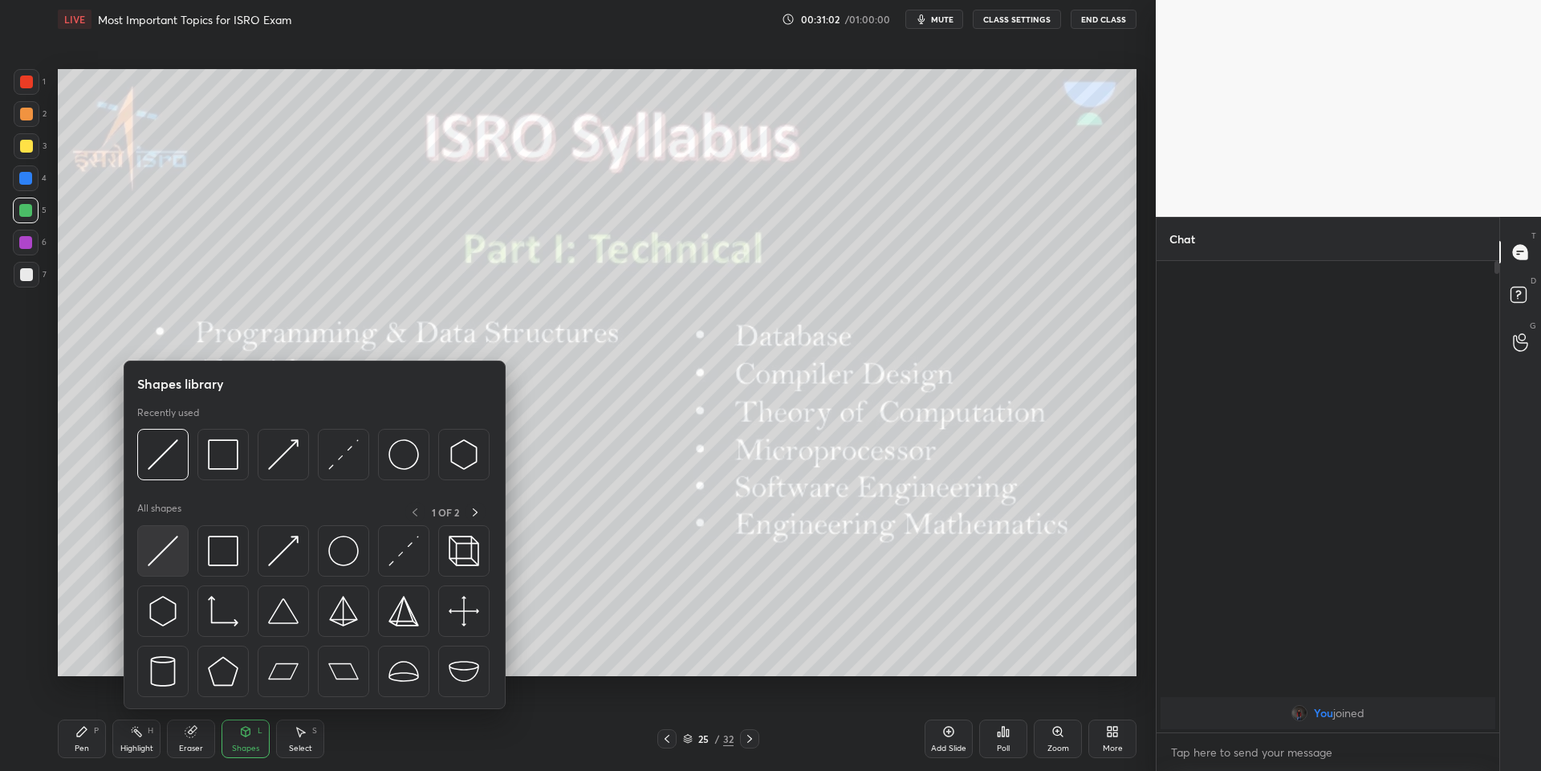
click at [178, 535] on div at bounding box center [162, 550] width 51 height 51
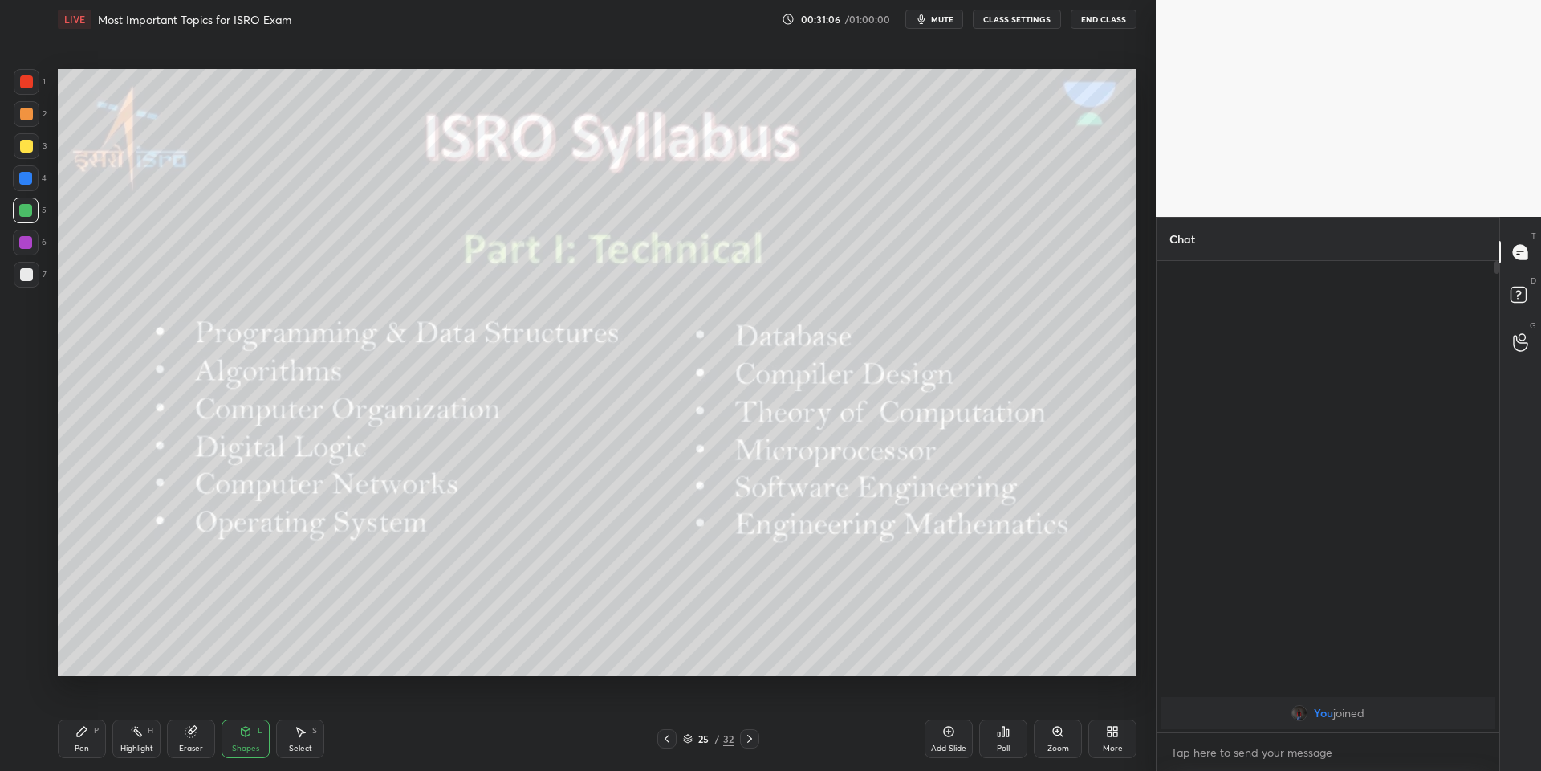
drag, startPoint x: 92, startPoint y: 734, endPoint x: 127, endPoint y: 732, distance: 34.6
click at [101, 735] on div "Pen P" at bounding box center [82, 738] width 48 height 39
click at [133, 734] on icon at bounding box center [136, 731] width 13 height 13
click at [89, 743] on div "Pen P" at bounding box center [82, 738] width 48 height 39
click at [81, 747] on div "Pen" at bounding box center [82, 748] width 14 height 8
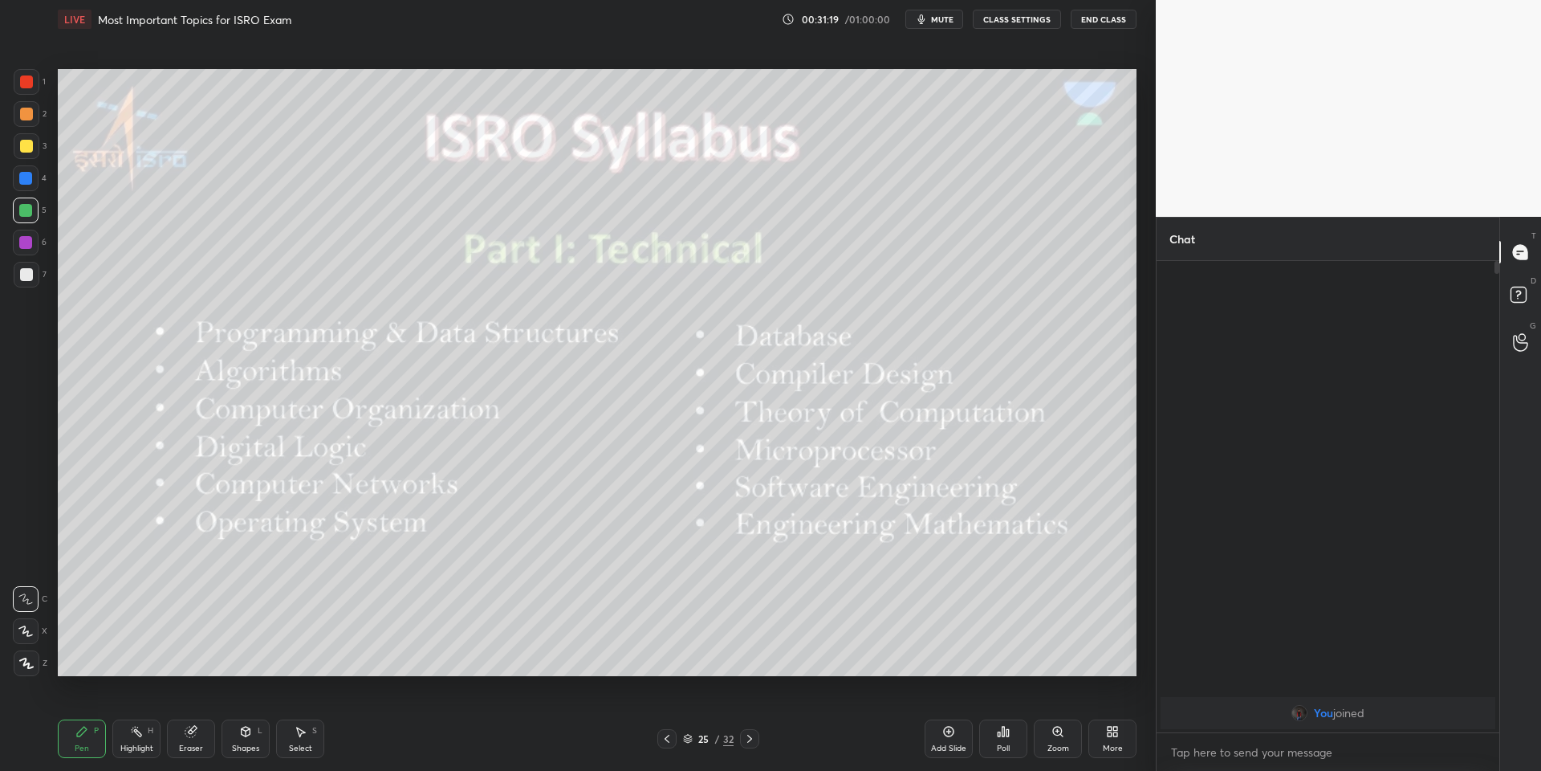
click at [252, 734] on div "Shapes L" at bounding box center [246, 738] width 48 height 39
drag, startPoint x: 83, startPoint y: 739, endPoint x: 96, endPoint y: 732, distance: 14.4
click at [84, 737] on div "Pen P" at bounding box center [82, 738] width 48 height 39
drag, startPoint x: 252, startPoint y: 752, endPoint x: 247, endPoint y: 735, distance: 18.3
click at [254, 751] on div "Shapes" at bounding box center [245, 748] width 27 height 8
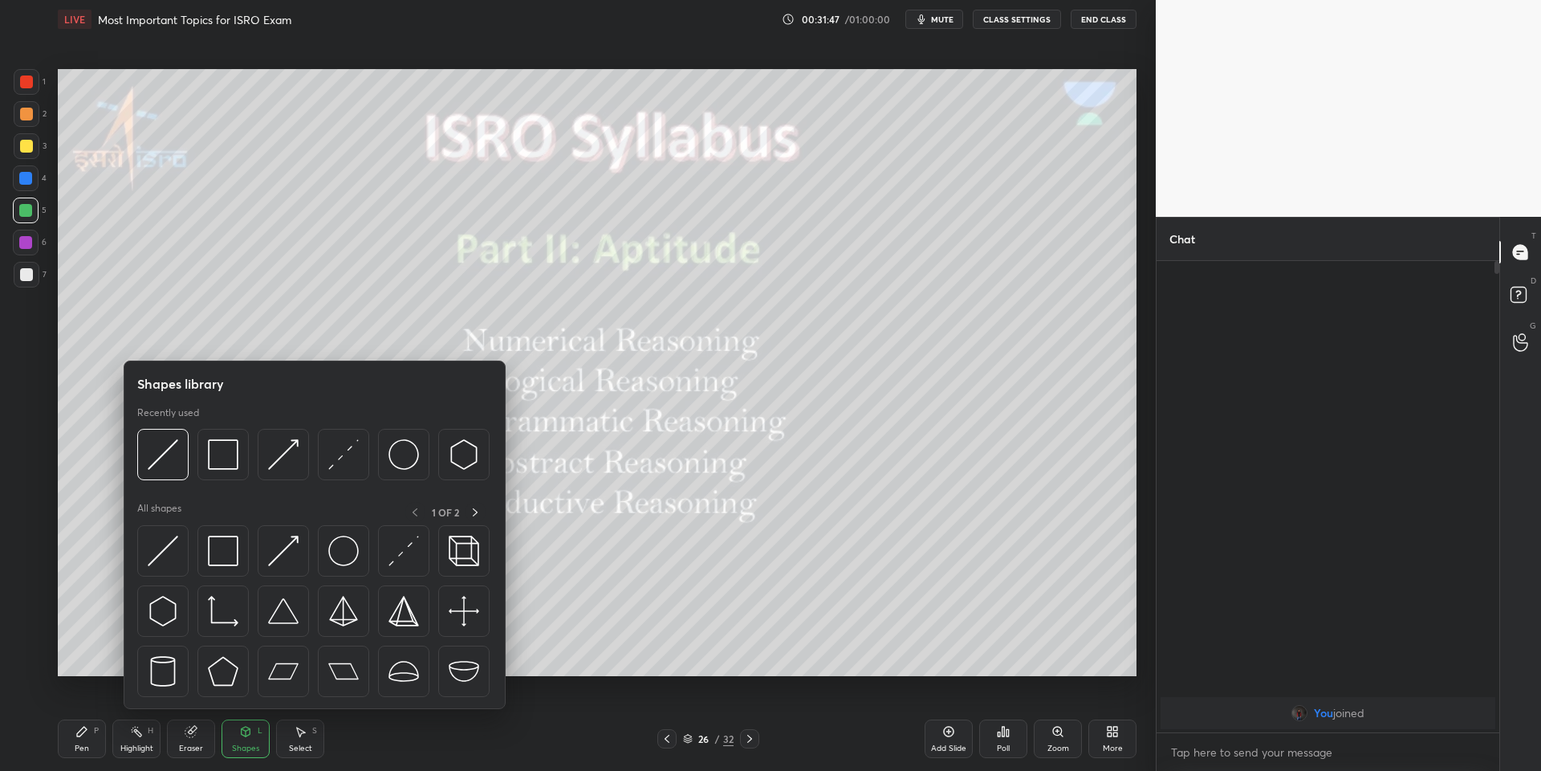
click at [169, 528] on div at bounding box center [162, 550] width 51 height 51
click at [28, 145] on div at bounding box center [26, 146] width 13 height 13
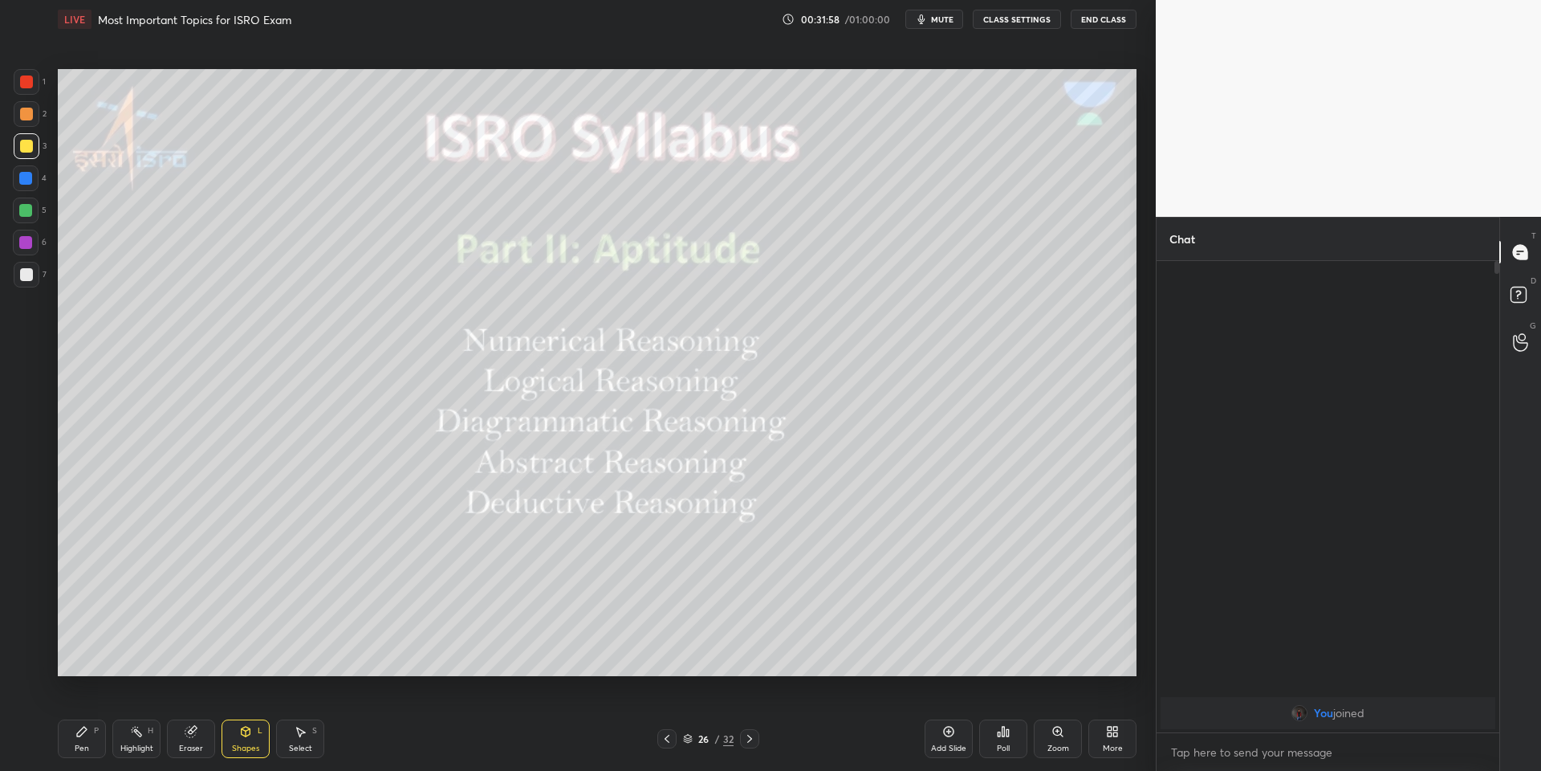
drag, startPoint x: 82, startPoint y: 741, endPoint x: 92, endPoint y: 743, distance: 9.8
click at [89, 743] on div "Pen P" at bounding box center [82, 738] width 48 height 39
drag, startPoint x: 138, startPoint y: 748, endPoint x: 138, endPoint y: 737, distance: 11.2
click at [138, 748] on div "Highlight" at bounding box center [136, 748] width 33 height 8
click at [79, 748] on div "Pen" at bounding box center [82, 748] width 14 height 8
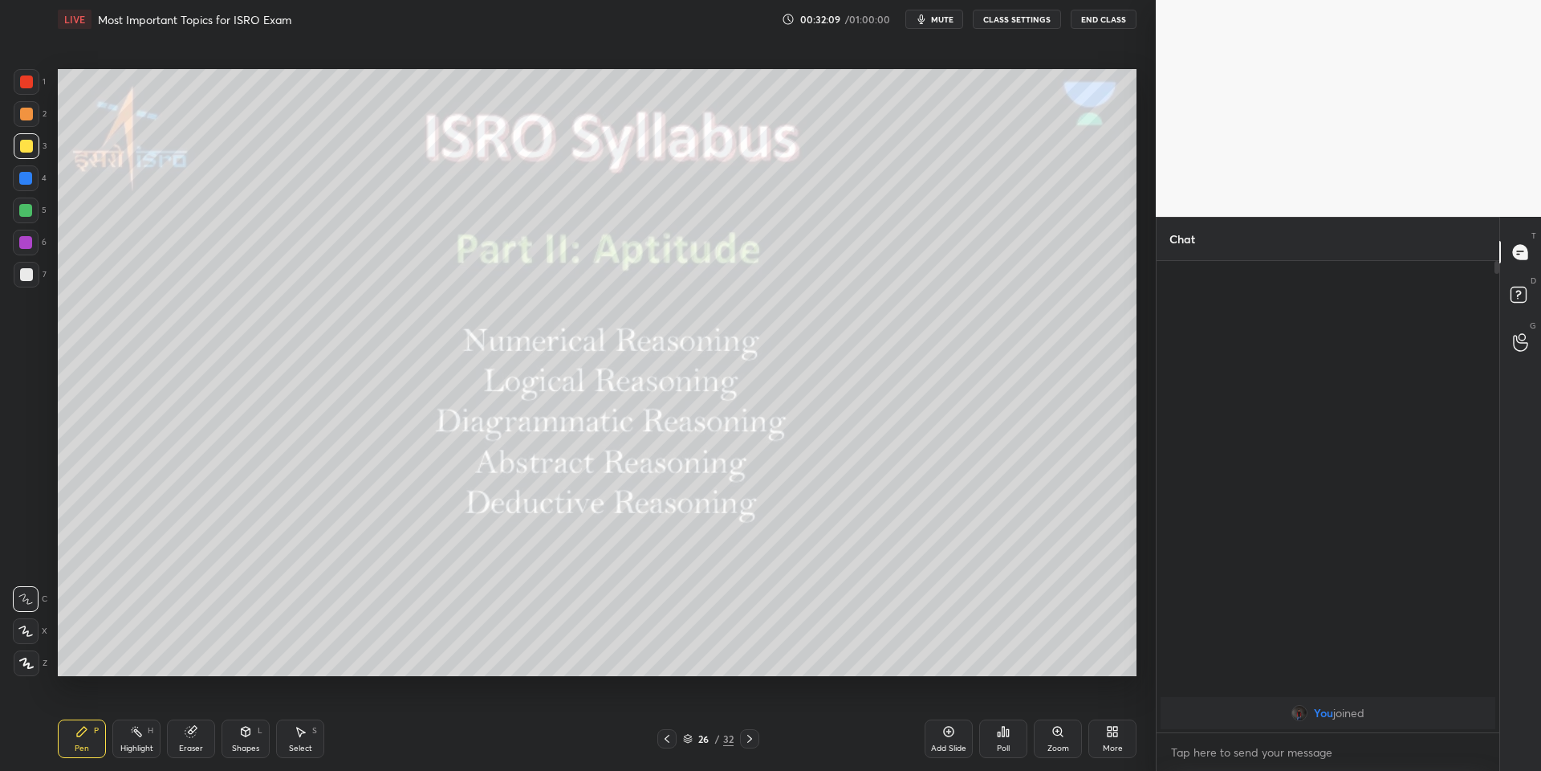
click at [29, 215] on div at bounding box center [25, 210] width 13 height 13
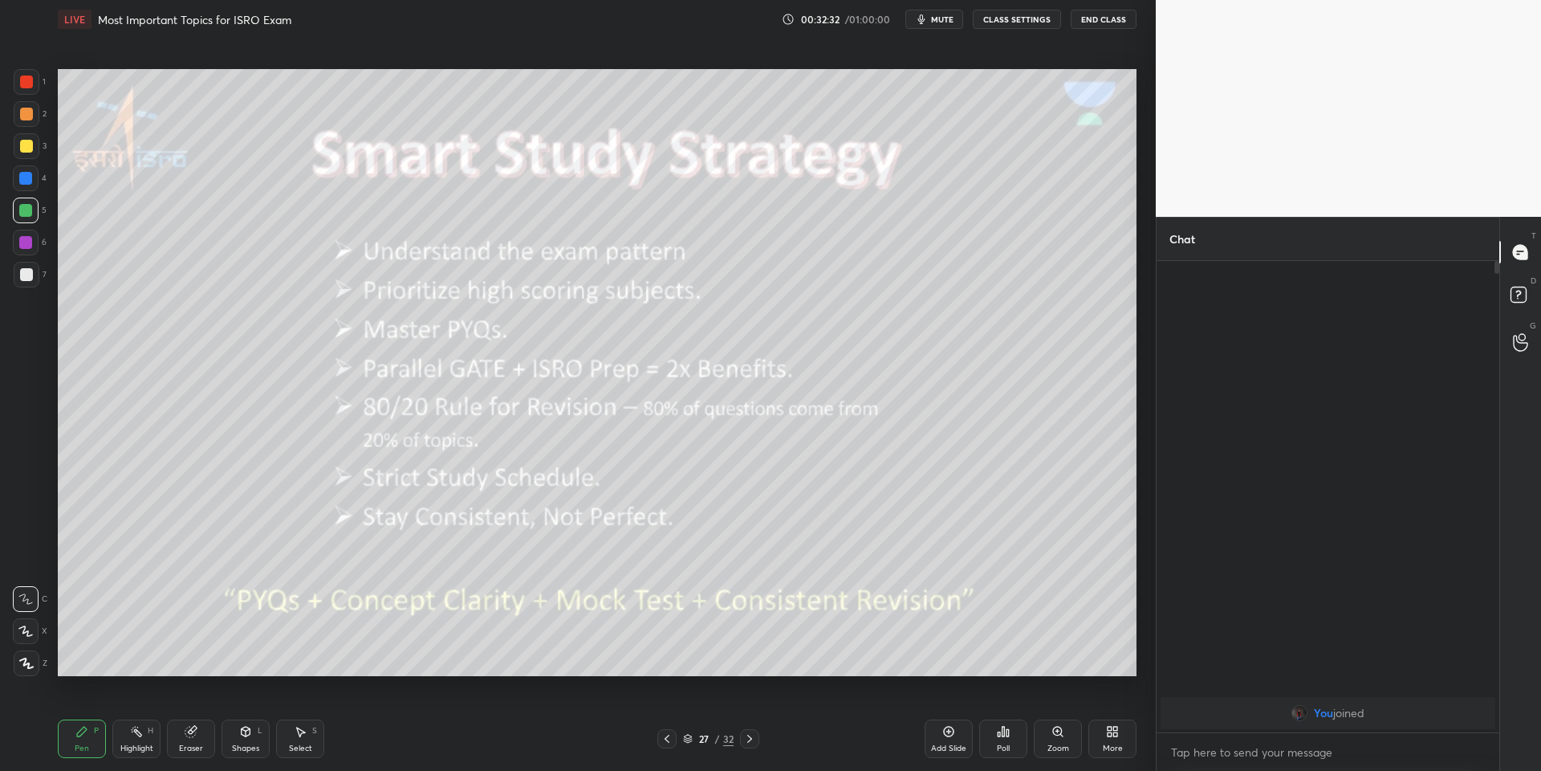
click at [257, 739] on div "Shapes L" at bounding box center [246, 738] width 48 height 39
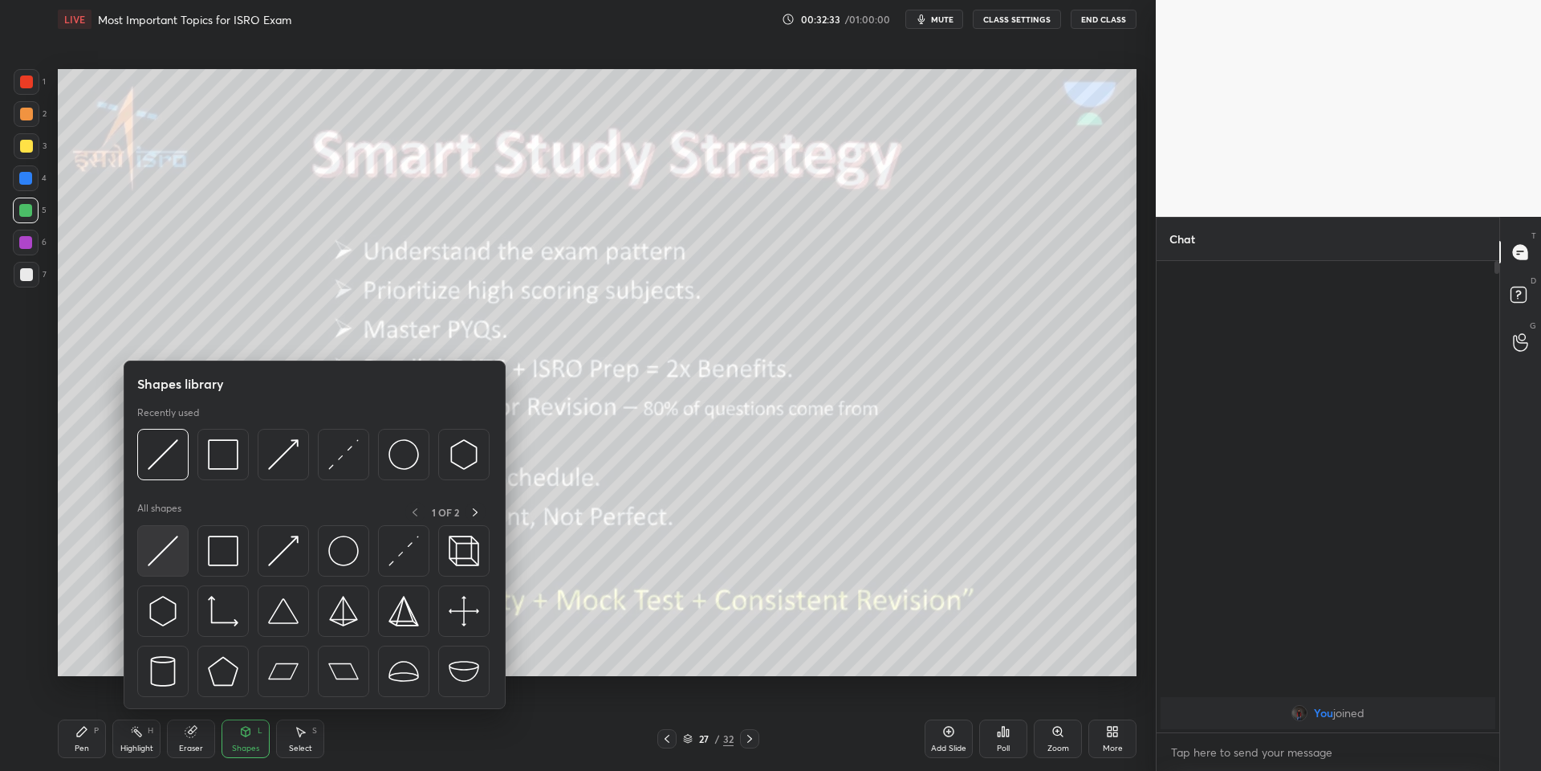
click at [176, 535] on div at bounding box center [162, 550] width 51 height 51
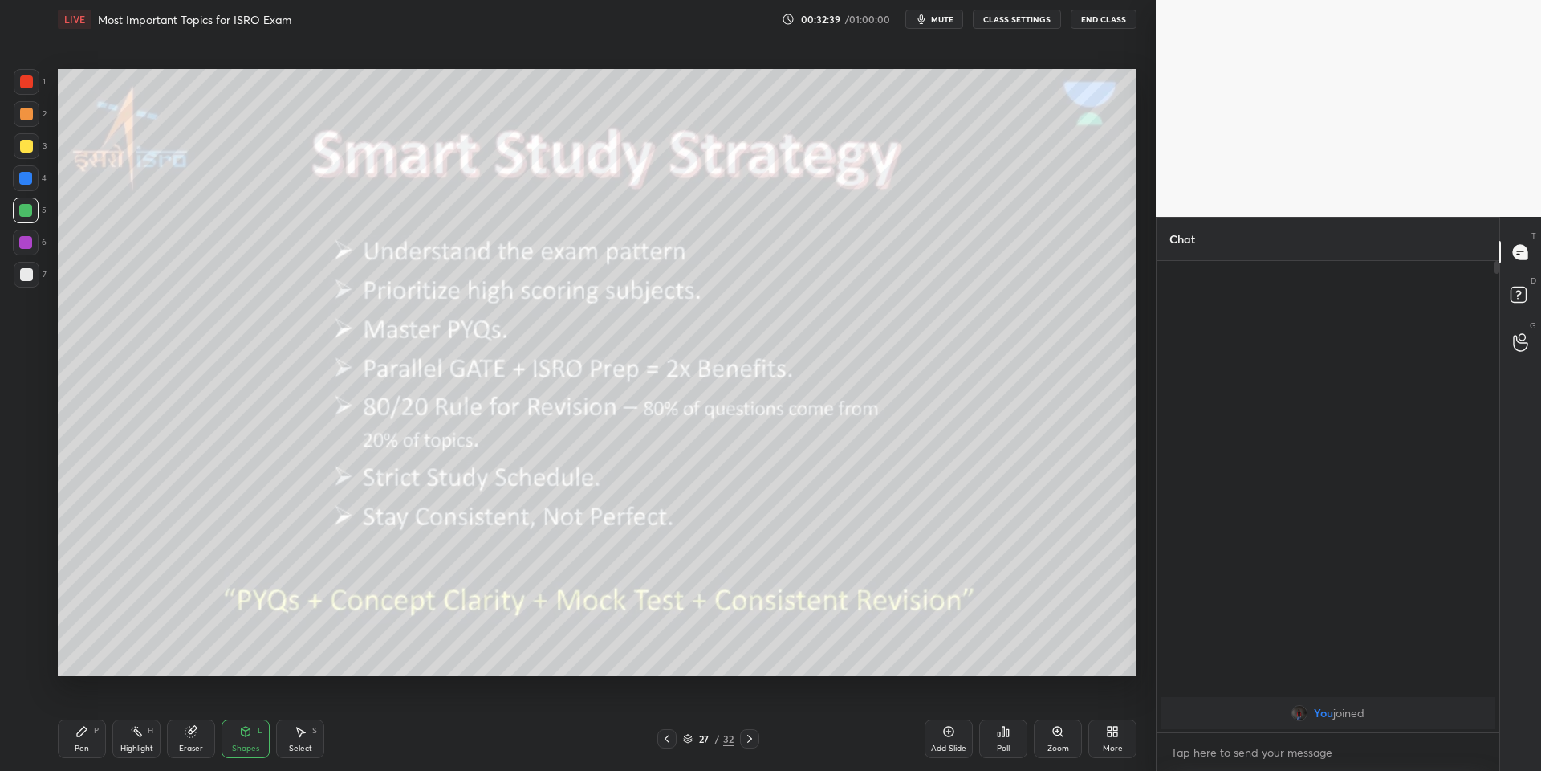
drag, startPoint x: 92, startPoint y: 743, endPoint x: 92, endPoint y: 735, distance: 8.1
click at [92, 743] on div "Pen P" at bounding box center [82, 738] width 48 height 39
click at [1008, 728] on icon at bounding box center [1003, 731] width 13 height 13
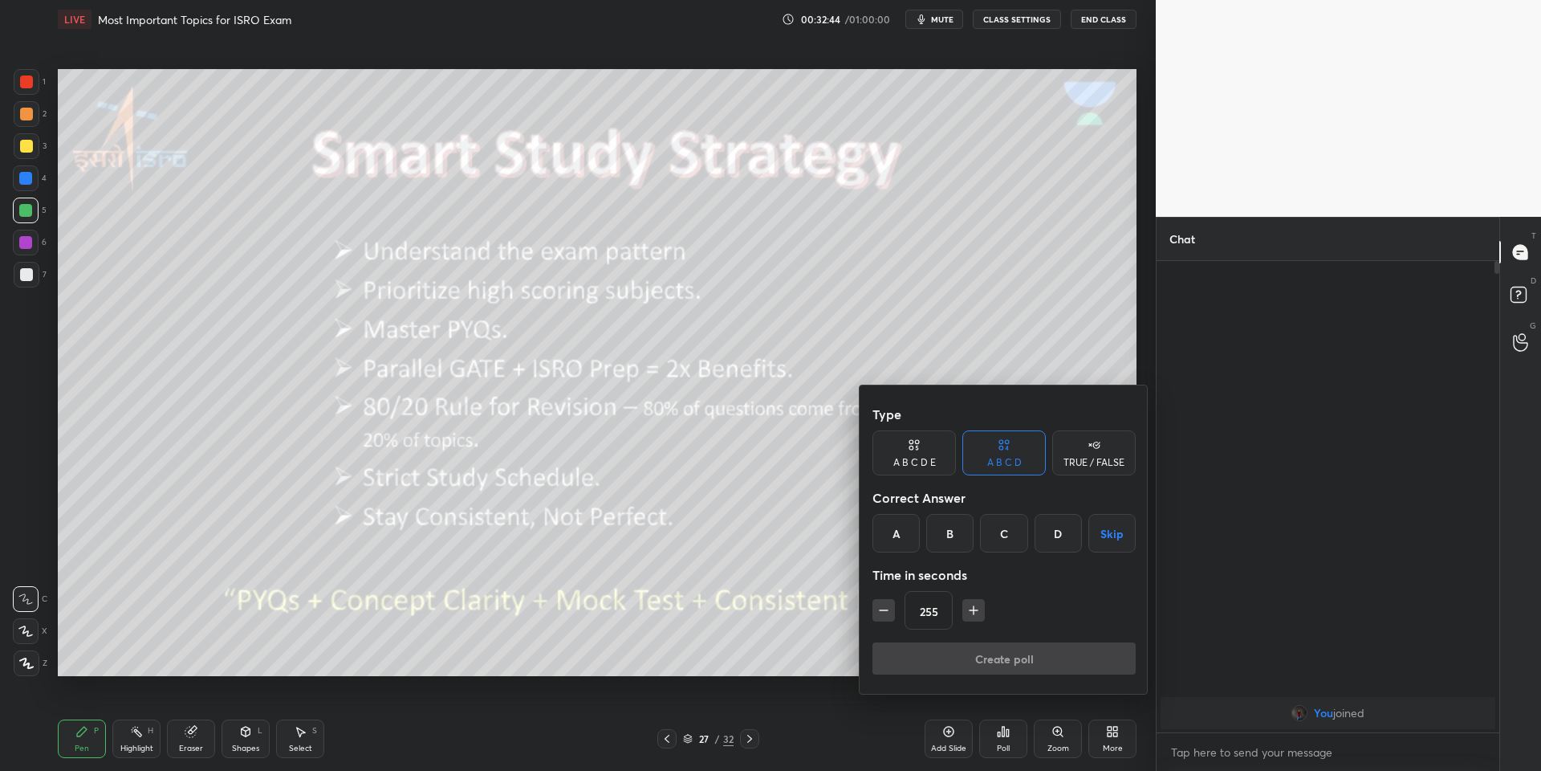
click at [996, 529] on div "C" at bounding box center [1003, 533] width 47 height 39
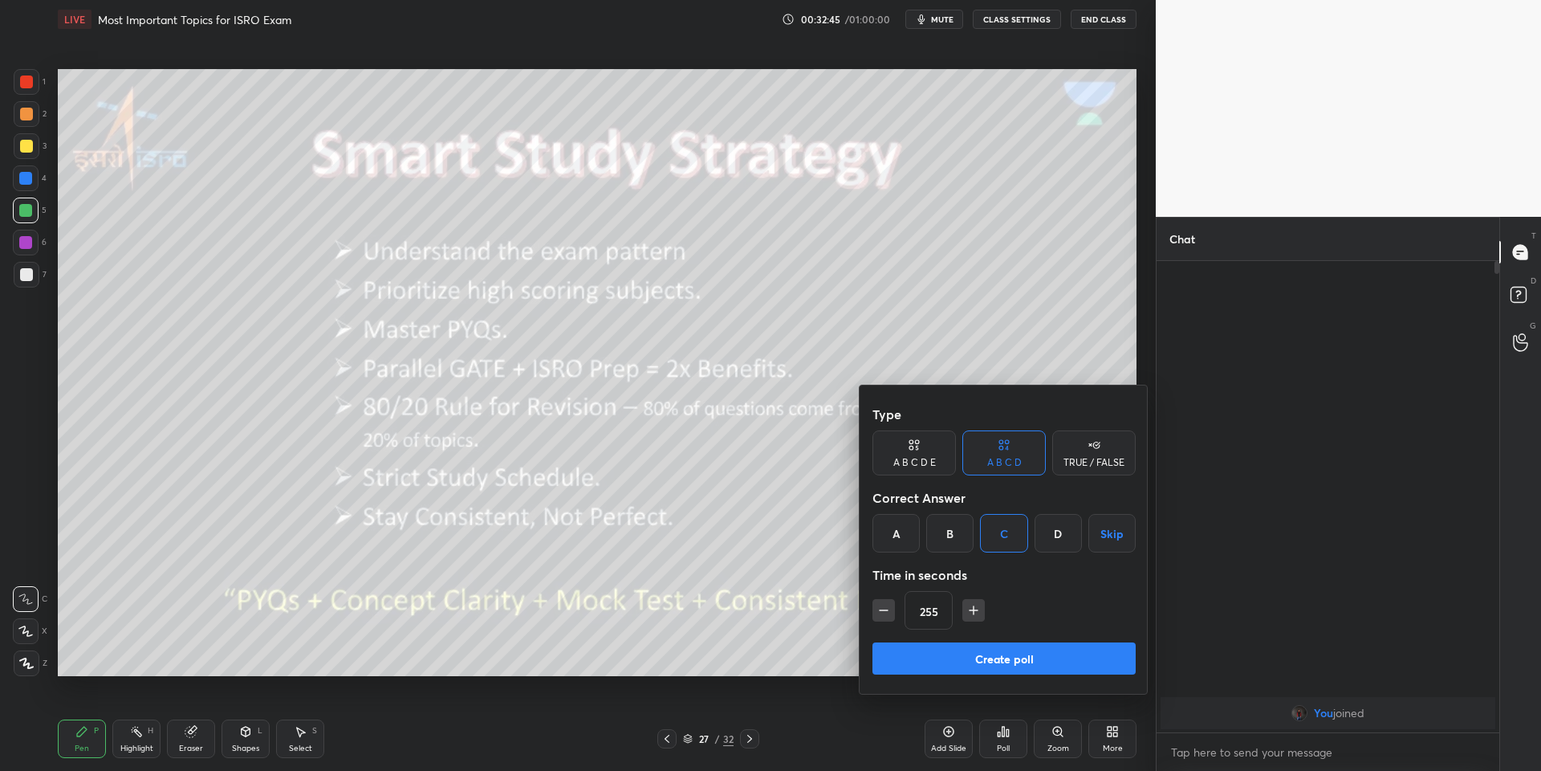
click at [961, 656] on button "Create poll" at bounding box center [1004, 658] width 263 height 32
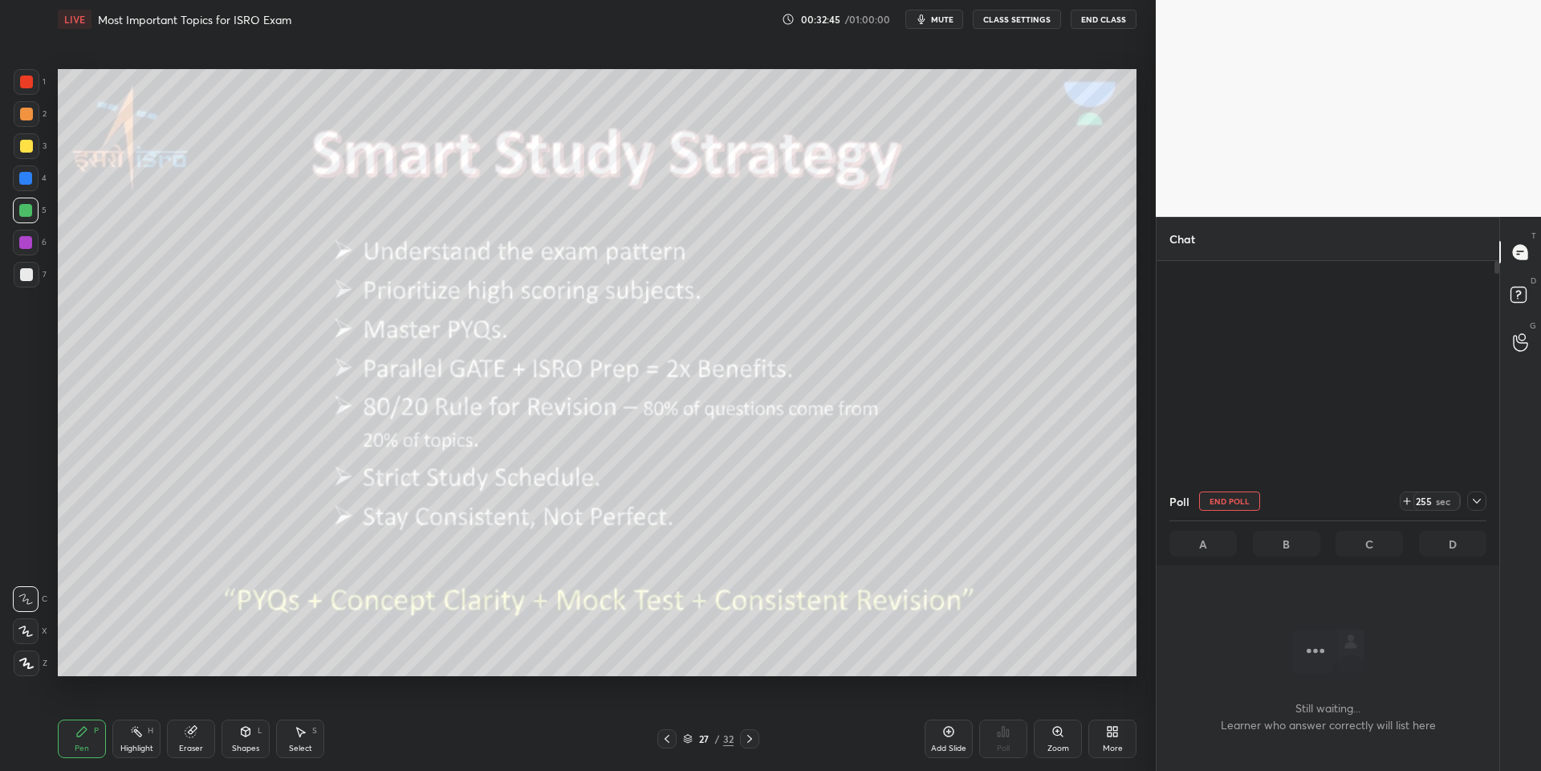
scroll to position [5, 5]
click at [943, 23] on span "mute" at bounding box center [942, 19] width 22 height 11
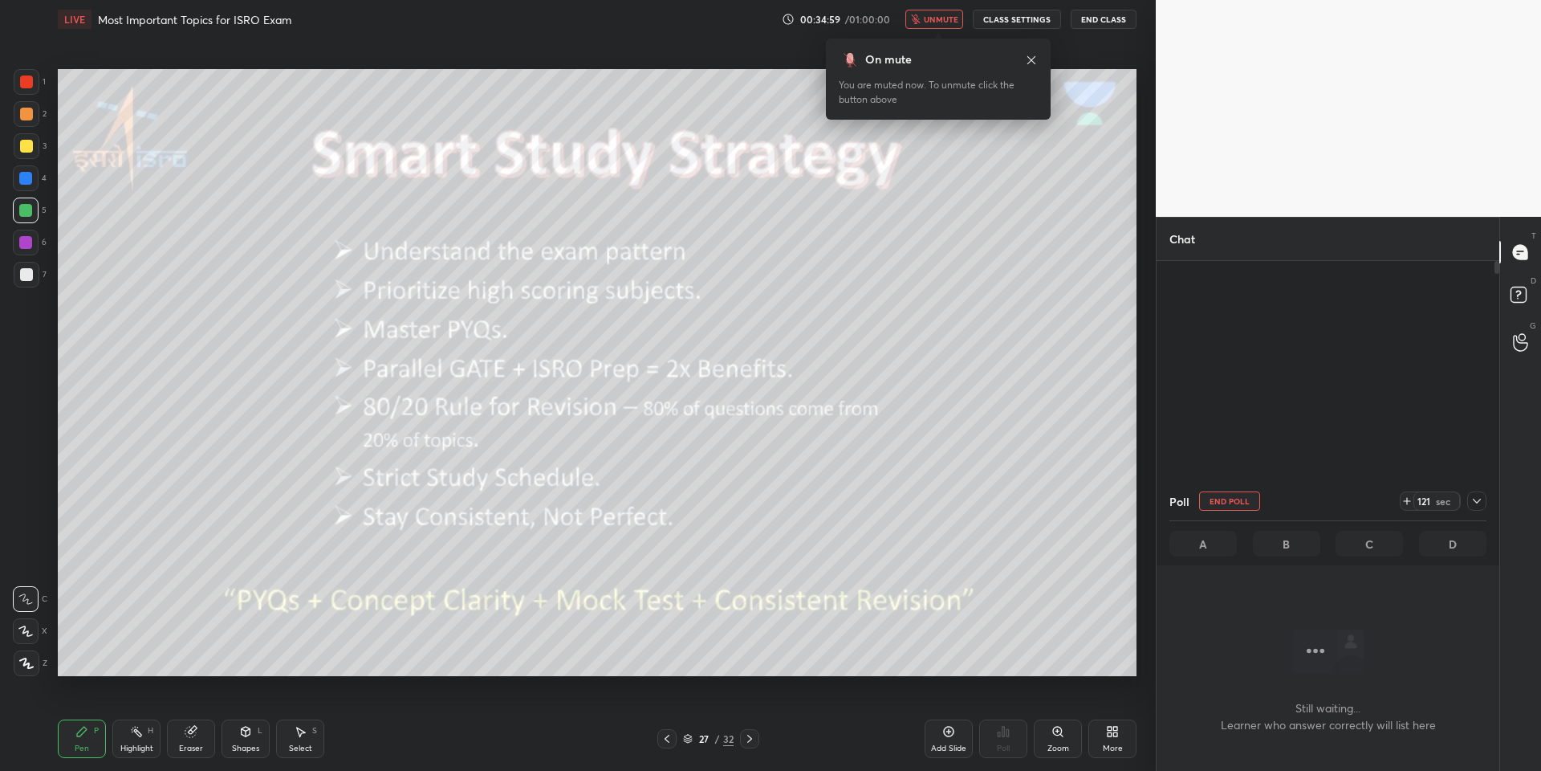
click at [943, 23] on span "unmute" at bounding box center [941, 19] width 35 height 11
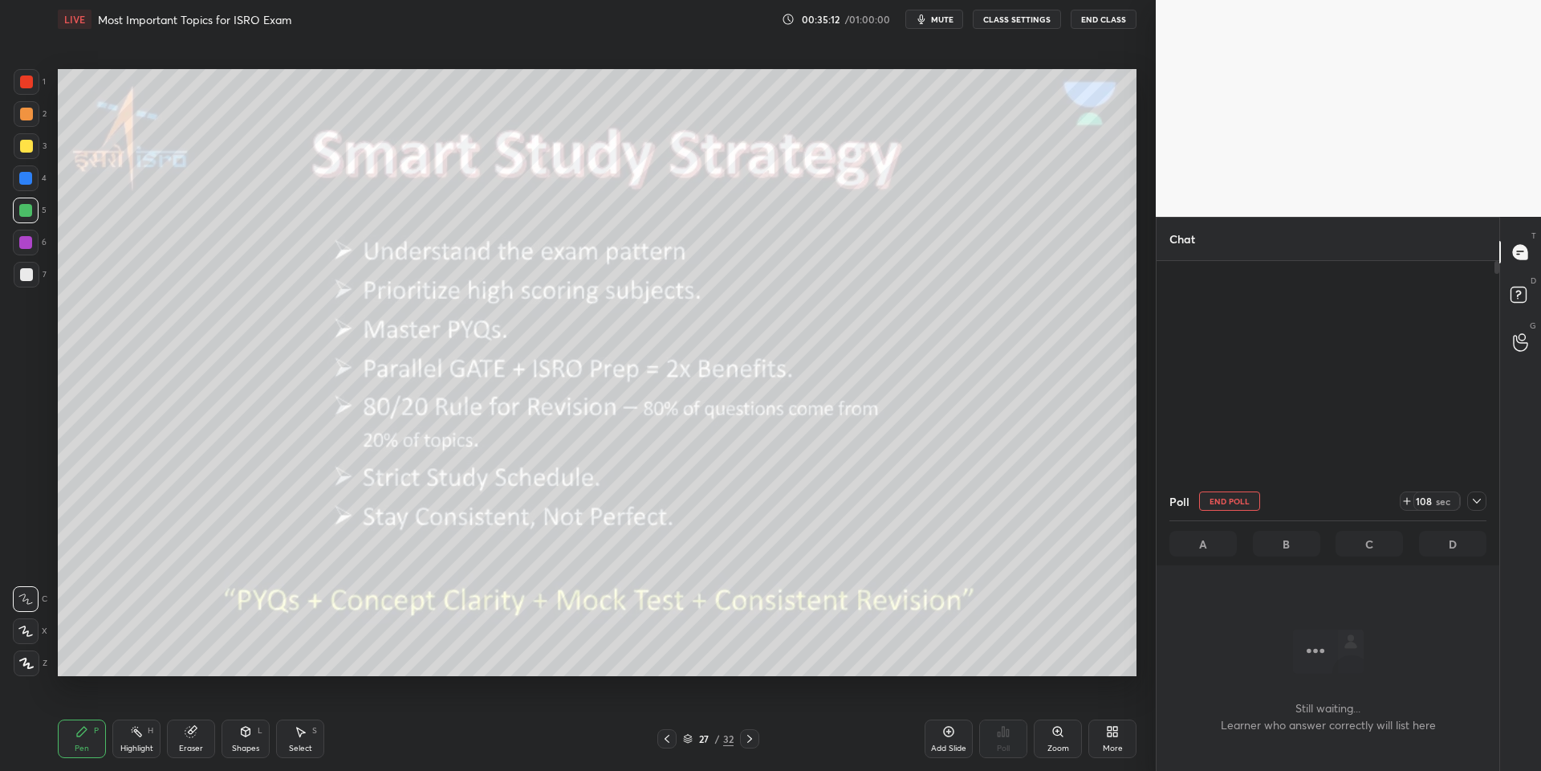
click at [939, 18] on span "mute" at bounding box center [942, 19] width 22 height 11
click at [939, 18] on span "unmute" at bounding box center [941, 19] width 35 height 11
click at [249, 730] on icon at bounding box center [246, 732] width 9 height 10
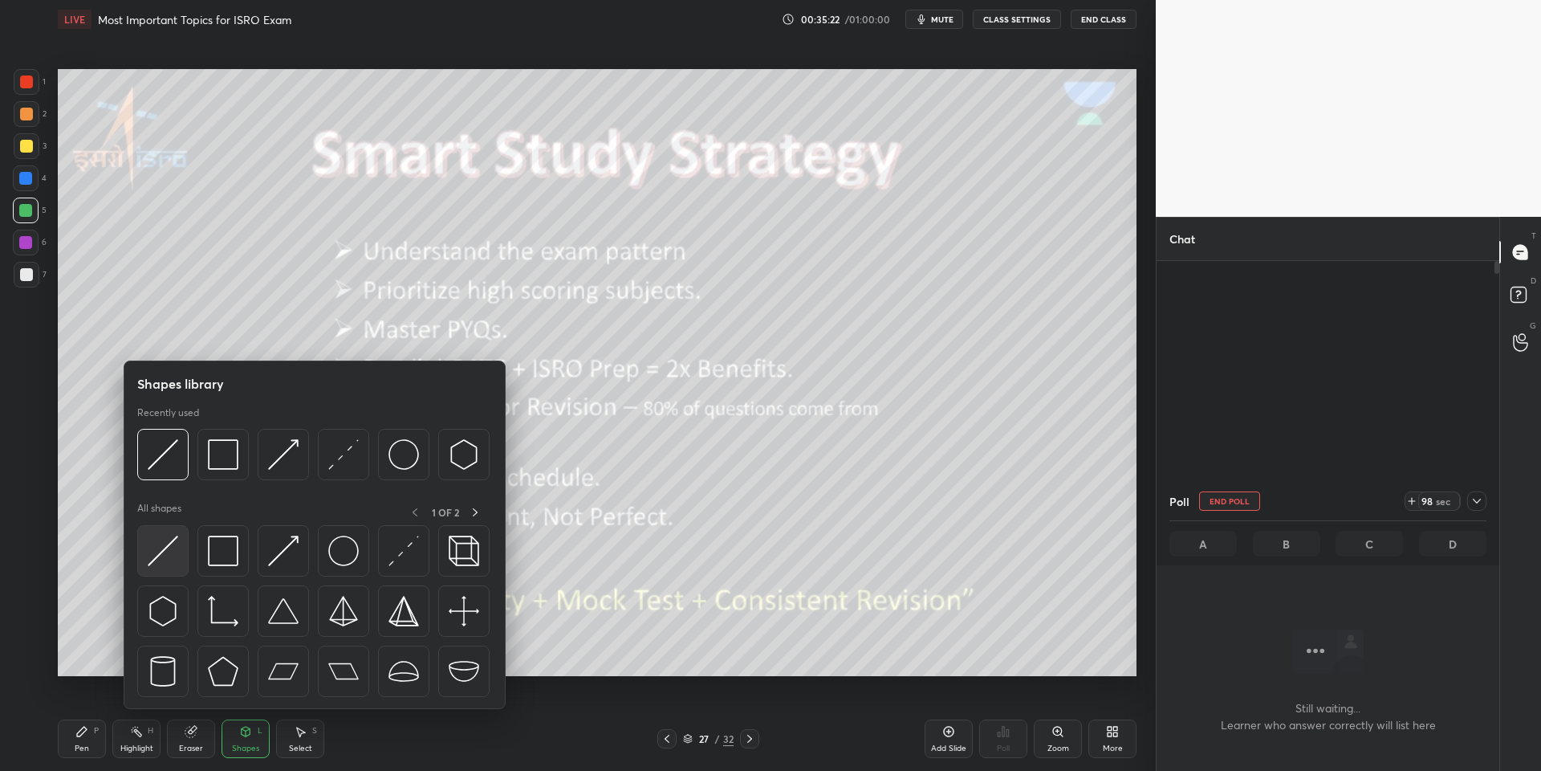
click at [166, 560] on img at bounding box center [163, 550] width 31 height 31
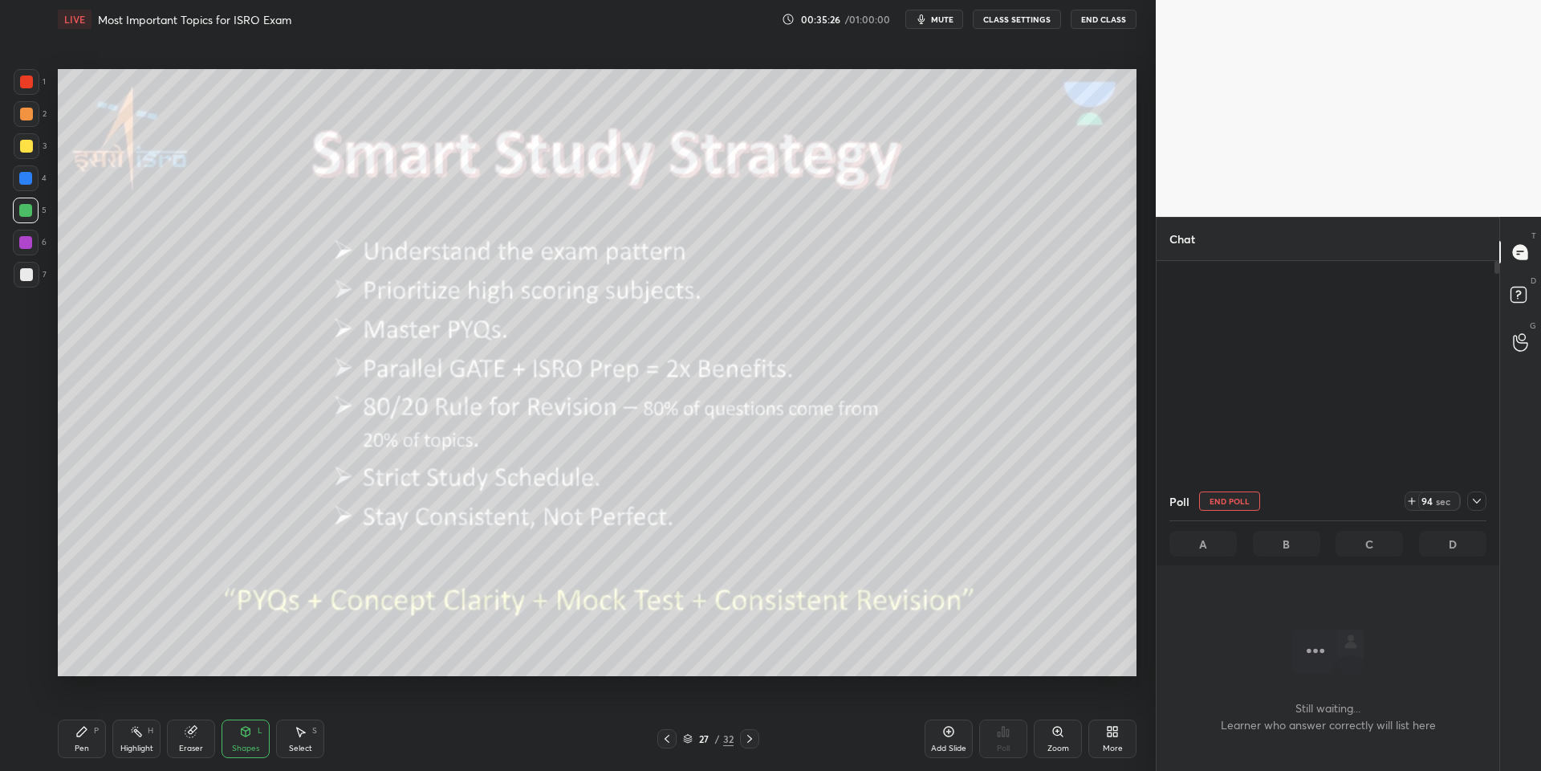
click at [1230, 495] on button "End Poll" at bounding box center [1229, 500] width 61 height 19
click at [254, 735] on div "Shapes L" at bounding box center [246, 738] width 48 height 39
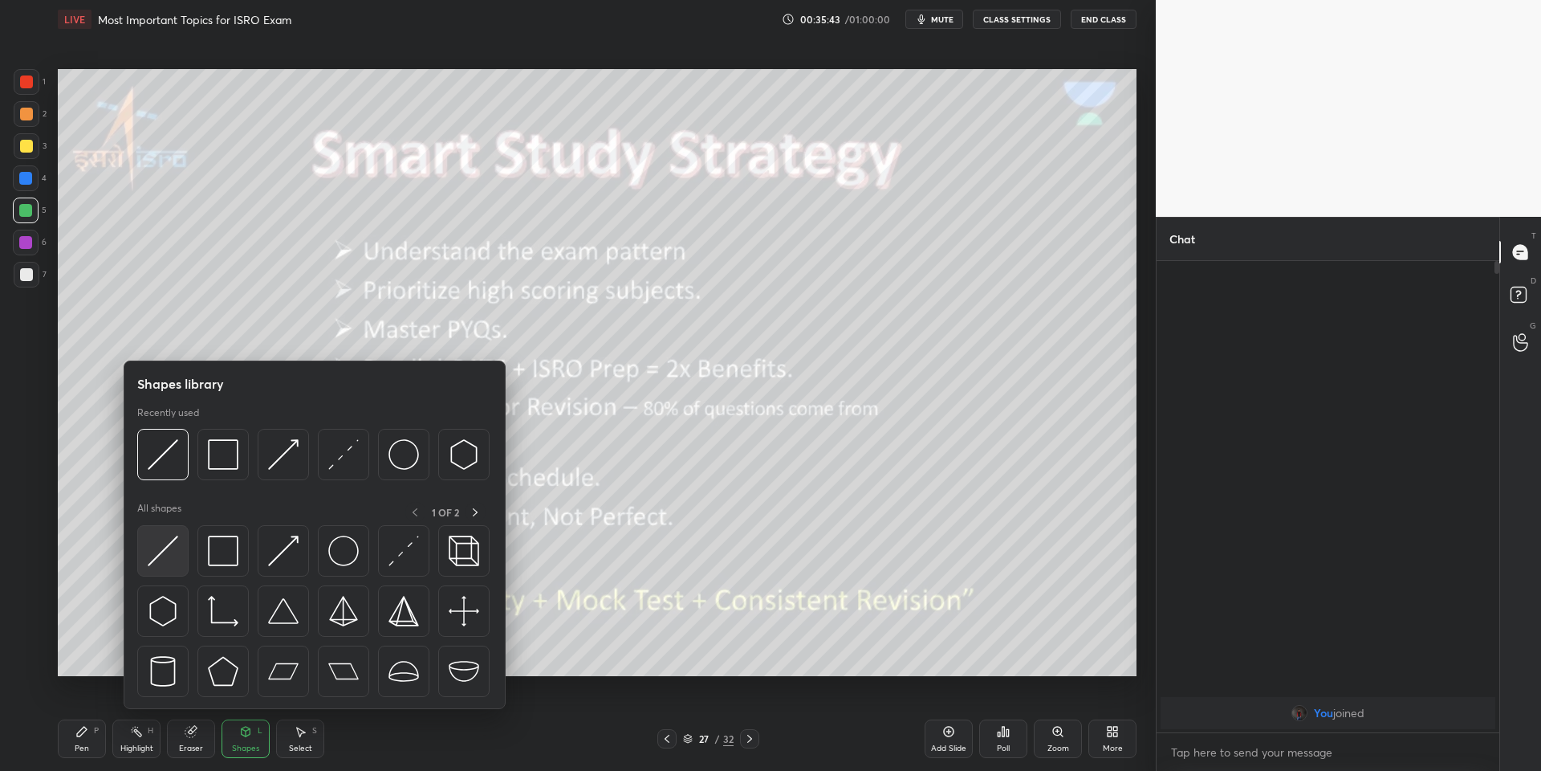
click at [167, 536] on div at bounding box center [162, 550] width 51 height 51
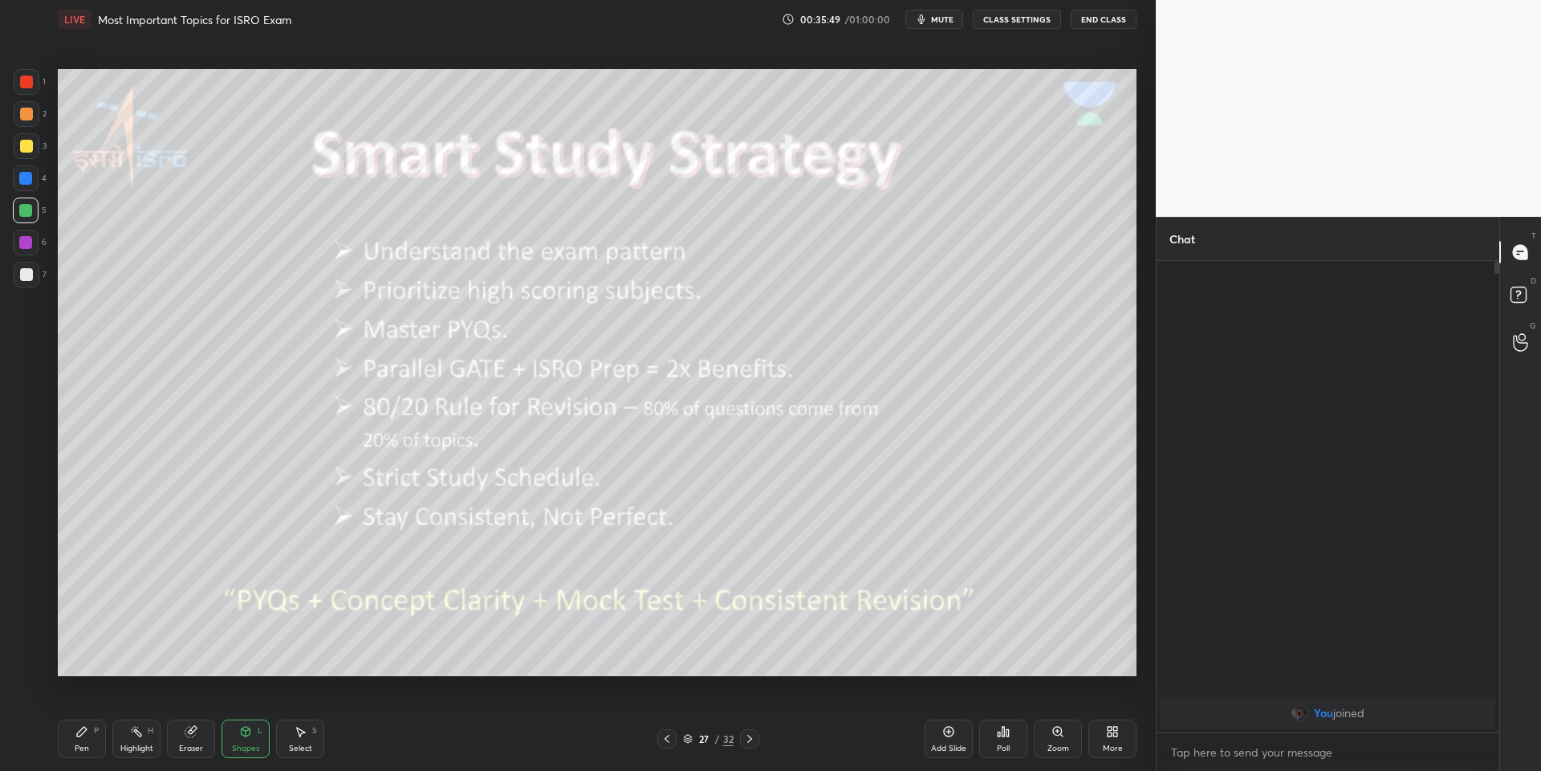
click at [101, 734] on div "Pen P" at bounding box center [82, 738] width 48 height 39
drag, startPoint x: 141, startPoint y: 740, endPoint x: 140, endPoint y: 723, distance: 17.7
click at [141, 740] on div "Highlight H" at bounding box center [136, 738] width 48 height 39
drag, startPoint x: 250, startPoint y: 739, endPoint x: 248, endPoint y: 729, distance: 9.8
click at [249, 739] on div "Shapes L" at bounding box center [246, 738] width 48 height 39
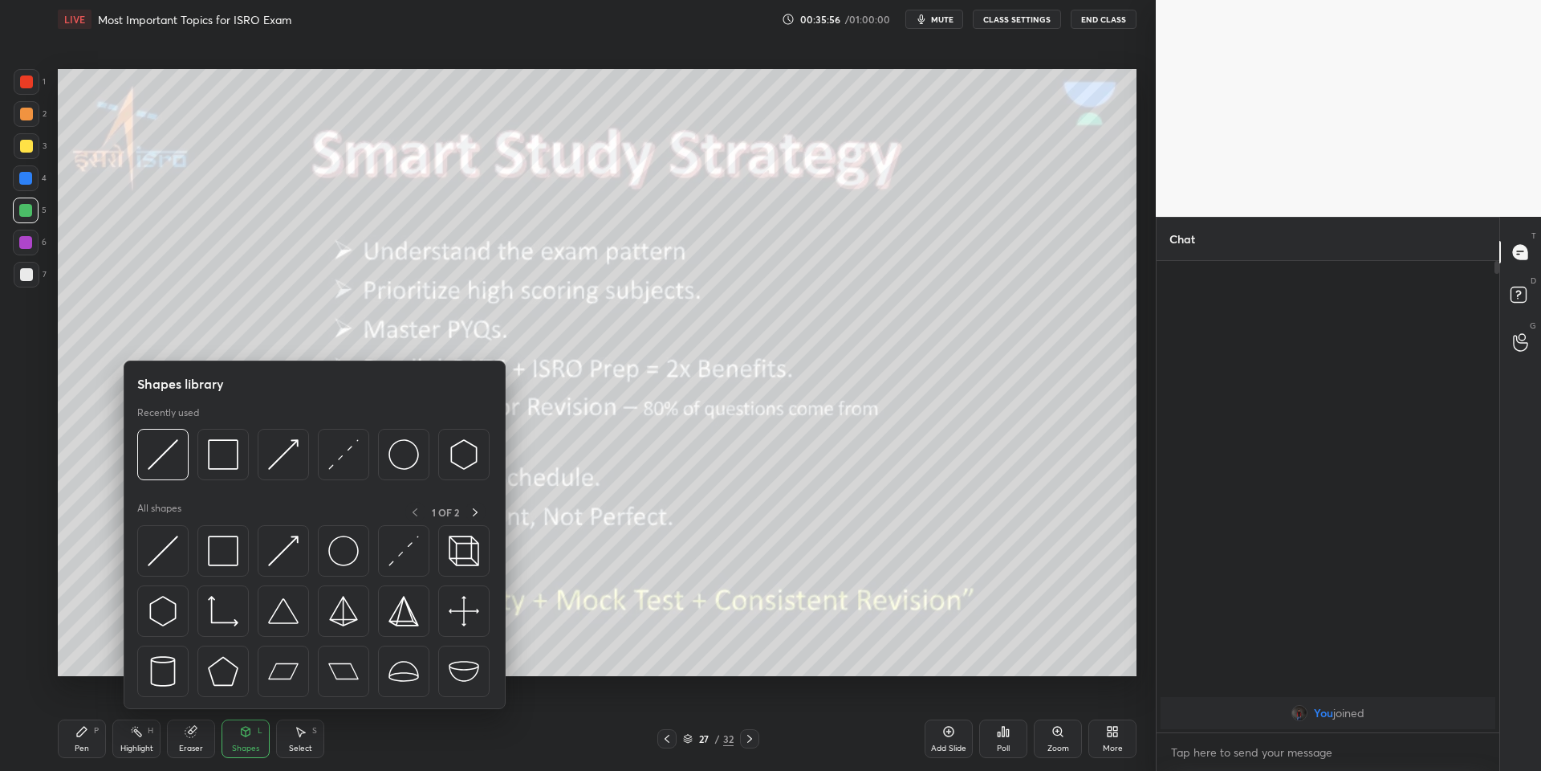
click at [169, 551] on img at bounding box center [163, 550] width 31 height 31
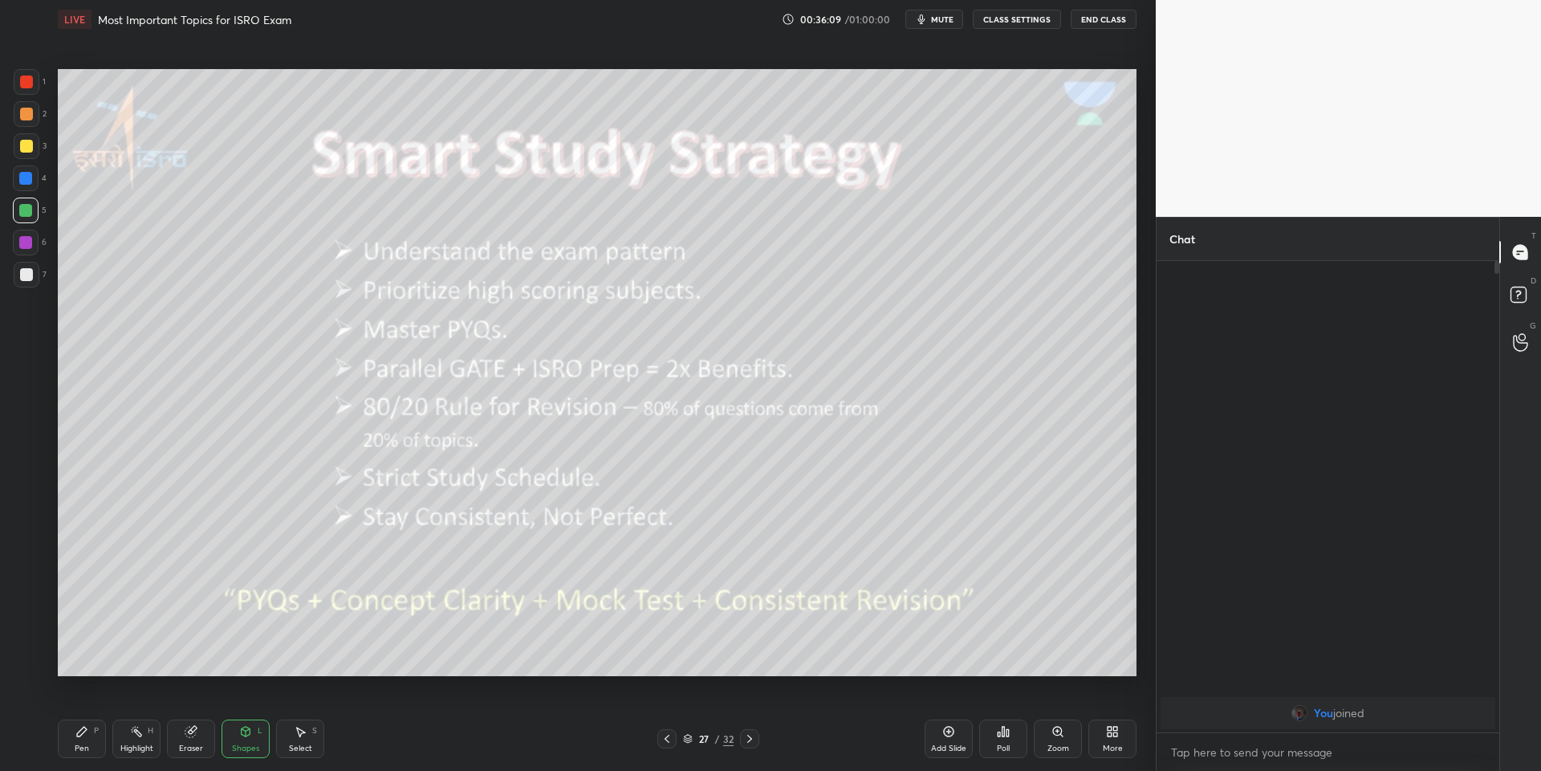
click at [90, 730] on div "Pen P" at bounding box center [82, 738] width 48 height 39
click at [136, 737] on icon at bounding box center [136, 731] width 13 height 13
click at [247, 739] on div "Shapes L" at bounding box center [246, 738] width 48 height 39
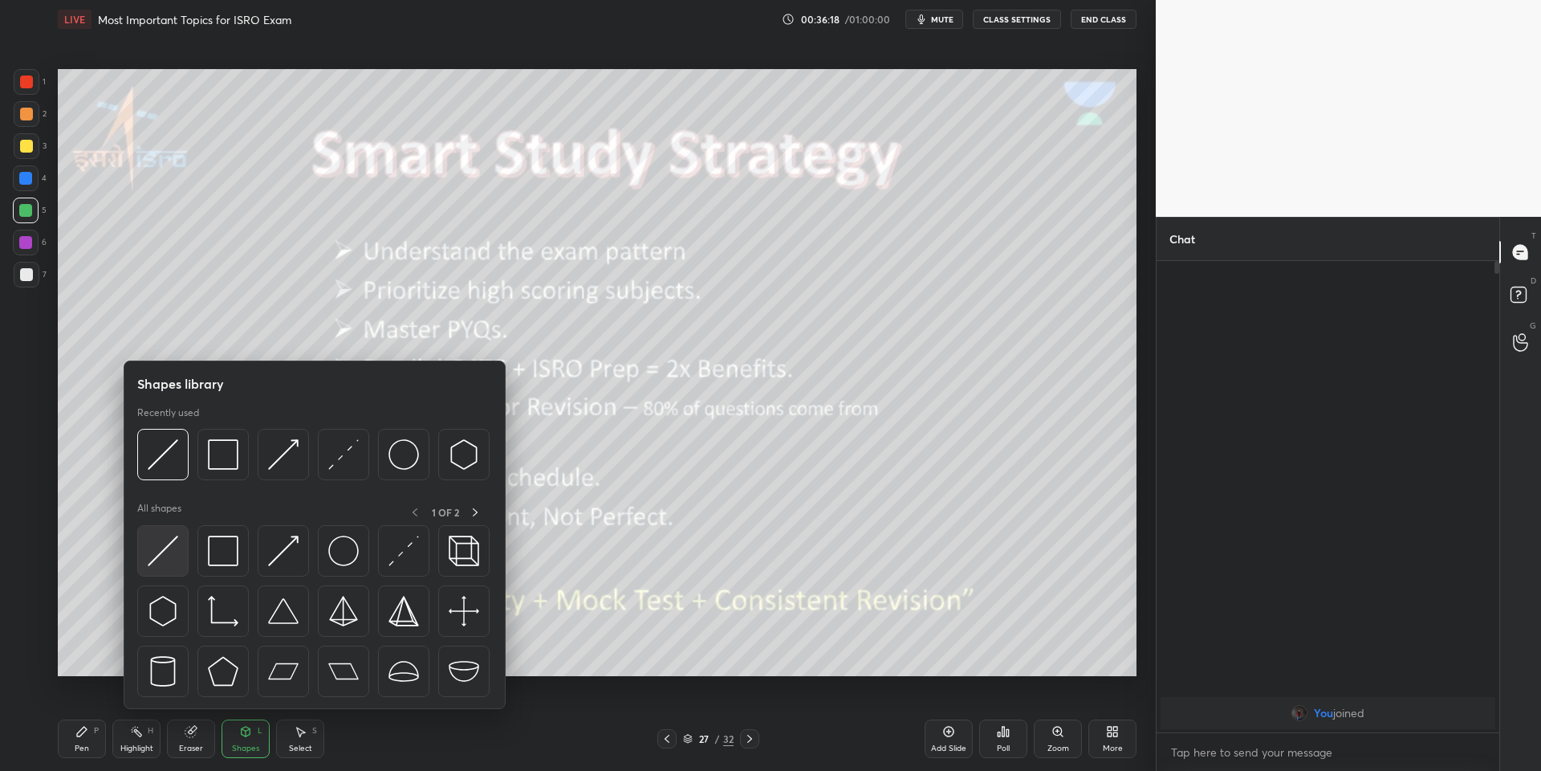
drag, startPoint x: 177, startPoint y: 548, endPoint x: 422, endPoint y: 487, distance: 253.1
click at [170, 548] on img at bounding box center [163, 550] width 31 height 31
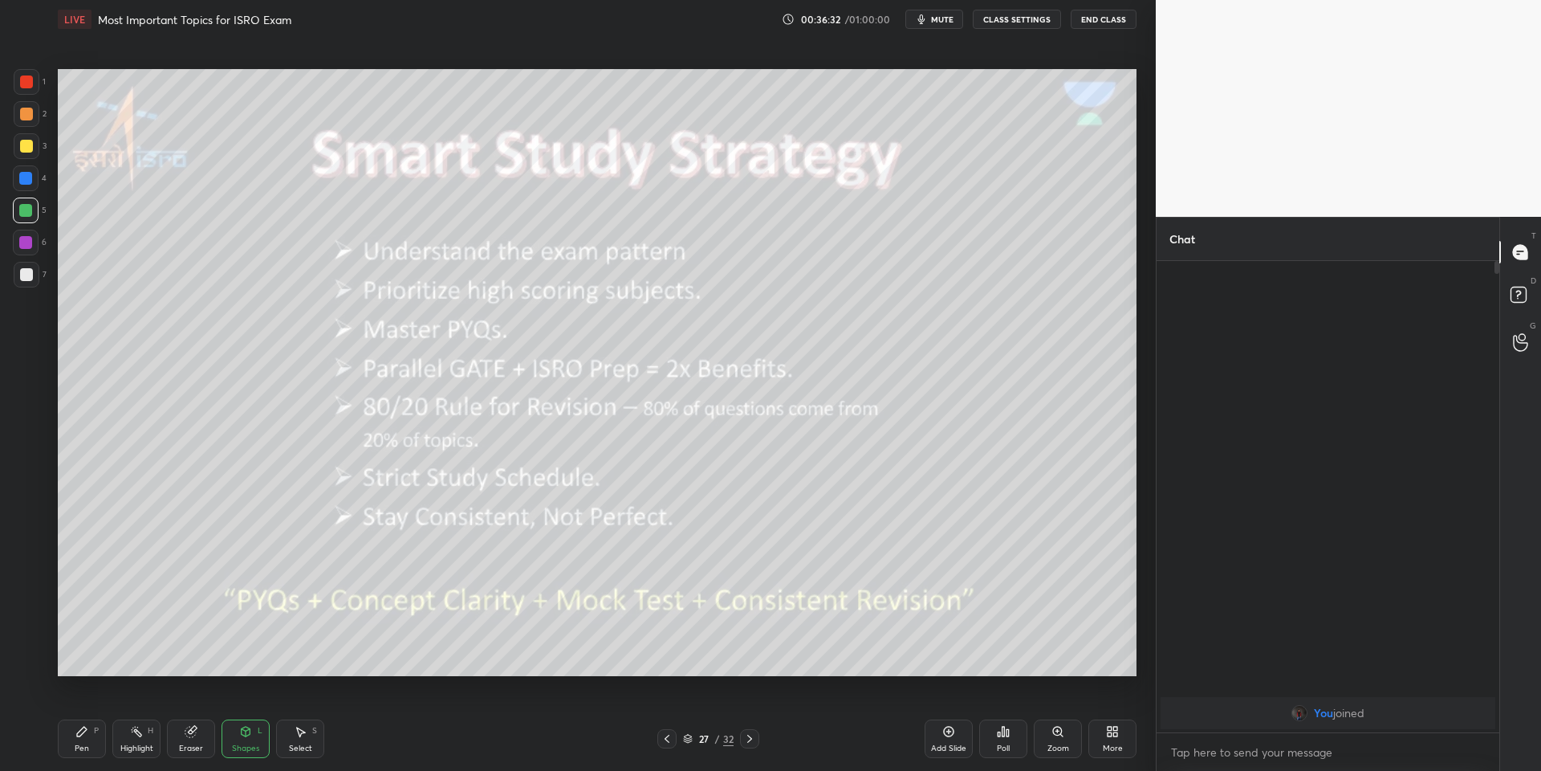
click at [27, 275] on div at bounding box center [26, 274] width 13 height 13
click at [248, 744] on div "Shapes" at bounding box center [245, 748] width 27 height 8
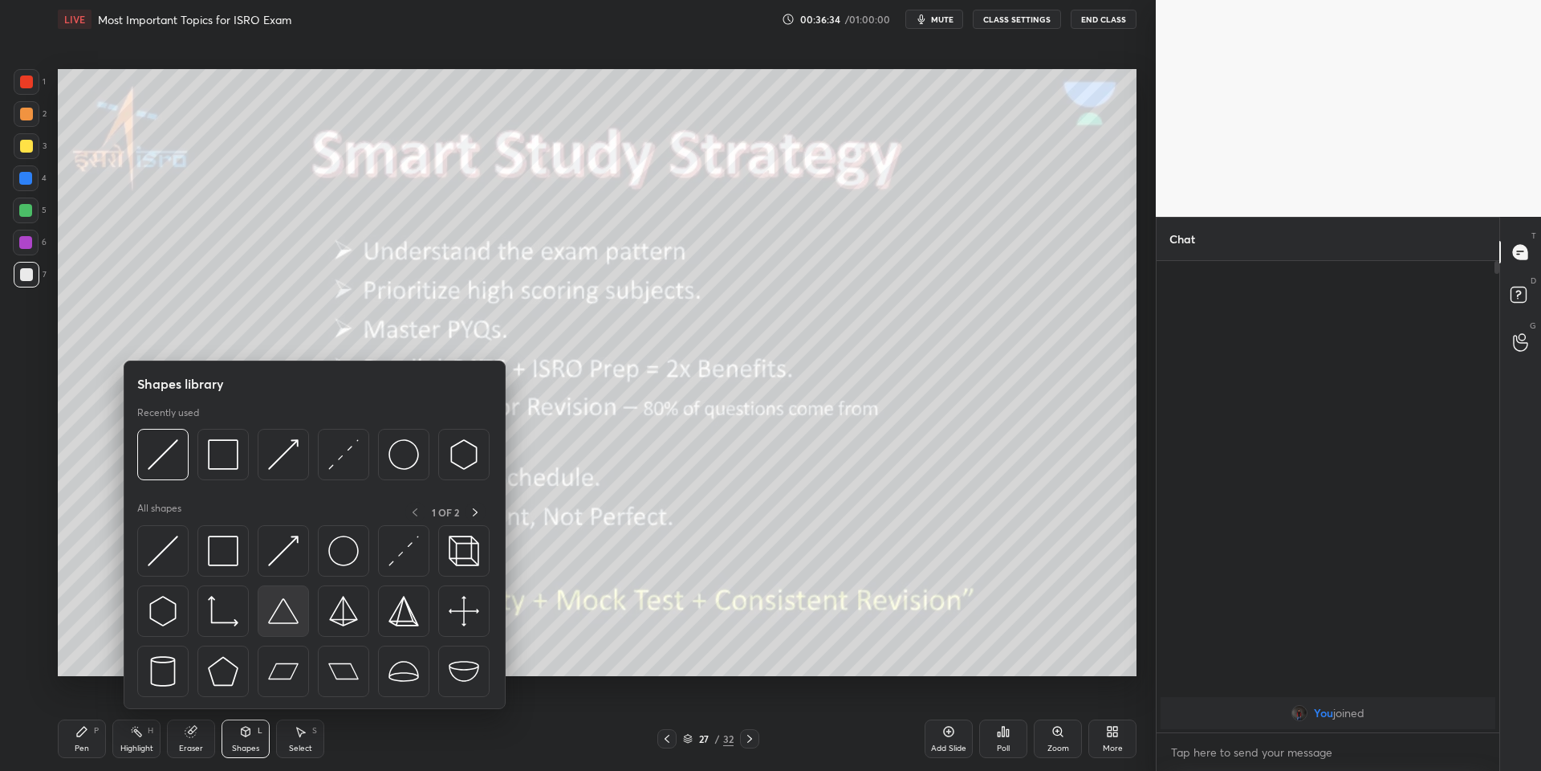
click at [169, 550] on img at bounding box center [163, 550] width 31 height 31
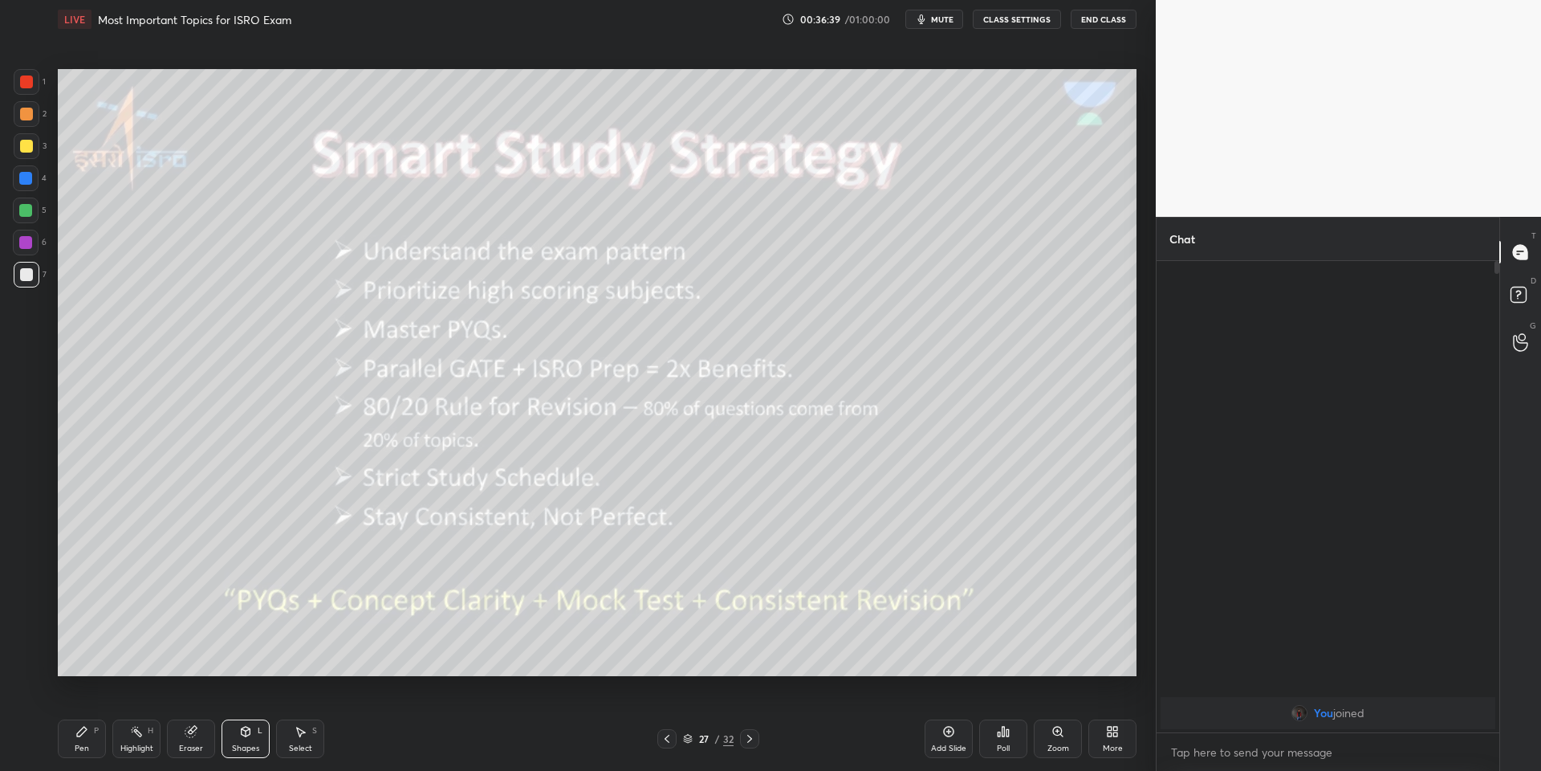
click at [98, 734] on div "P" at bounding box center [96, 731] width 5 height 8
drag, startPoint x: 143, startPoint y: 743, endPoint x: 142, endPoint y: 734, distance: 9.7
click at [140, 741] on div "Highlight H" at bounding box center [136, 738] width 48 height 39
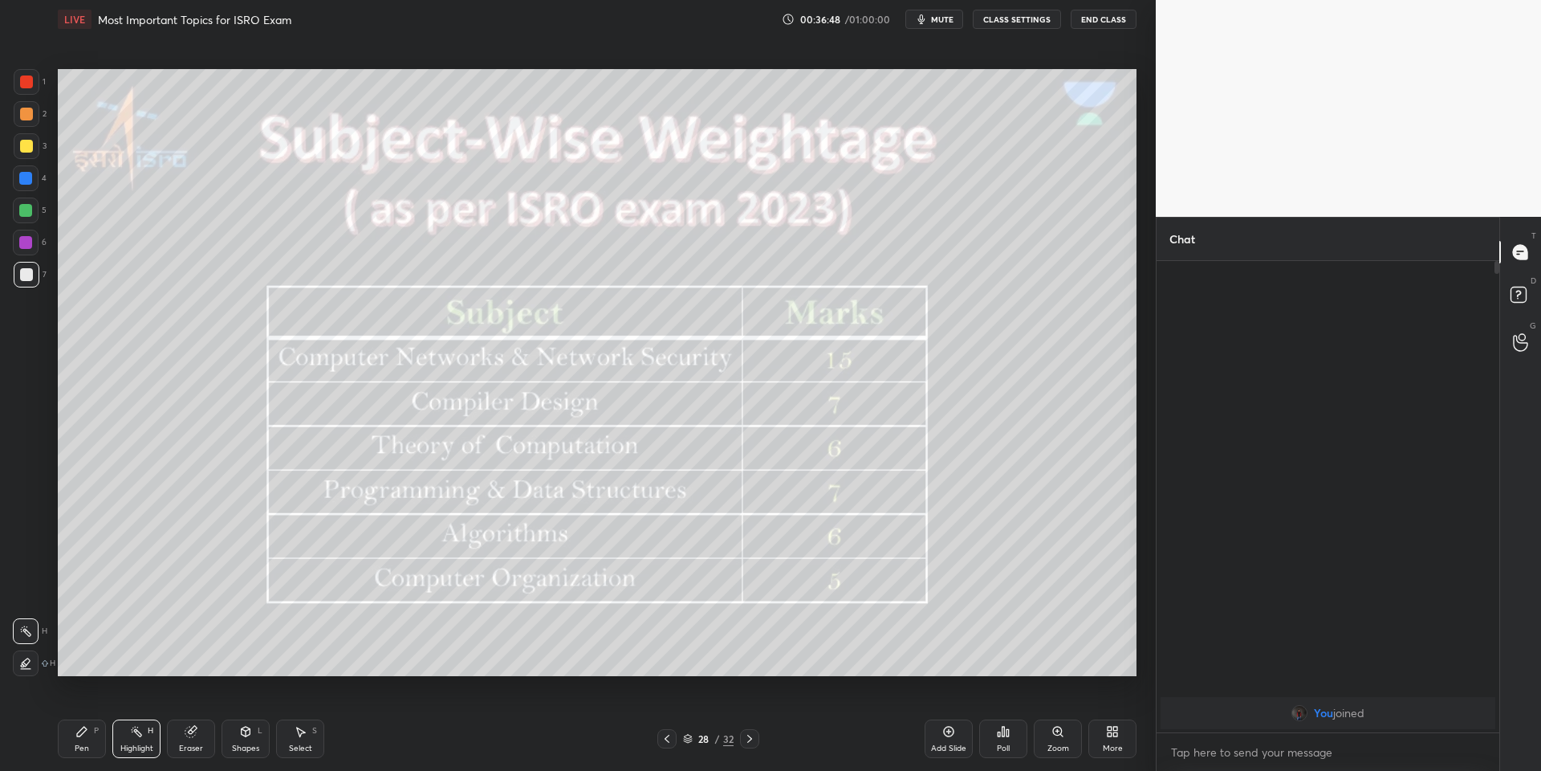
drag, startPoint x: 89, startPoint y: 737, endPoint x: 117, endPoint y: 731, distance: 28.7
click at [92, 739] on div "Pen P" at bounding box center [82, 738] width 48 height 39
click at [130, 737] on icon at bounding box center [136, 731] width 13 height 13
click at [25, 207] on div at bounding box center [25, 210] width 13 height 13
drag, startPoint x: 250, startPoint y: 744, endPoint x: 241, endPoint y: 710, distance: 35.8
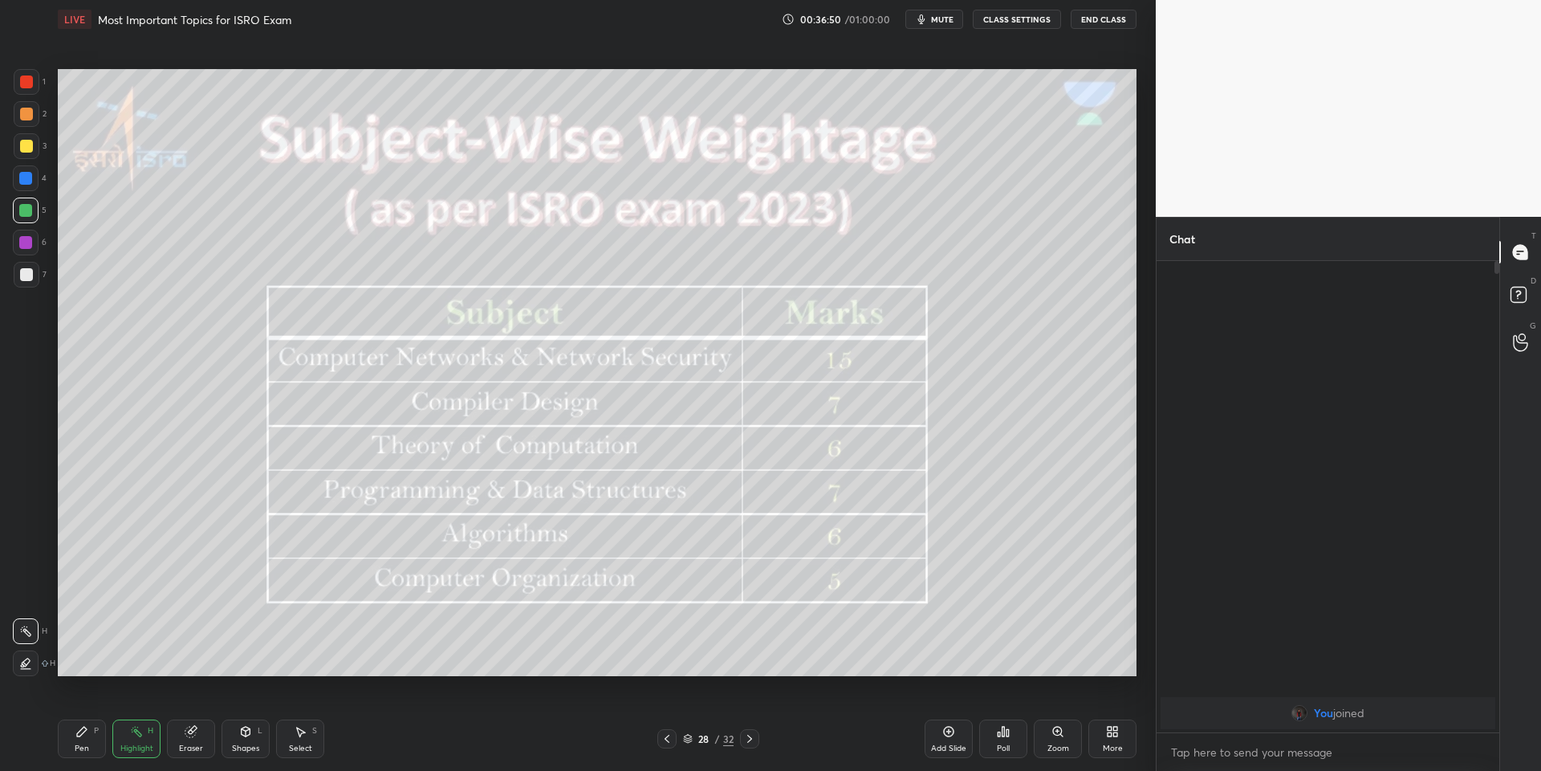
click at [249, 739] on div "Shapes L" at bounding box center [246, 738] width 48 height 39
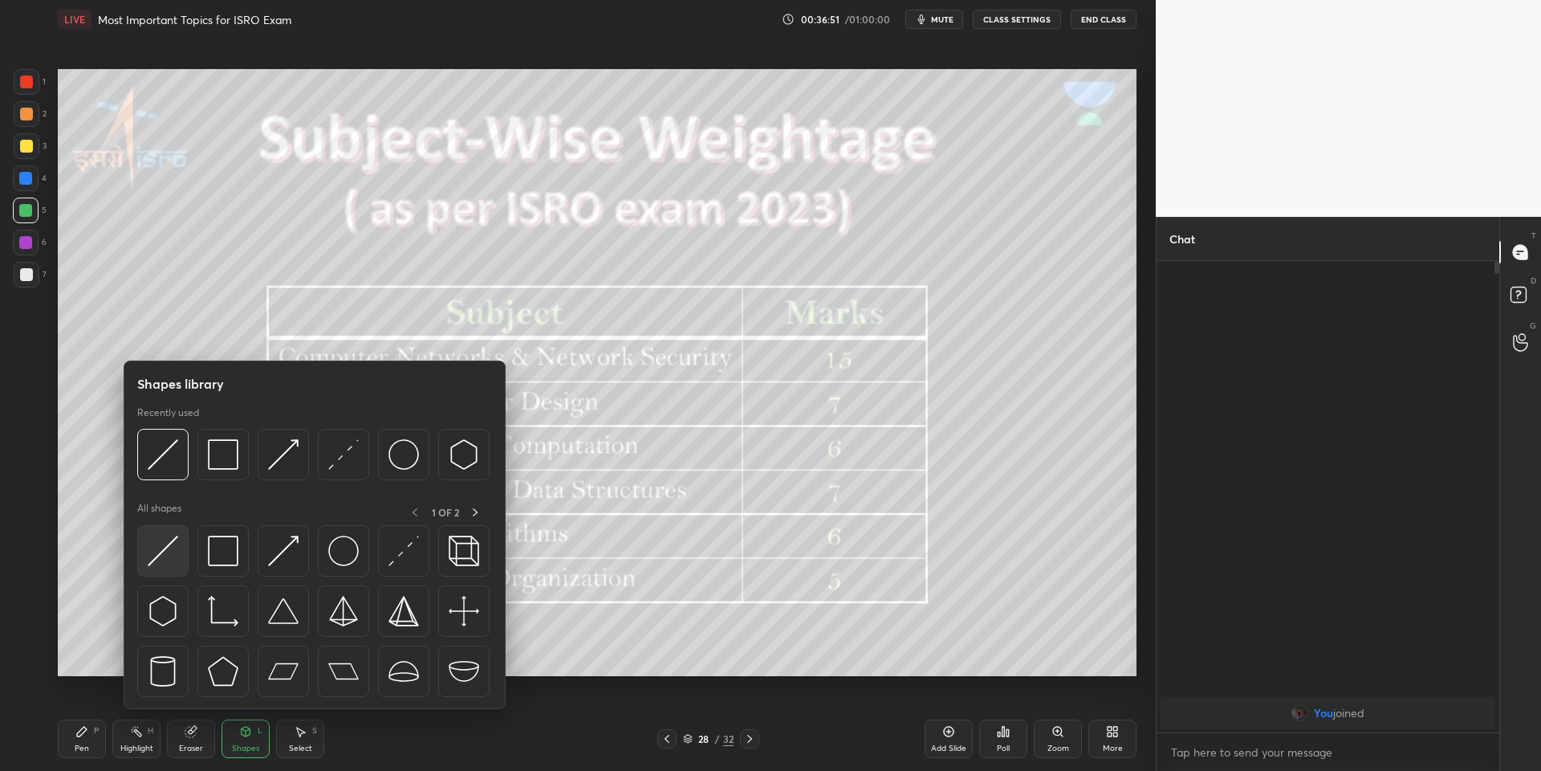
click at [171, 548] on img at bounding box center [163, 550] width 31 height 31
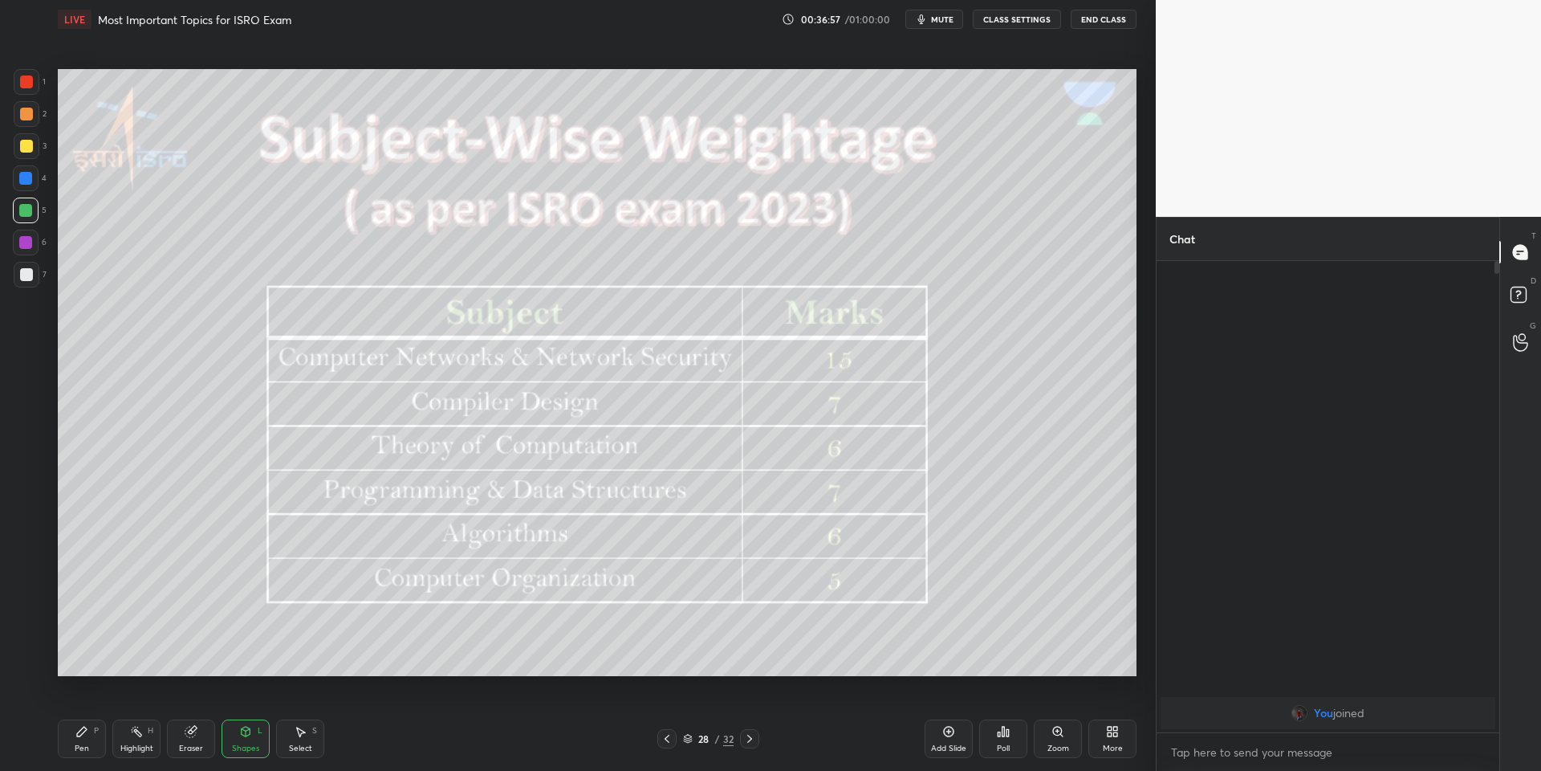
click at [99, 748] on div "Pen P" at bounding box center [82, 738] width 48 height 39
drag, startPoint x: 135, startPoint y: 743, endPoint x: 140, endPoint y: 725, distance: 19.1
click at [138, 741] on div "Highlight H" at bounding box center [136, 738] width 48 height 39
click at [89, 747] on div "Pen P" at bounding box center [82, 738] width 48 height 39
drag, startPoint x: 132, startPoint y: 744, endPoint x: 153, endPoint y: 725, distance: 29.0
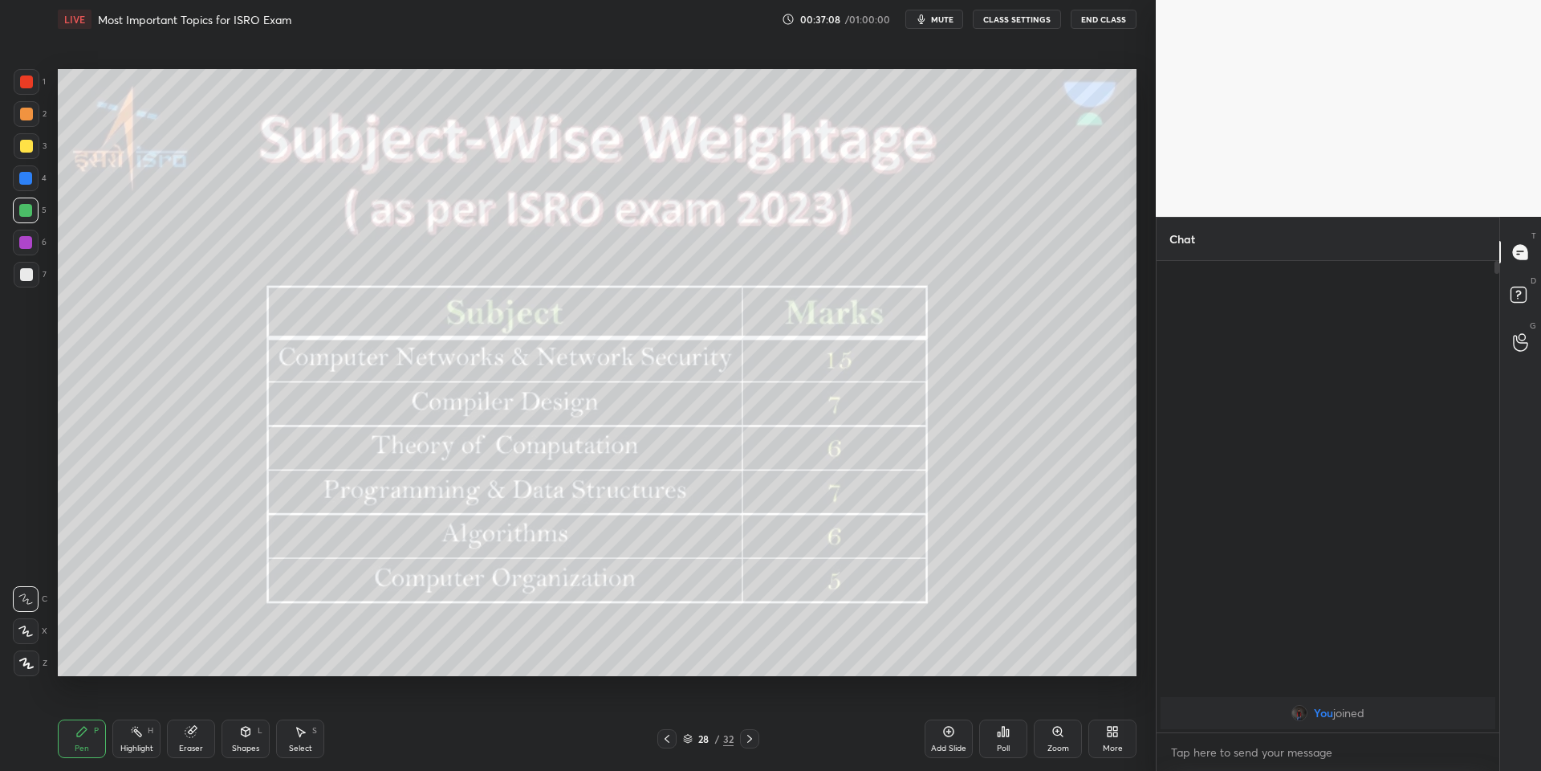
click at [131, 742] on div "Highlight H" at bounding box center [136, 738] width 48 height 39
drag, startPoint x: 251, startPoint y: 736, endPoint x: 249, endPoint y: 724, distance: 12.3
click at [250, 735] on icon at bounding box center [245, 731] width 13 height 13
click at [197, 738] on div "Eraser" at bounding box center [191, 738] width 48 height 39
click at [246, 741] on div "Shapes L" at bounding box center [246, 738] width 48 height 39
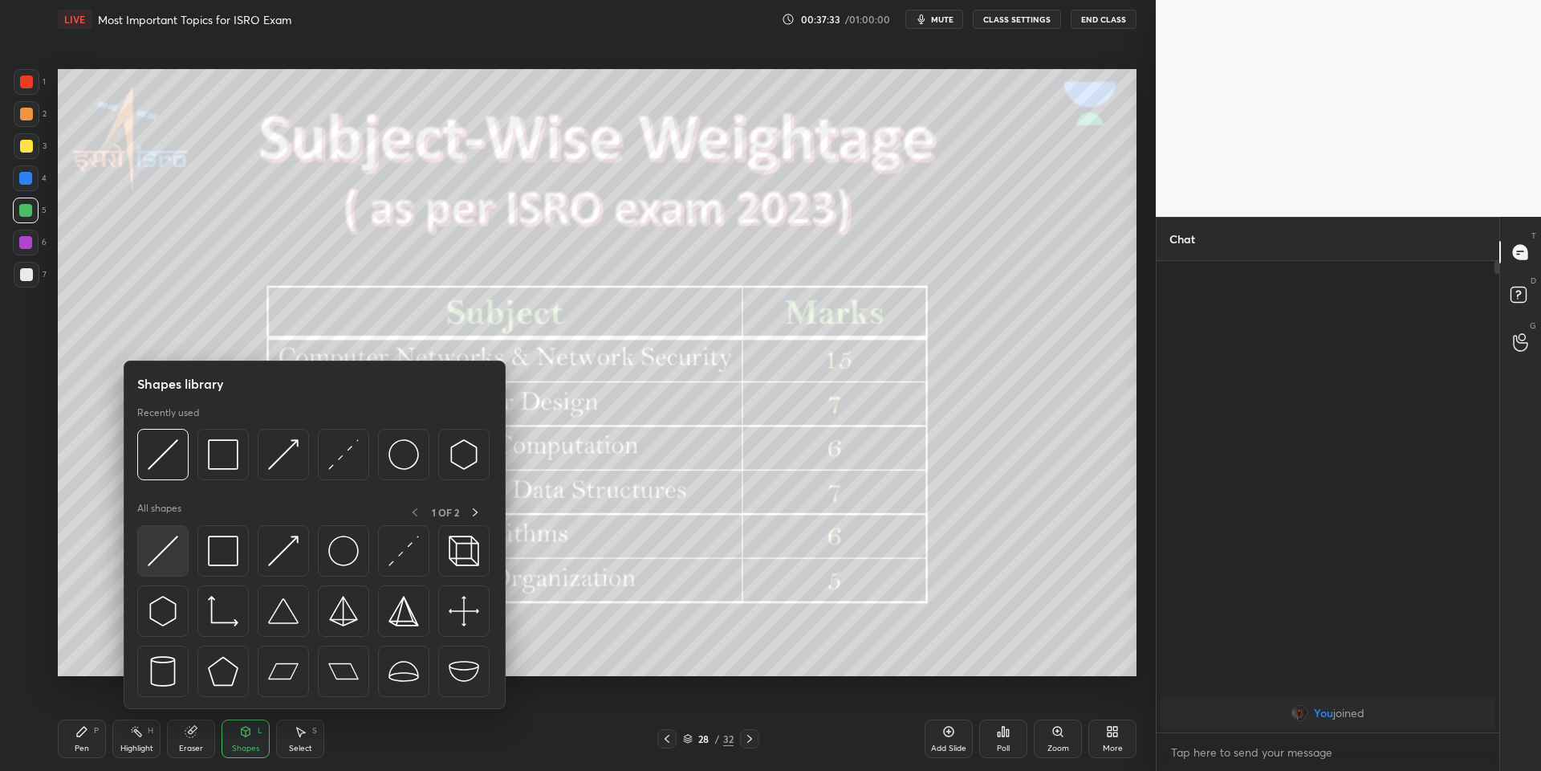
click at [183, 537] on div at bounding box center [162, 550] width 51 height 51
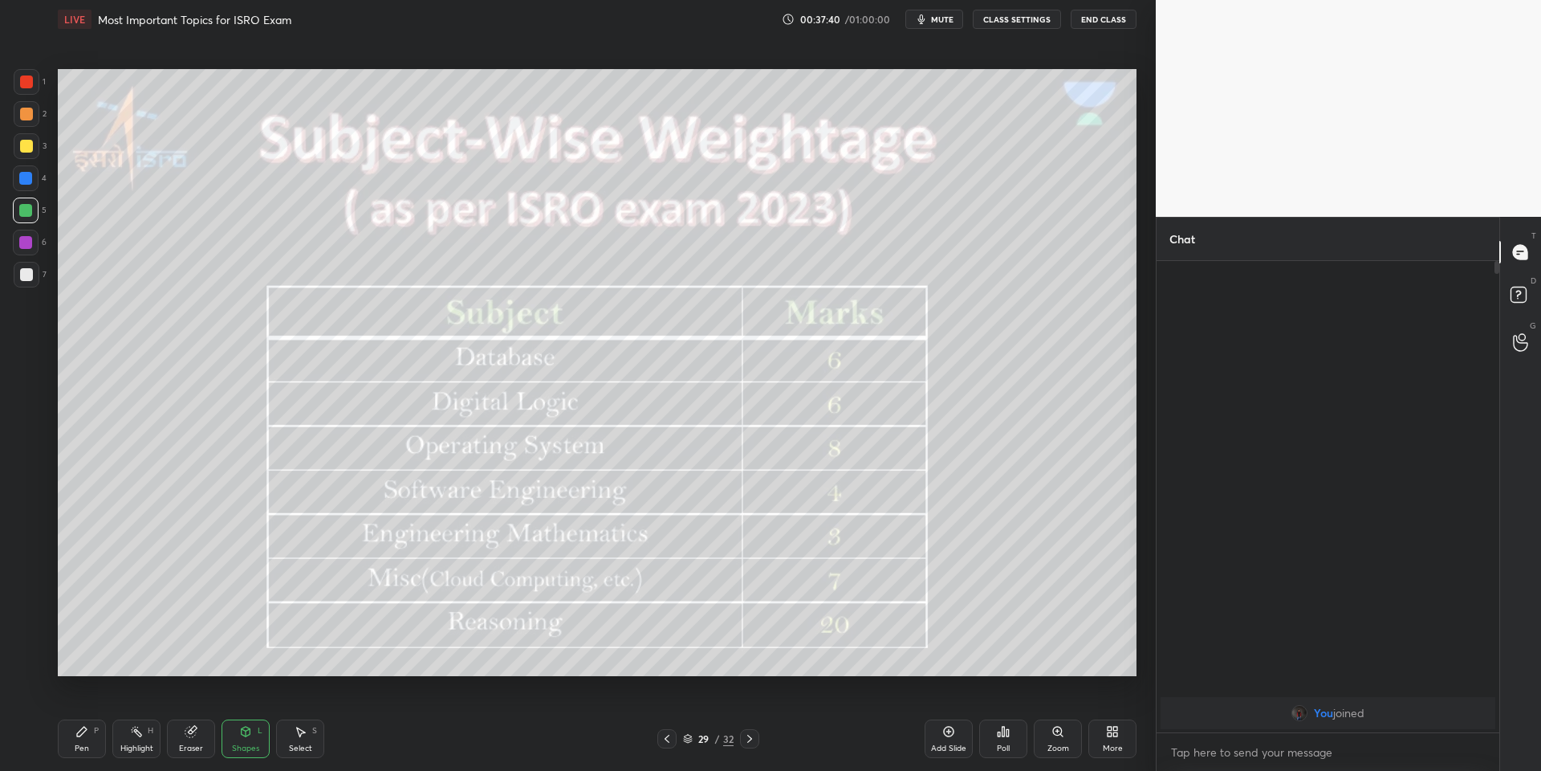
drag, startPoint x: 242, startPoint y: 744, endPoint x: 242, endPoint y: 732, distance: 12.1
click at [242, 744] on div "Shapes" at bounding box center [245, 748] width 27 height 8
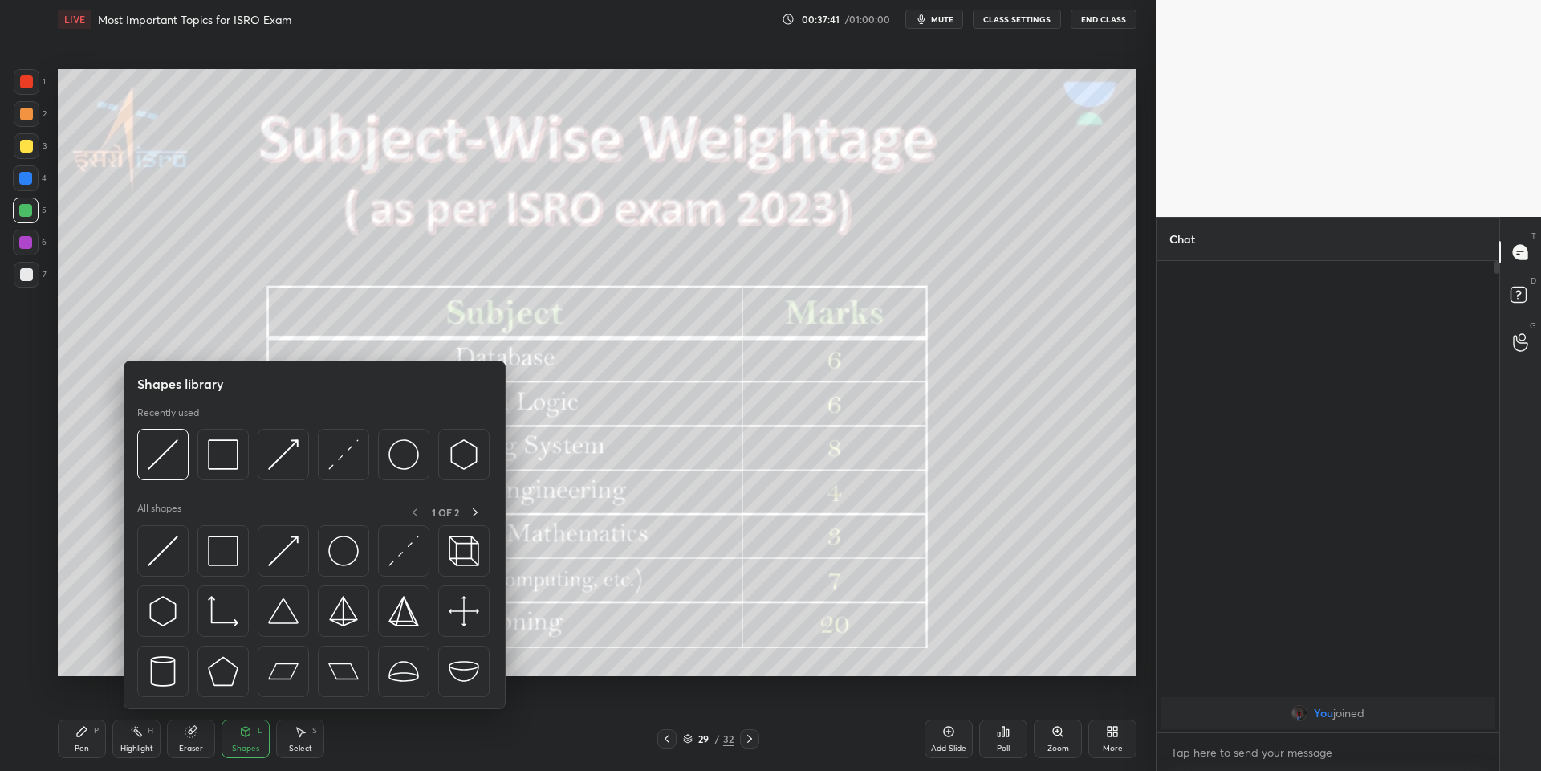
click at [230, 457] on img at bounding box center [223, 454] width 31 height 31
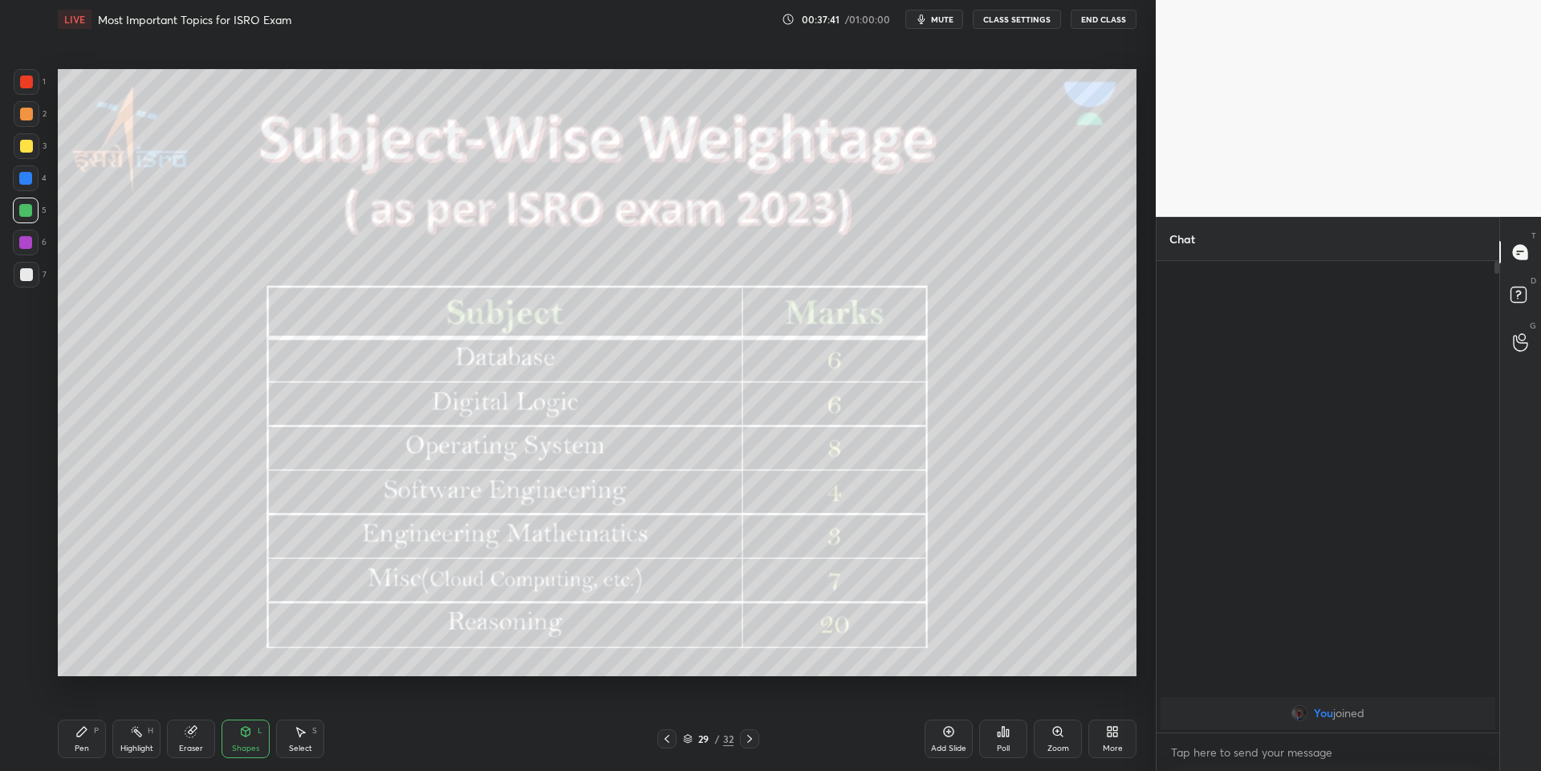
click at [23, 150] on div at bounding box center [26, 146] width 13 height 13
click at [100, 732] on div "Pen P" at bounding box center [82, 738] width 48 height 39
click at [129, 731] on div "Highlight H" at bounding box center [136, 738] width 48 height 39
drag, startPoint x: 254, startPoint y: 752, endPoint x: 250, endPoint y: 740, distance: 12.7
click at [254, 751] on div "Shapes" at bounding box center [245, 748] width 27 height 8
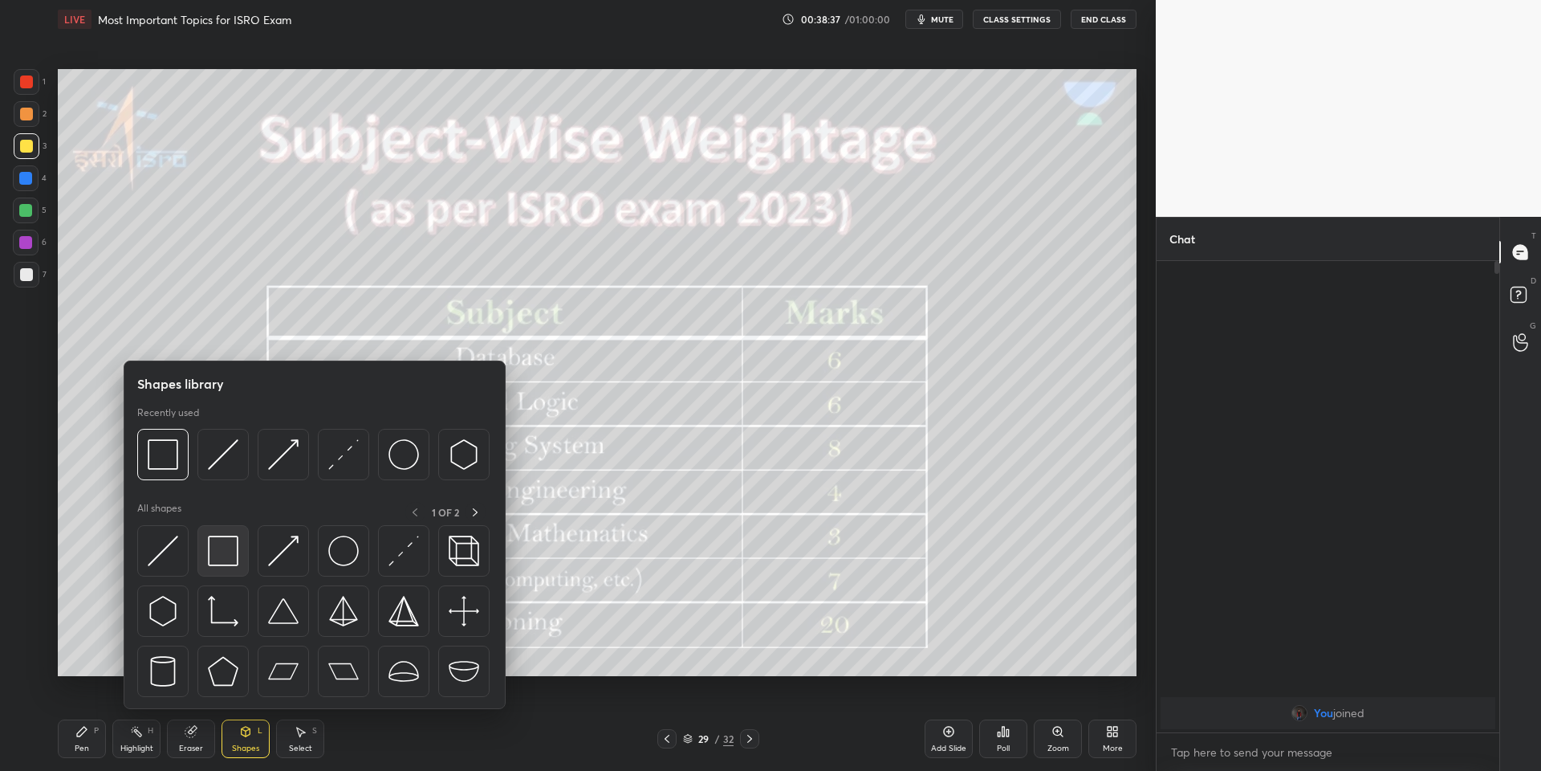
click at [235, 556] on div at bounding box center [222, 550] width 51 height 51
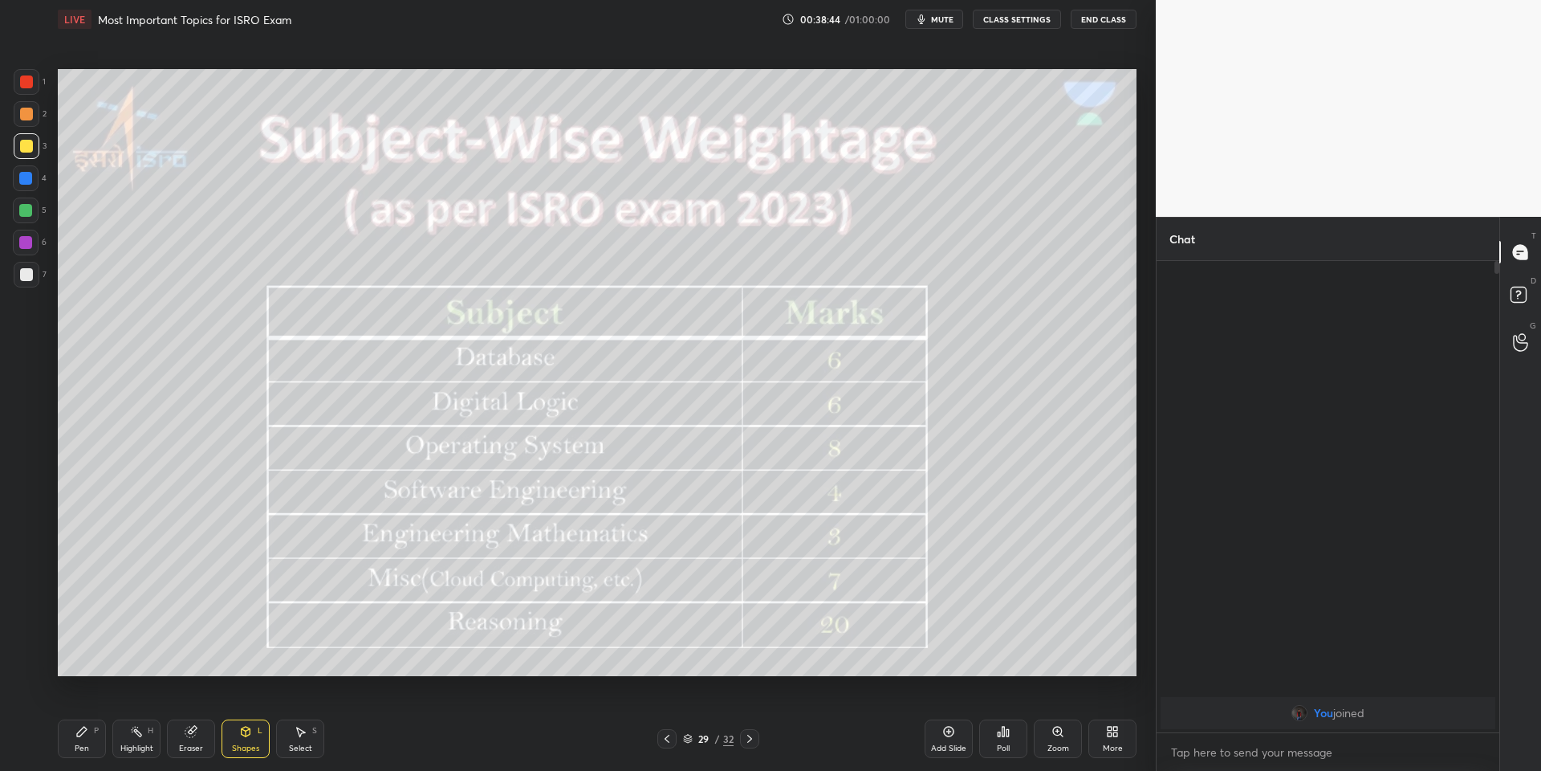
drag, startPoint x: 86, startPoint y: 736, endPoint x: 140, endPoint y: 739, distance: 53.8
click at [92, 739] on div "Pen P" at bounding box center [82, 738] width 48 height 39
click at [142, 742] on div "Highlight H" at bounding box center [136, 738] width 48 height 39
click at [250, 732] on icon at bounding box center [245, 731] width 13 height 13
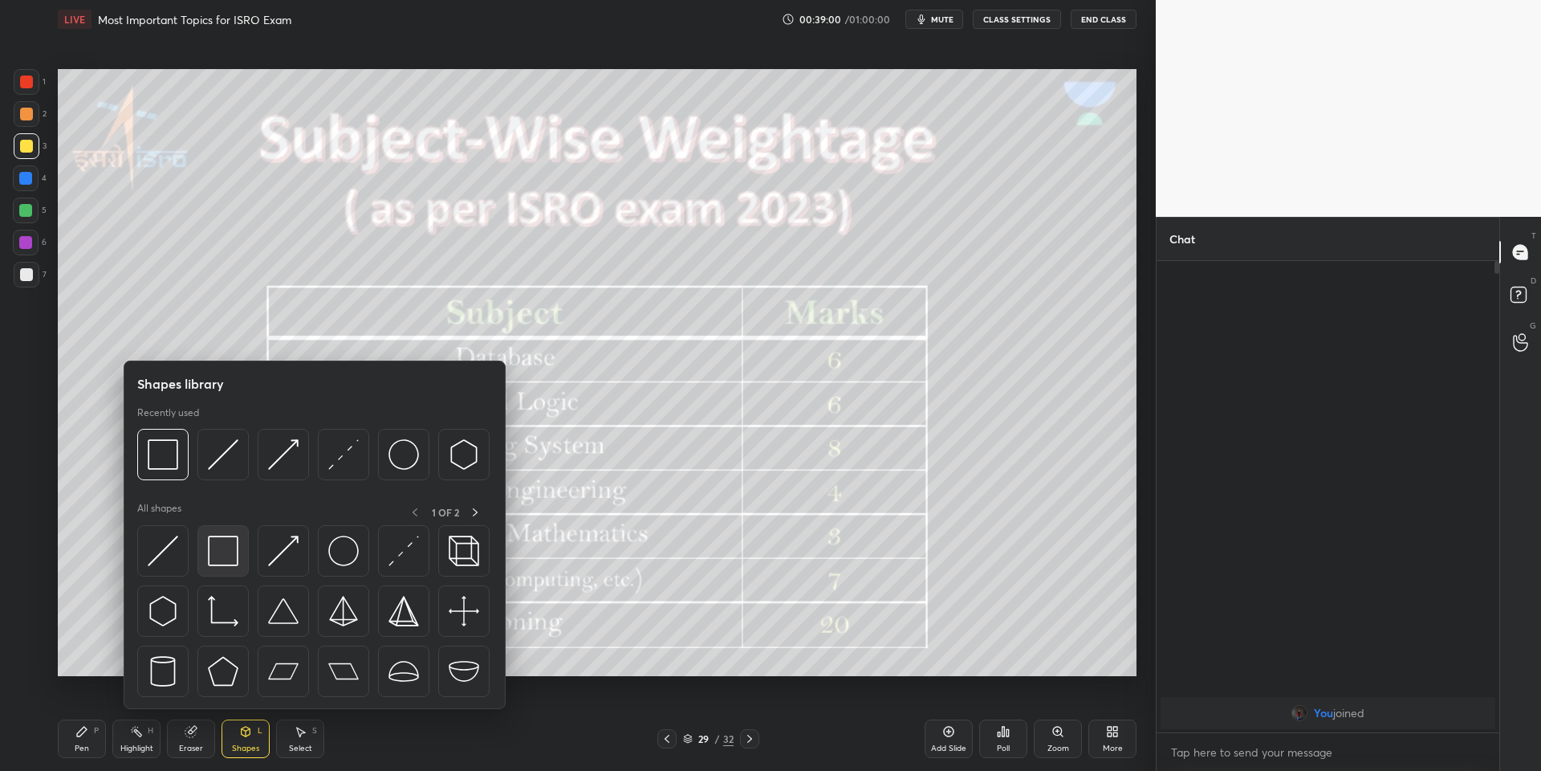
click at [226, 543] on img at bounding box center [223, 550] width 31 height 31
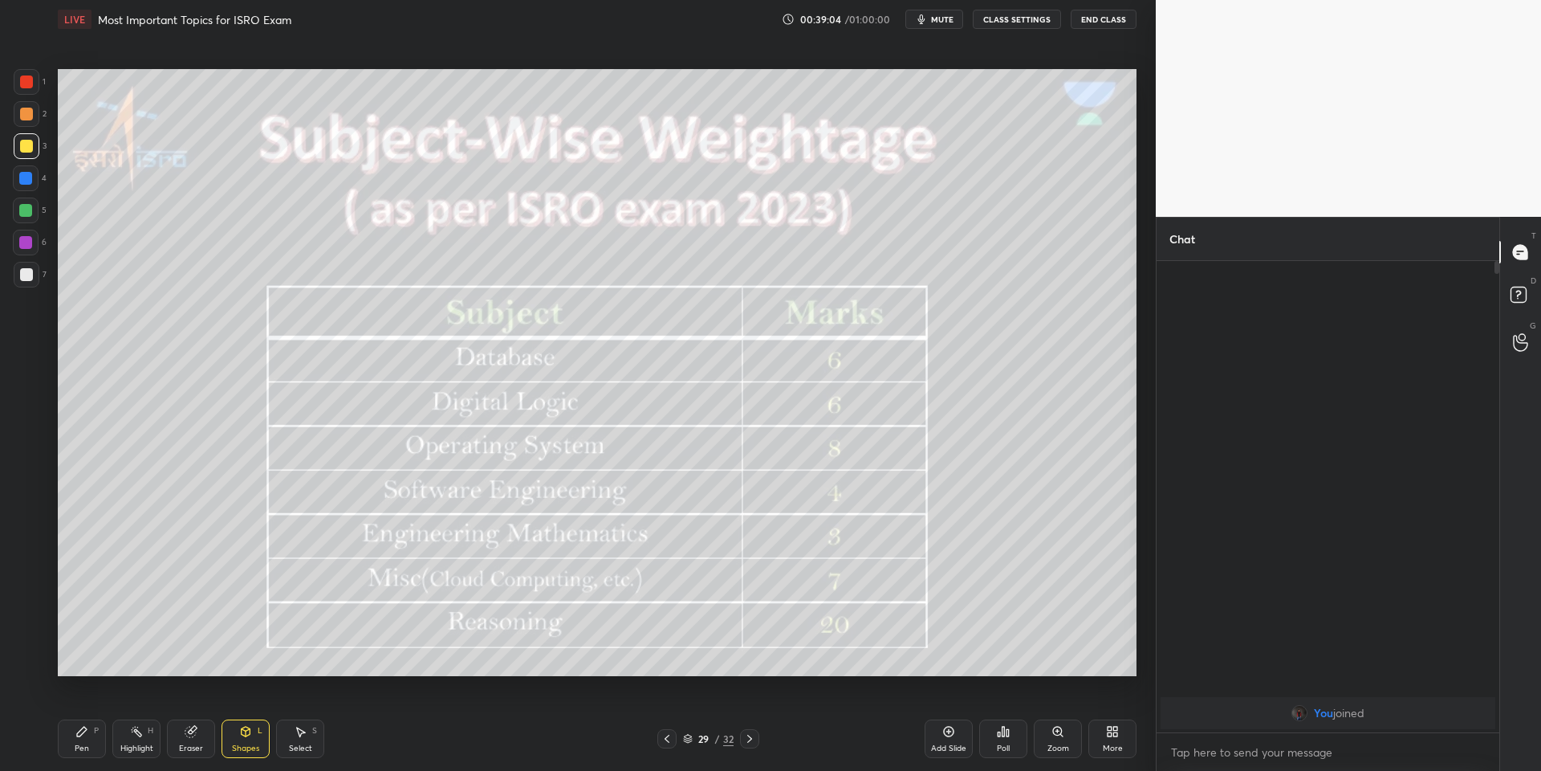
drag, startPoint x: 80, startPoint y: 735, endPoint x: 120, endPoint y: 739, distance: 40.3
click at [86, 738] on div "Pen P" at bounding box center [82, 738] width 48 height 39
click at [138, 744] on div "Highlight" at bounding box center [136, 748] width 33 height 8
click at [87, 750] on div "Pen" at bounding box center [82, 748] width 14 height 8
click at [136, 745] on div "Highlight" at bounding box center [136, 748] width 33 height 8
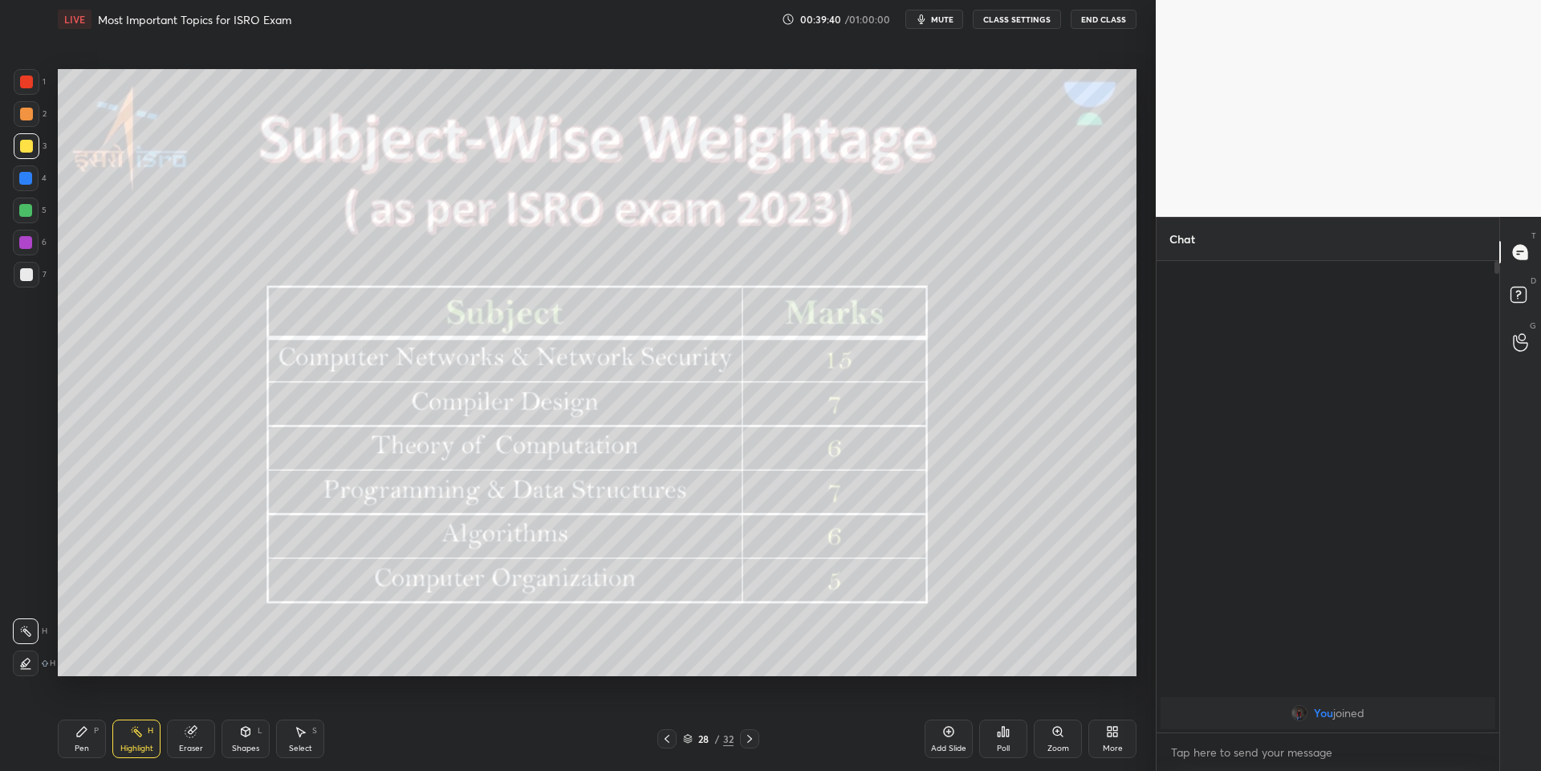
click at [686, 732] on div "28 / 32" at bounding box center [708, 738] width 51 height 14
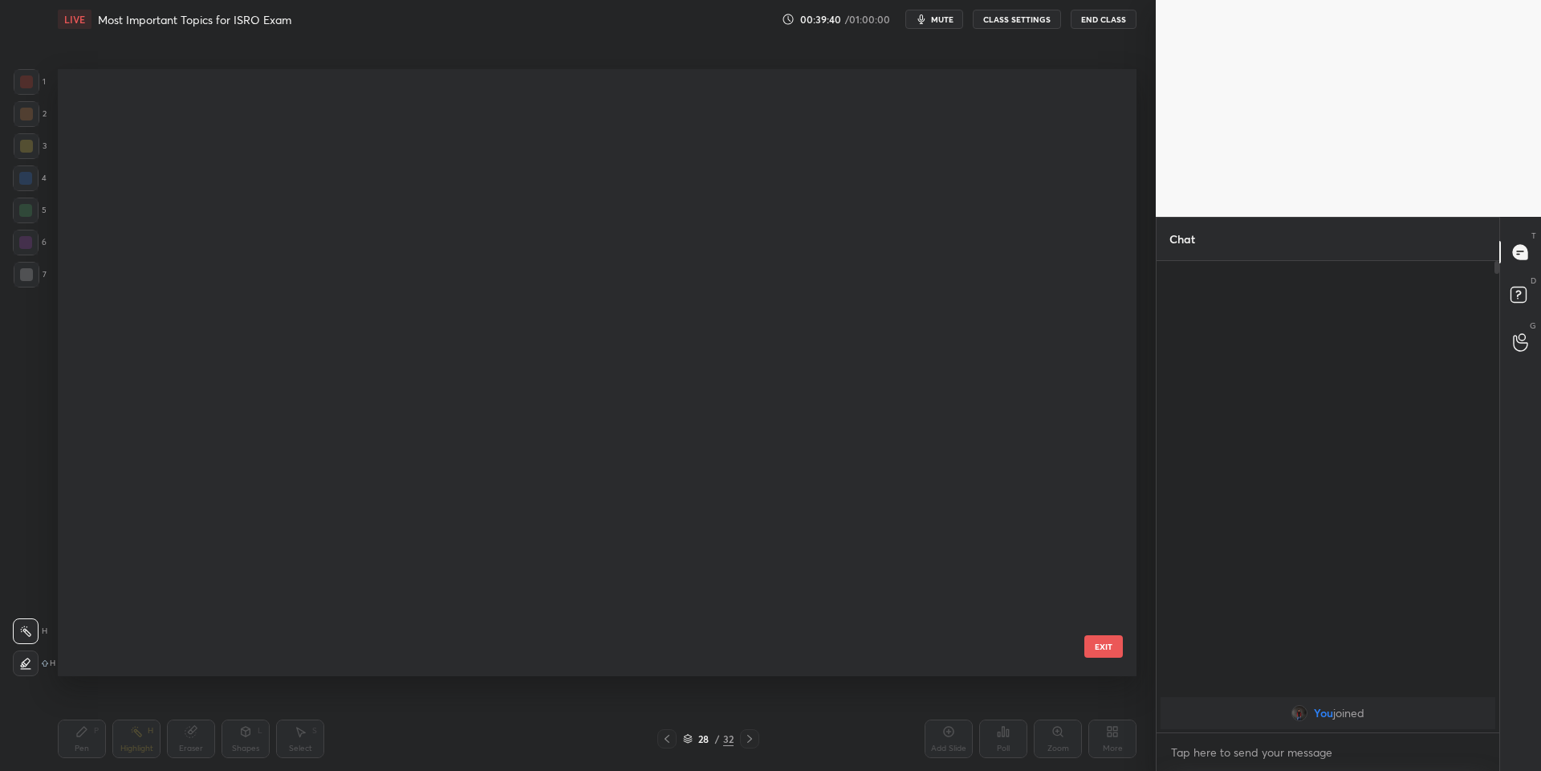
scroll to position [602, 1071]
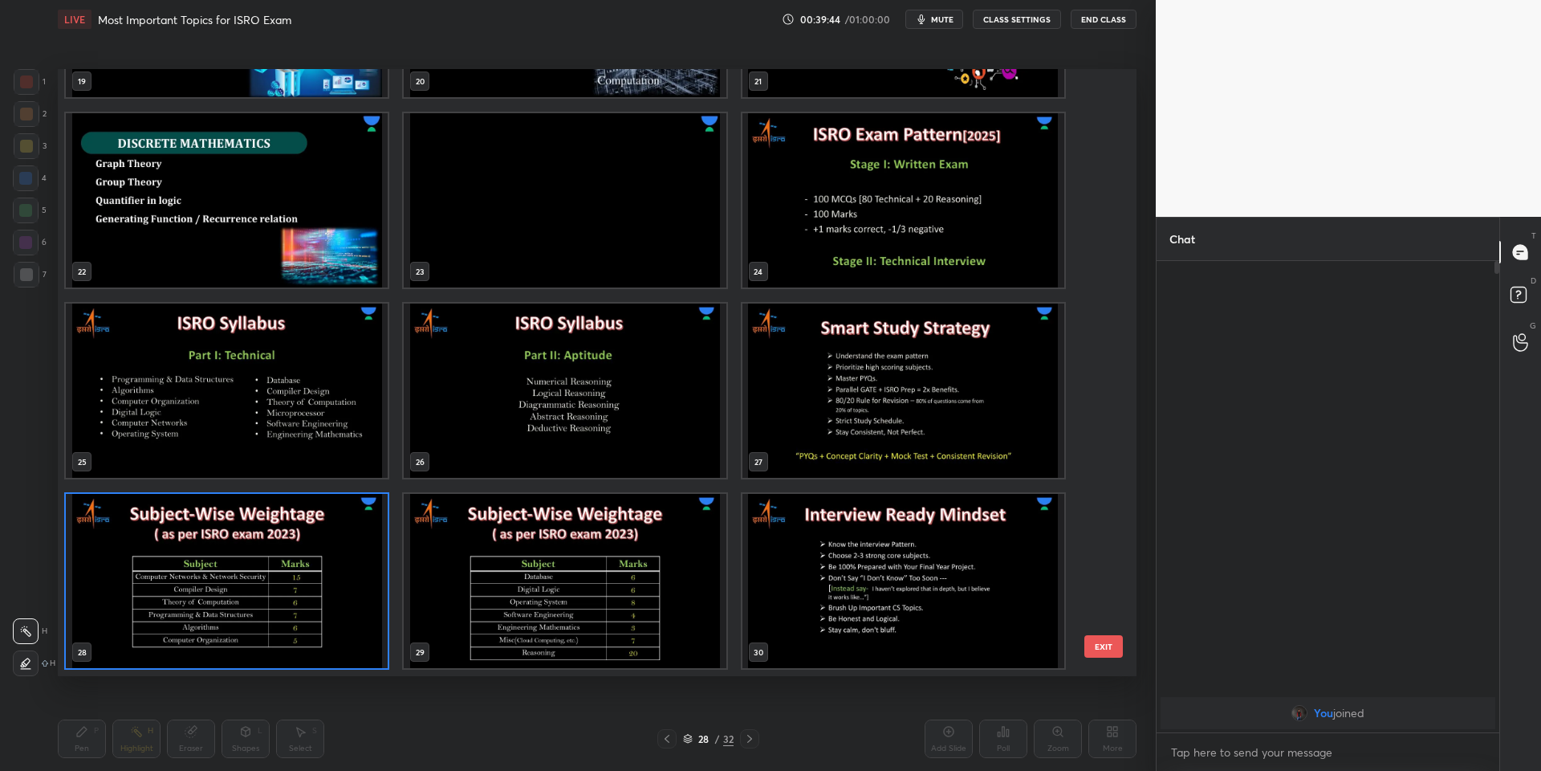
click at [1112, 649] on button "EXIT" at bounding box center [1104, 646] width 39 height 22
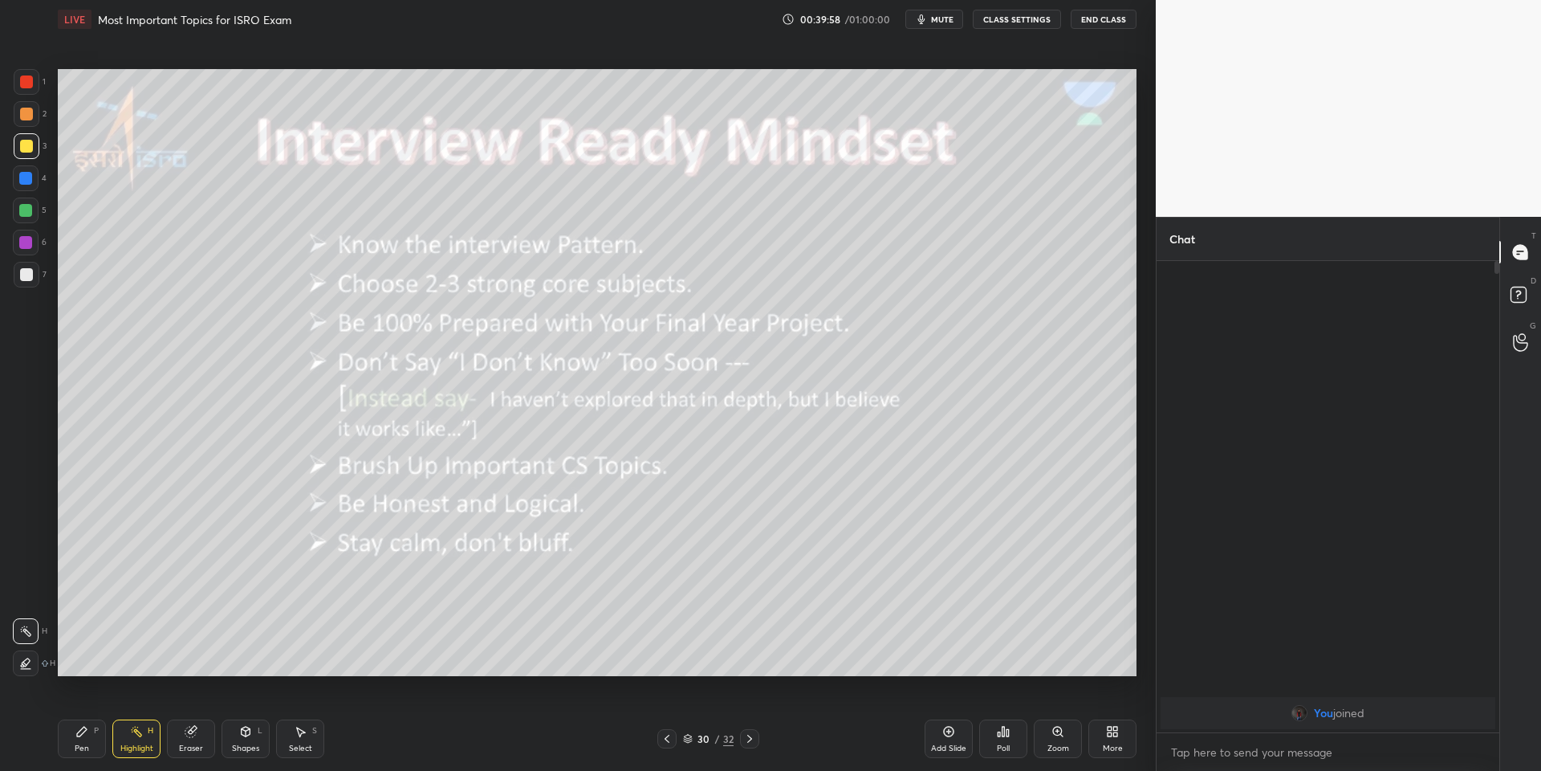
click at [254, 751] on div "Shapes L" at bounding box center [246, 738] width 48 height 39
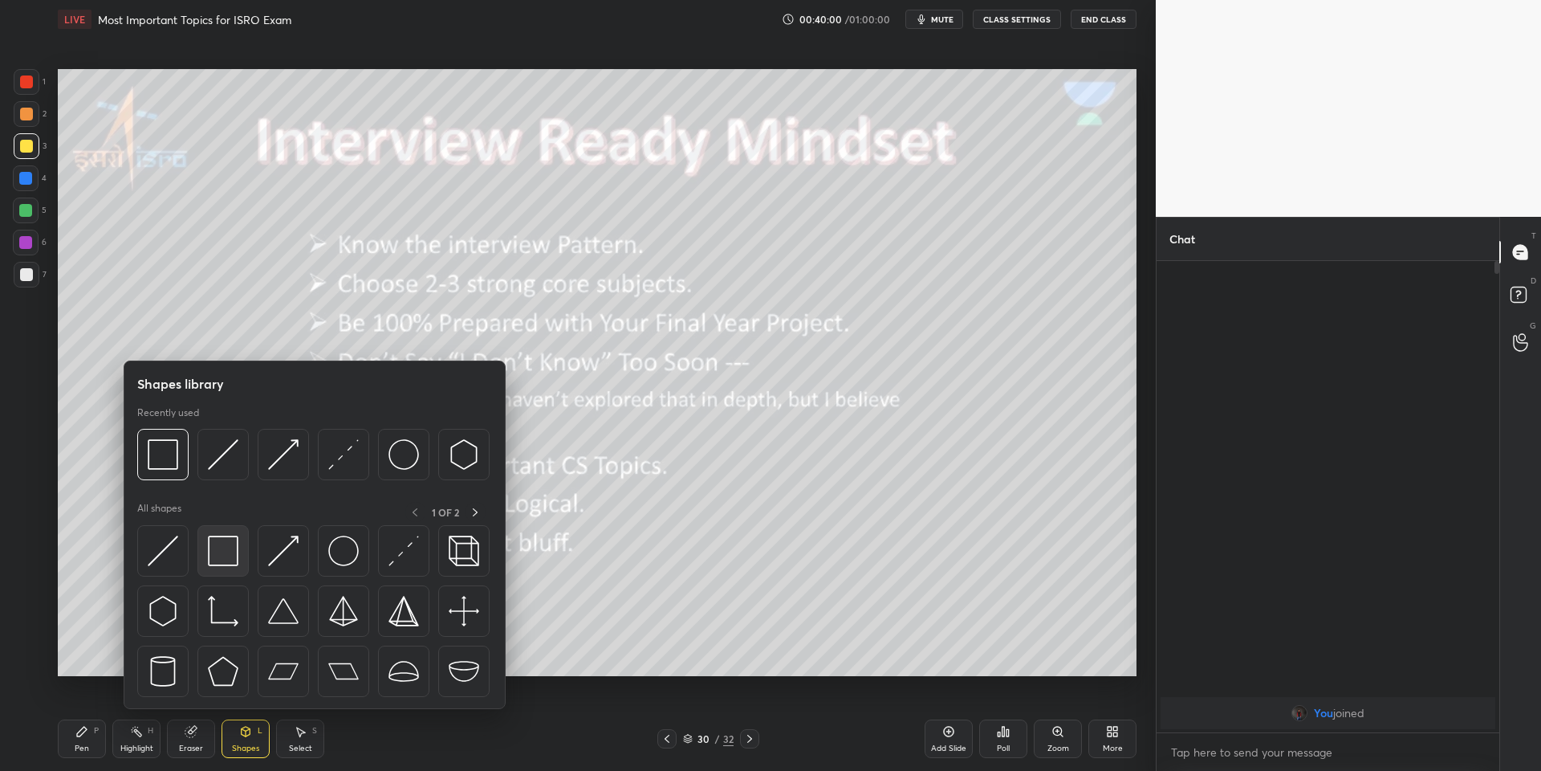
click at [226, 553] on img at bounding box center [223, 550] width 31 height 31
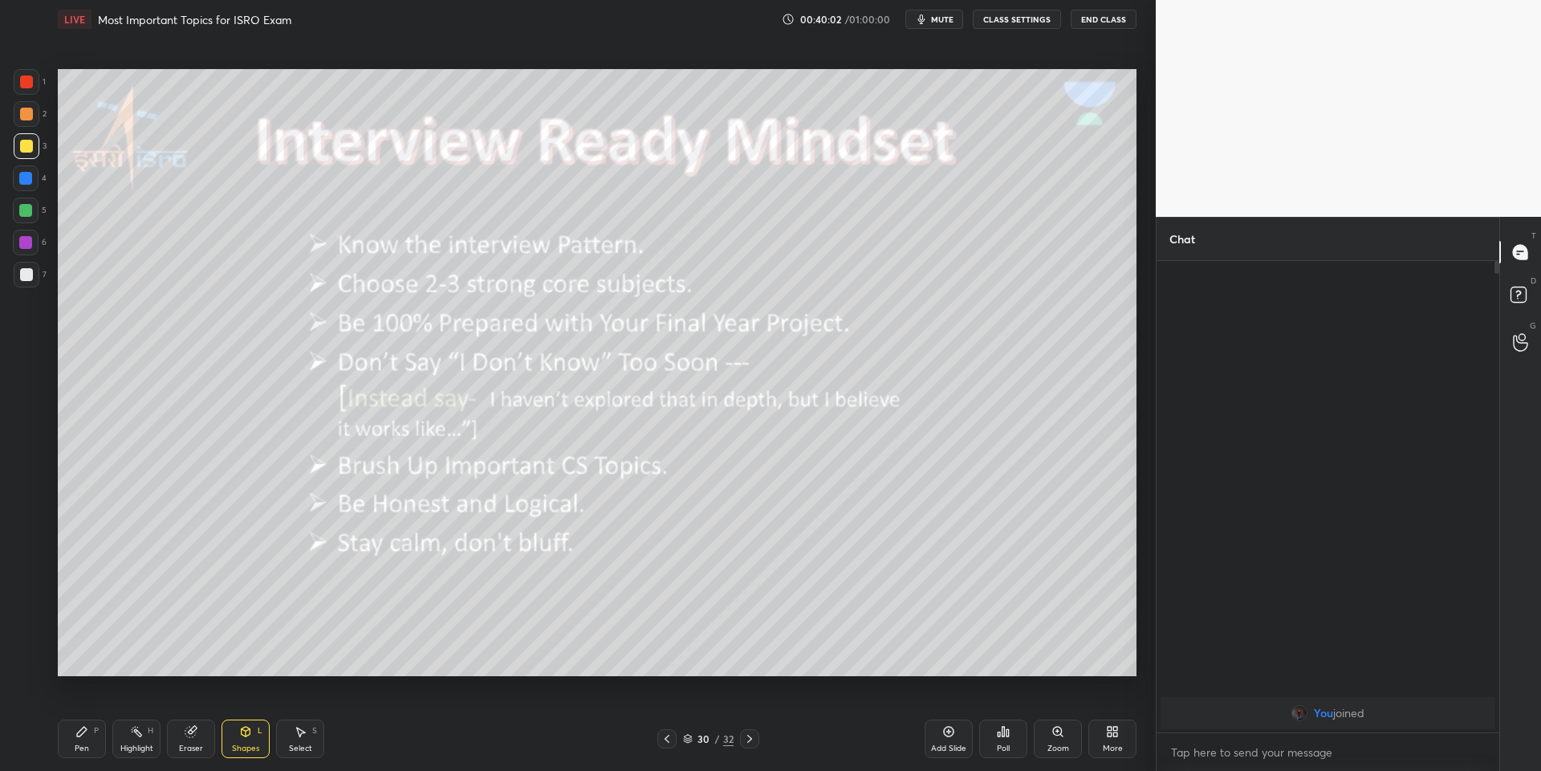
drag, startPoint x: 242, startPoint y: 742, endPoint x: 235, endPoint y: 728, distance: 15.1
click at [238, 742] on div "Shapes L" at bounding box center [246, 738] width 48 height 39
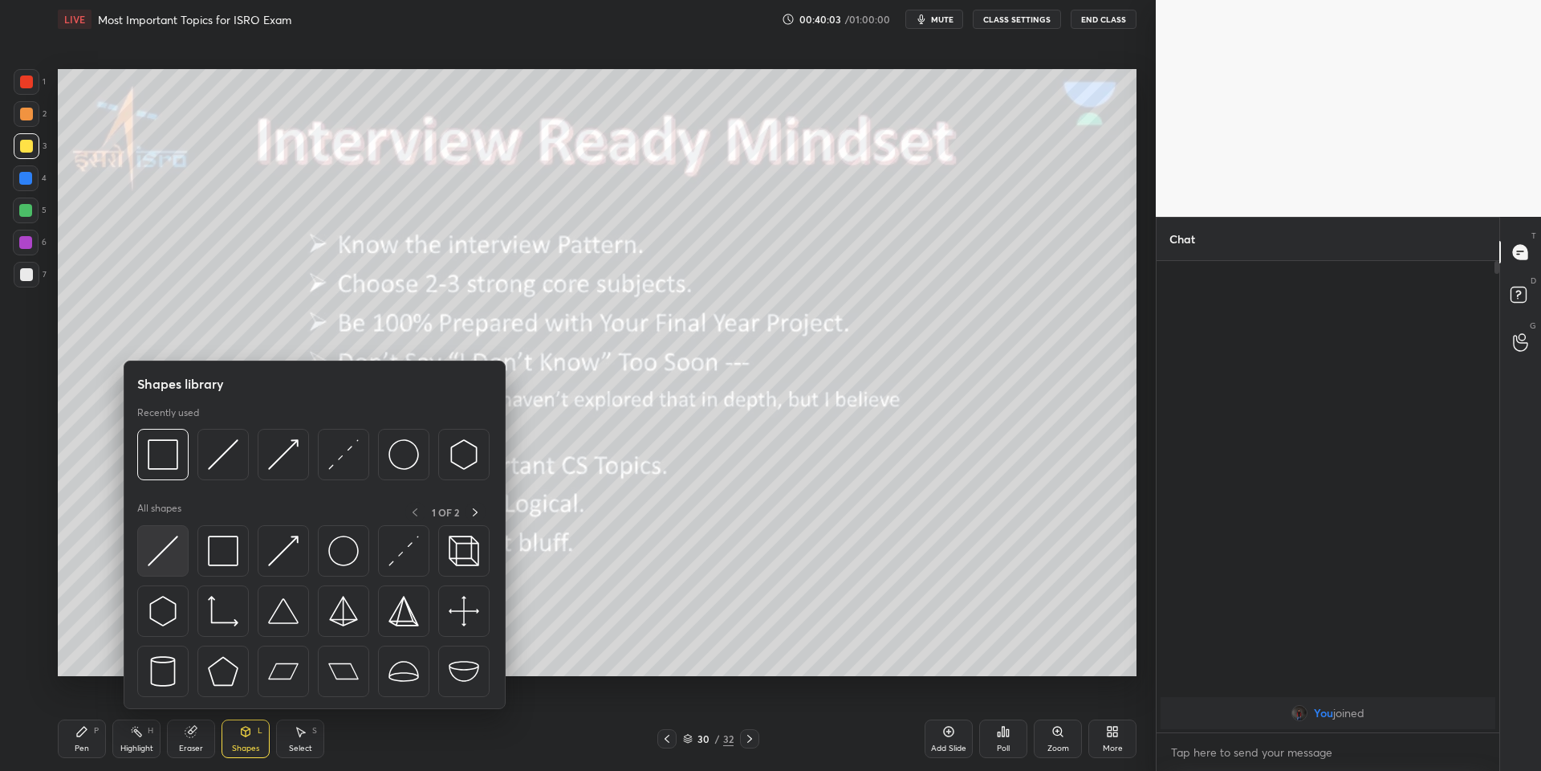
click at [172, 552] on img at bounding box center [163, 550] width 31 height 31
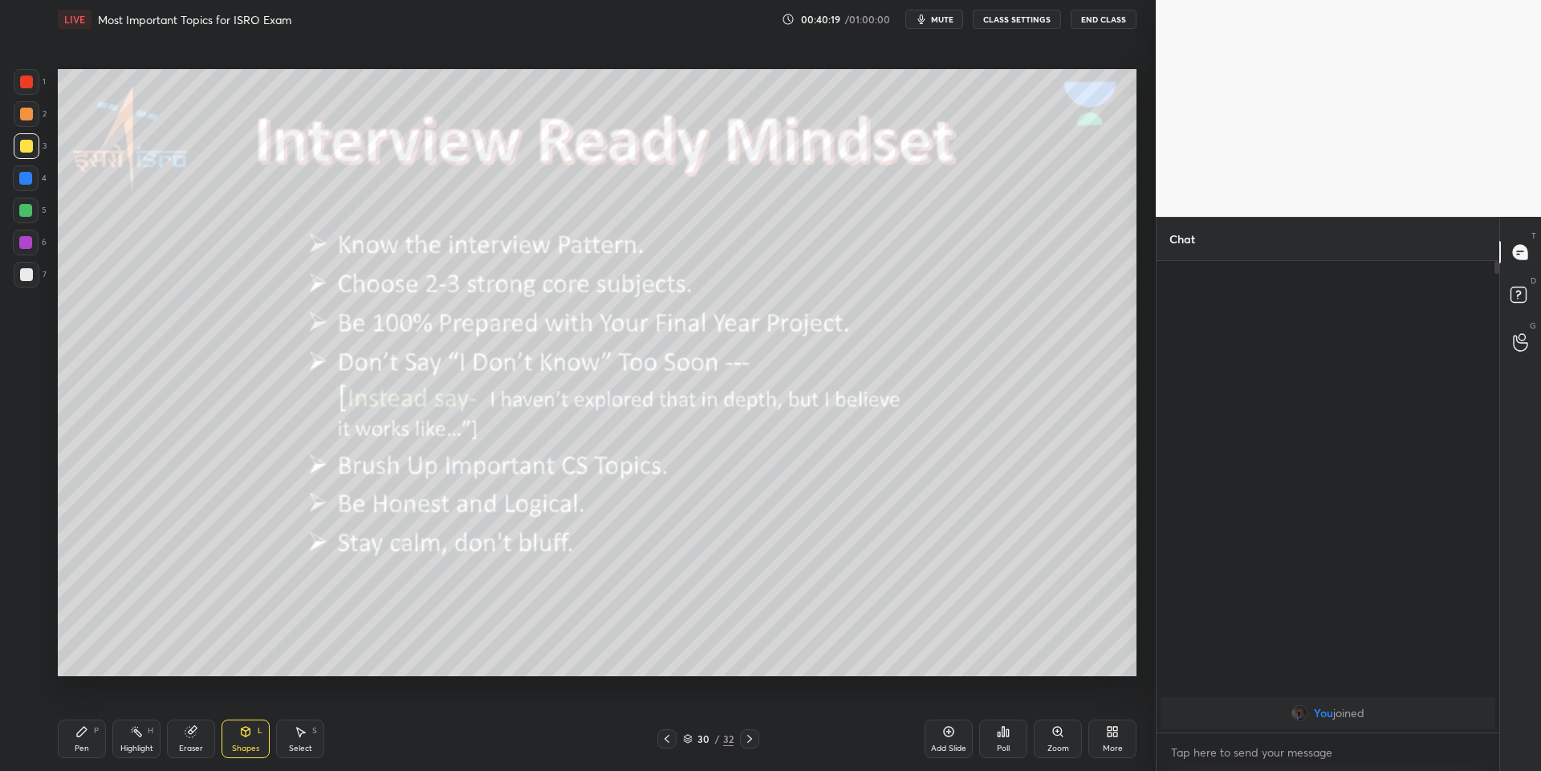
click at [87, 746] on div "Pen" at bounding box center [82, 748] width 14 height 8
drag, startPoint x: 132, startPoint y: 743, endPoint x: 177, endPoint y: 686, distance: 72.0
click at [132, 742] on div "Highlight H" at bounding box center [136, 738] width 48 height 39
drag, startPoint x: 250, startPoint y: 740, endPoint x: 241, endPoint y: 715, distance: 27.2
click at [250, 736] on icon at bounding box center [245, 731] width 13 height 13
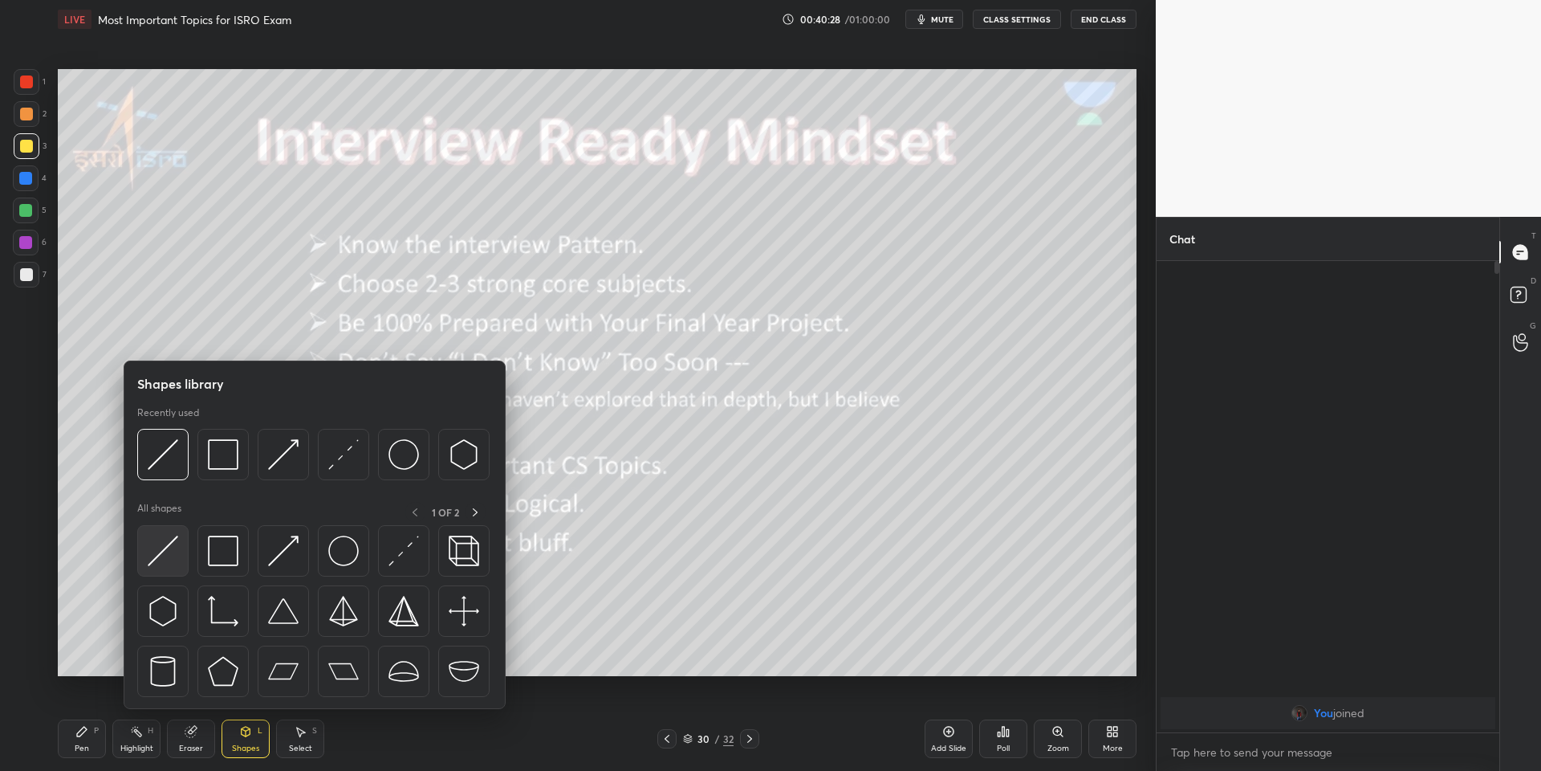
click at [165, 548] on img at bounding box center [163, 550] width 31 height 31
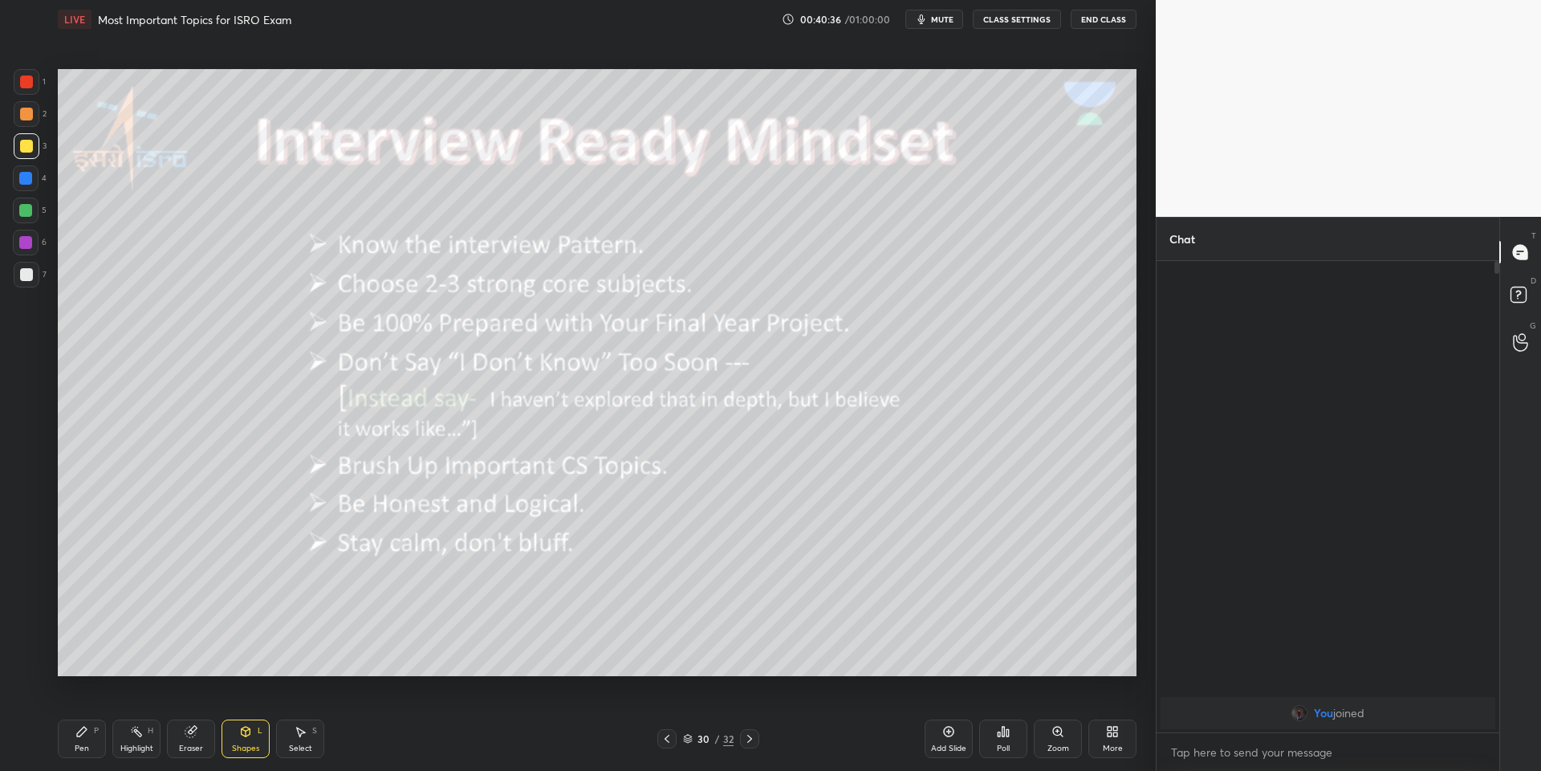
drag, startPoint x: 89, startPoint y: 744, endPoint x: 104, endPoint y: 745, distance: 15.3
click at [96, 745] on div "Pen P" at bounding box center [82, 738] width 48 height 39
click at [140, 737] on div "Highlight H" at bounding box center [136, 738] width 48 height 39
drag, startPoint x: 243, startPoint y: 755, endPoint x: 241, endPoint y: 731, distance: 24.2
click at [245, 754] on div "Shapes L" at bounding box center [246, 738] width 48 height 39
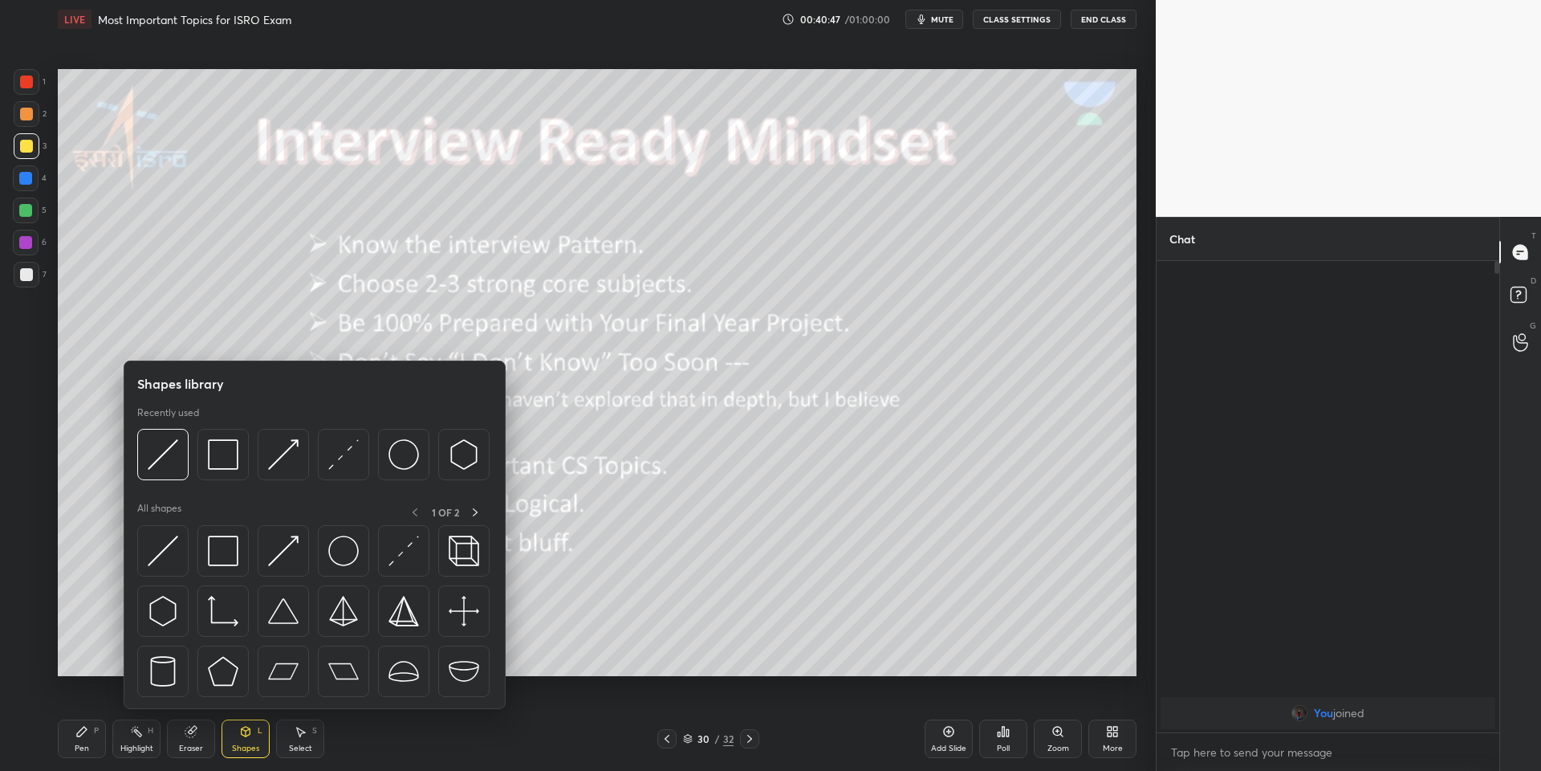
click at [168, 548] on img at bounding box center [163, 550] width 31 height 31
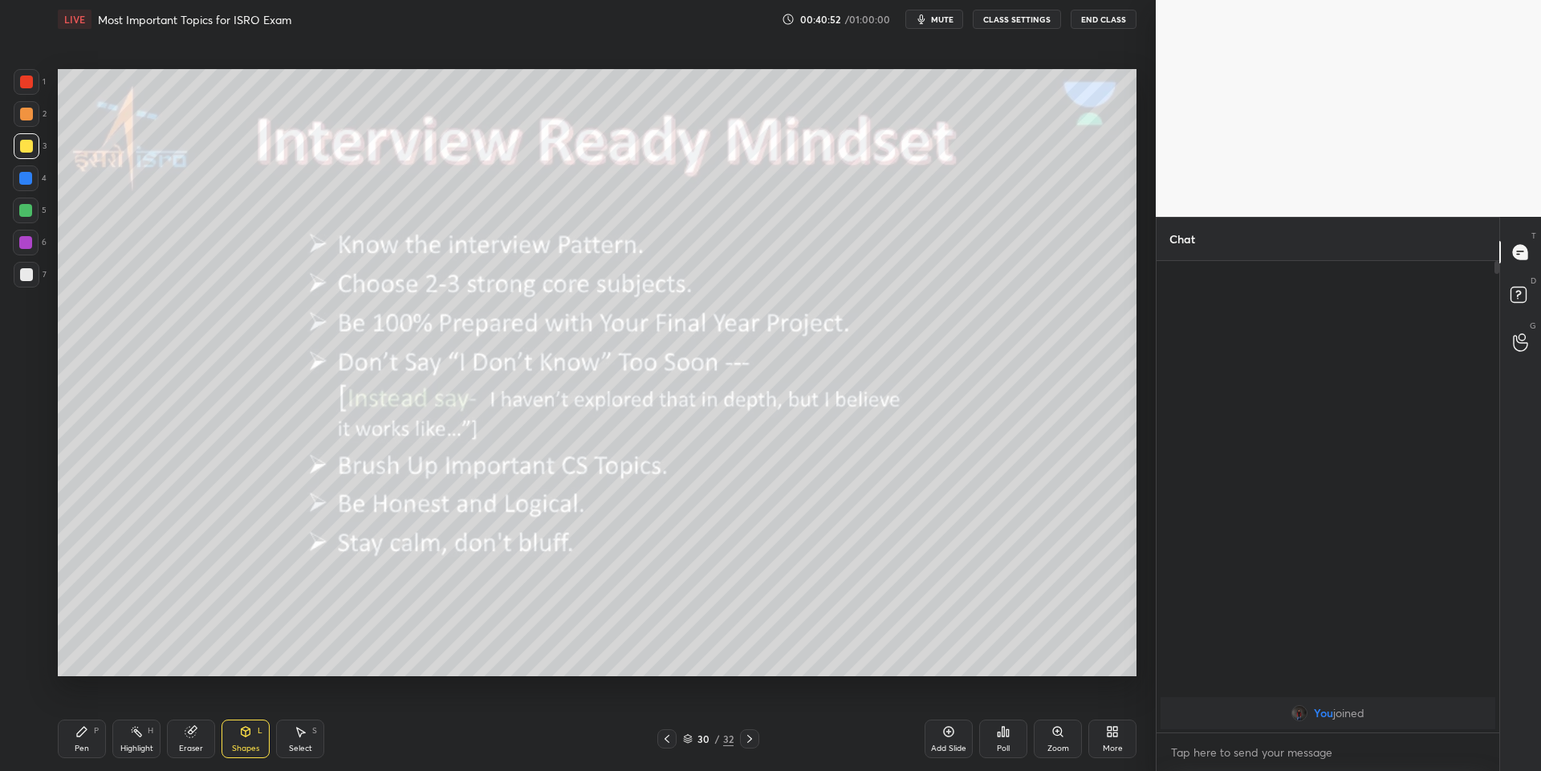
drag, startPoint x: 86, startPoint y: 745, endPoint x: 95, endPoint y: 743, distance: 9.0
click at [92, 744] on div "Pen P" at bounding box center [82, 738] width 48 height 39
click at [135, 731] on icon at bounding box center [136, 731] width 13 height 13
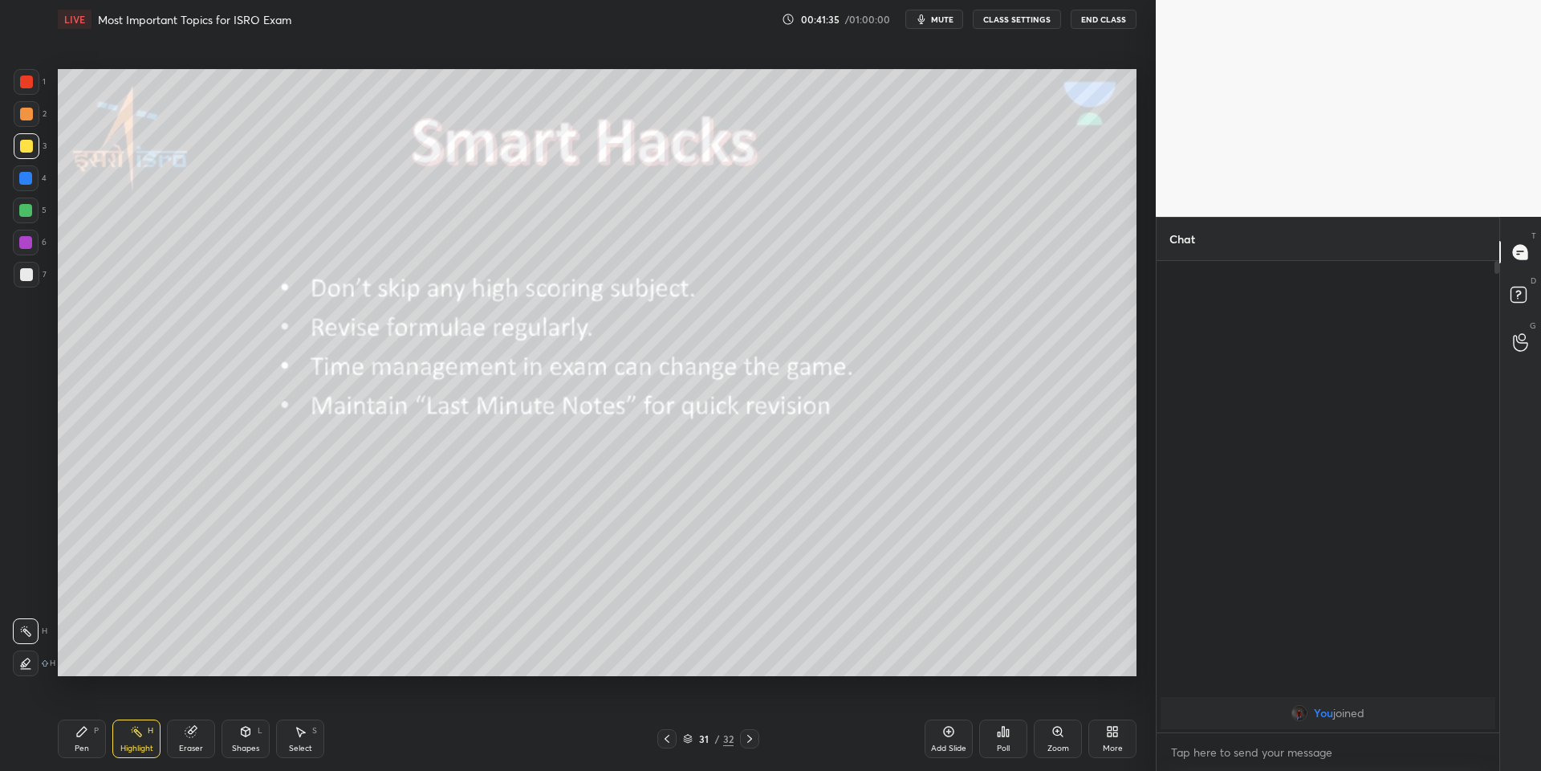
click at [246, 740] on div "Shapes L" at bounding box center [246, 738] width 48 height 39
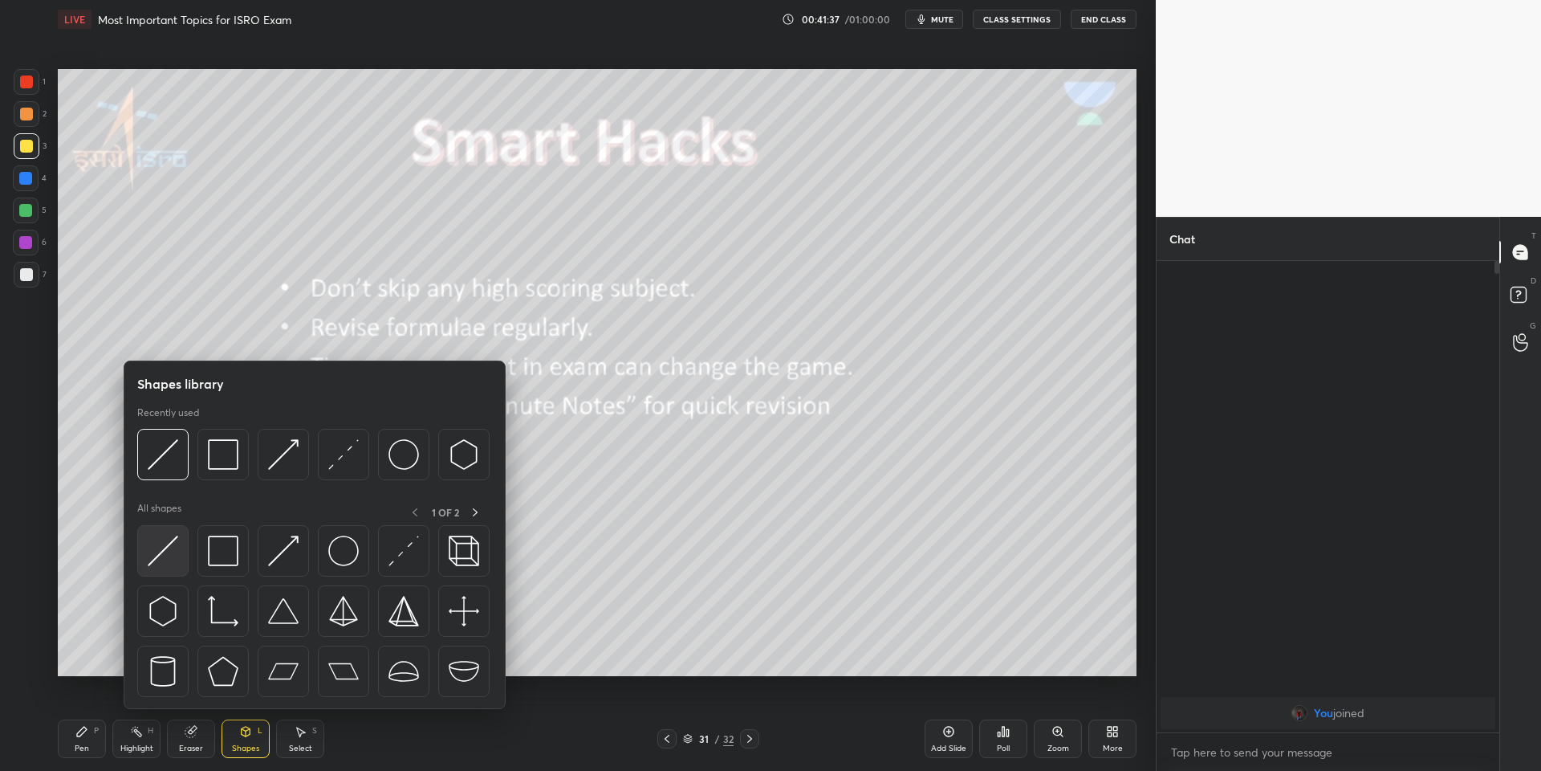
click at [152, 551] on img at bounding box center [163, 550] width 31 height 31
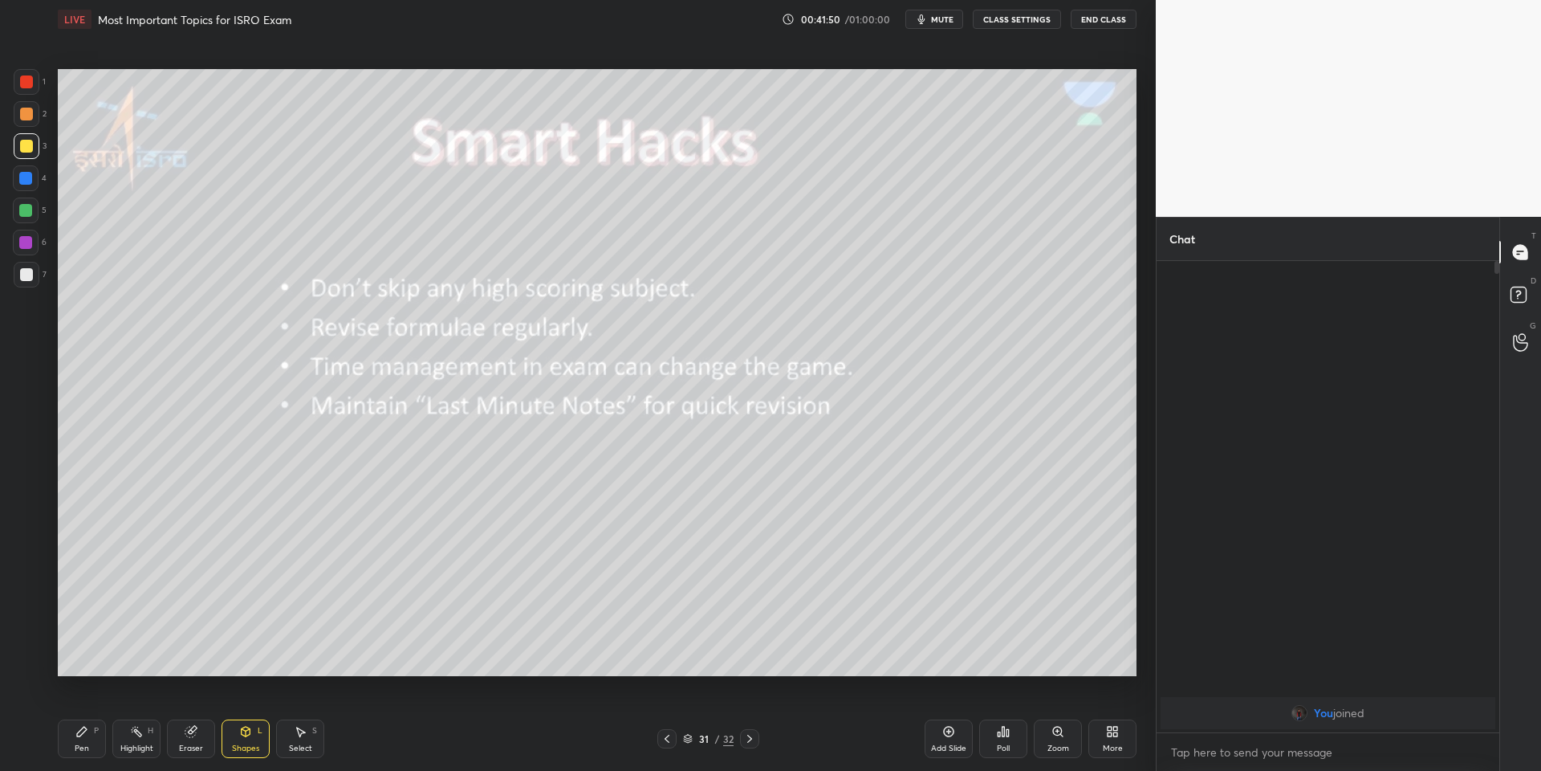
drag, startPoint x: 90, startPoint y: 739, endPoint x: 101, endPoint y: 742, distance: 11.5
click at [96, 741] on div "Pen P" at bounding box center [82, 738] width 48 height 39
click at [140, 744] on div "Highlight" at bounding box center [136, 748] width 33 height 8
drag, startPoint x: 243, startPoint y: 753, endPoint x: 233, endPoint y: 720, distance: 34.5
click at [242, 749] on div "Shapes" at bounding box center [245, 748] width 27 height 8
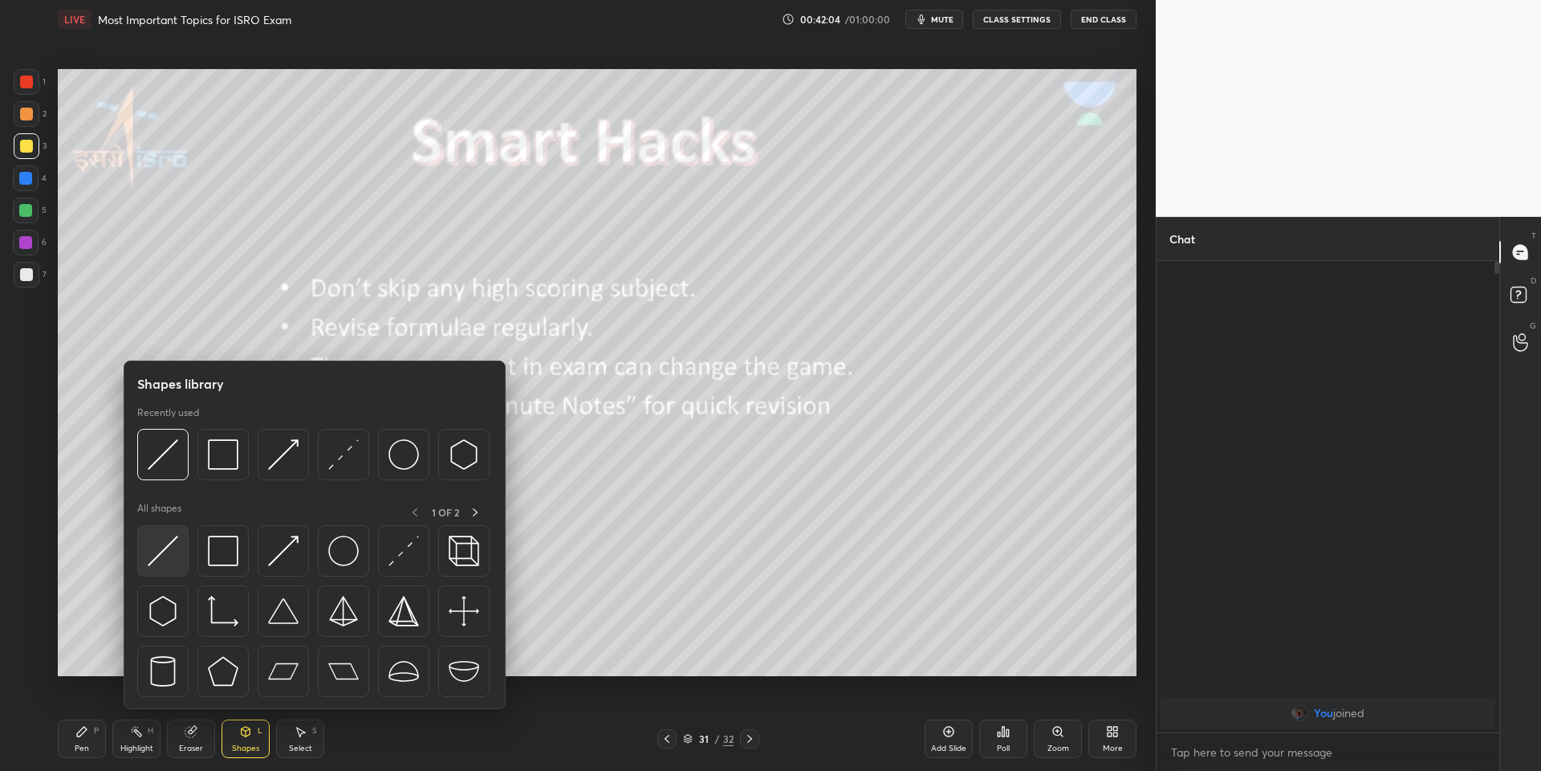
click at [162, 552] on img at bounding box center [163, 550] width 31 height 31
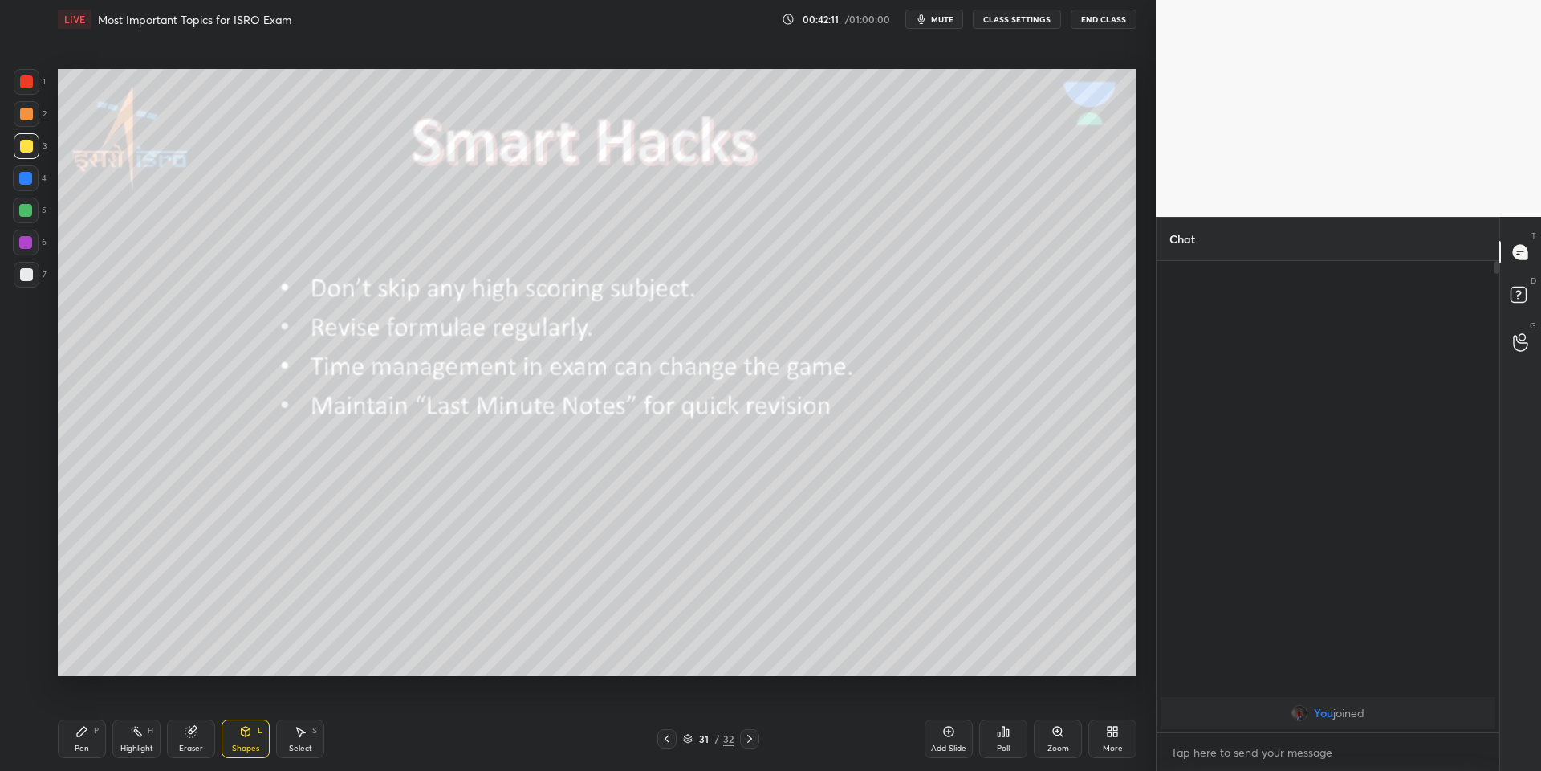
click at [95, 753] on div "Pen P" at bounding box center [82, 738] width 48 height 39
click at [128, 744] on div "Highlight" at bounding box center [136, 748] width 33 height 8
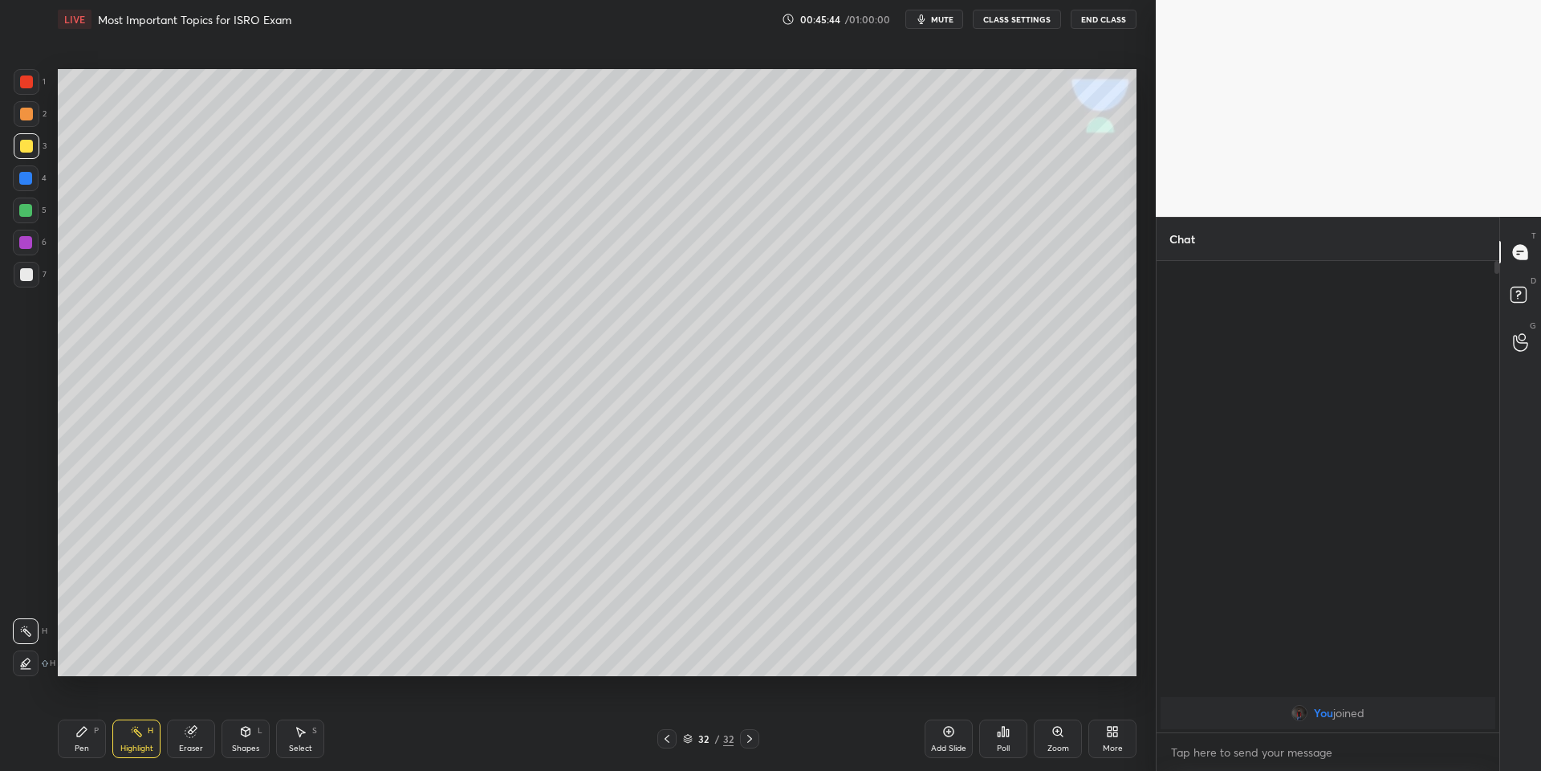
click at [25, 136] on div at bounding box center [27, 146] width 26 height 26
click at [24, 111] on div at bounding box center [26, 114] width 13 height 13
click at [24, 146] on div at bounding box center [26, 146] width 13 height 13
click at [1105, 18] on button "End Class" at bounding box center [1104, 19] width 66 height 19
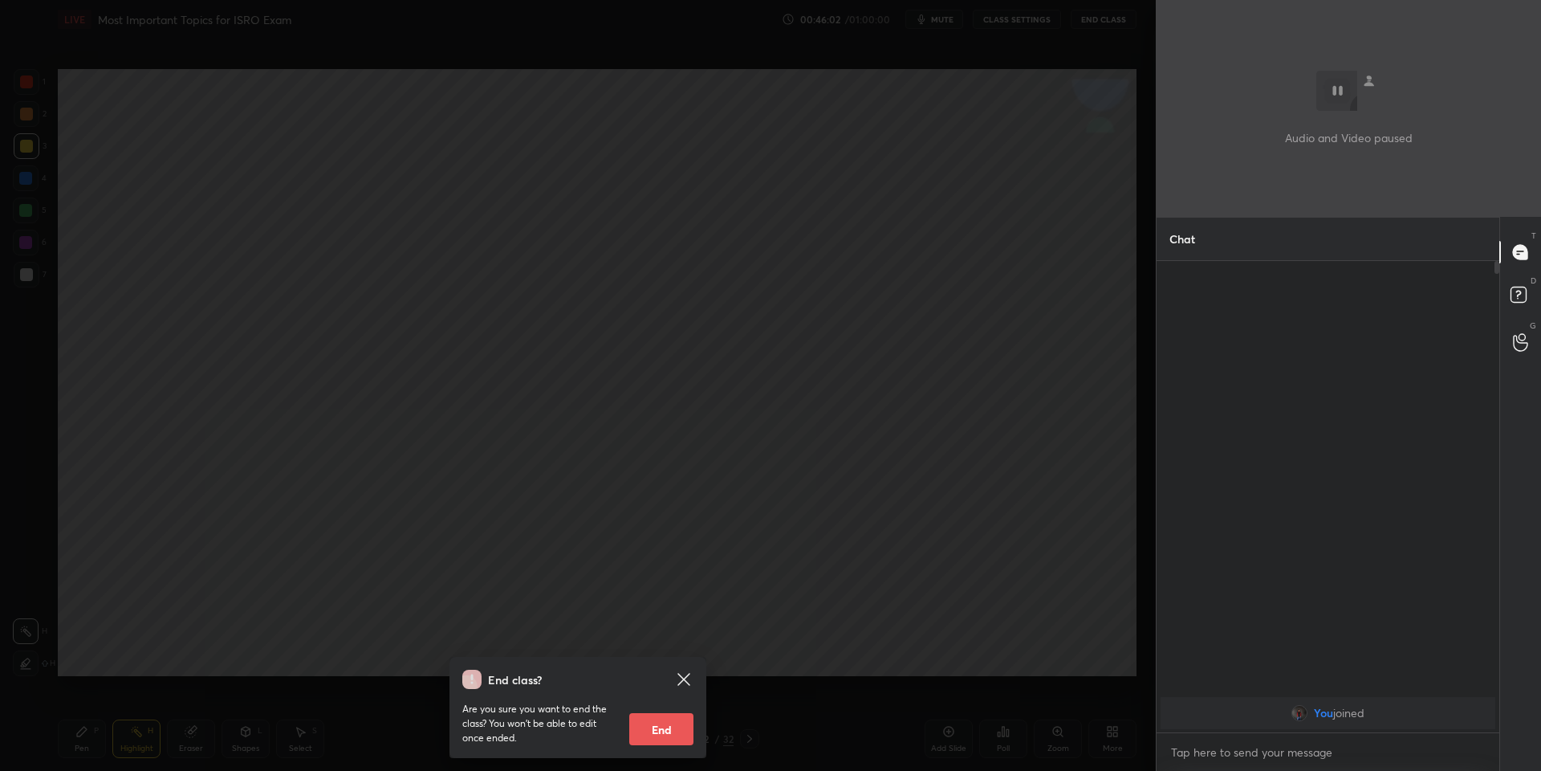
click at [655, 727] on button "End" at bounding box center [661, 729] width 64 height 32
type textarea "x"
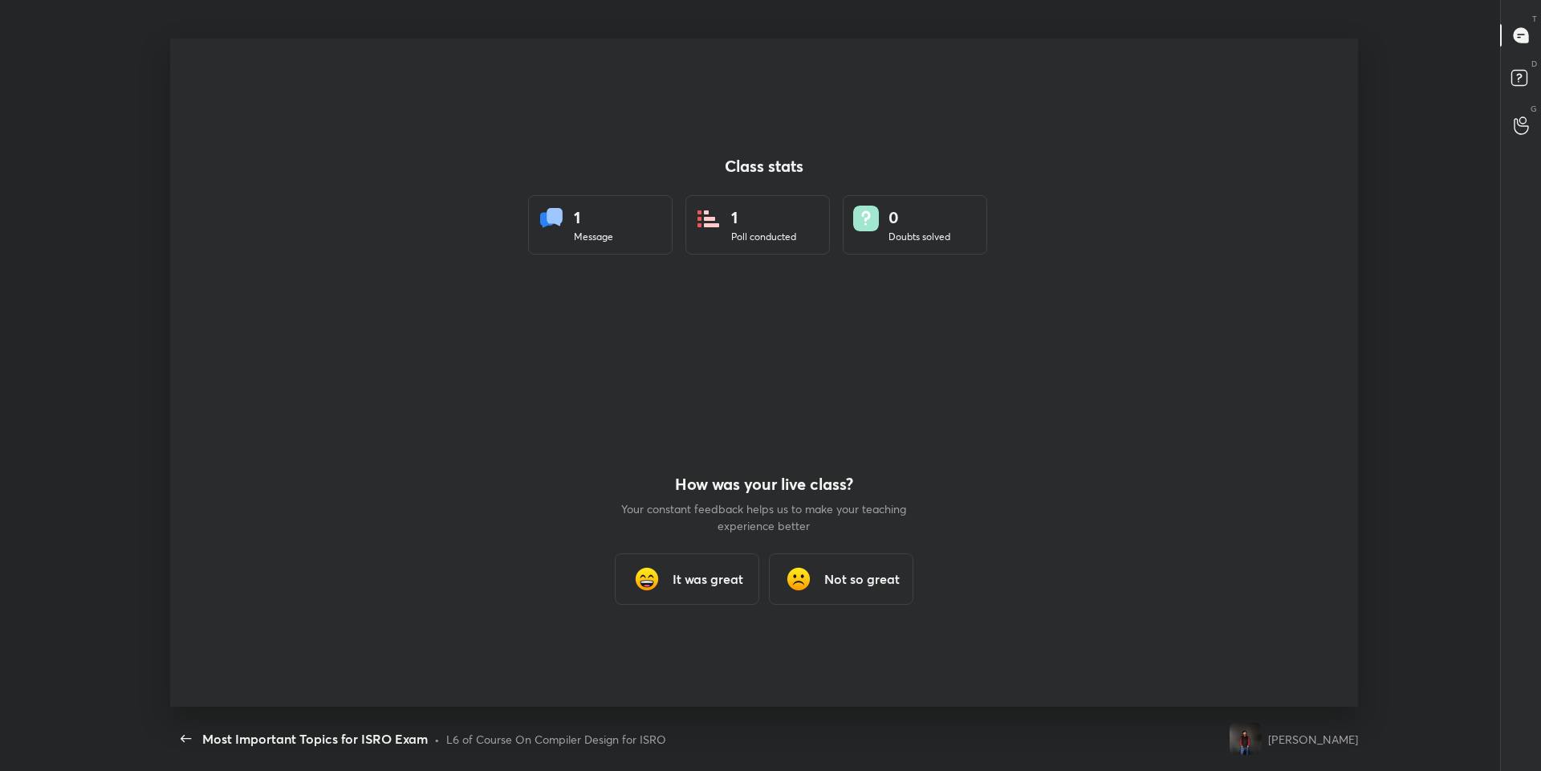
scroll to position [668, 1529]
